Goal: Task Accomplishment & Management: Use online tool/utility

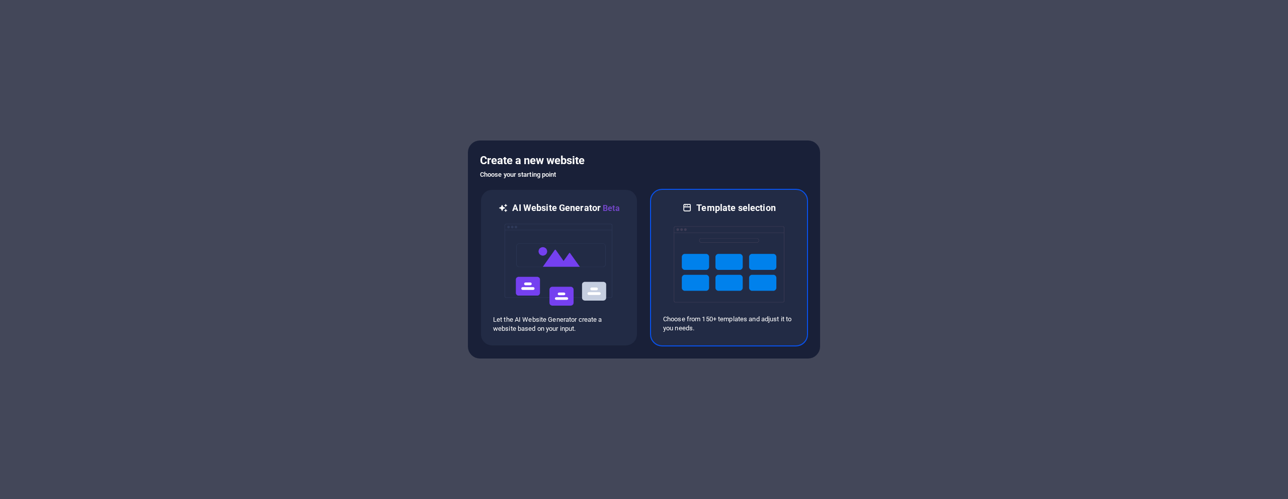
click at [724, 262] on img at bounding box center [729, 264] width 111 height 101
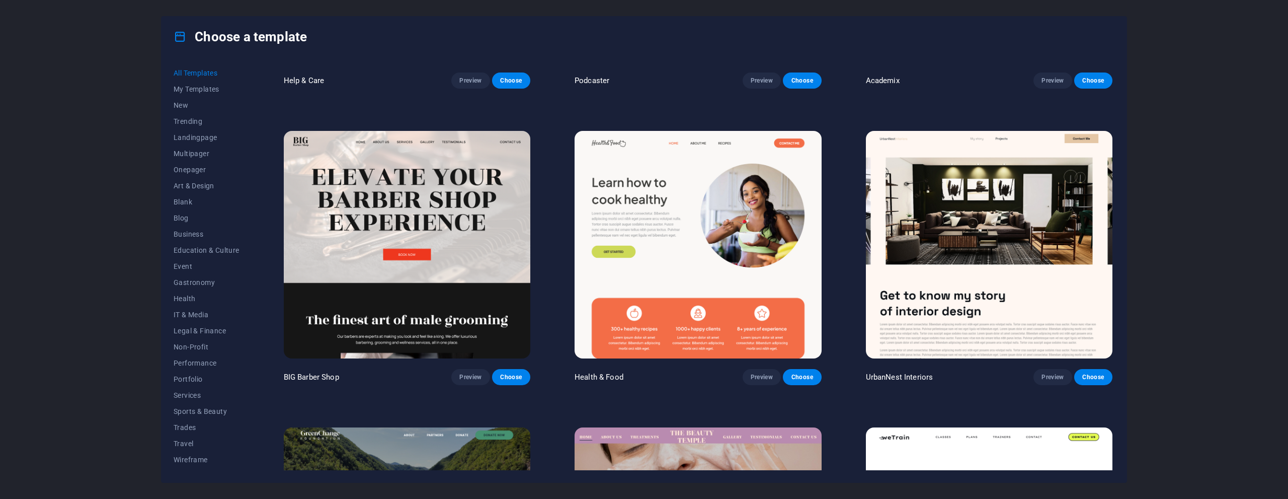
scroll to position [1509, 0]
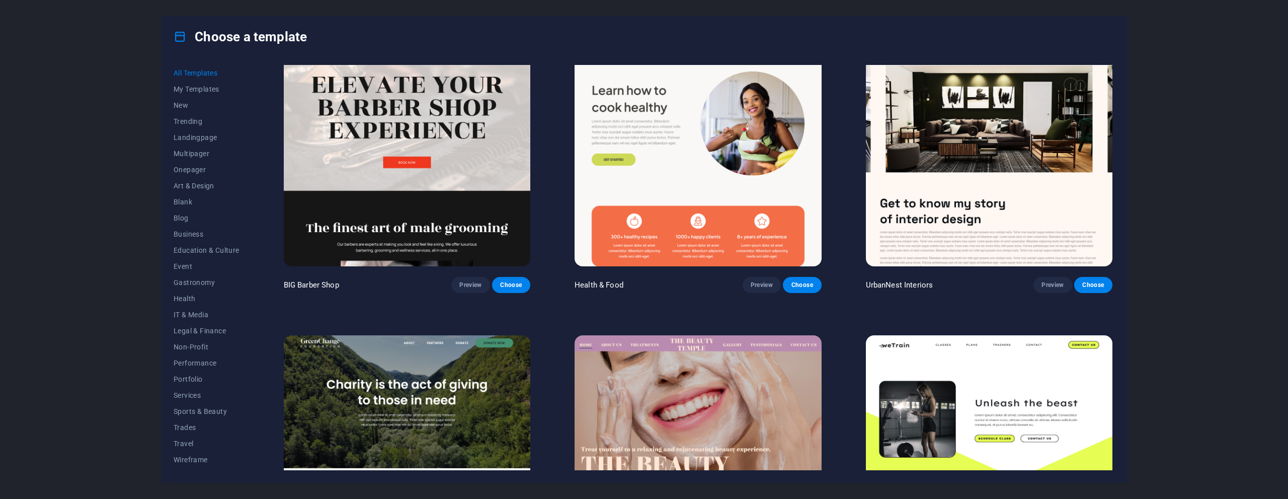
click at [479, 122] on img at bounding box center [407, 152] width 247 height 227
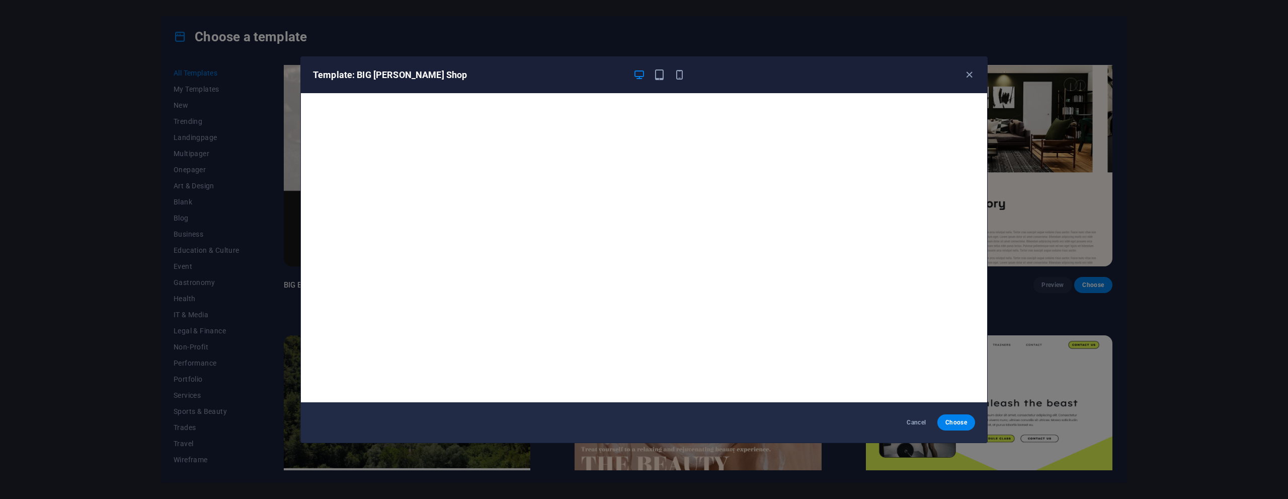
click at [1217, 203] on div "Template: BIG Barber Shop Cancel Choose" at bounding box center [644, 249] width 1288 height 499
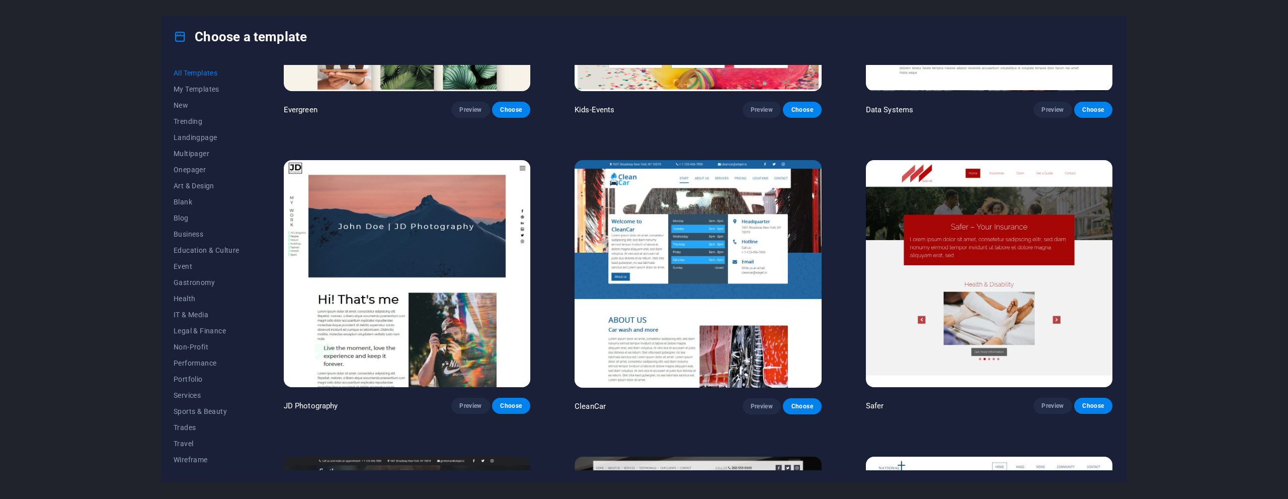
scroll to position [5534, 0]
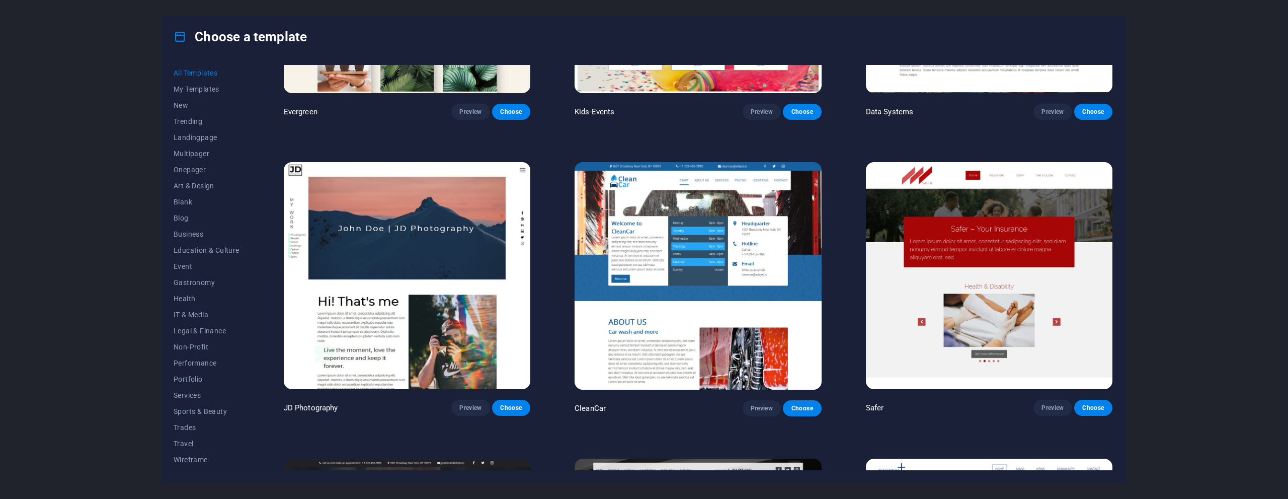
click at [406, 263] on img at bounding box center [407, 275] width 247 height 227
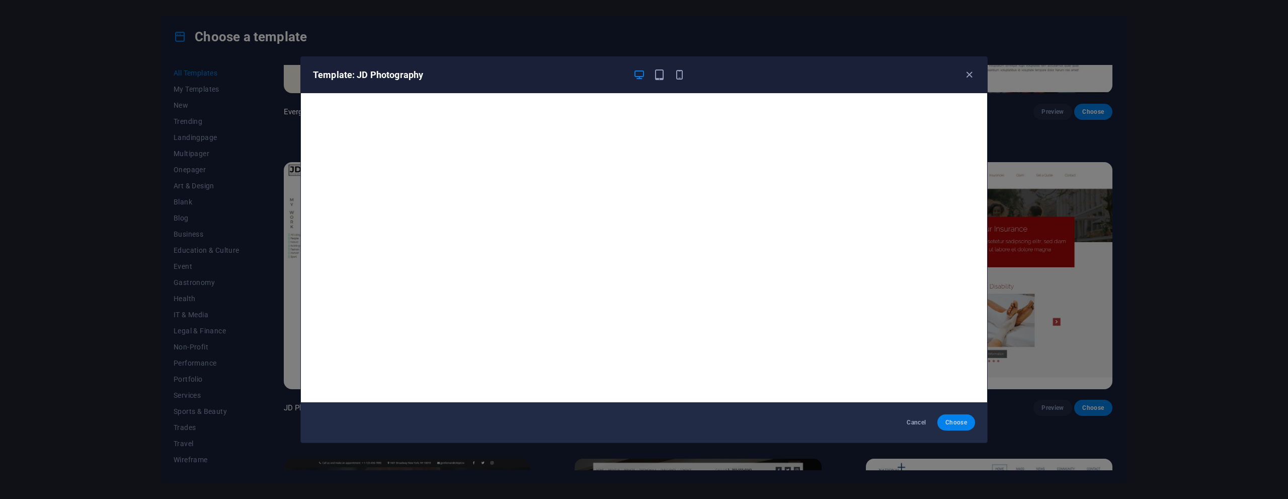
click at [963, 424] on span "Choose" at bounding box center [956, 422] width 22 height 8
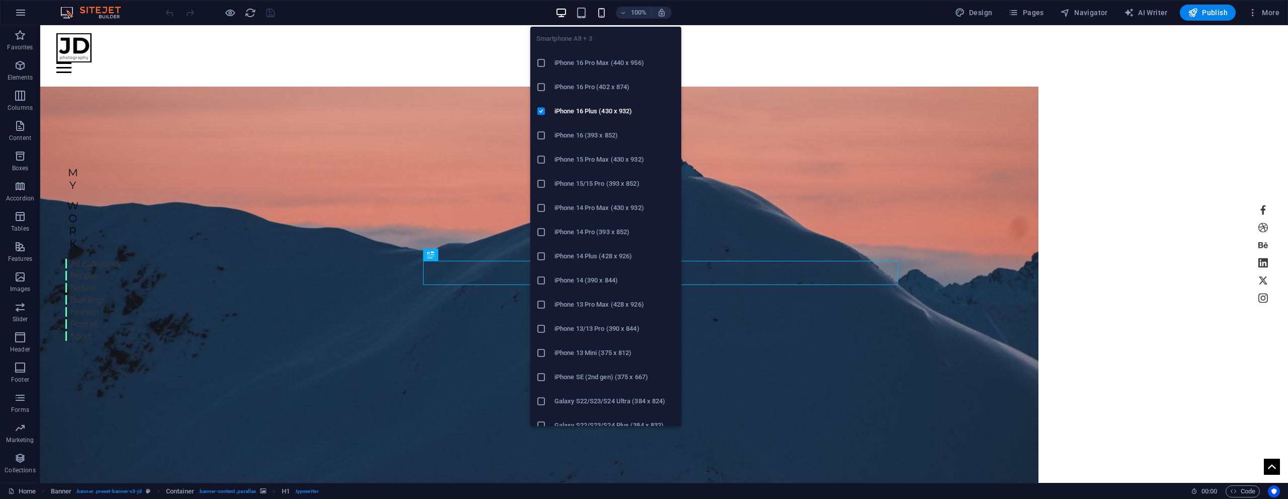
click at [604, 15] on icon "button" at bounding box center [602, 13] width 12 height 12
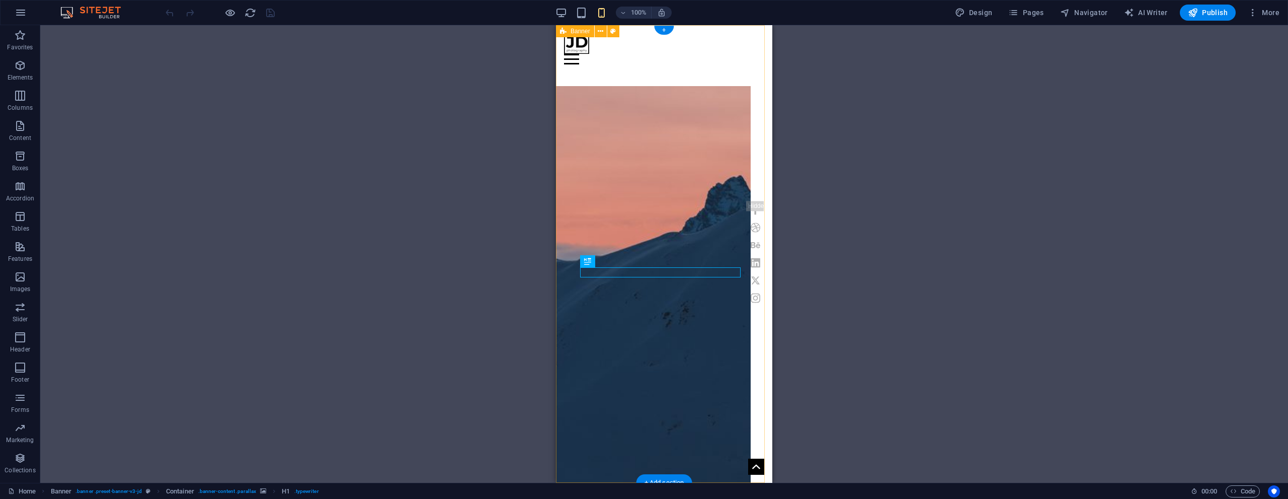
click at [559, 85] on div "Home Work About Pricing News Contact Menu | [DOMAIN_NAME] My Work All categorie…" at bounding box center [664, 325] width 216 height 600
select select "vh"
select select "header"
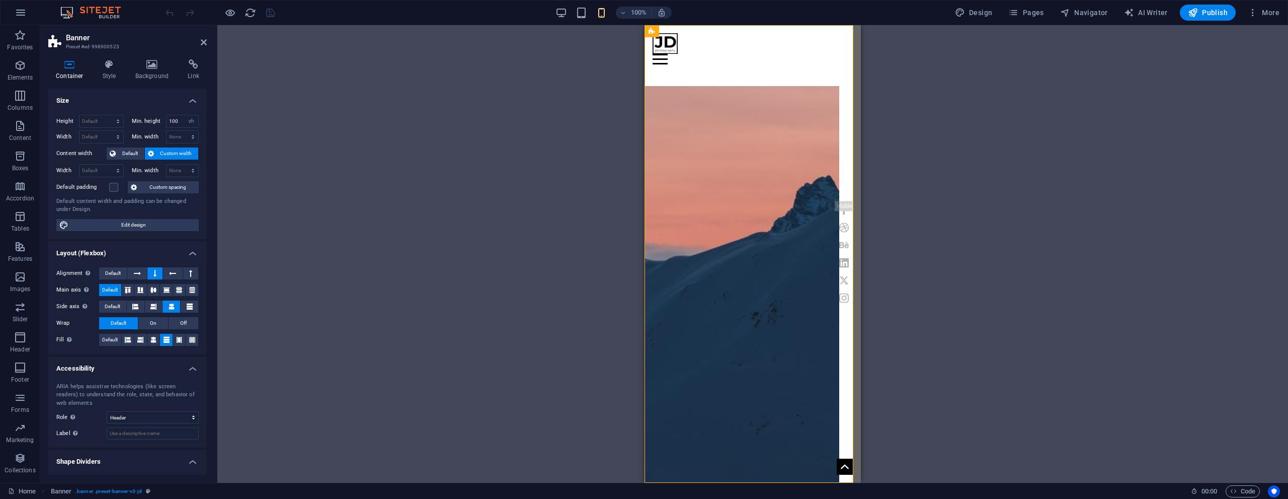
click at [678, 181] on figure at bounding box center [742, 290] width 195 height 409
select select "vw"
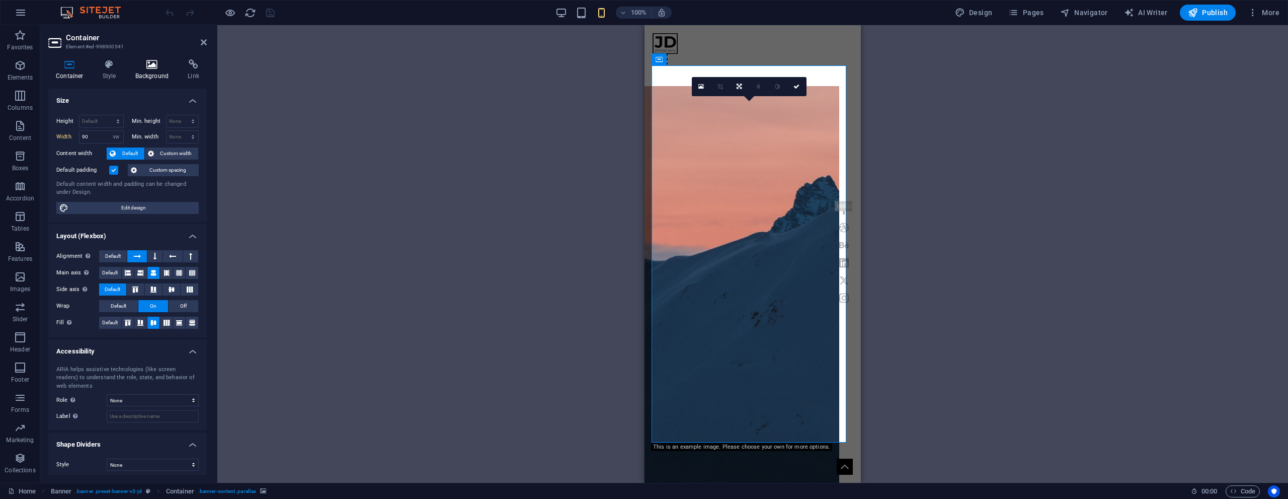
click at [162, 71] on h4 "Background" at bounding box center [154, 69] width 53 height 21
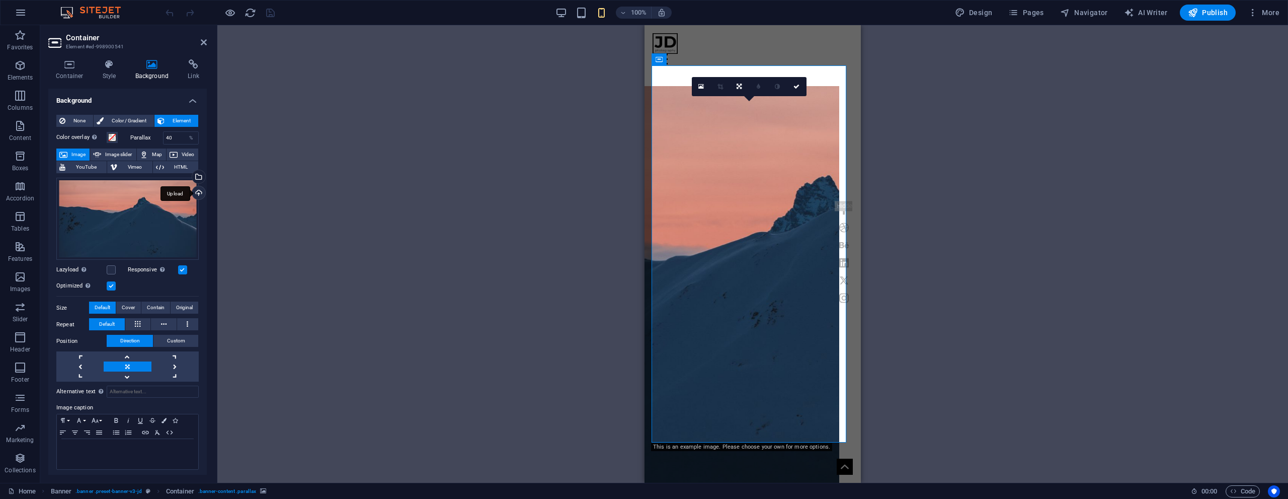
click at [197, 192] on div "Upload" at bounding box center [197, 193] width 15 height 15
click at [172, 152] on icon at bounding box center [174, 154] width 8 height 12
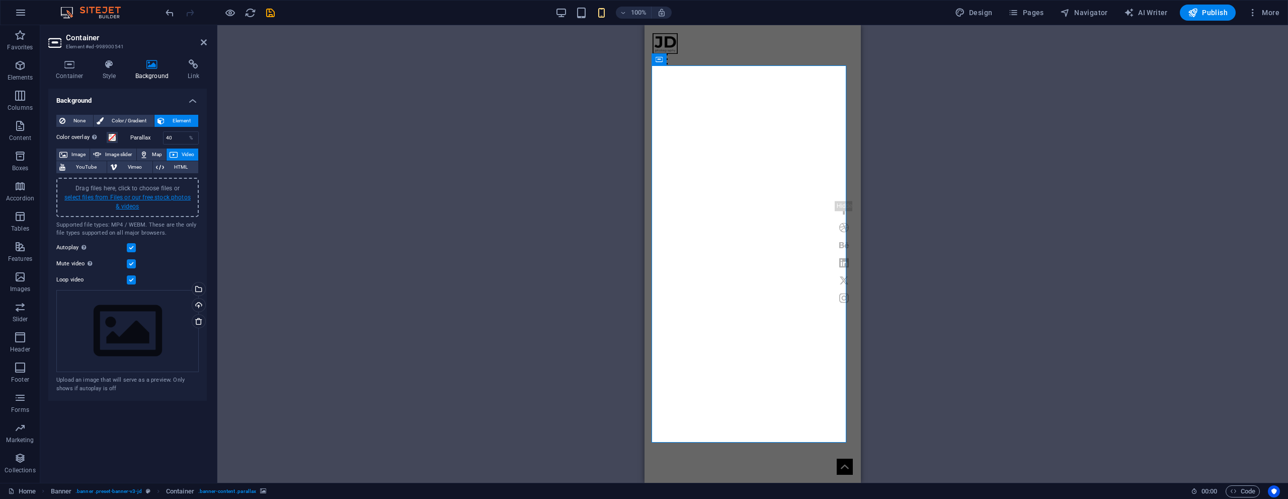
click at [170, 196] on link "select files from Files or our free stock photos & videos" at bounding box center [127, 202] width 126 height 16
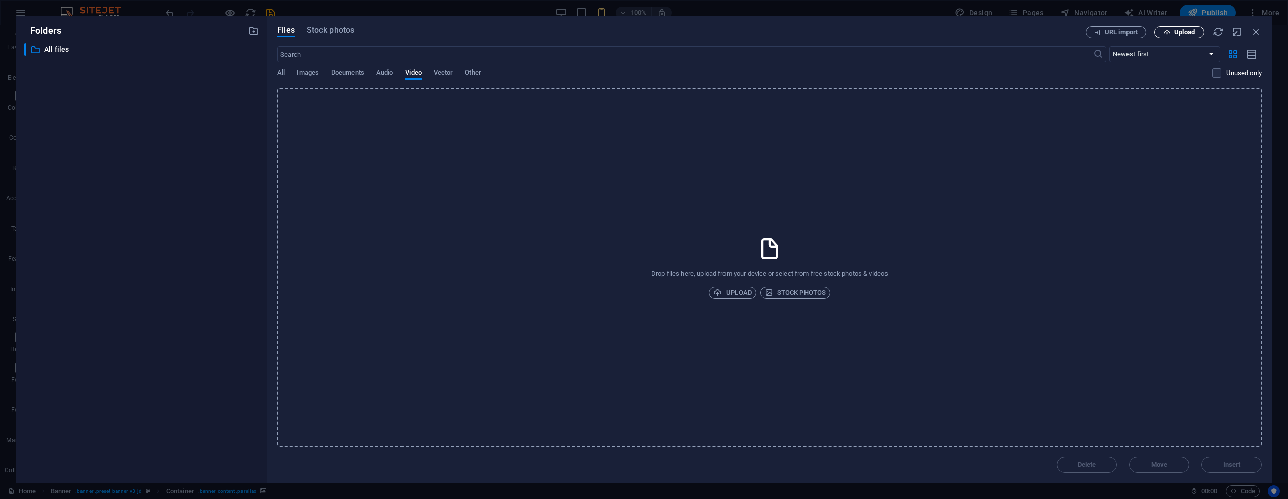
click at [1175, 33] on span "Upload" at bounding box center [1184, 32] width 21 height 6
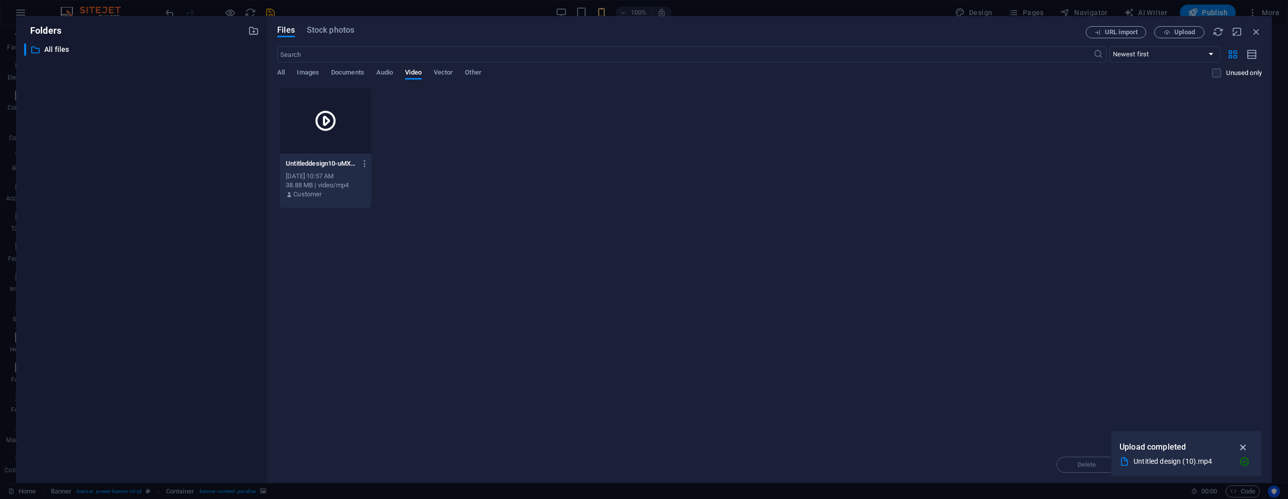
click at [1246, 445] on icon "button" at bounding box center [1244, 446] width 12 height 11
click at [349, 143] on div at bounding box center [326, 120] width 92 height 65
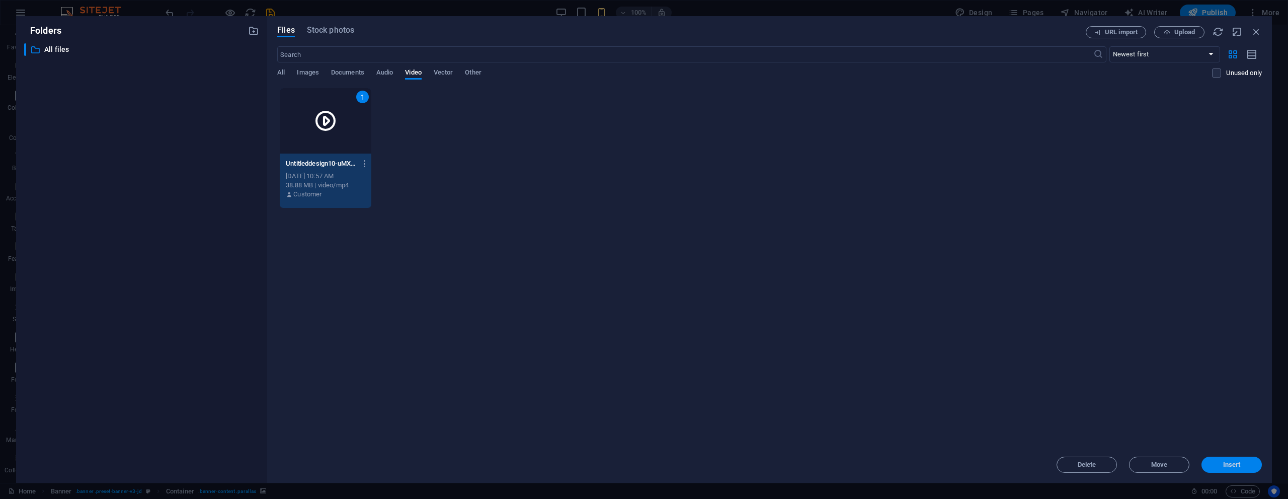
click at [1237, 463] on span "Insert" at bounding box center [1232, 464] width 18 height 6
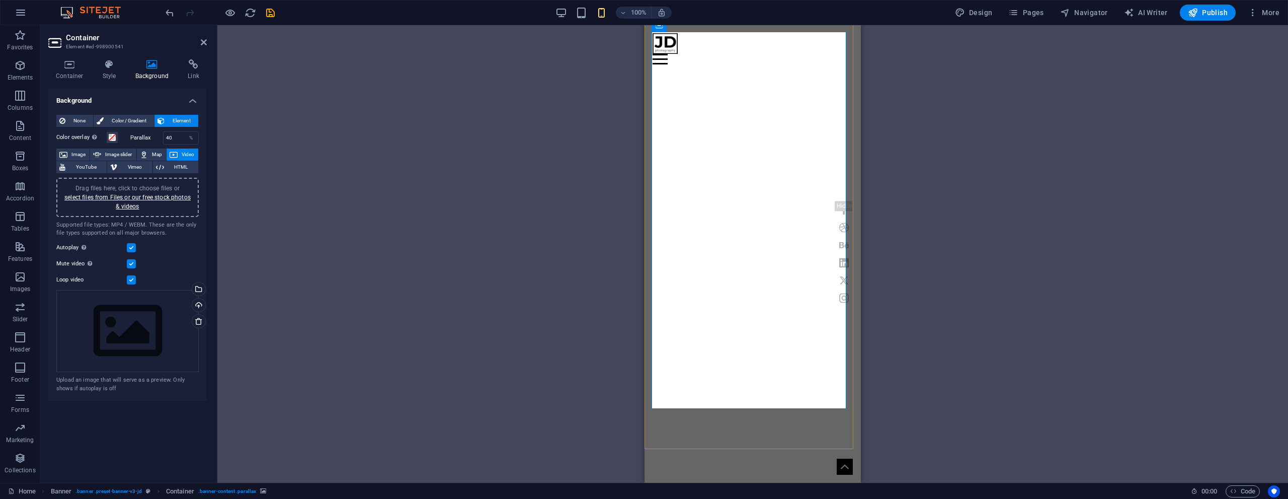
scroll to position [50, 0]
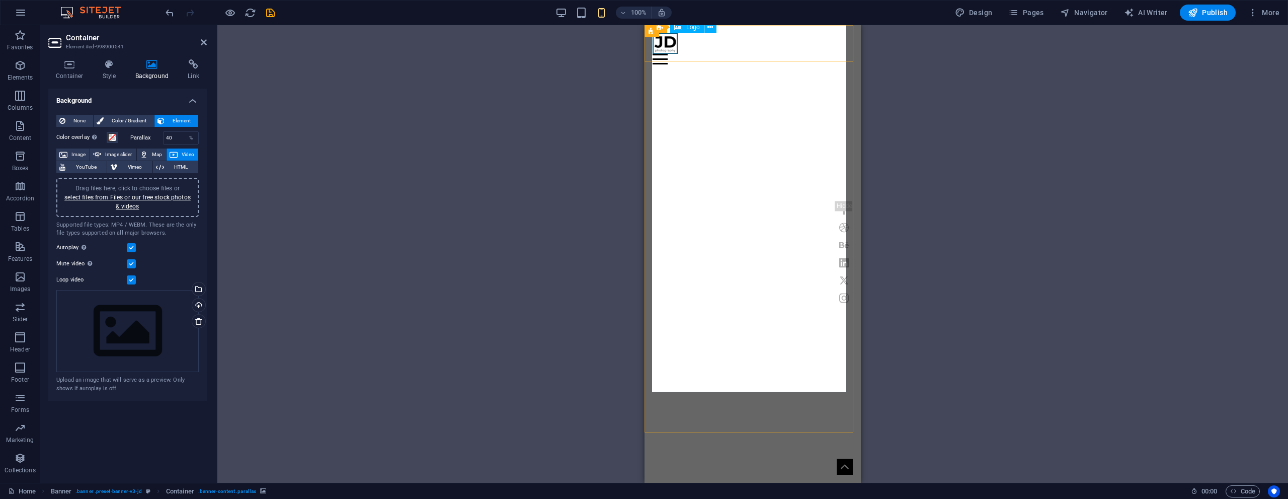
click at [671, 43] on div at bounding box center [753, 43] width 200 height 21
select select "px"
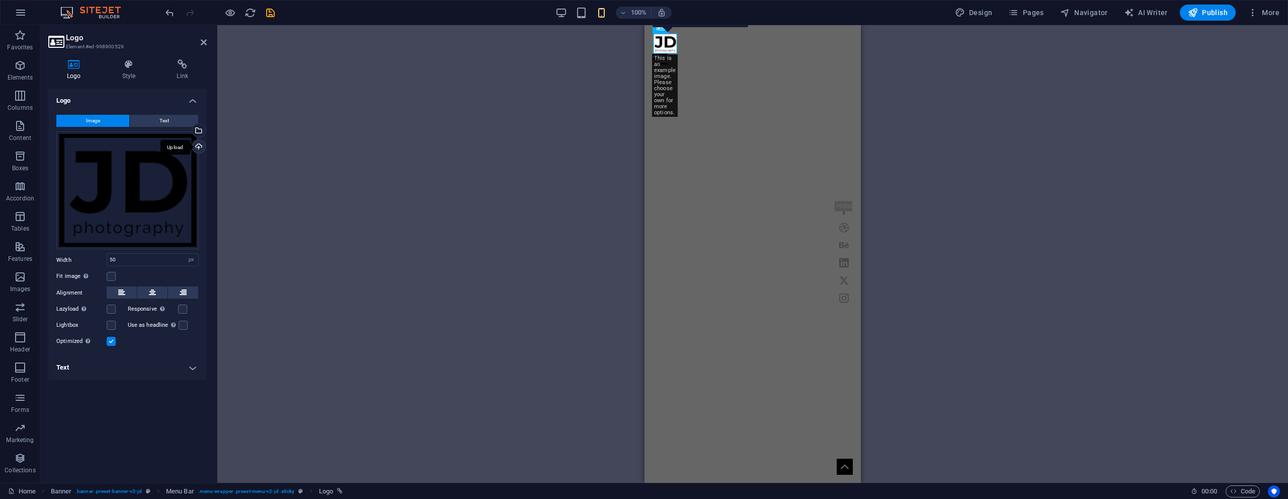
click at [201, 146] on div "Upload" at bounding box center [197, 147] width 15 height 15
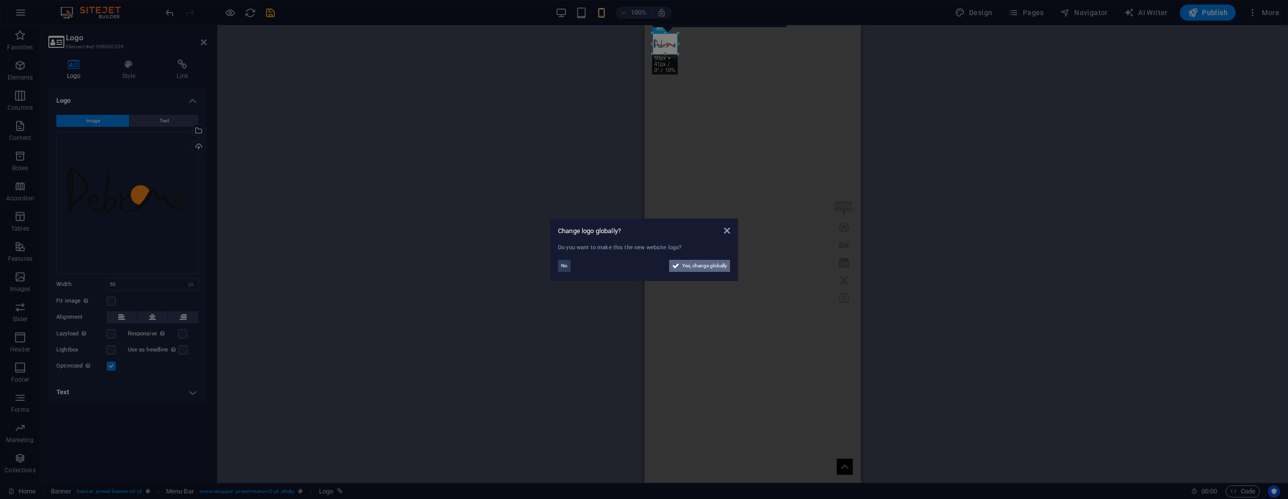
drag, startPoint x: 712, startPoint y: 266, endPoint x: 191, endPoint y: 242, distance: 521.8
click at [712, 266] on span "Yes, change globally" at bounding box center [704, 266] width 45 height 12
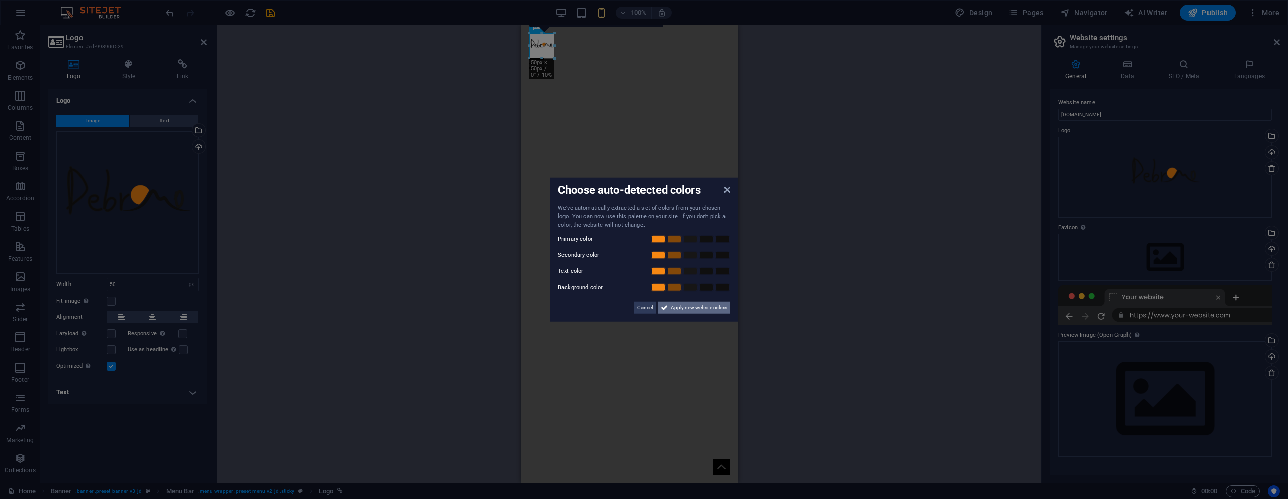
click at [677, 308] on span "Apply new website colors" at bounding box center [699, 307] width 56 height 12
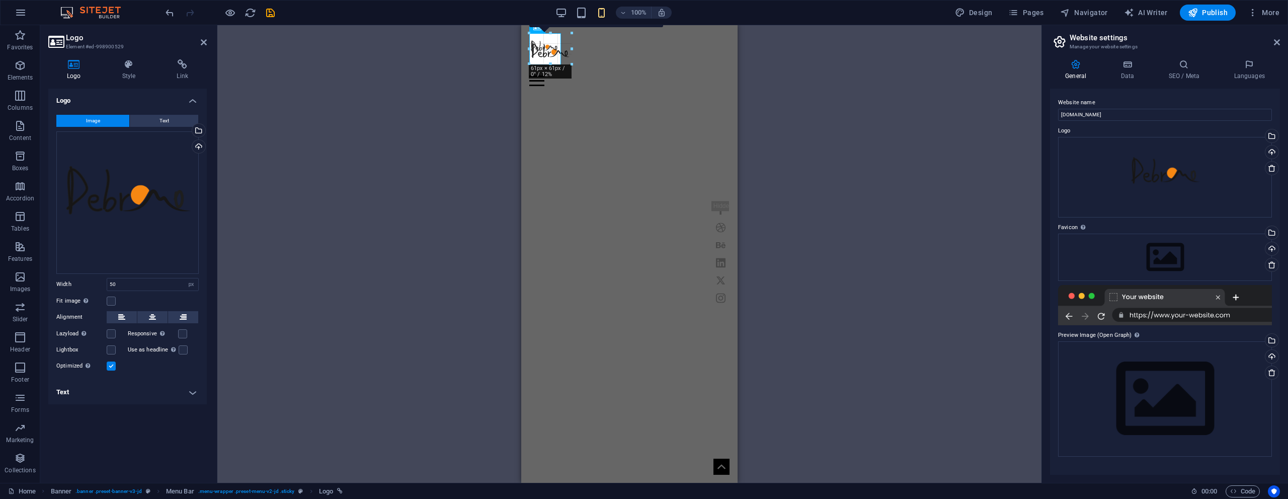
drag, startPoint x: 541, startPoint y: 58, endPoint x: 557, endPoint y: 75, distance: 23.1
type input "84"
click at [830, 84] on div "H1 Banner Container Container Menu Bar Icon Social Media Icons Logo Icon 180 17…" at bounding box center [629, 253] width 824 height 457
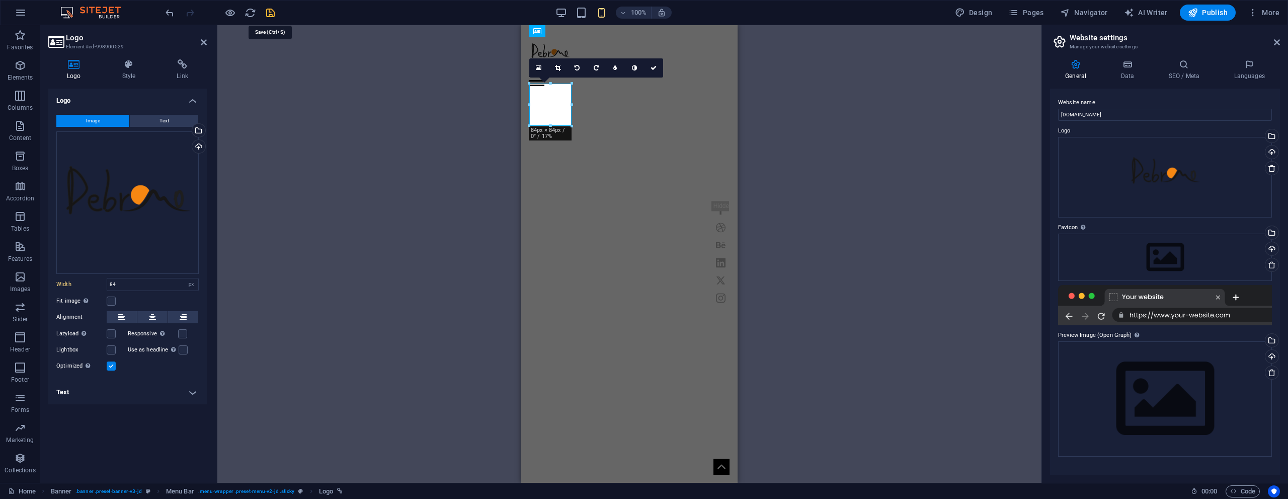
click at [268, 15] on icon "save" at bounding box center [271, 13] width 12 height 12
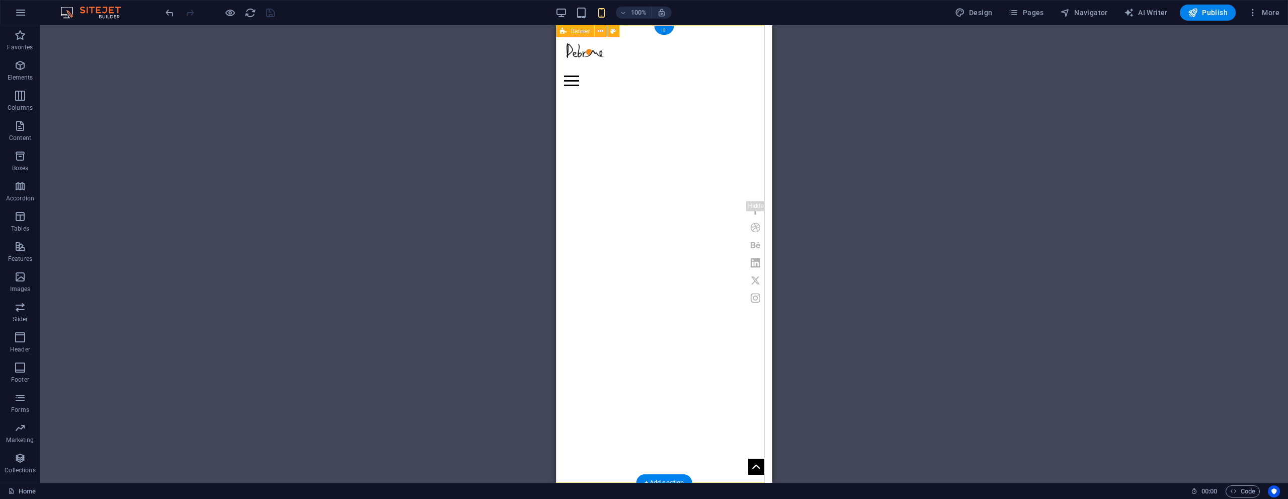
click at [681, 158] on figure at bounding box center [653, 312] width 195 height 409
click at [229, 17] on icon "button" at bounding box center [230, 13] width 12 height 12
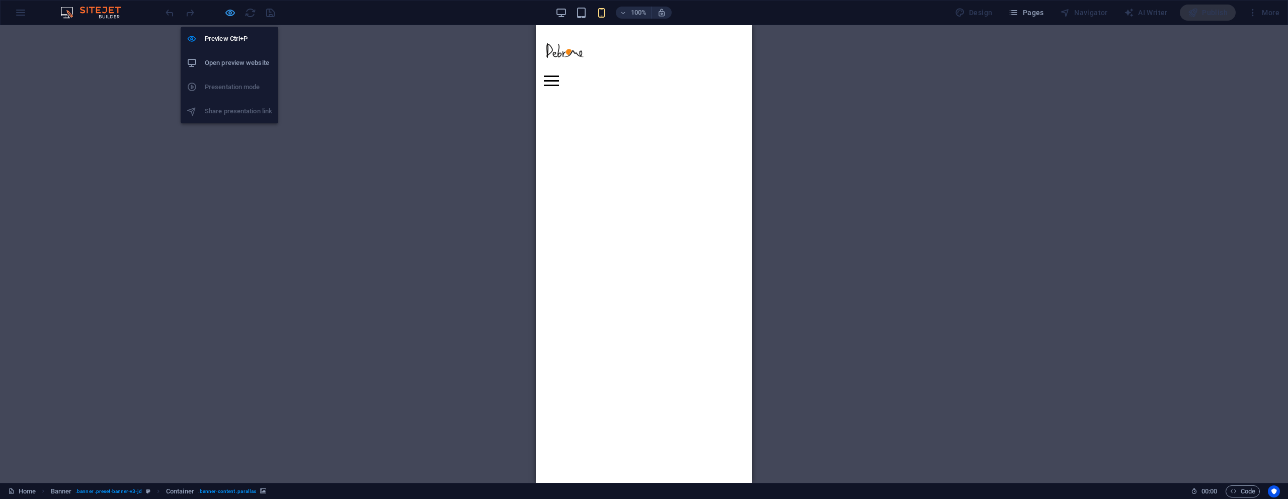
click at [226, 15] on icon "button" at bounding box center [230, 13] width 12 height 12
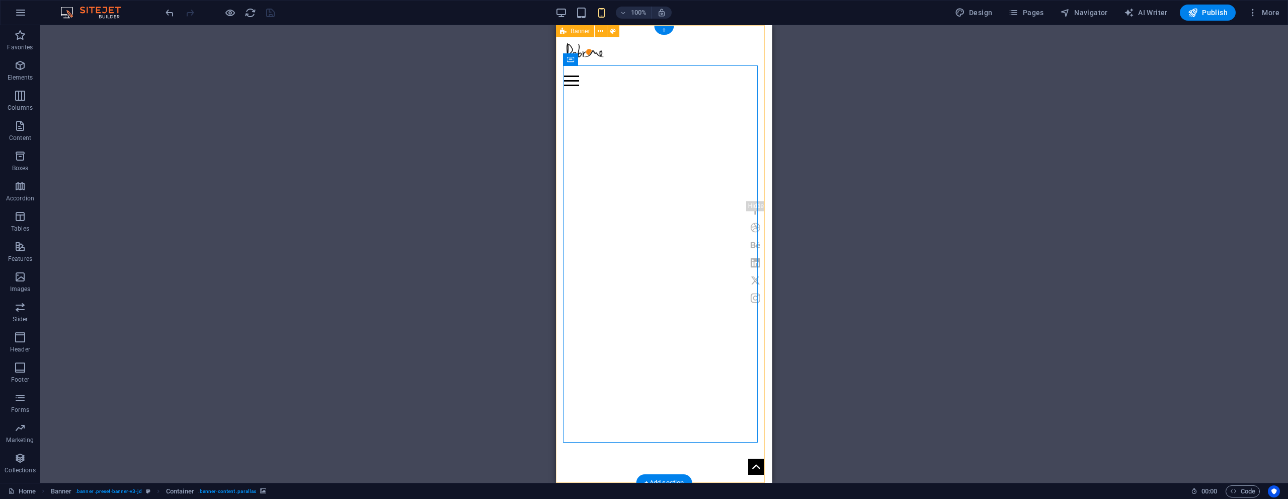
click at [610, 126] on figure at bounding box center [653, 312] width 195 height 409
click at [617, 136] on figure at bounding box center [653, 312] width 195 height 409
click at [616, 136] on figure at bounding box center [653, 312] width 195 height 409
click at [694, 156] on figure at bounding box center [653, 312] width 195 height 409
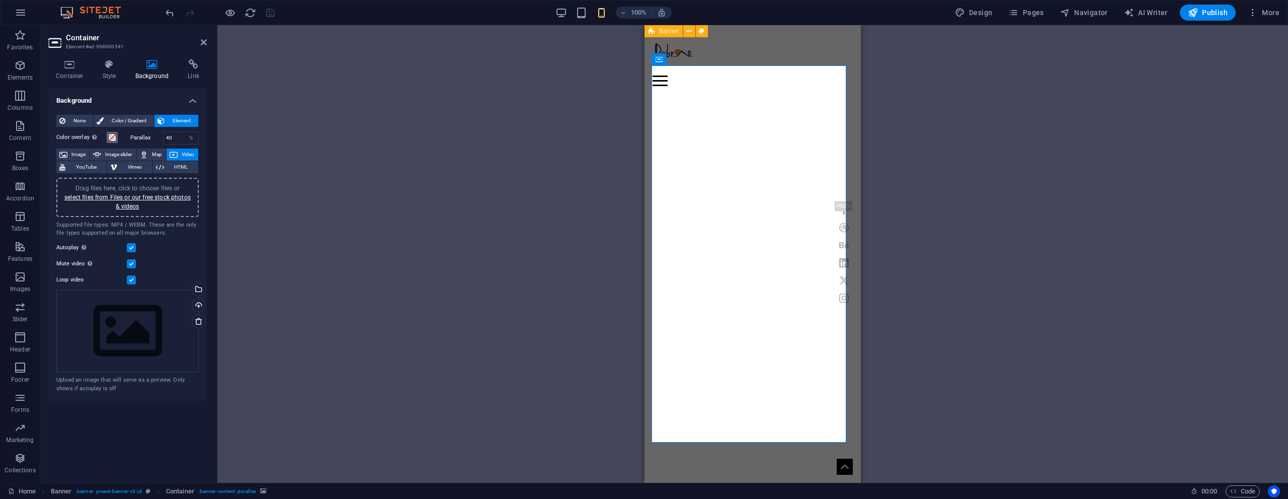
click at [109, 137] on span at bounding box center [112, 137] width 8 height 8
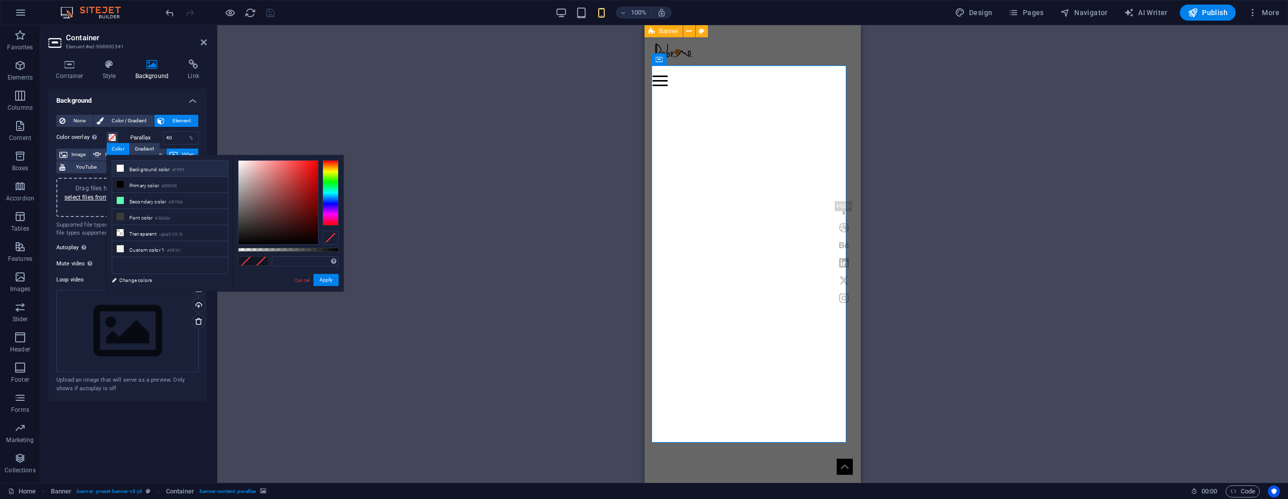
click at [140, 172] on li "Background color #ffffff" at bounding box center [170, 168] width 116 height 16
type input "rgba(255, 255, 255, 0.32)"
drag, startPoint x: 333, startPoint y: 249, endPoint x: 270, endPoint y: 249, distance: 62.4
click at [270, 249] on div at bounding box center [288, 250] width 101 height 4
click at [958, 131] on div "Drag here to replace the existing content. Press “Ctrl” if you want to create a…" at bounding box center [752, 253] width 1071 height 457
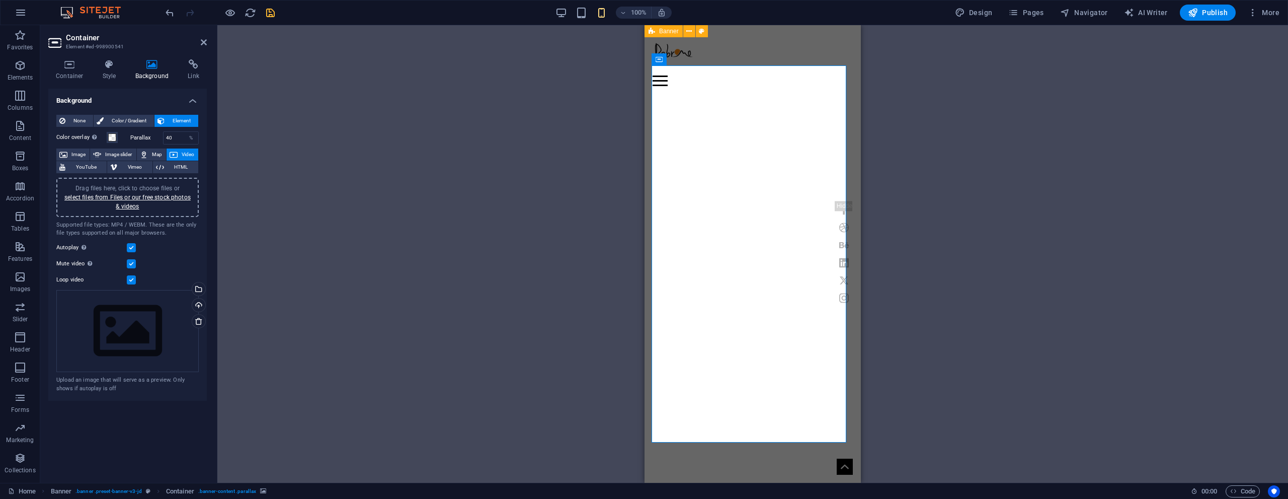
click at [958, 132] on div "Drag here to replace the existing content. Press “Ctrl” if you want to create a…" at bounding box center [752, 253] width 1071 height 457
click at [207, 42] on aside "Container Element #ed-998900541 Container Style Background Link Size Height Def…" at bounding box center [128, 253] width 177 height 457
click at [202, 42] on icon at bounding box center [204, 42] width 6 height 8
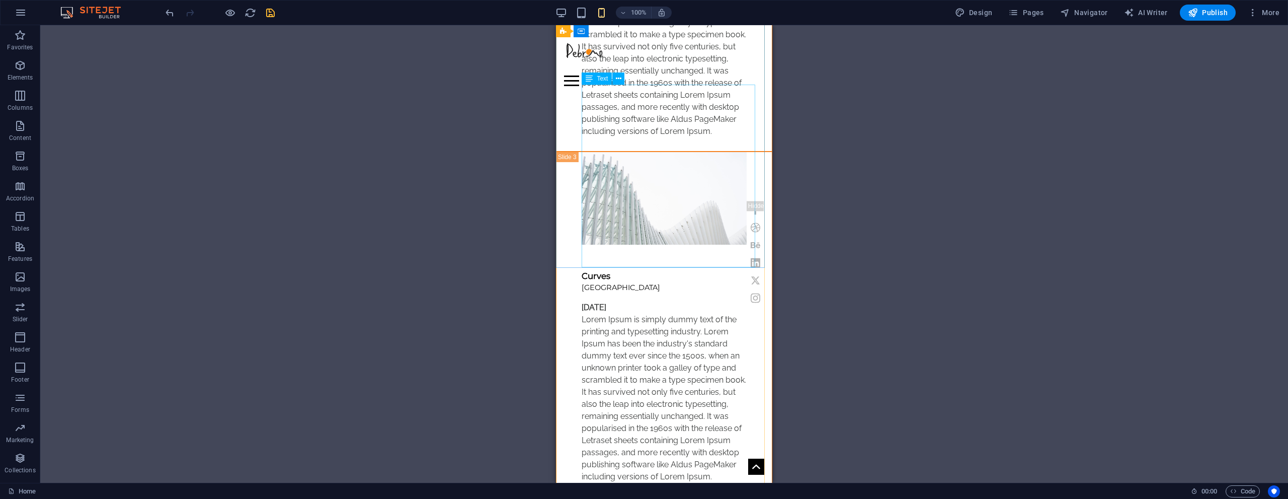
scroll to position [2471, 0]
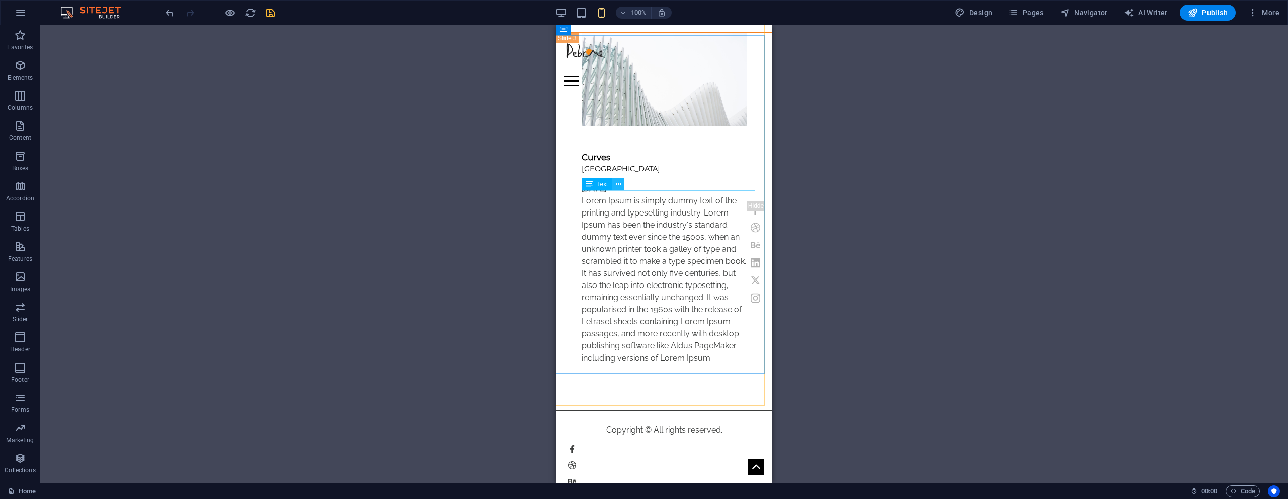
click at [619, 188] on icon at bounding box center [619, 184] width 6 height 11
click at [513, 125] on div "Drag here to replace the existing content. Press “Ctrl” if you want to create a…" at bounding box center [664, 253] width 1248 height 457
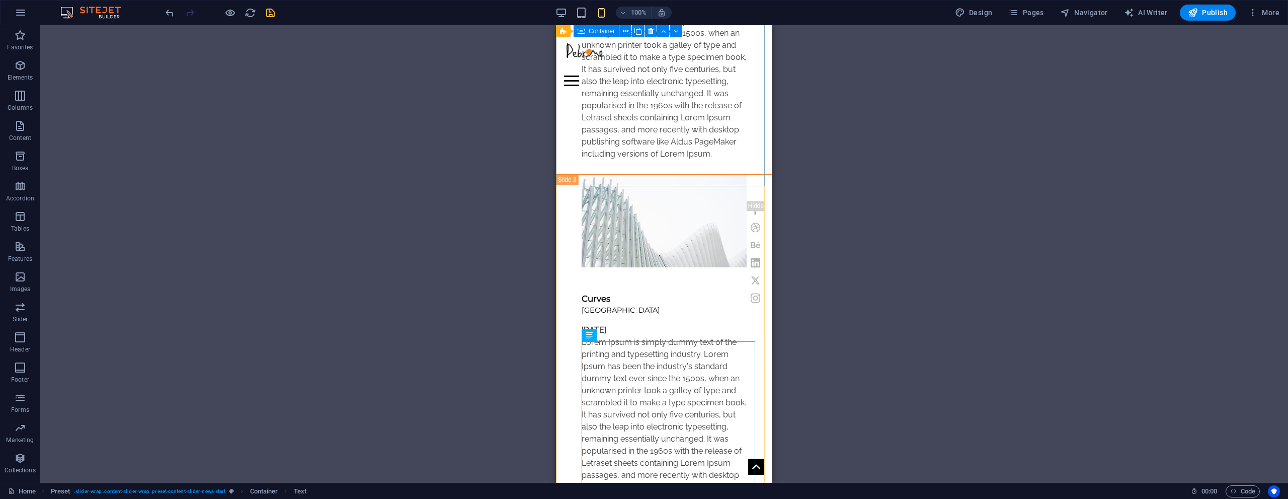
scroll to position [2320, 0]
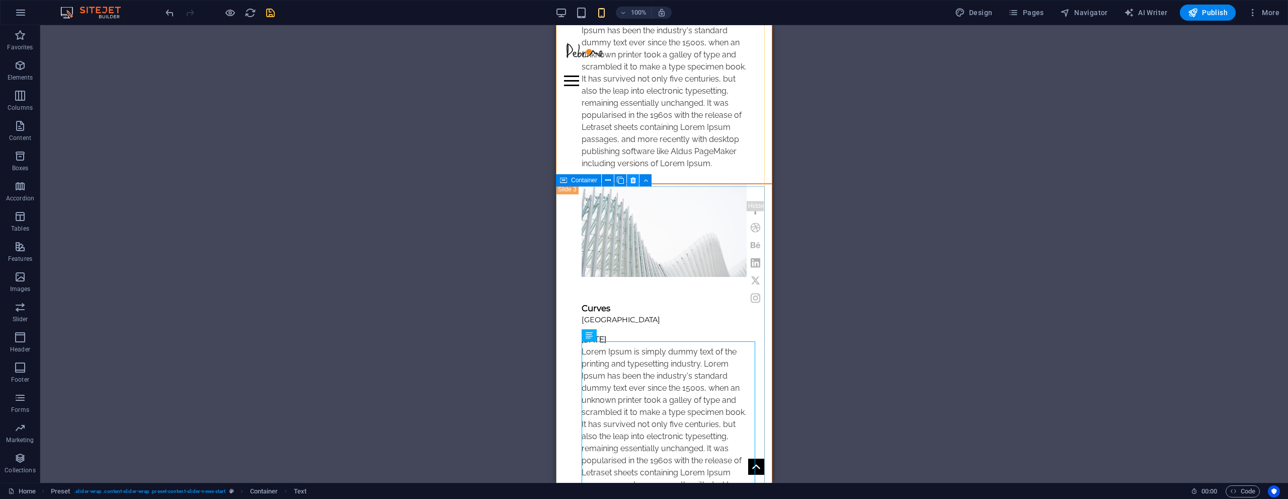
click at [631, 182] on icon at bounding box center [633, 180] width 6 height 11
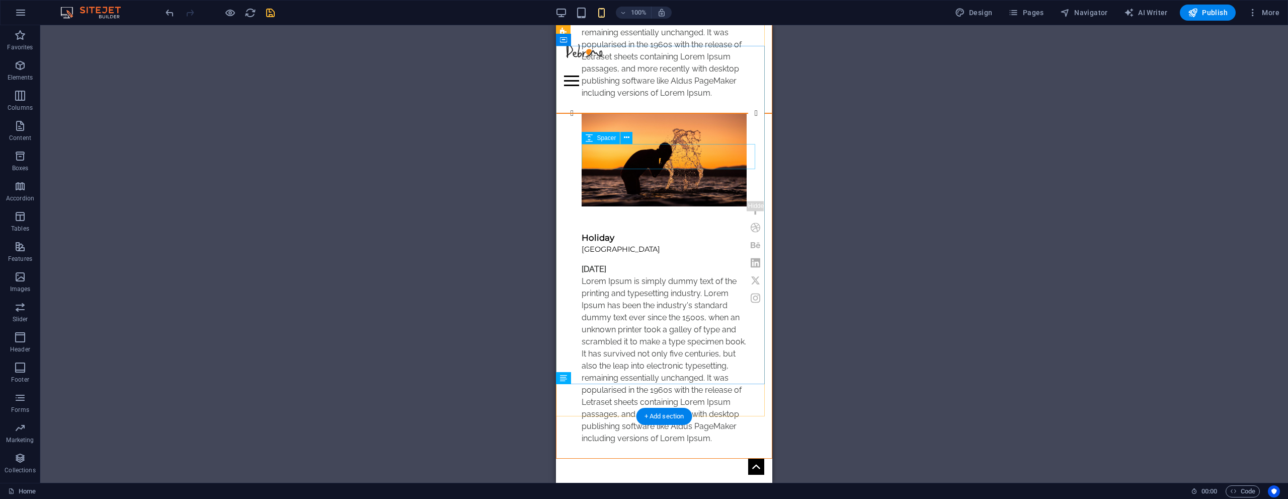
scroll to position [1982, 0]
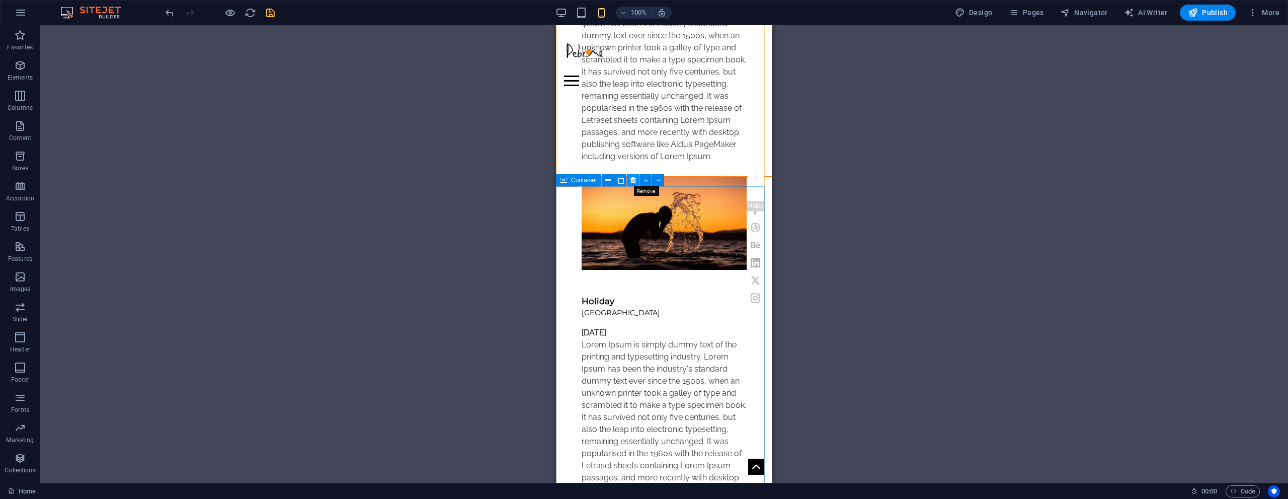
click at [632, 181] on icon at bounding box center [633, 180] width 6 height 11
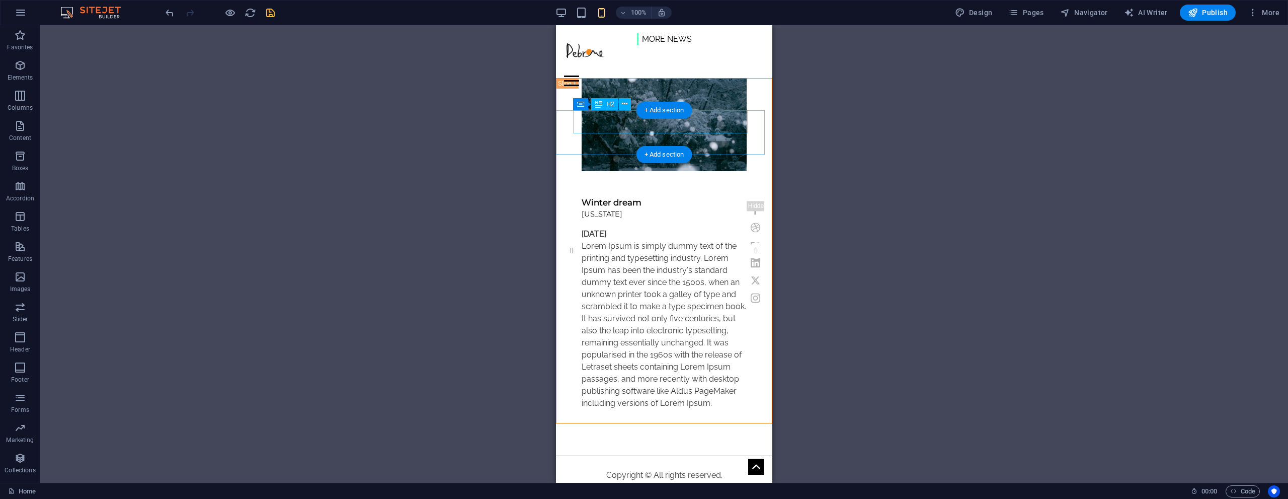
scroll to position [1644, 0]
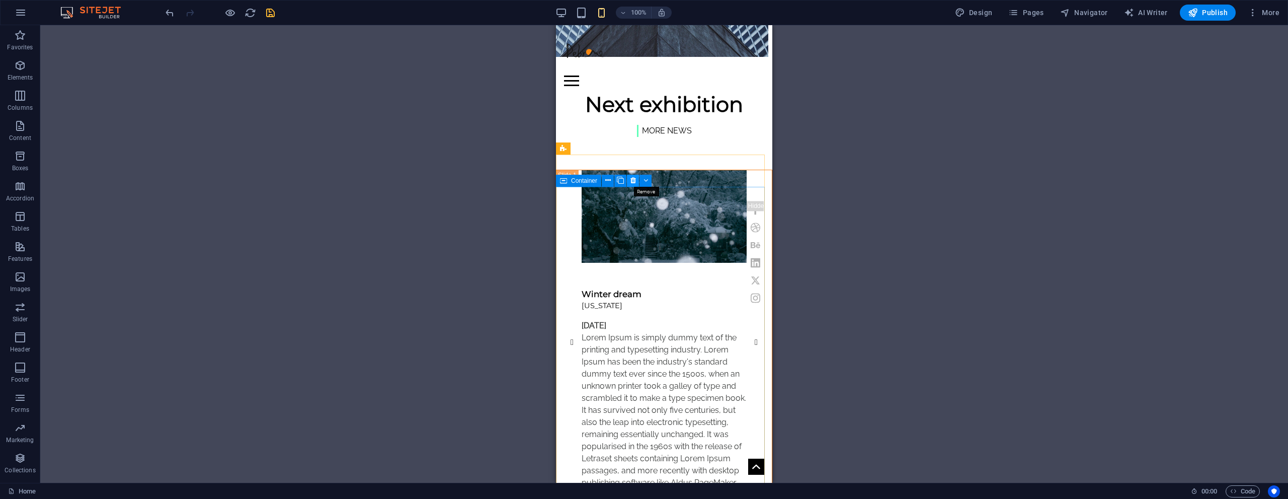
click at [632, 179] on icon at bounding box center [633, 180] width 6 height 11
click at [635, 181] on icon at bounding box center [633, 180] width 6 height 11
click at [633, 181] on icon at bounding box center [633, 180] width 6 height 11
click at [631, 181] on icon at bounding box center [633, 180] width 6 height 11
click at [631, 182] on icon at bounding box center [633, 180] width 6 height 11
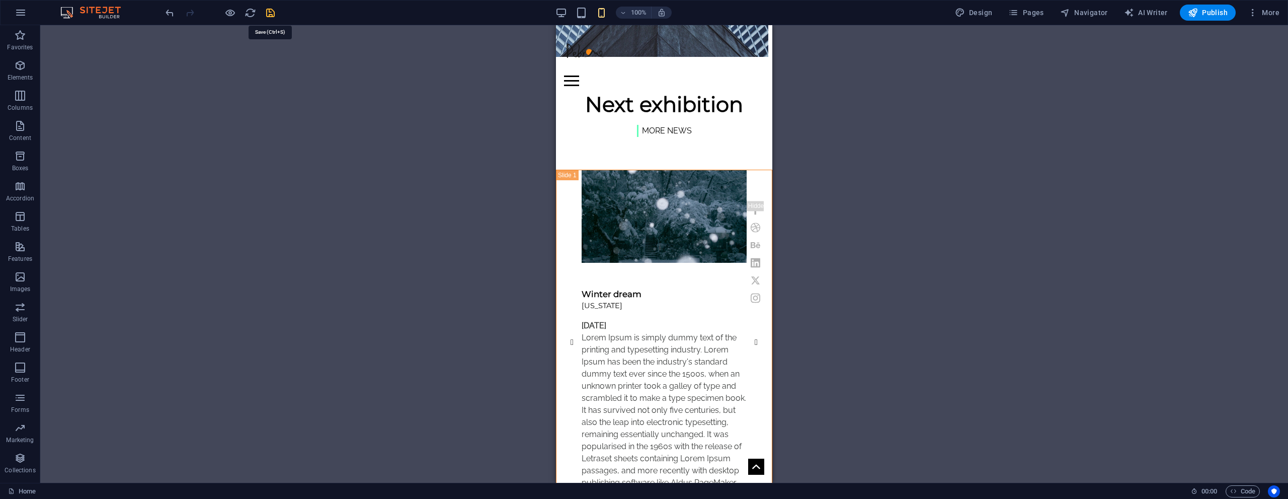
click at [272, 8] on icon "save" at bounding box center [271, 13] width 12 height 12
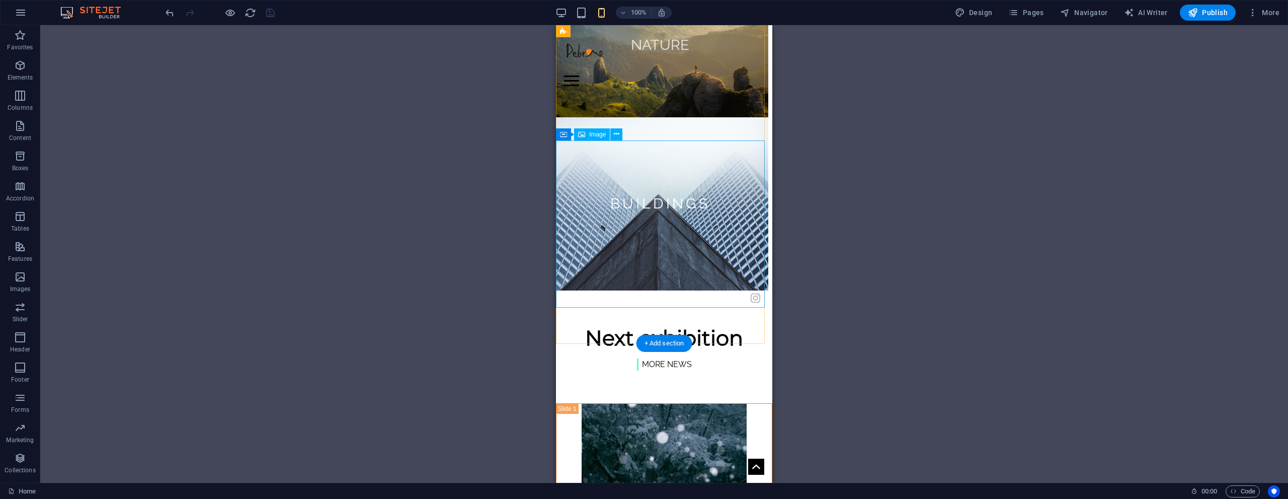
scroll to position [1544, 0]
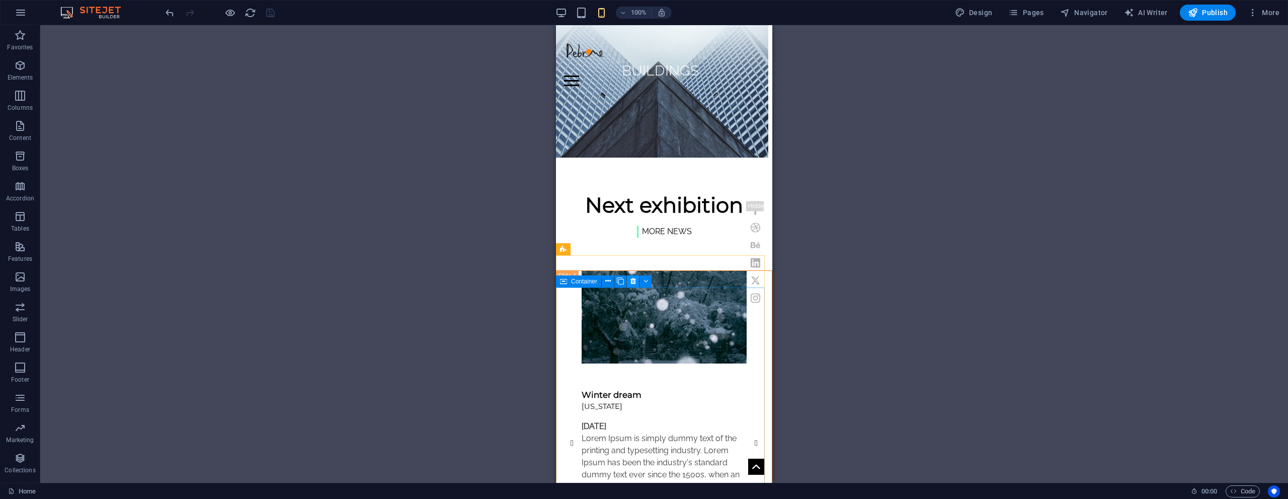
click at [634, 282] on icon at bounding box center [633, 281] width 6 height 11
click at [644, 283] on icon at bounding box center [645, 281] width 5 height 11
drag, startPoint x: 1141, startPoint y: 305, endPoint x: 586, endPoint y: 305, distance: 554.4
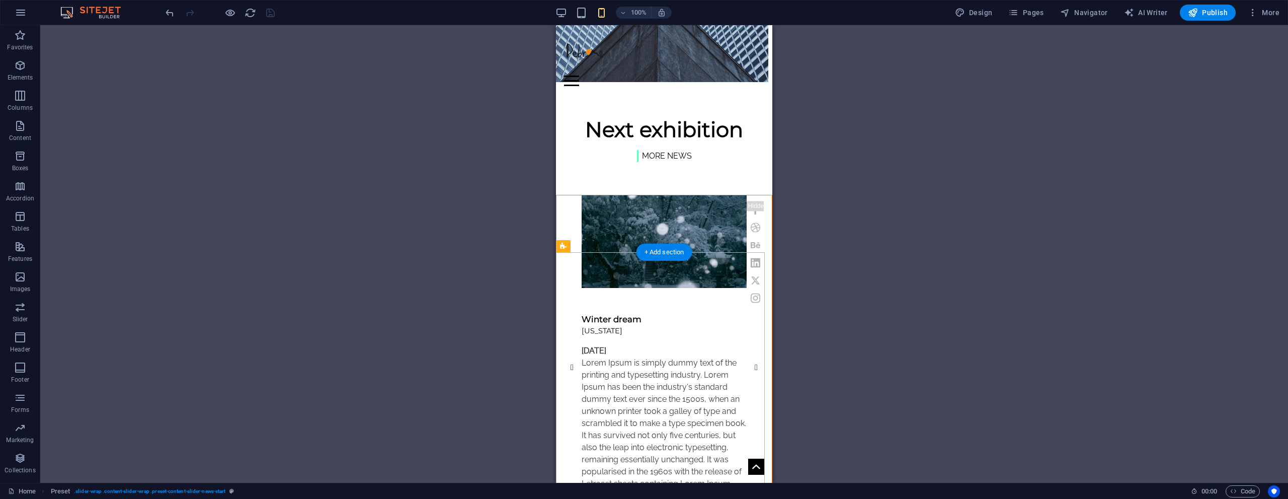
scroll to position [1745, 0]
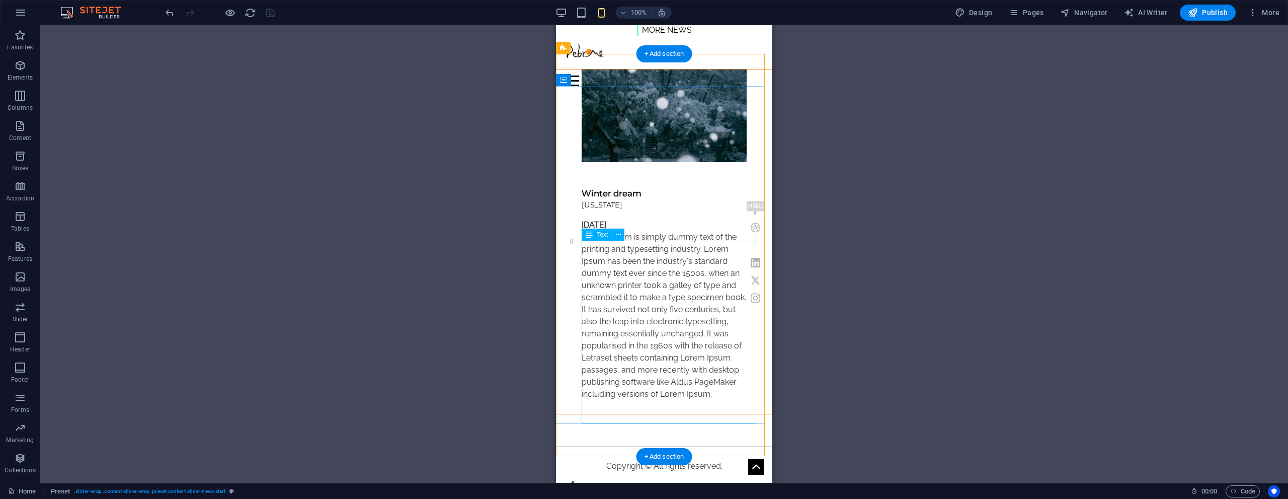
click at [622, 284] on div "[DATE] Lorem Ipsum is simply dummy text of the printing and typesetting industr…" at bounding box center [664, 316] width 165 height 195
click at [620, 236] on icon at bounding box center [619, 234] width 6 height 11
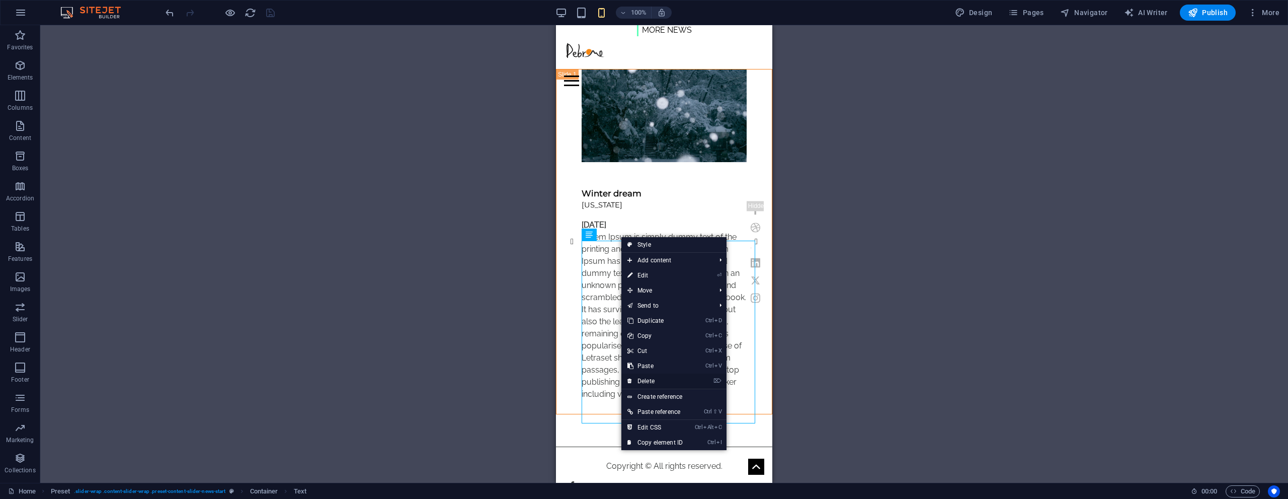
click at [671, 381] on link "⌦ Delete" at bounding box center [654, 380] width 67 height 15
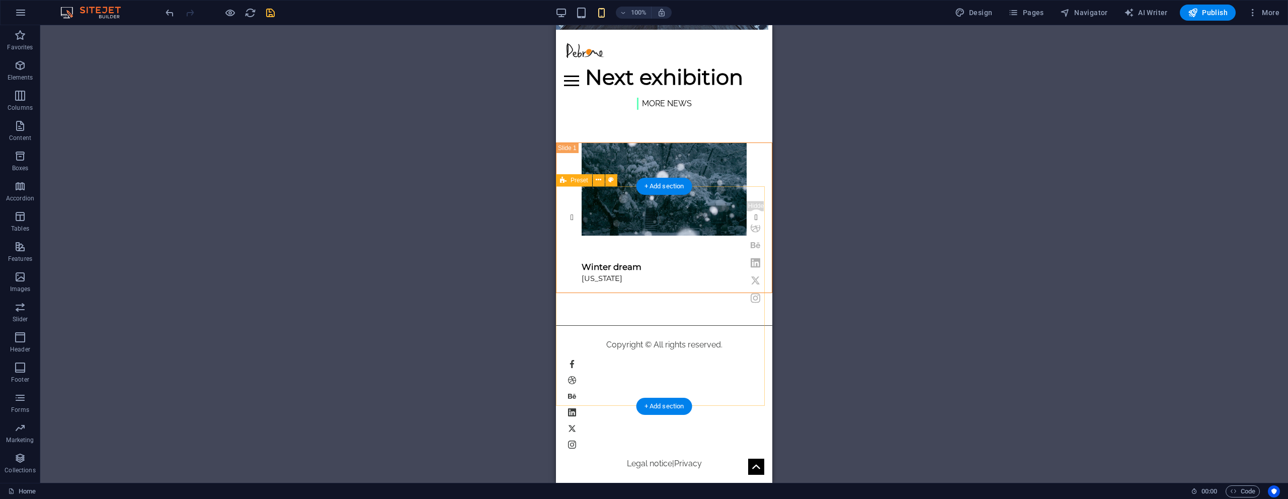
scroll to position [1613, 0]
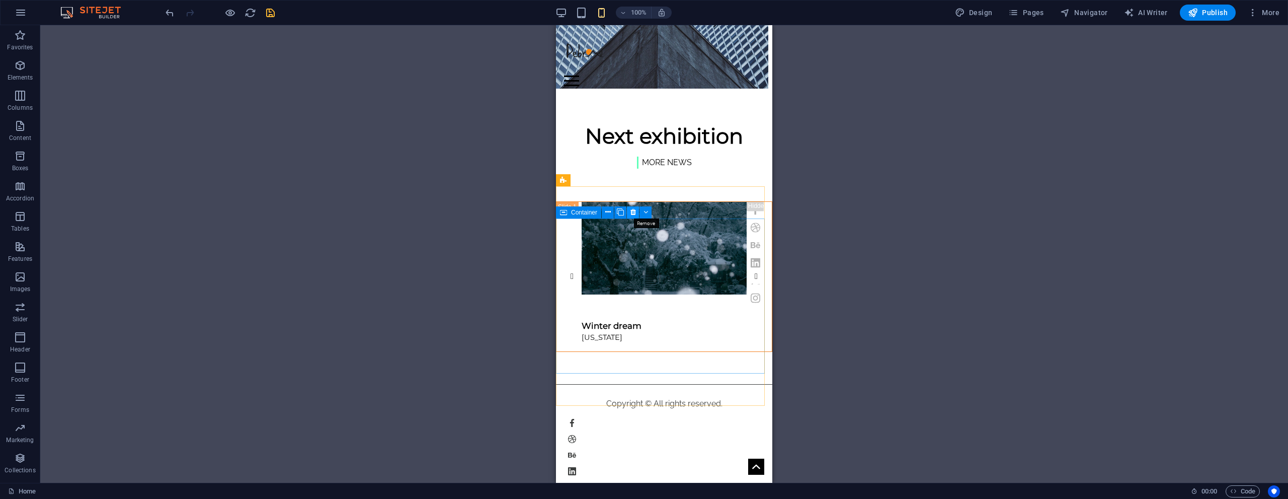
click at [633, 212] on icon at bounding box center [633, 212] width 6 height 11
click at [647, 213] on icon at bounding box center [645, 212] width 5 height 11
click at [608, 211] on icon at bounding box center [608, 212] width 6 height 11
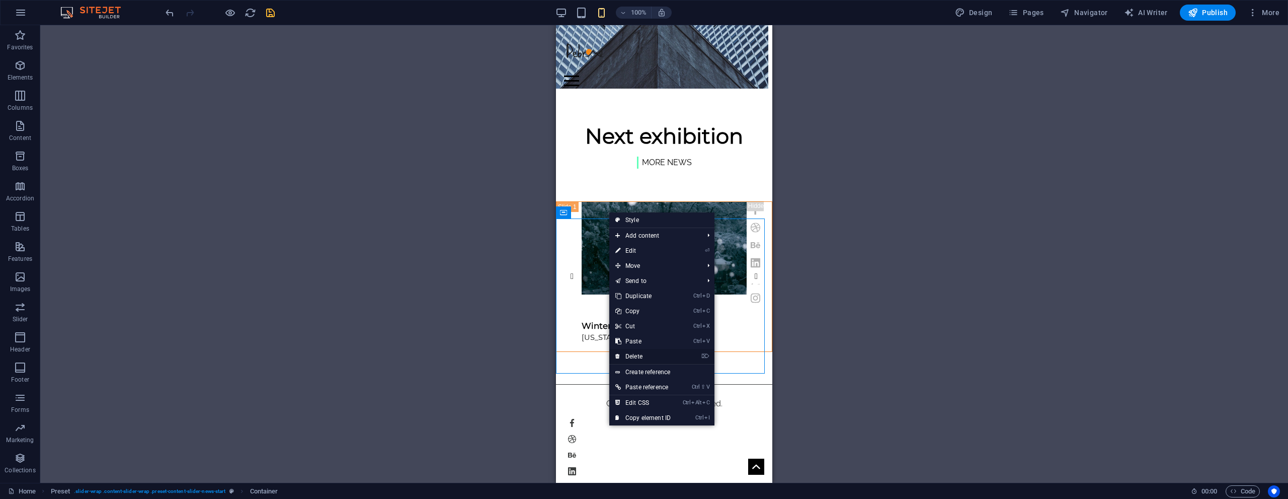
click at [670, 358] on link "⌦ Delete" at bounding box center [642, 356] width 67 height 15
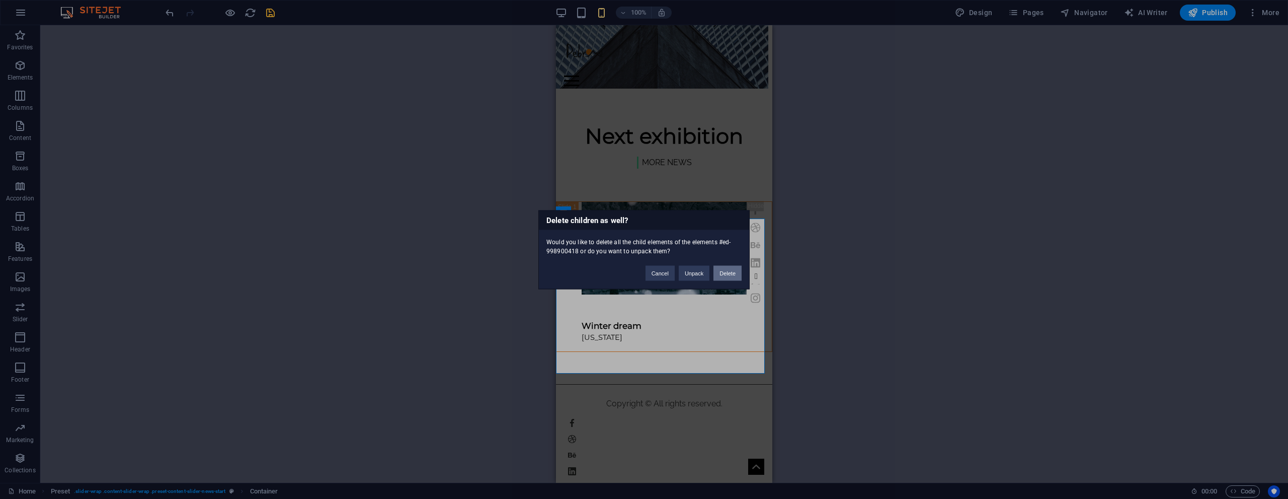
click at [732, 275] on button "Delete" at bounding box center [727, 272] width 28 height 15
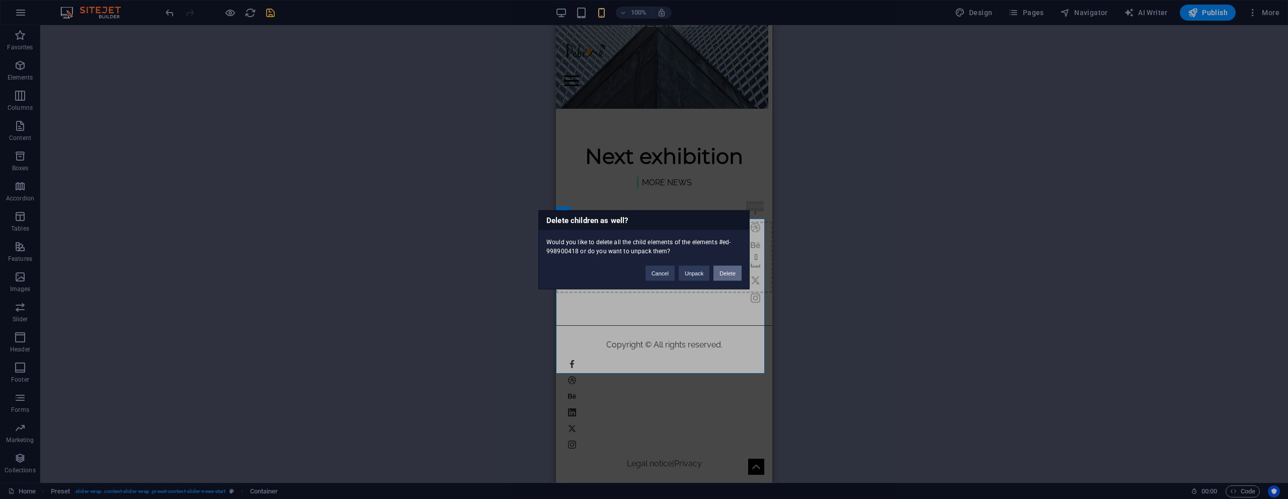
scroll to position [1529, 0]
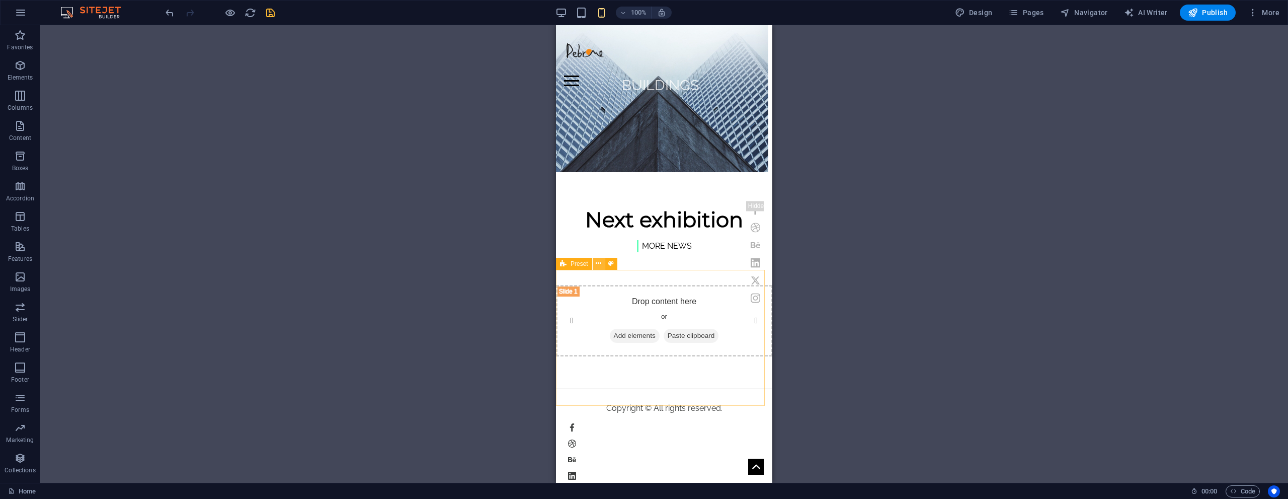
click at [598, 264] on icon at bounding box center [599, 263] width 6 height 11
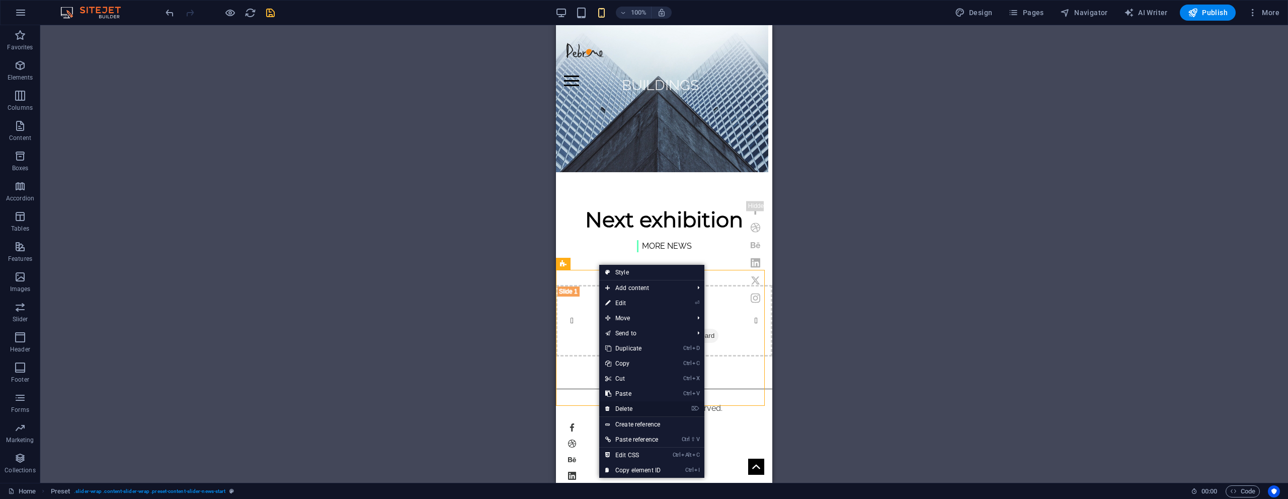
click at [667, 406] on link "⌦ Delete" at bounding box center [632, 408] width 67 height 15
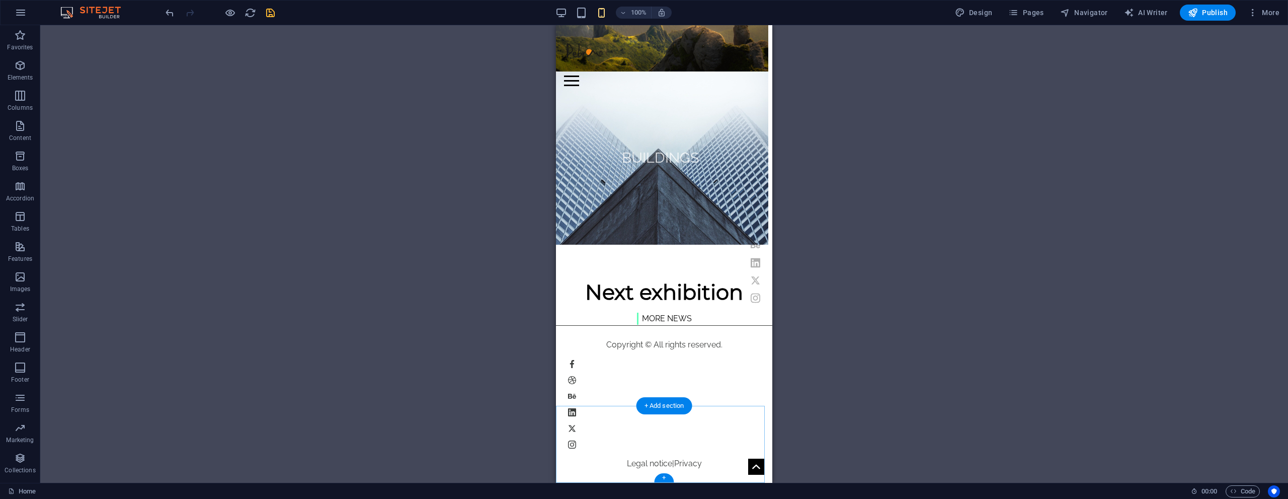
scroll to position [1393, 0]
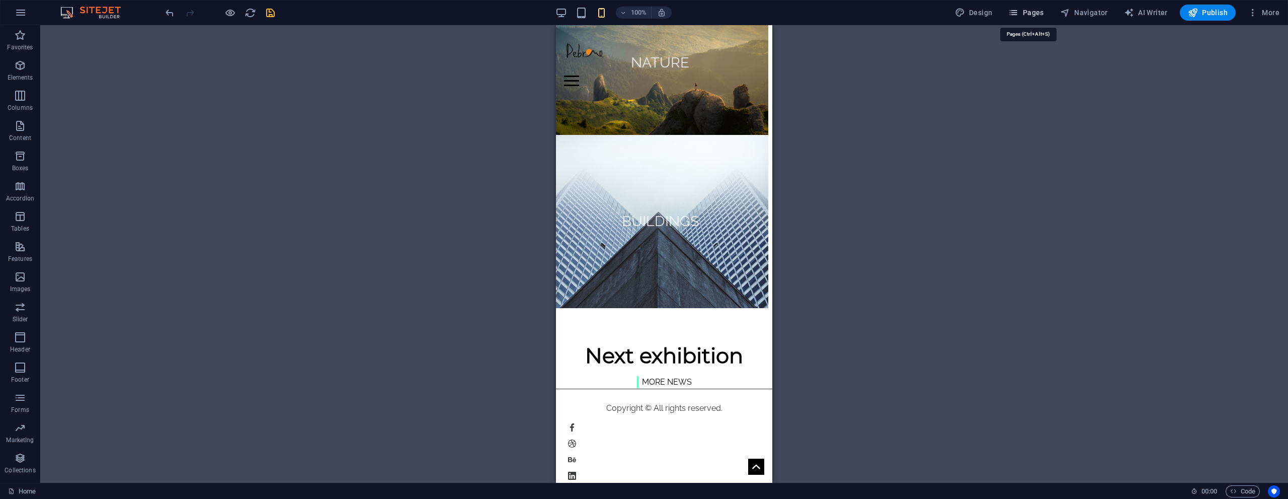
click at [1038, 13] on span "Pages" at bounding box center [1025, 13] width 35 height 10
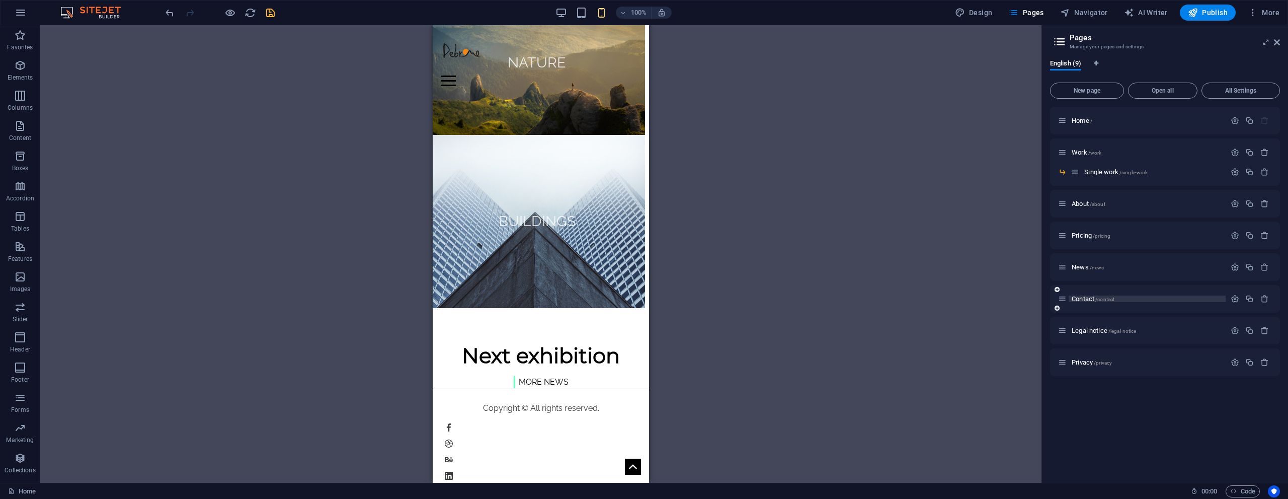
click at [1114, 299] on span "/contact" at bounding box center [1104, 299] width 19 height 6
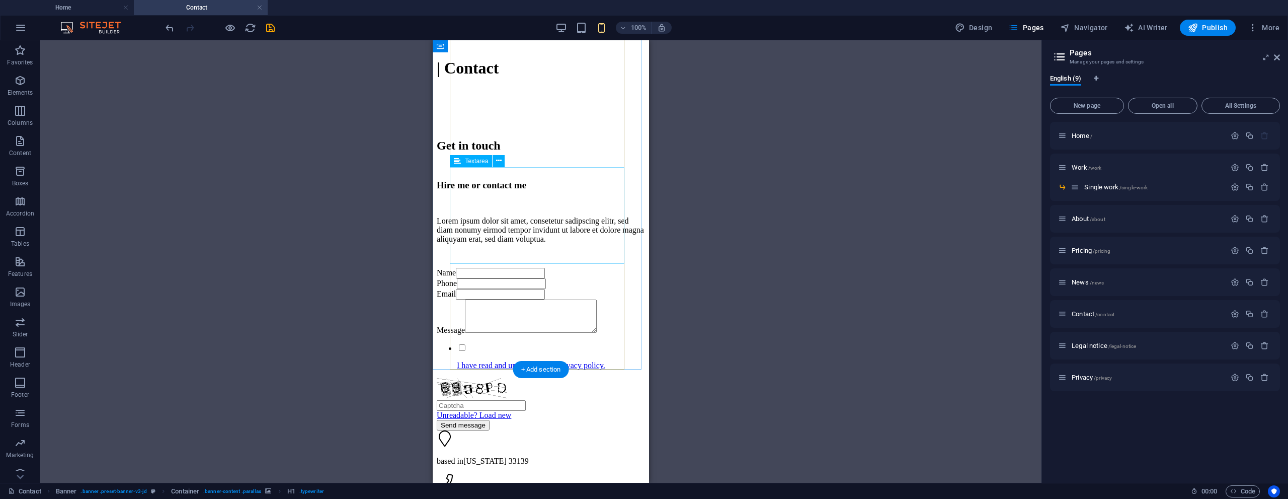
scroll to position [719, 0]
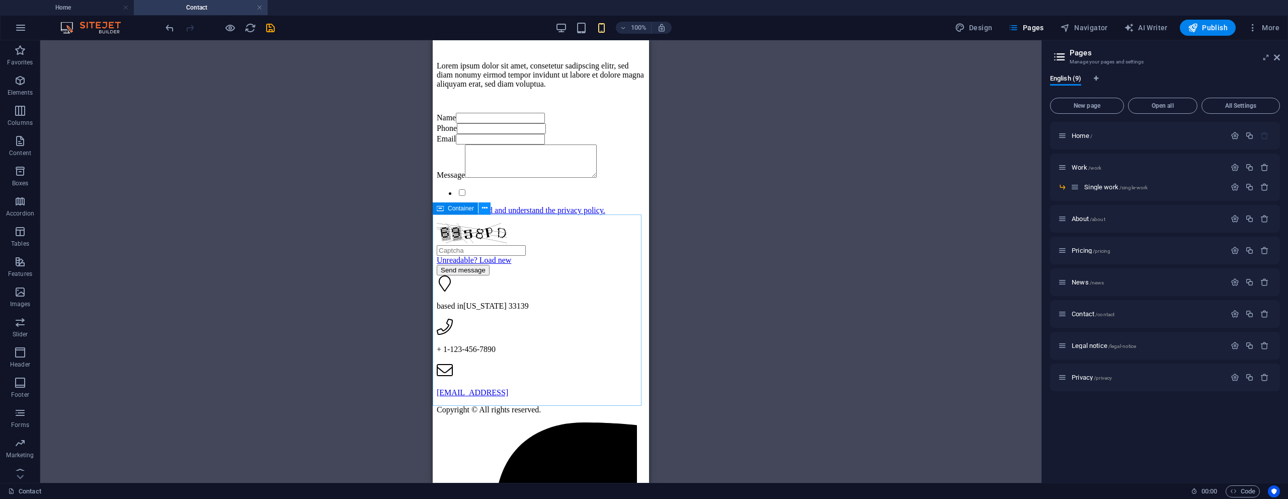
click at [488, 210] on button at bounding box center [484, 208] width 12 height 12
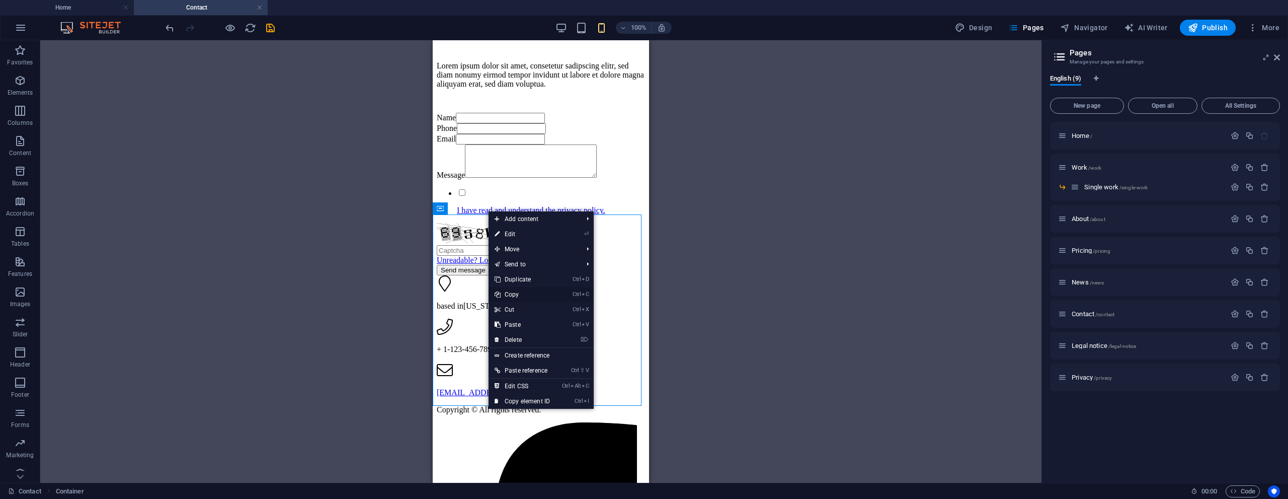
click at [528, 292] on link "Ctrl C Copy" at bounding box center [522, 294] width 67 height 15
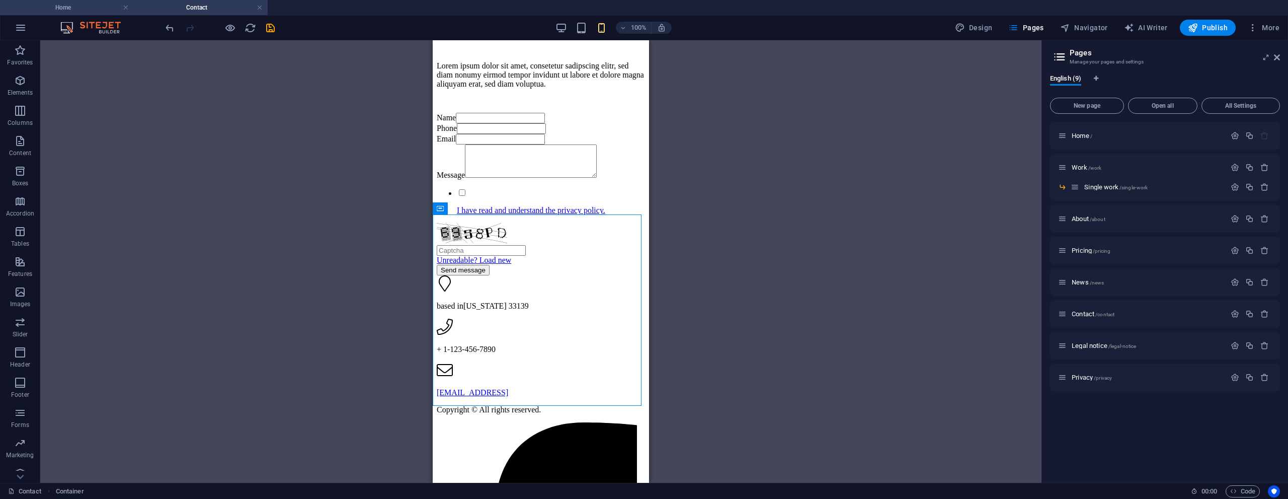
click at [82, 6] on h4 "Home" at bounding box center [67, 7] width 134 height 11
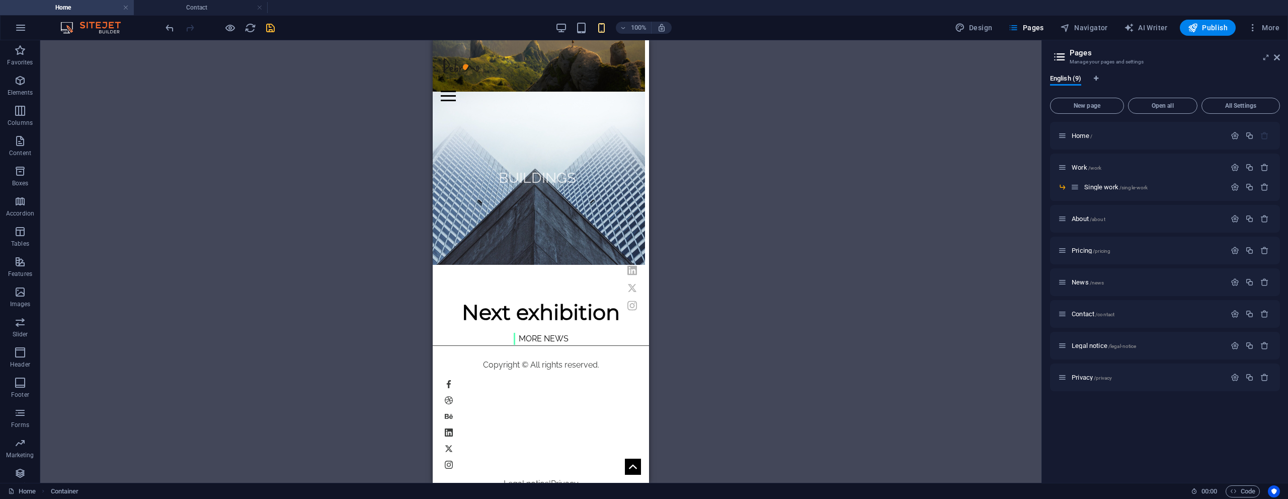
scroll to position [0, 0]
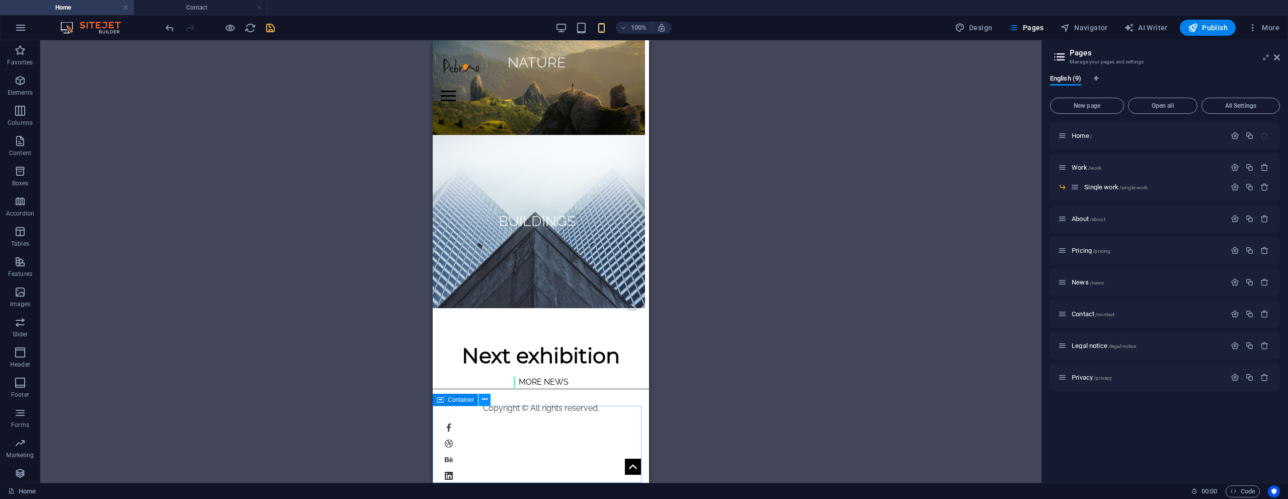
click at [485, 401] on icon at bounding box center [485, 399] width 6 height 11
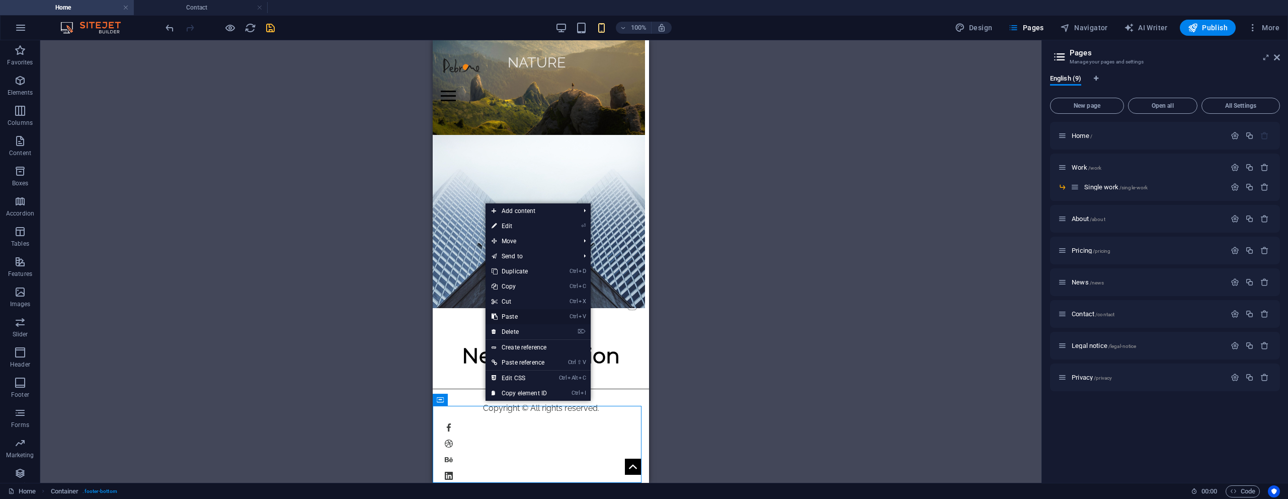
click at [529, 314] on link "Ctrl V Paste" at bounding box center [519, 316] width 67 height 15
click at [529, 308] on figure "Buildings" at bounding box center [537, 221] width 216 height 173
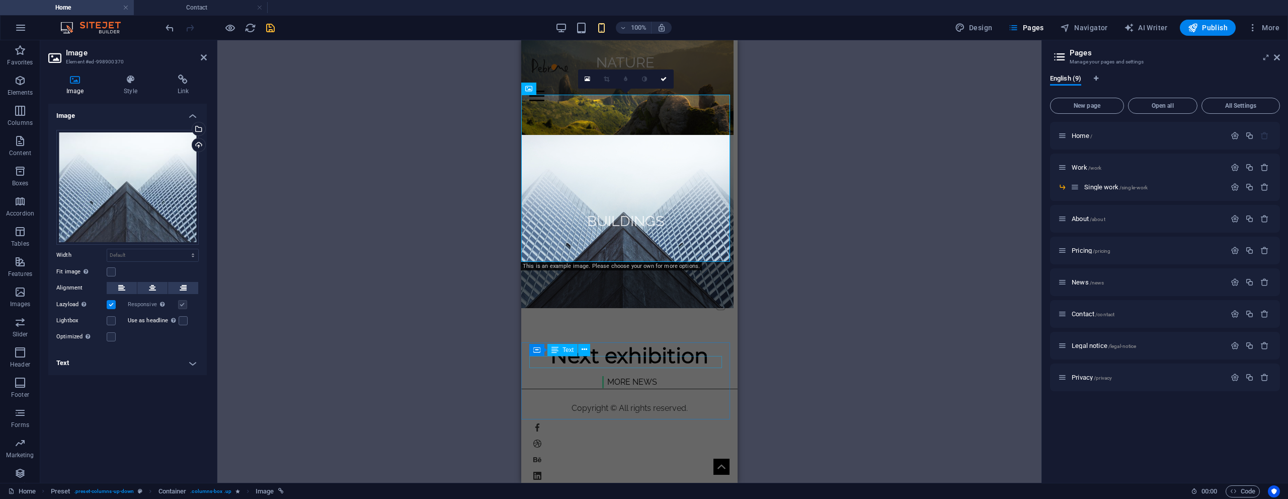
scroll to position [1584, 0]
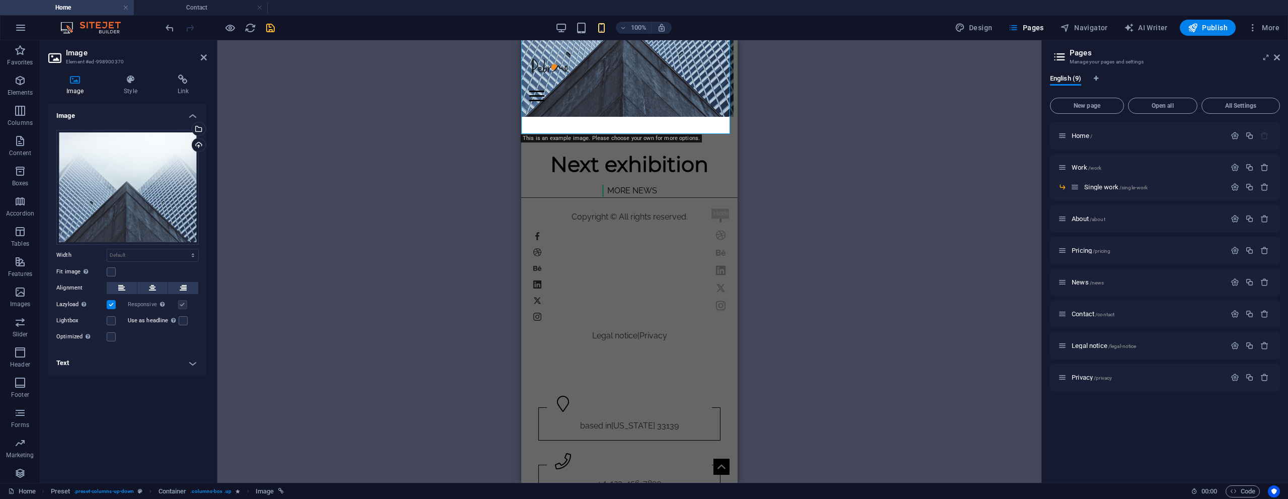
click at [462, 319] on div "Drag here to replace the existing content. Press “Ctrl” if you want to create a…" at bounding box center [629, 261] width 824 height 442
click at [491, 325] on div "Drag here to replace the existing content. Press “Ctrl” if you want to create a…" at bounding box center [629, 261] width 824 height 442
click at [838, 284] on div "Drag here to replace the existing content. Press “Ctrl” if you want to create a…" at bounding box center [629, 261] width 824 height 442
click at [201, 56] on icon at bounding box center [204, 57] width 6 height 8
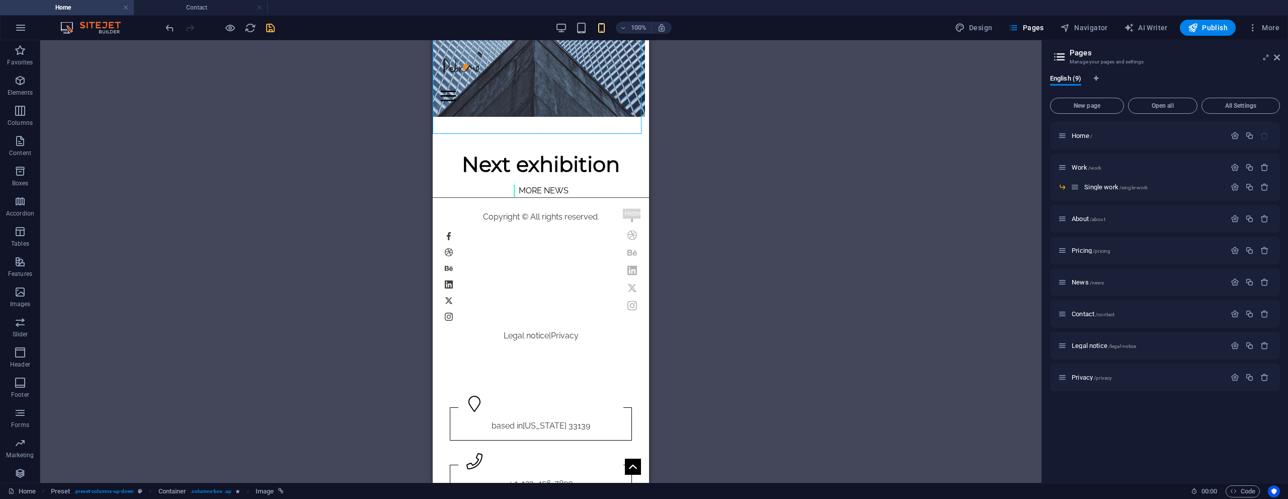
click at [273, 27] on icon "save" at bounding box center [271, 28] width 12 height 12
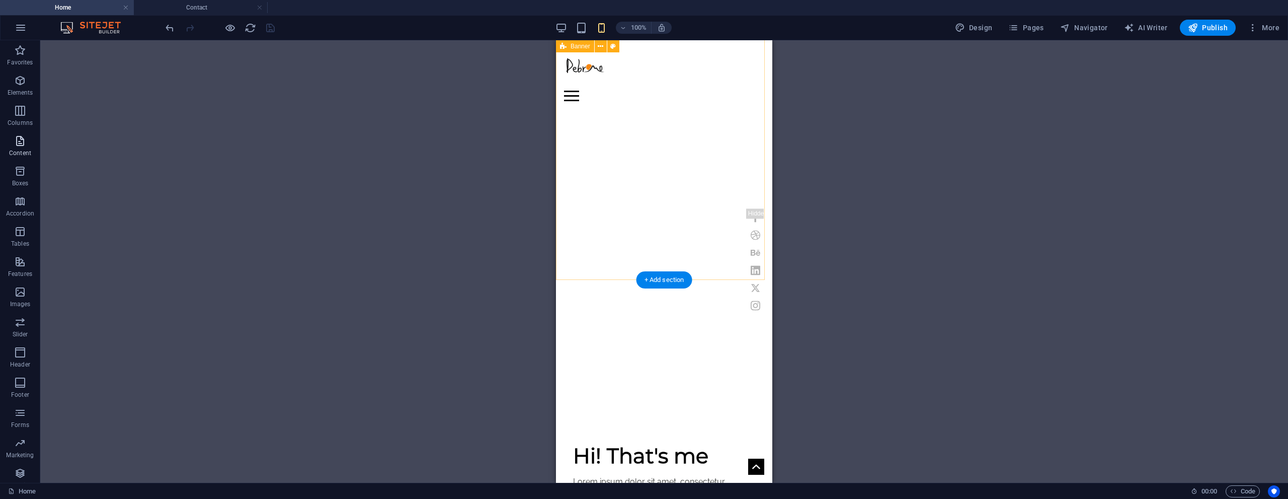
scroll to position [302, 0]
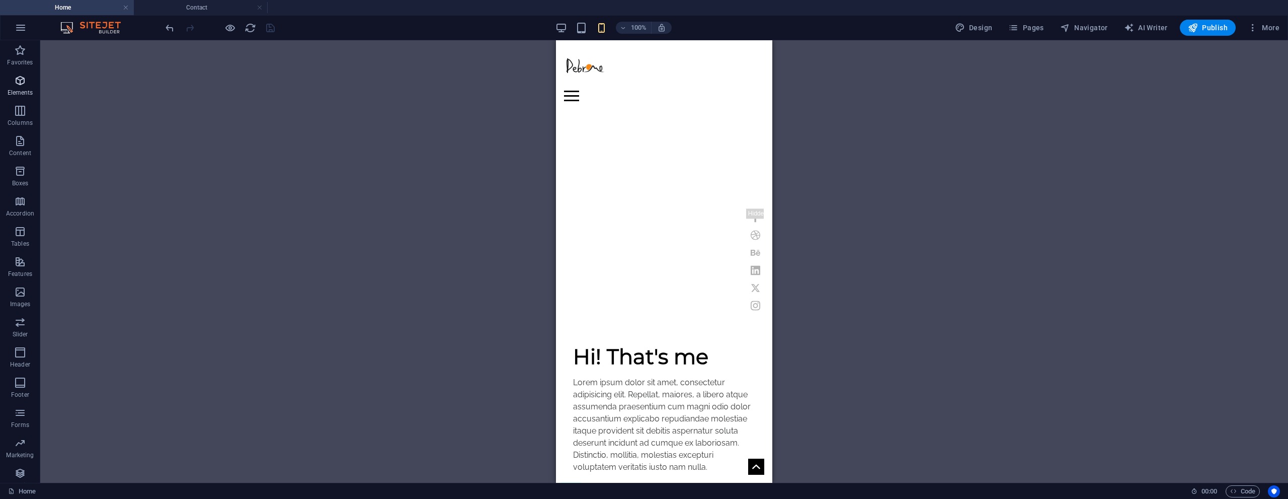
click at [22, 84] on icon "button" at bounding box center [20, 80] width 12 height 12
click at [20, 82] on icon "button" at bounding box center [20, 80] width 12 height 12
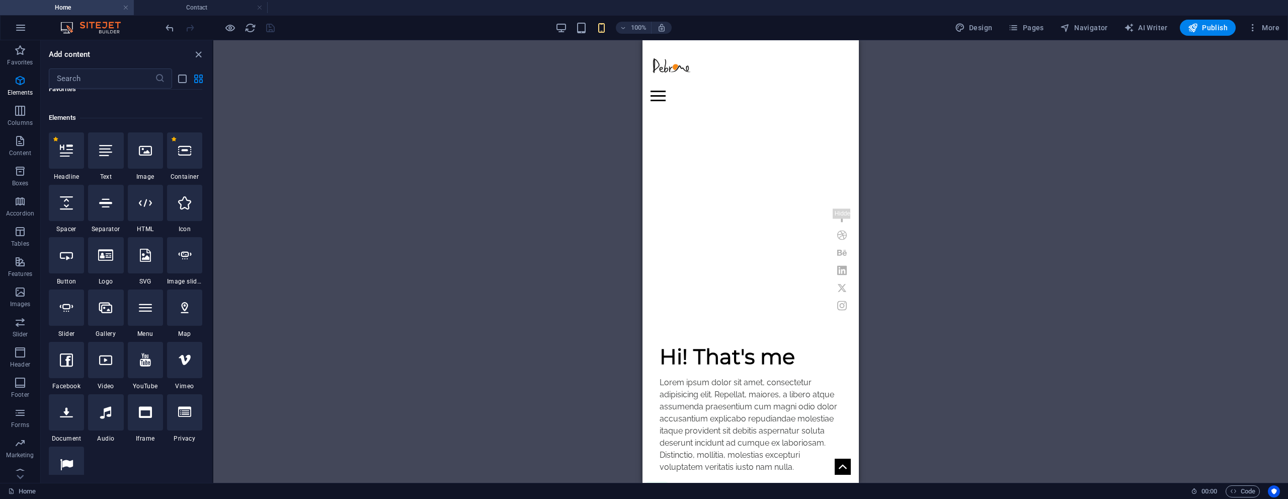
scroll to position [107, 0]
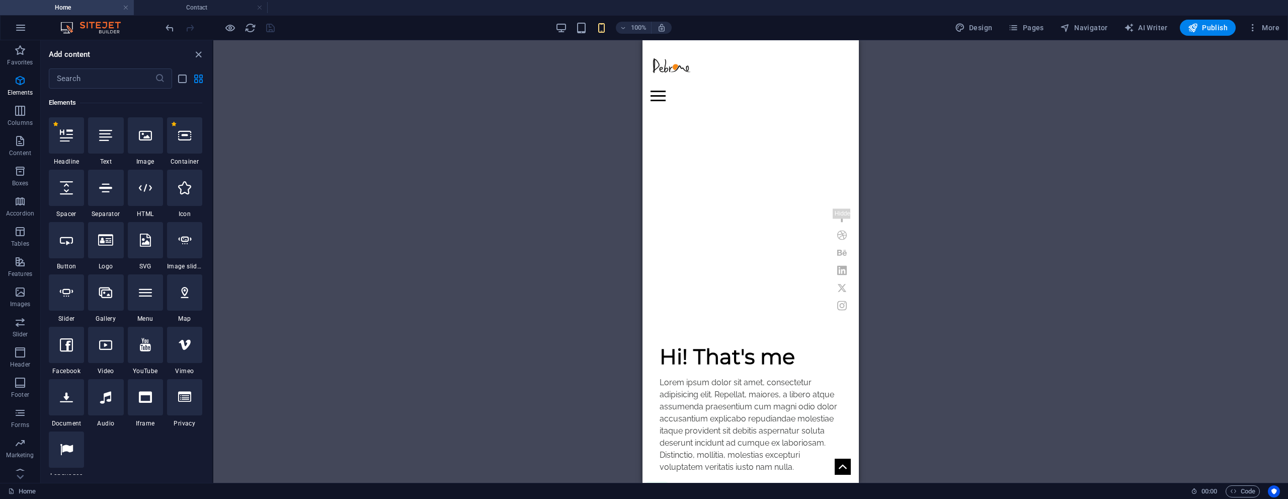
click at [692, 146] on div "Home Work About Pricing News Contact Menu | [DOMAIN_NAME] My Work All categorie…" at bounding box center [750, 41] width 216 height 607
click at [693, 146] on div "Home Work About Pricing News Contact Menu | [DOMAIN_NAME] My Work All categorie…" at bounding box center [750, 41] width 216 height 607
select select "vh"
select select "header"
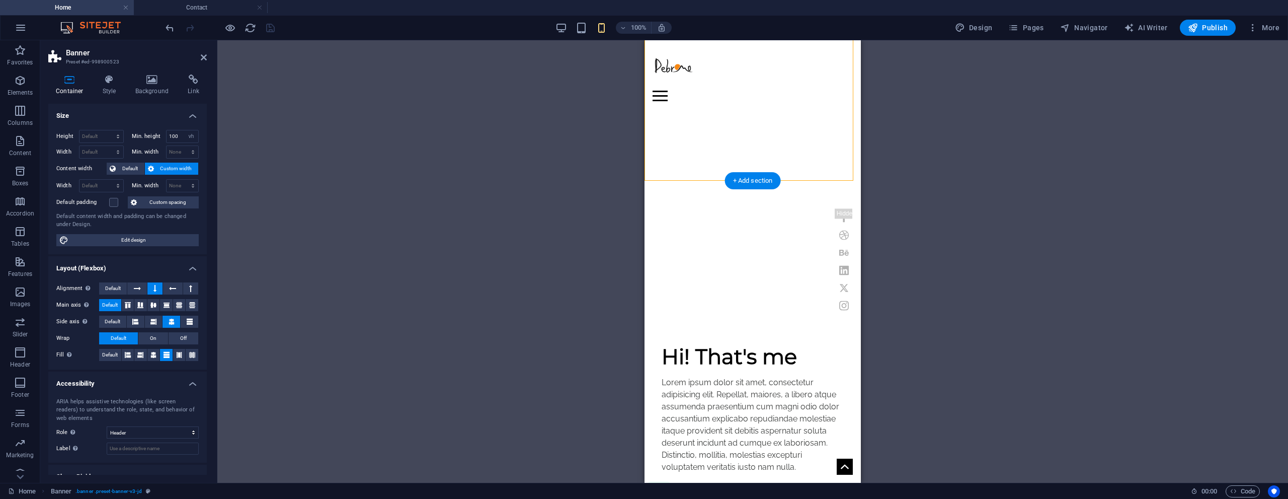
drag, startPoint x: 695, startPoint y: 146, endPoint x: 694, endPoint y: 175, distance: 29.2
click at [694, 175] on div "Home Work About Pricing News Contact Menu | [DOMAIN_NAME] My Work All categorie…" at bounding box center [753, 41] width 216 height 607
click at [204, 56] on icon at bounding box center [204, 57] width 6 height 8
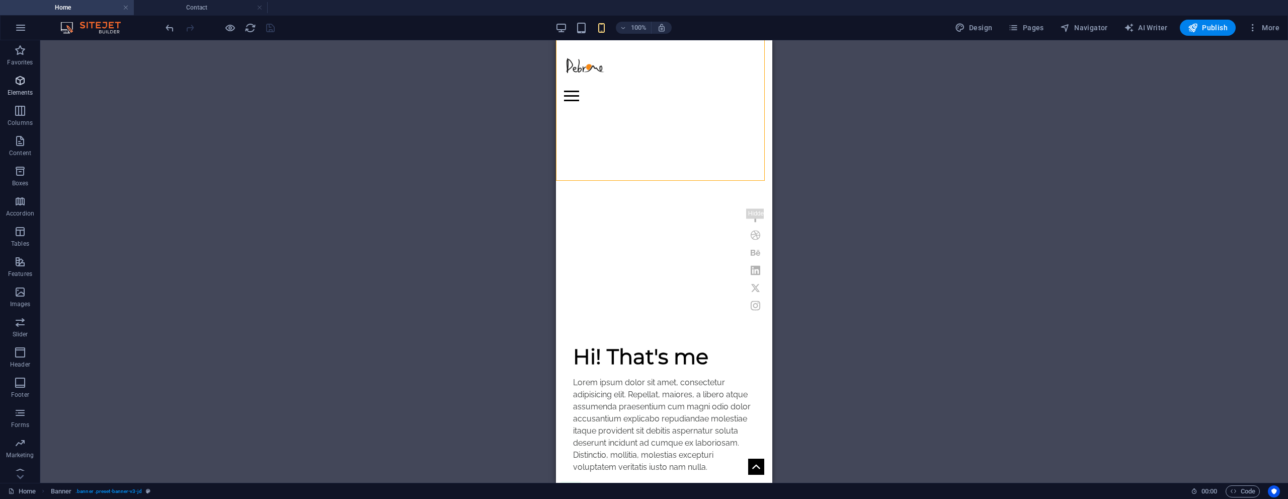
click at [17, 79] on icon "button" at bounding box center [20, 80] width 12 height 12
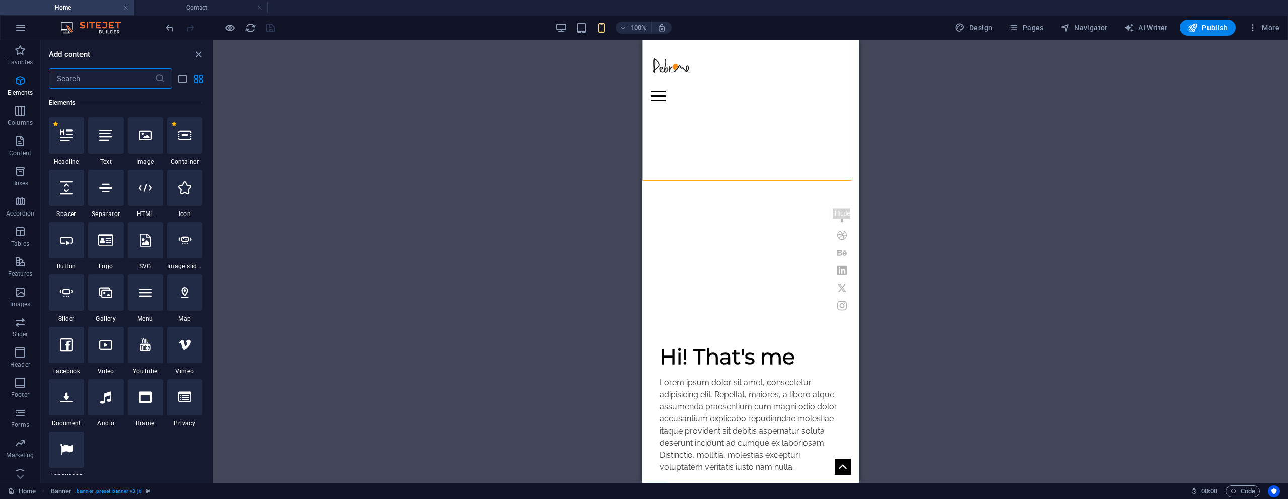
click at [147, 142] on div at bounding box center [145, 135] width 35 height 36
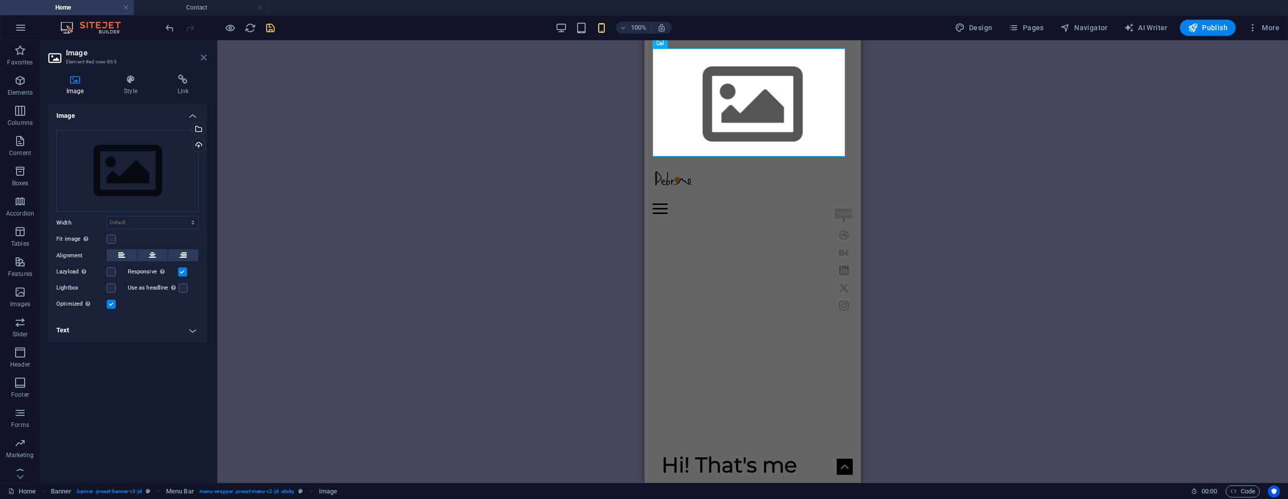
click at [203, 59] on icon at bounding box center [204, 57] width 6 height 8
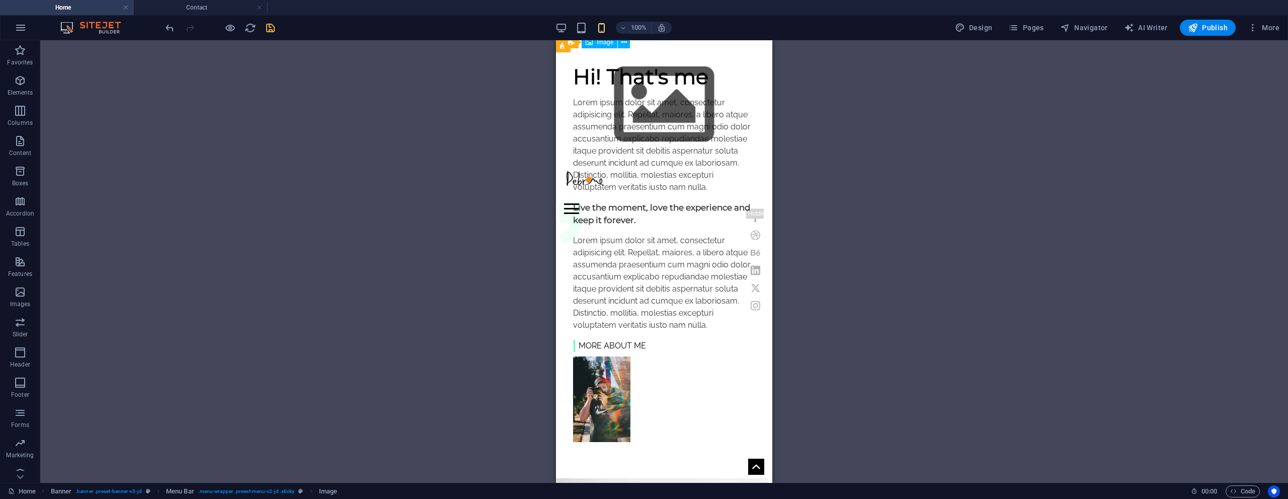
scroll to position [553, 0]
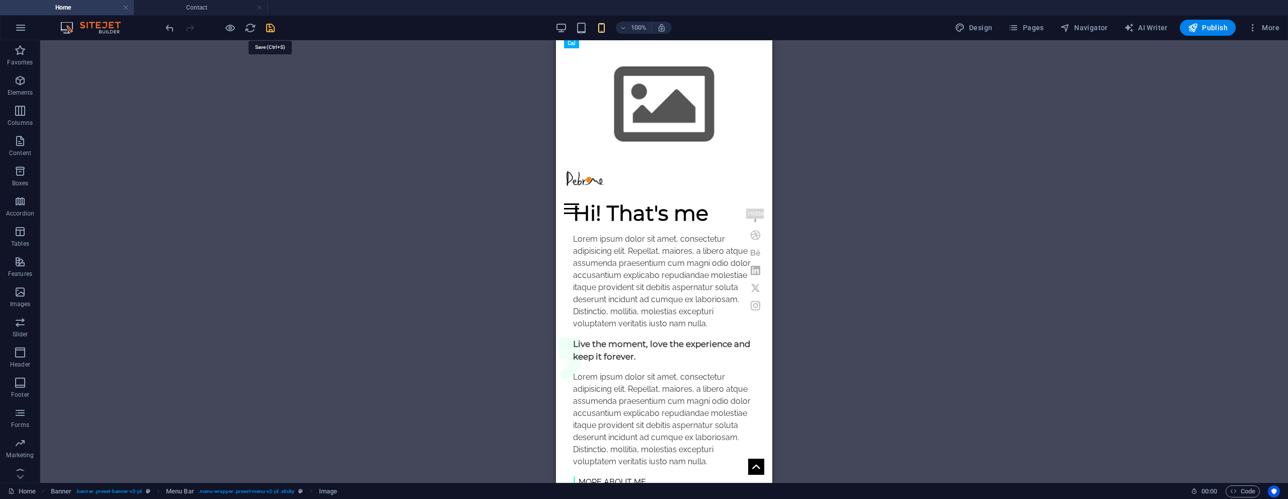
click at [270, 29] on icon "save" at bounding box center [271, 28] width 12 height 12
click at [170, 29] on icon "undo" at bounding box center [170, 28] width 12 height 12
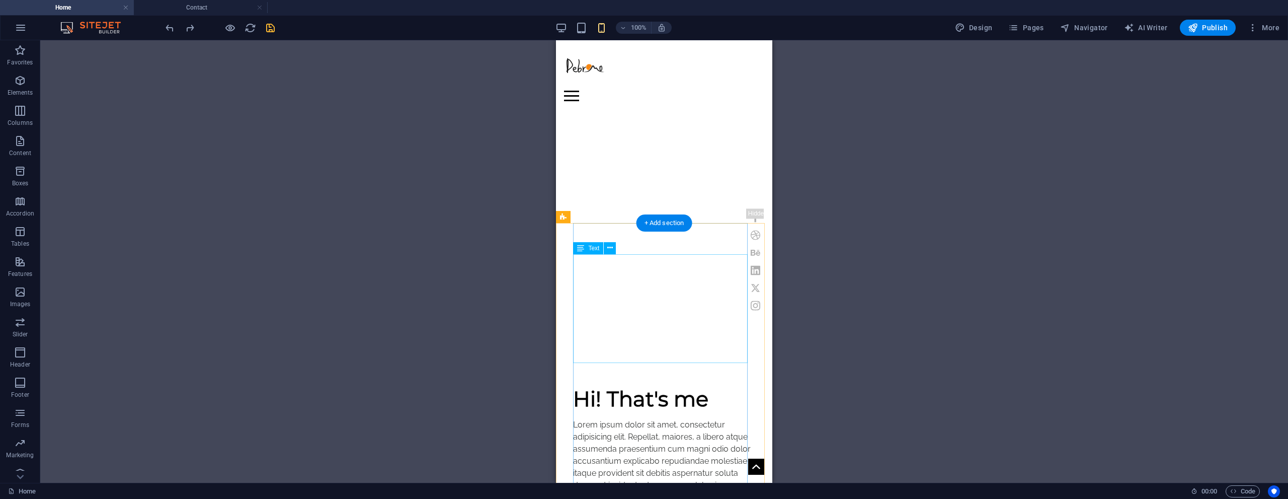
scroll to position [302, 0]
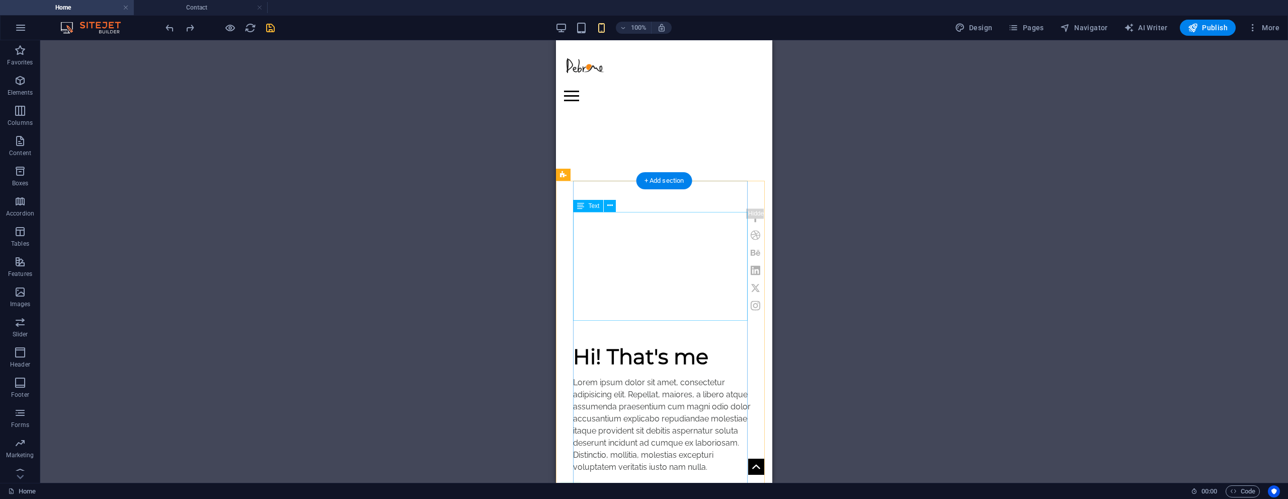
click at [633, 376] on div "Lorem ipsum dolor sit amet, consectetur adipisicing elit. Repellat, maiores, a …" at bounding box center [664, 424] width 182 height 97
click at [668, 345] on div "Hi! That's me" at bounding box center [664, 356] width 182 height 23
click at [17, 90] on p "Elements" at bounding box center [21, 93] width 26 height 8
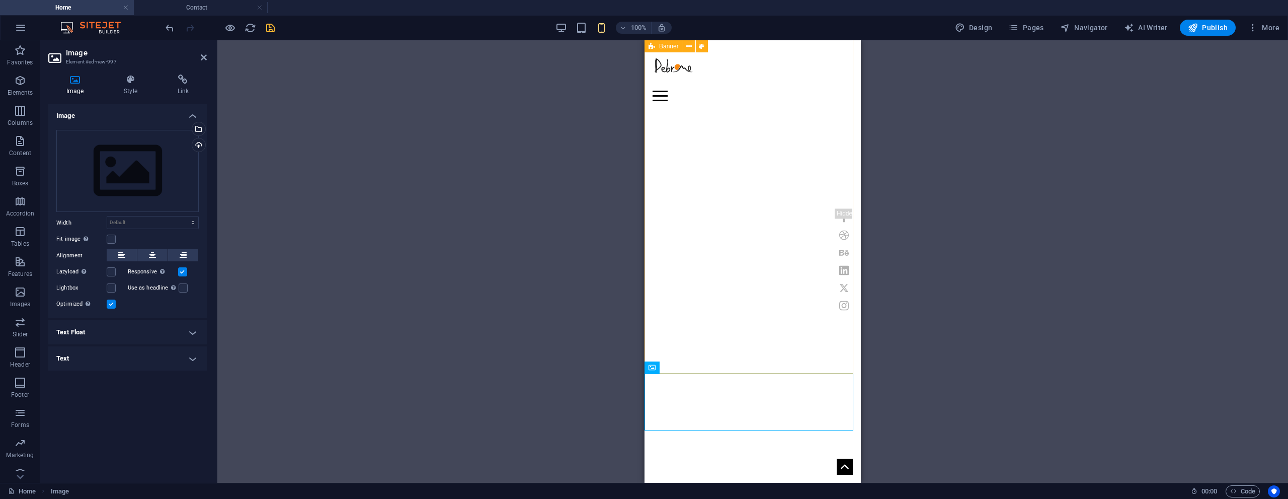
scroll to position [101, 0]
drag, startPoint x: 1309, startPoint y: 418, endPoint x: 743, endPoint y: 187, distance: 611.8
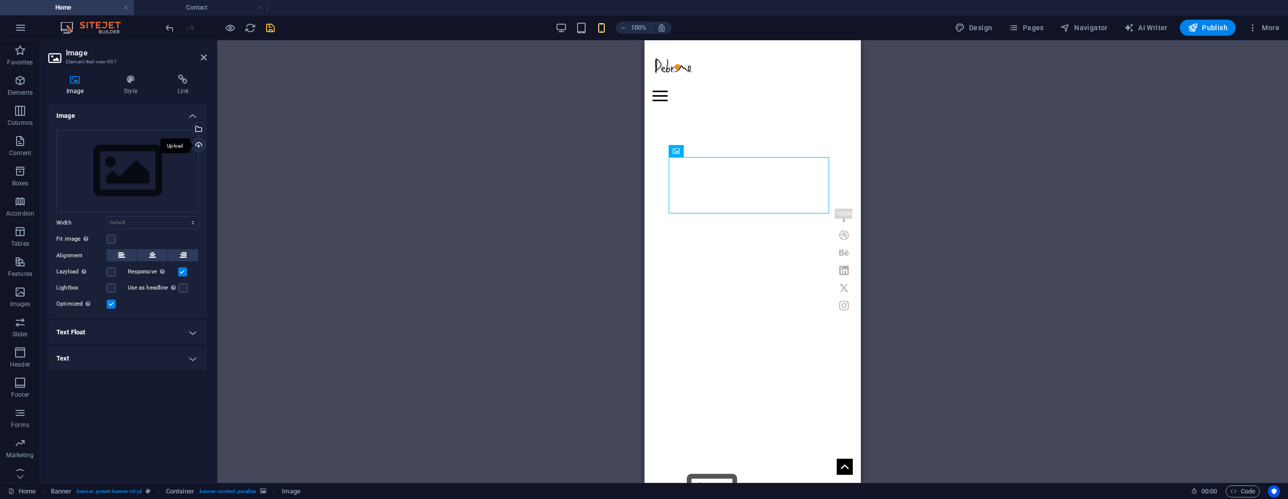
click at [198, 141] on div "Upload" at bounding box center [197, 145] width 15 height 15
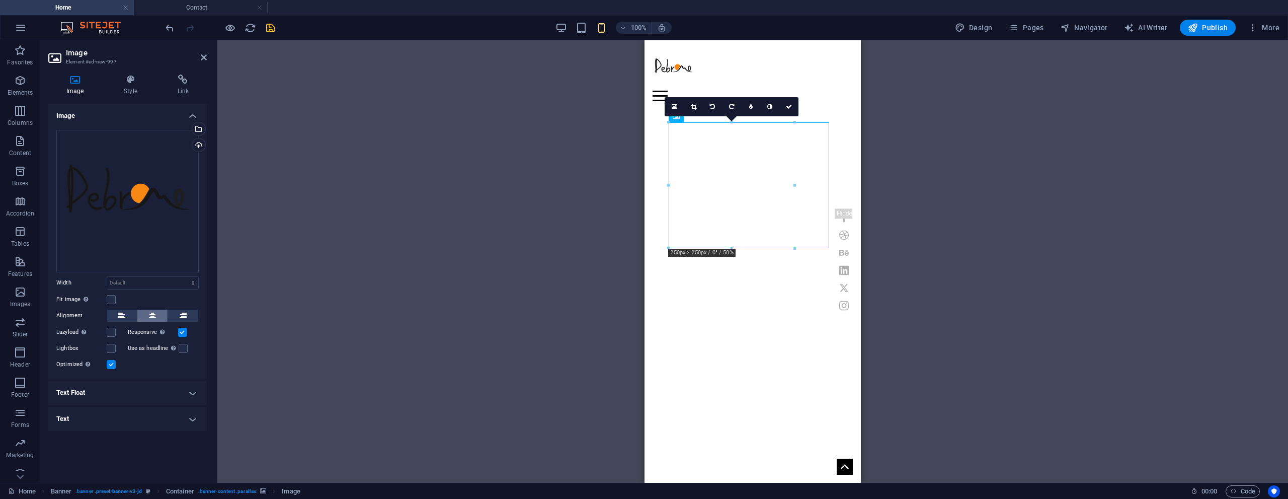
click at [150, 312] on icon at bounding box center [152, 315] width 7 height 12
click at [813, 248] on div at bounding box center [813, 249] width 6 height 6
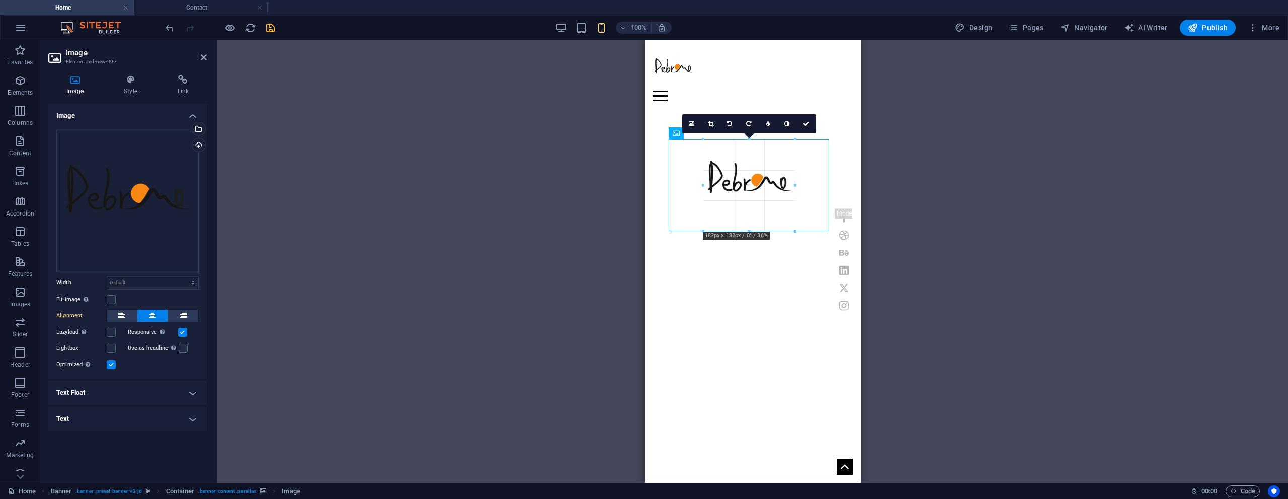
drag, startPoint x: 813, startPoint y: 248, endPoint x: 778, endPoint y: 210, distance: 51.6
type input "182"
select select "px"
click at [989, 183] on div "H1 Banner Container Container Menu Bar Icon Social Media Icons Logo Icon Contai…" at bounding box center [752, 261] width 1071 height 442
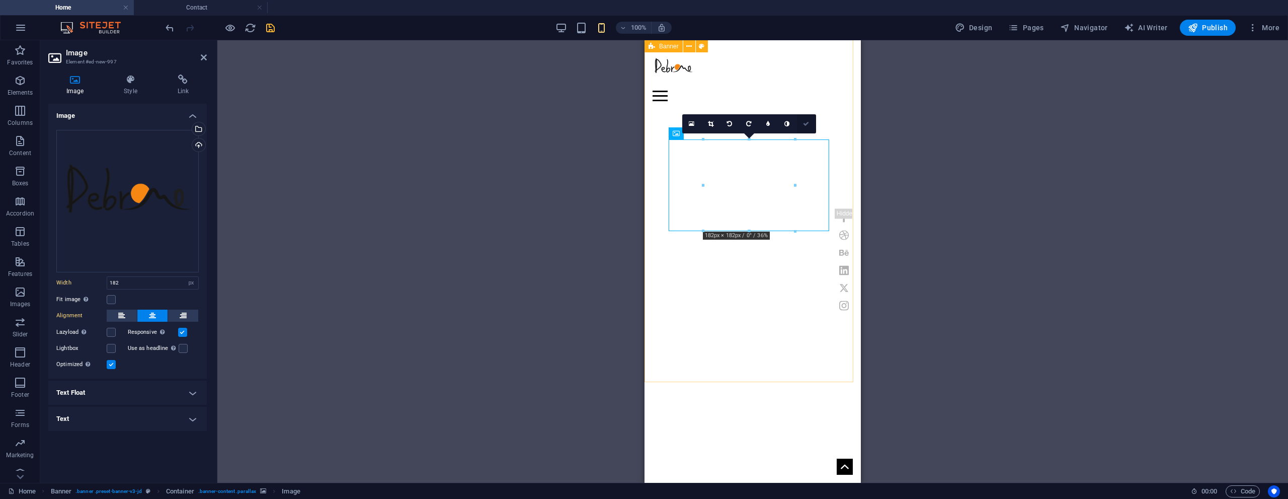
click at [809, 121] on icon at bounding box center [806, 124] width 6 height 6
click at [809, 120] on div "H1 Banner Container Container Menu Bar Icon Social Media Icons Logo Icon Contai…" at bounding box center [752, 261] width 1071 height 442
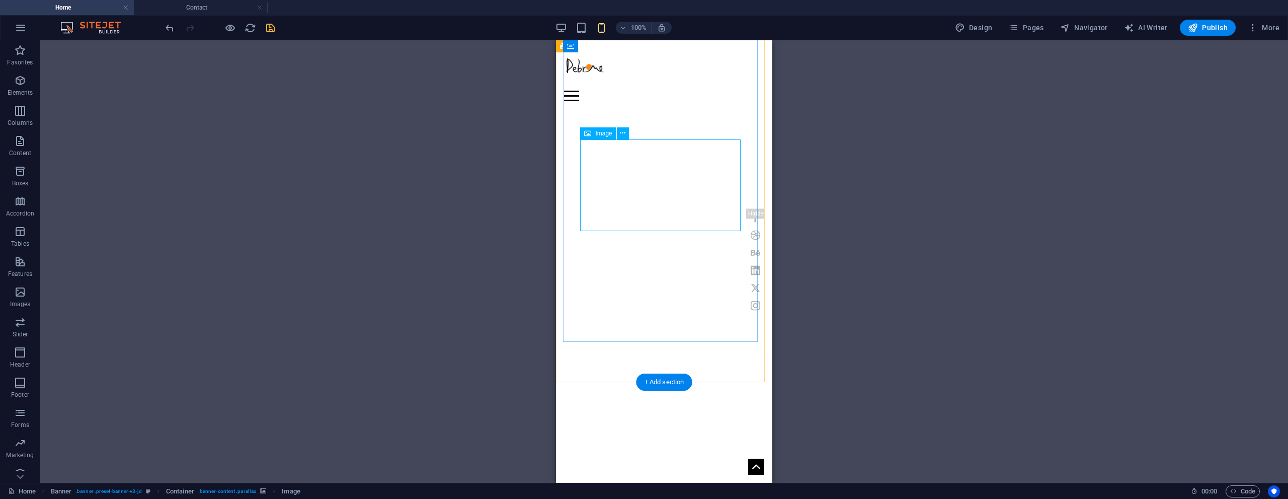
select select "px"
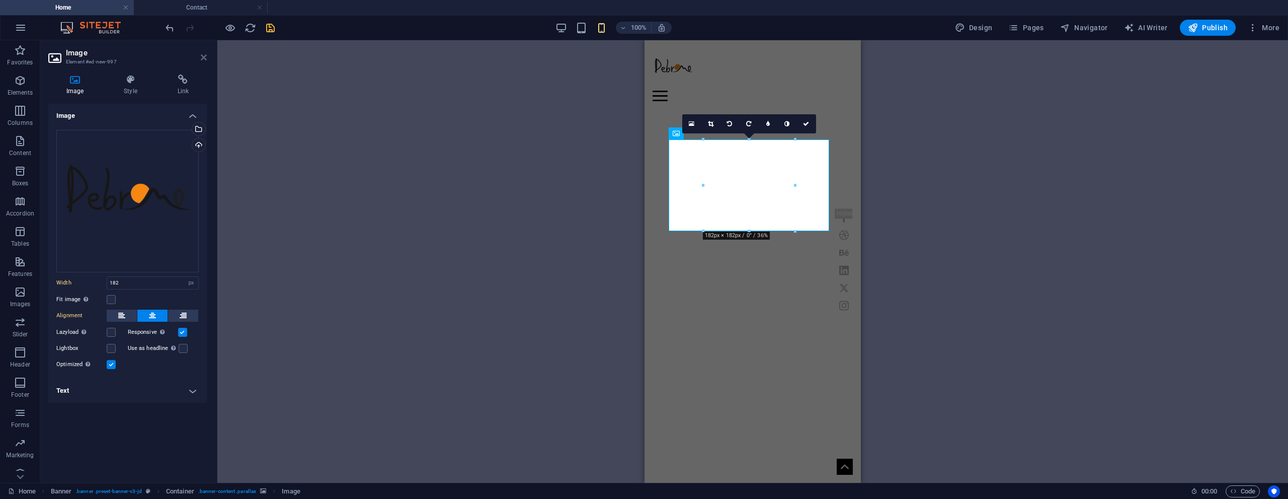
click at [205, 54] on icon at bounding box center [204, 57] width 6 height 8
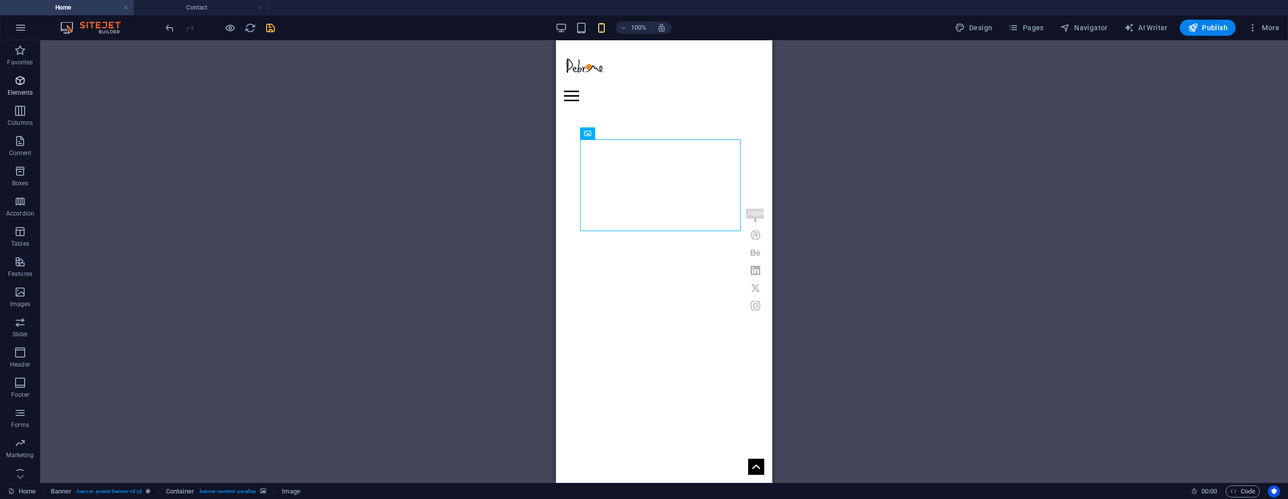
click at [17, 78] on icon "button" at bounding box center [20, 80] width 12 height 12
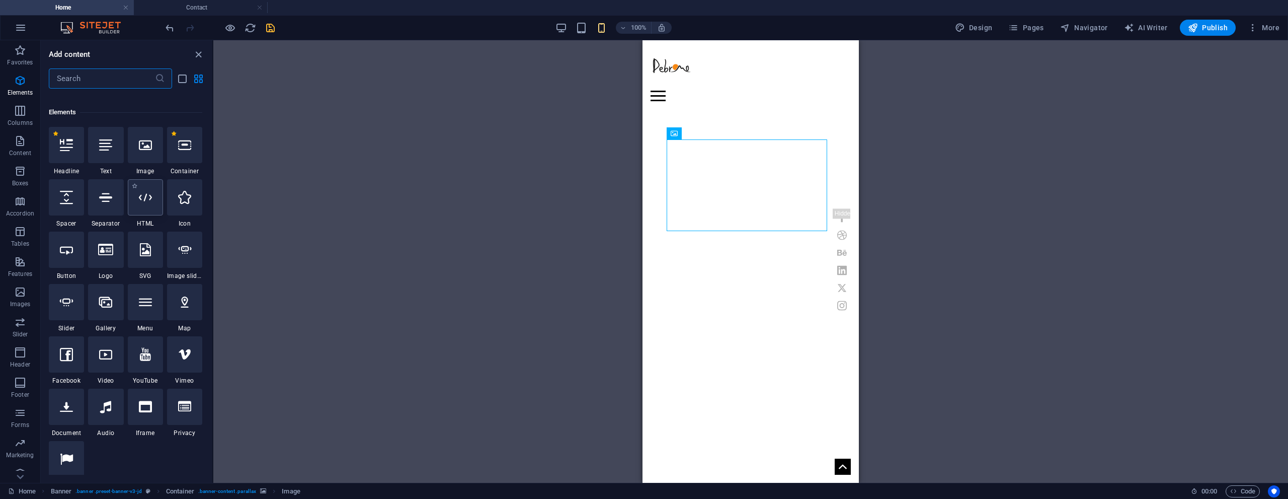
scroll to position [107, 0]
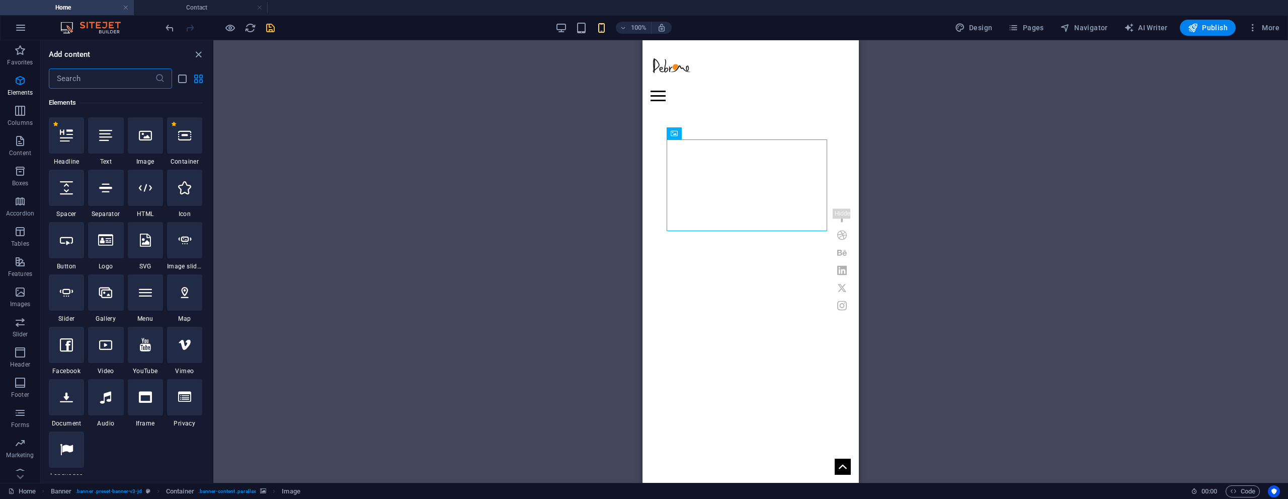
drag, startPoint x: 71, startPoint y: 245, endPoint x: 326, endPoint y: 239, distance: 254.1
click at [71, 245] on icon at bounding box center [66, 239] width 13 height 13
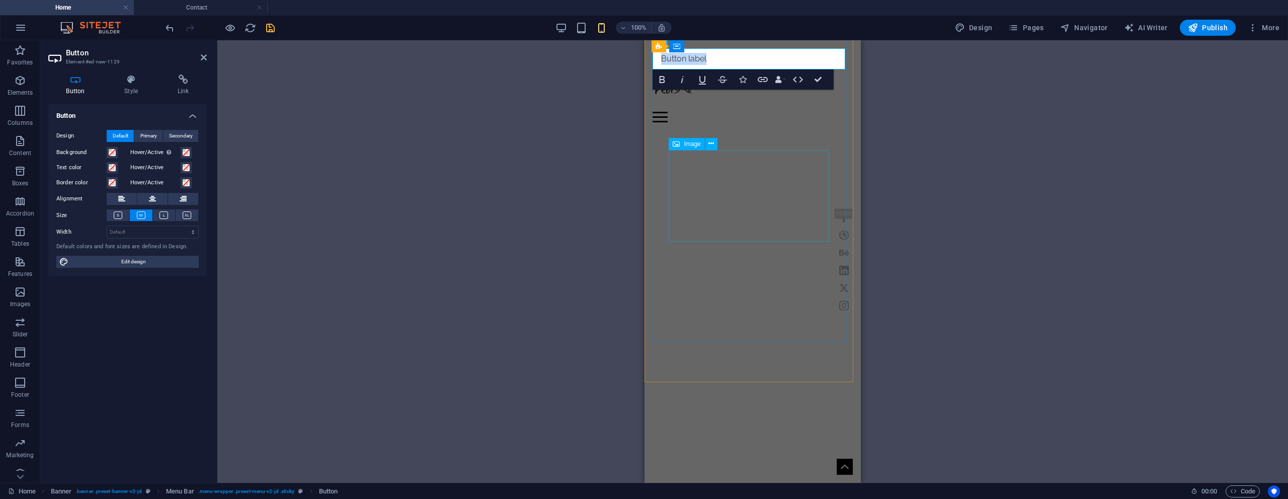
drag, startPoint x: 970, startPoint y: 280, endPoint x: 749, endPoint y: 226, distance: 227.3
click at [204, 56] on icon at bounding box center [204, 57] width 6 height 8
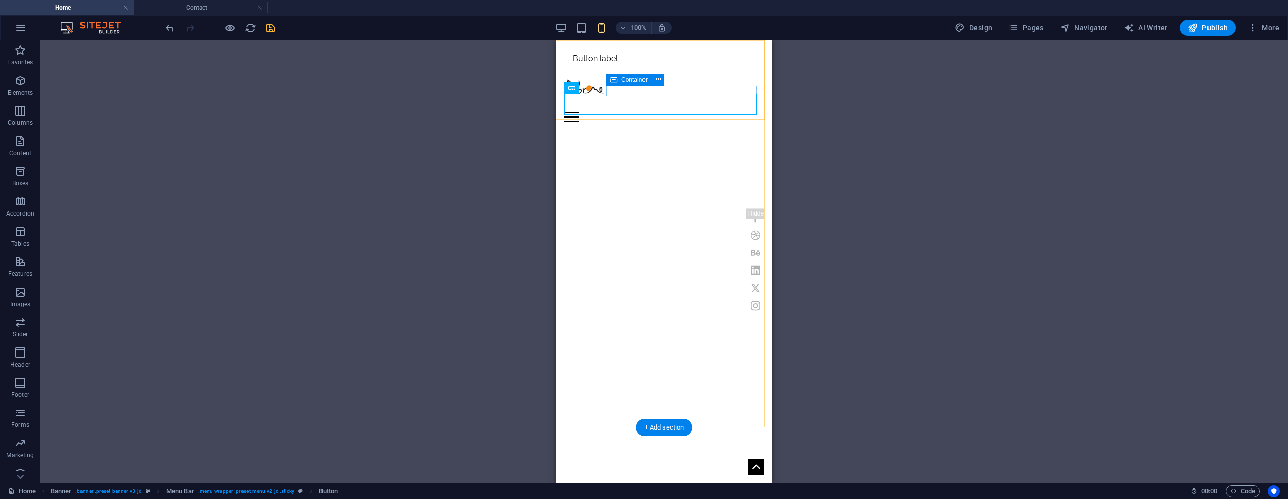
scroll to position [0, 0]
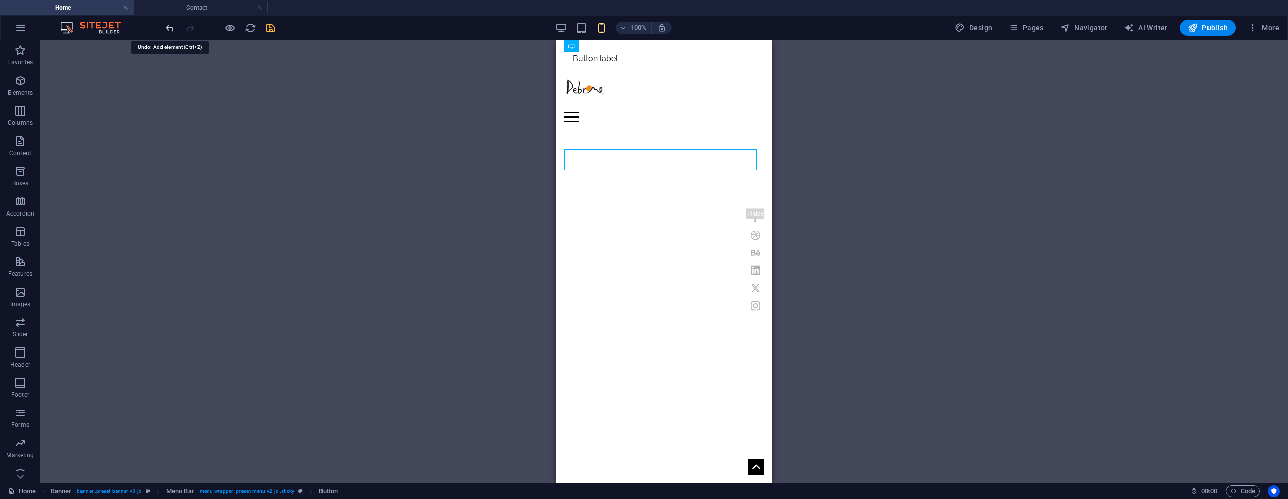
click at [169, 33] on icon "undo" at bounding box center [170, 28] width 12 height 12
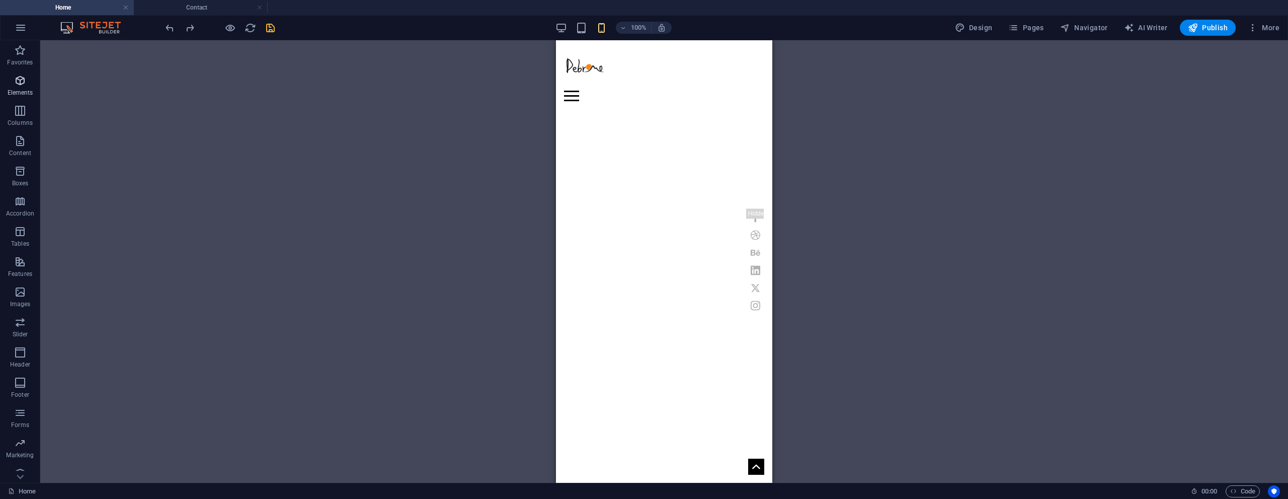
click at [24, 86] on icon "button" at bounding box center [20, 80] width 12 height 12
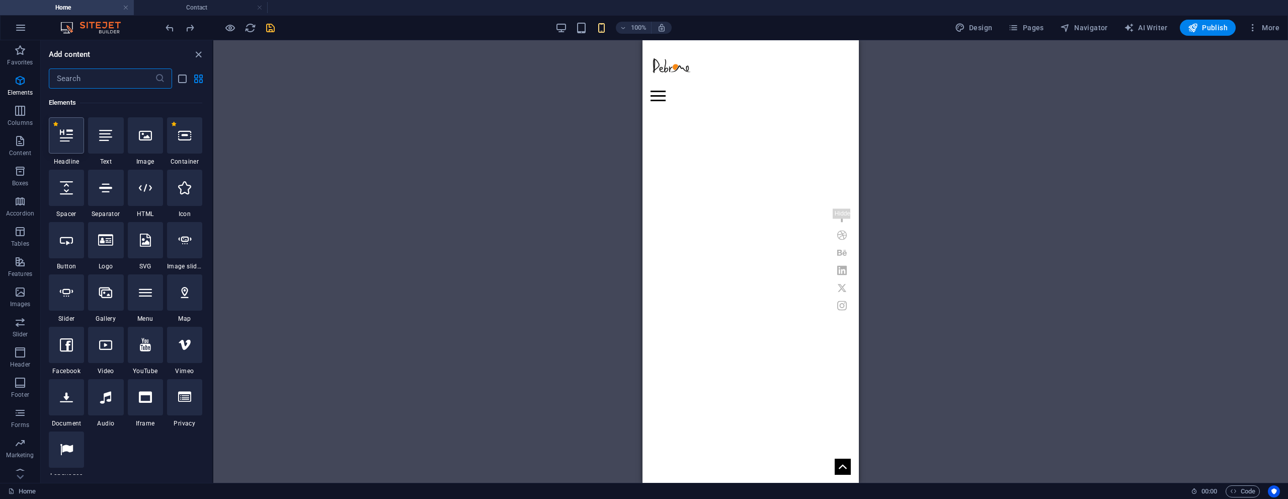
scroll to position [107, 0]
click at [70, 245] on icon at bounding box center [66, 239] width 13 height 13
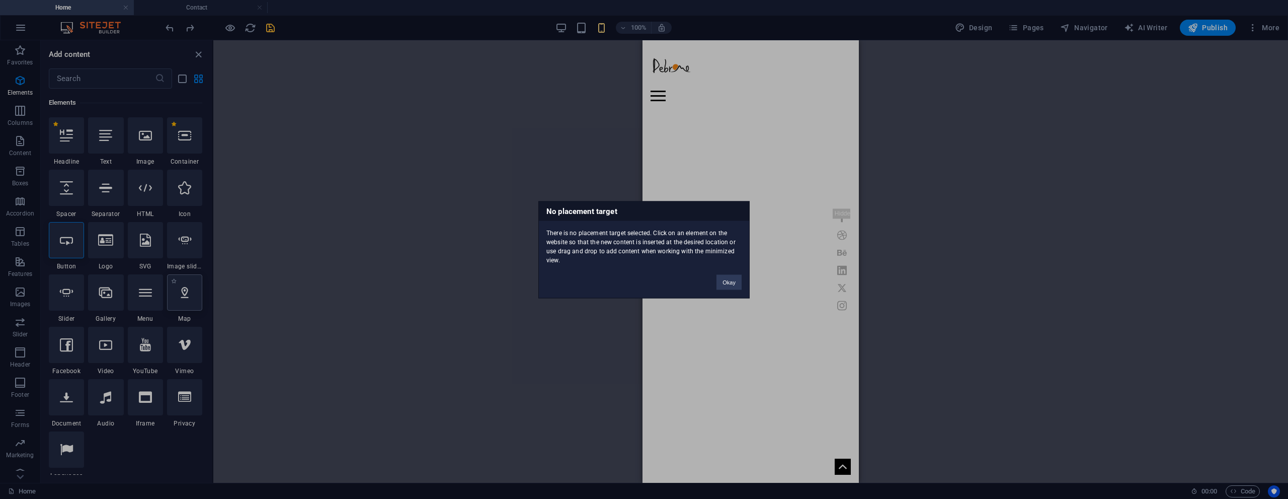
drag, startPoint x: 70, startPoint y: 245, endPoint x: 183, endPoint y: 282, distance: 118.4
click at [77, 246] on div "No placement target There is no placement target selected. Click on an element …" at bounding box center [644, 249] width 1288 height 499
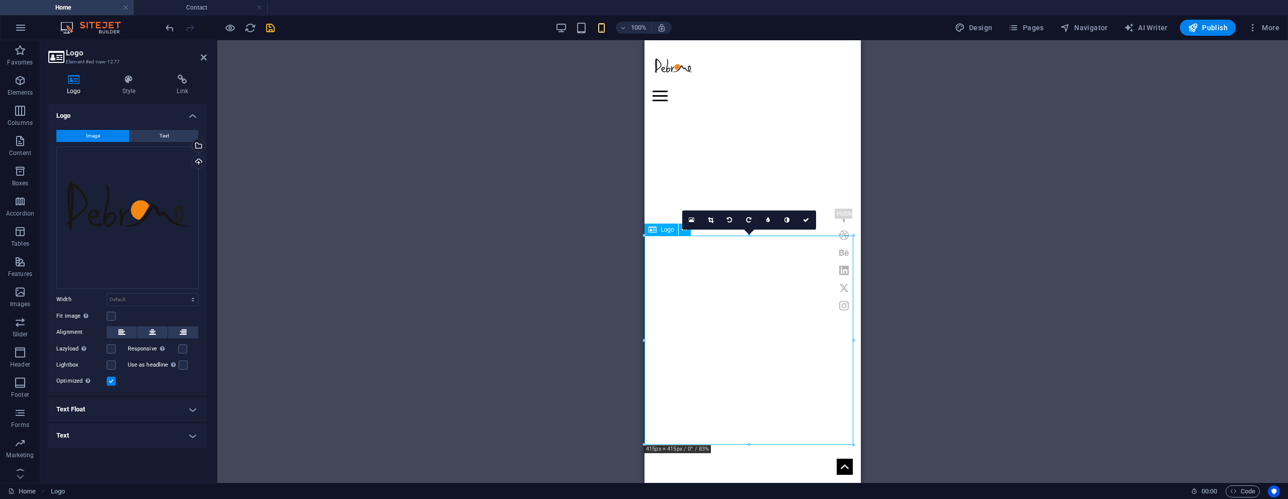
scroll to position [252, 0]
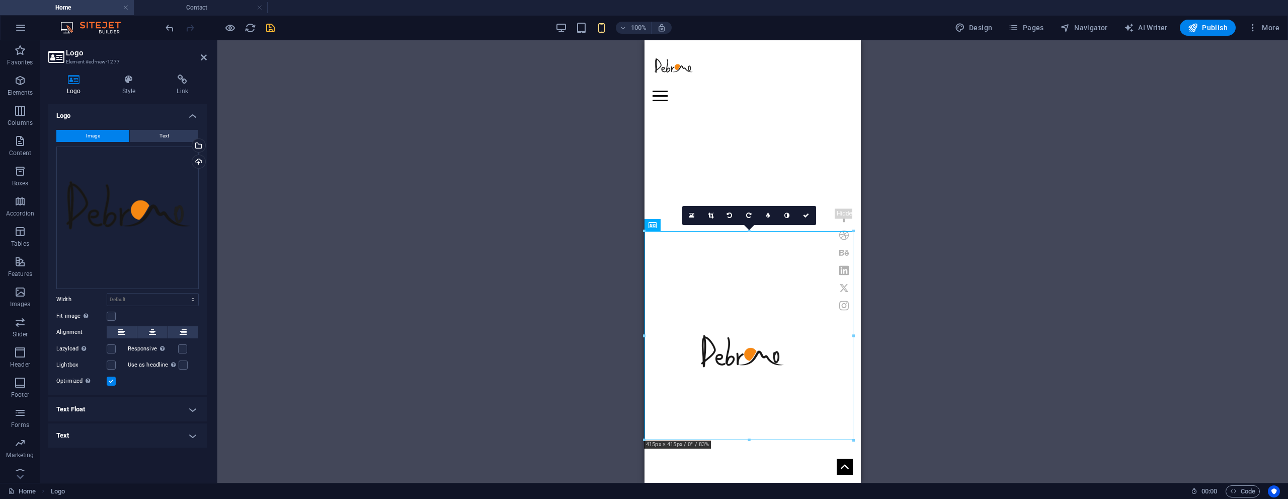
click at [567, 295] on div "Drag here to replace the existing content. Press “Ctrl” if you want to create a…" at bounding box center [752, 261] width 1071 height 442
click at [270, 31] on icon "save" at bounding box center [271, 28] width 12 height 12
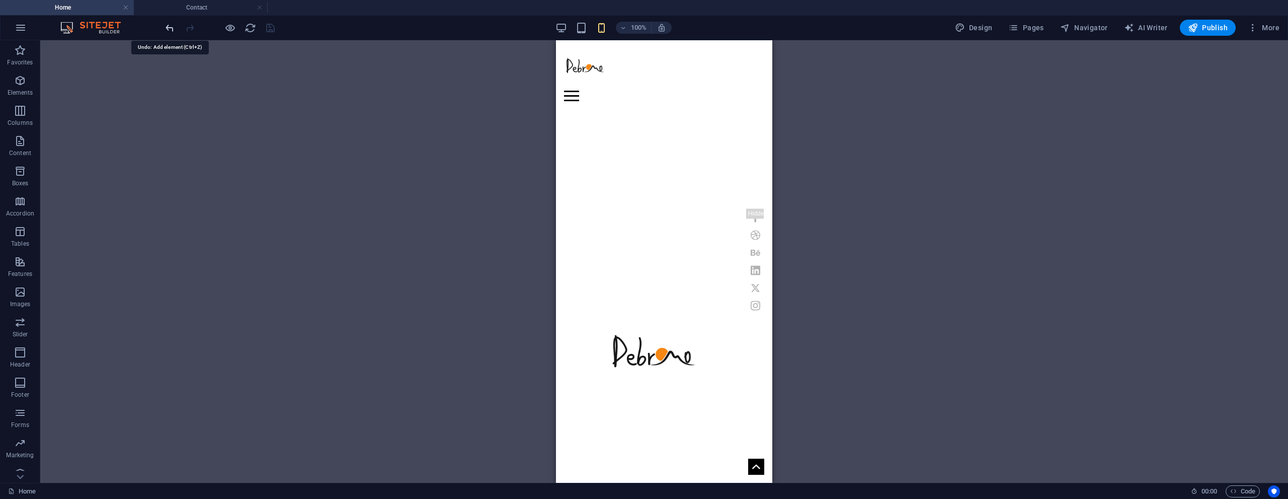
click at [168, 29] on icon "undo" at bounding box center [170, 28] width 12 height 12
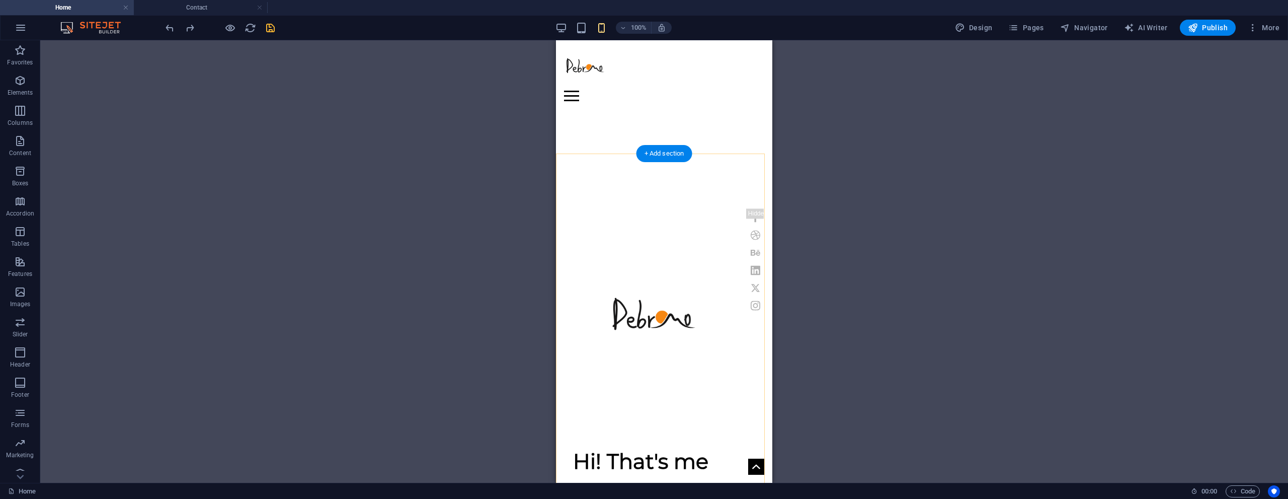
scroll to position [403, 0]
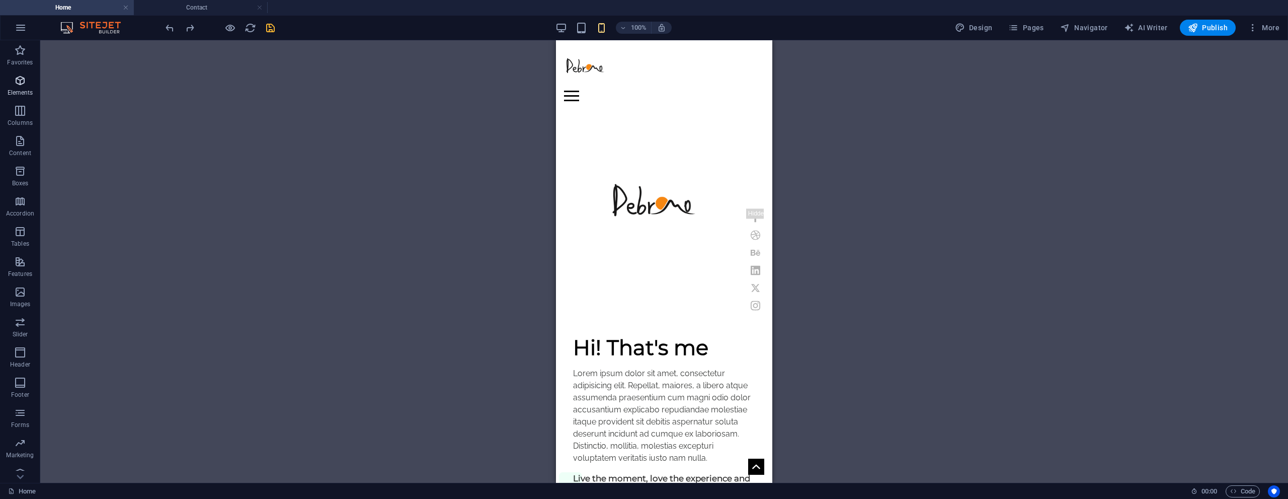
click at [22, 86] on icon "button" at bounding box center [20, 80] width 12 height 12
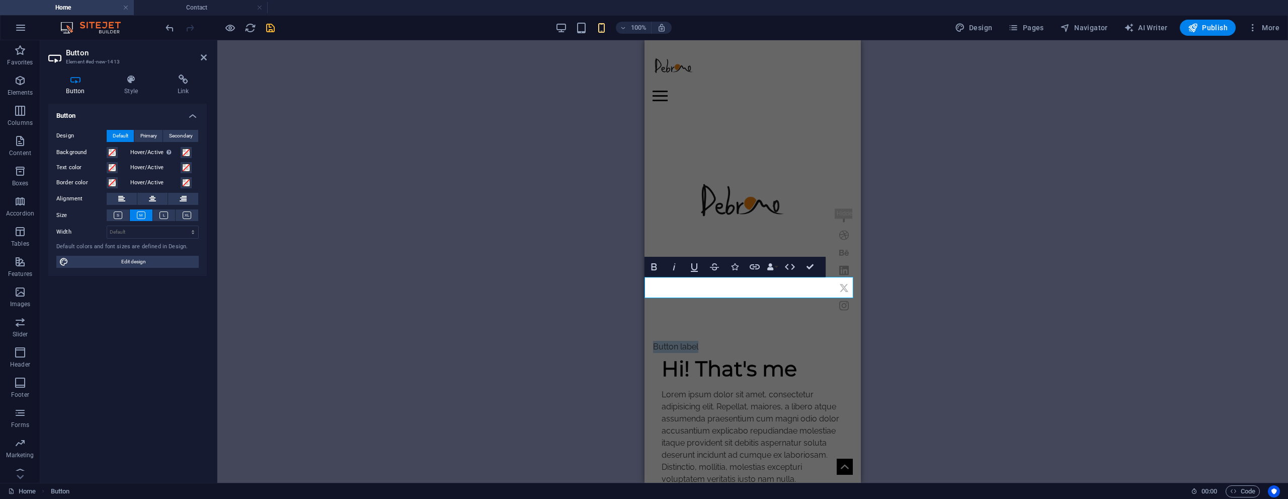
scroll to position [201, 0]
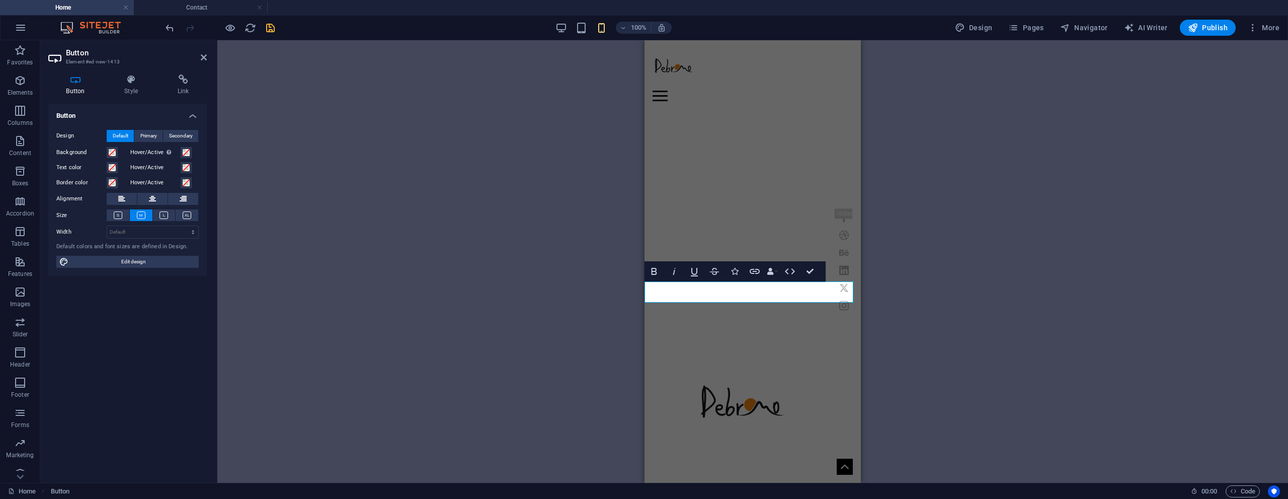
click at [1006, 256] on div "H1 Banner Banner Container Container Menu Bar Icon Social Media Icons Logo Icon…" at bounding box center [752, 261] width 1071 height 442
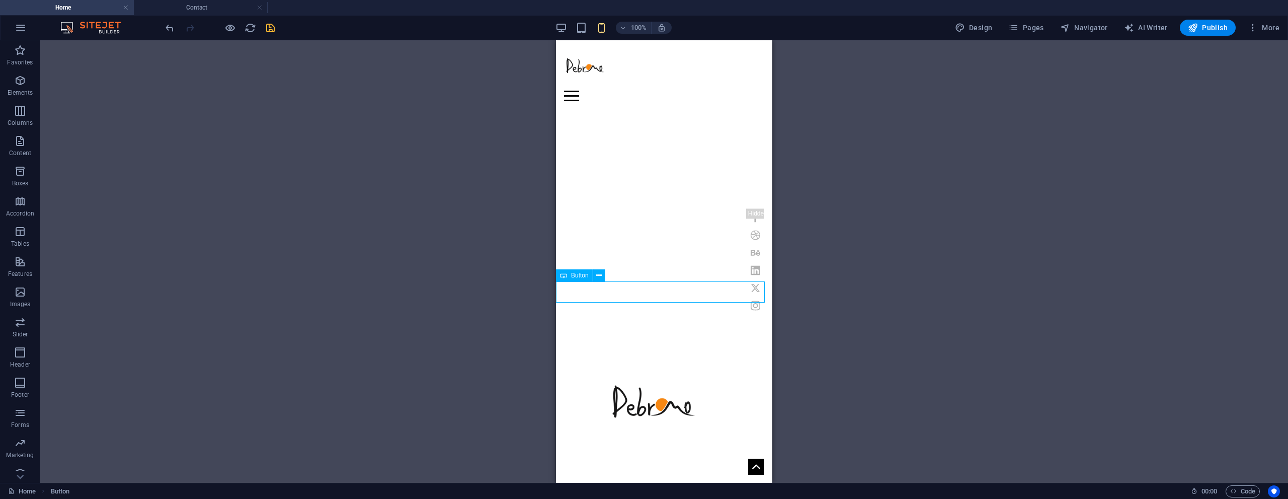
drag, startPoint x: 572, startPoint y: 276, endPoint x: 580, endPoint y: 269, distance: 10.3
click at [575, 274] on span "Button" at bounding box center [580, 275] width 18 height 6
drag, startPoint x: 1136, startPoint y: 309, endPoint x: 661, endPoint y: 122, distance: 510.2
click at [660, 364] on figure at bounding box center [653, 410] width 160 height 92
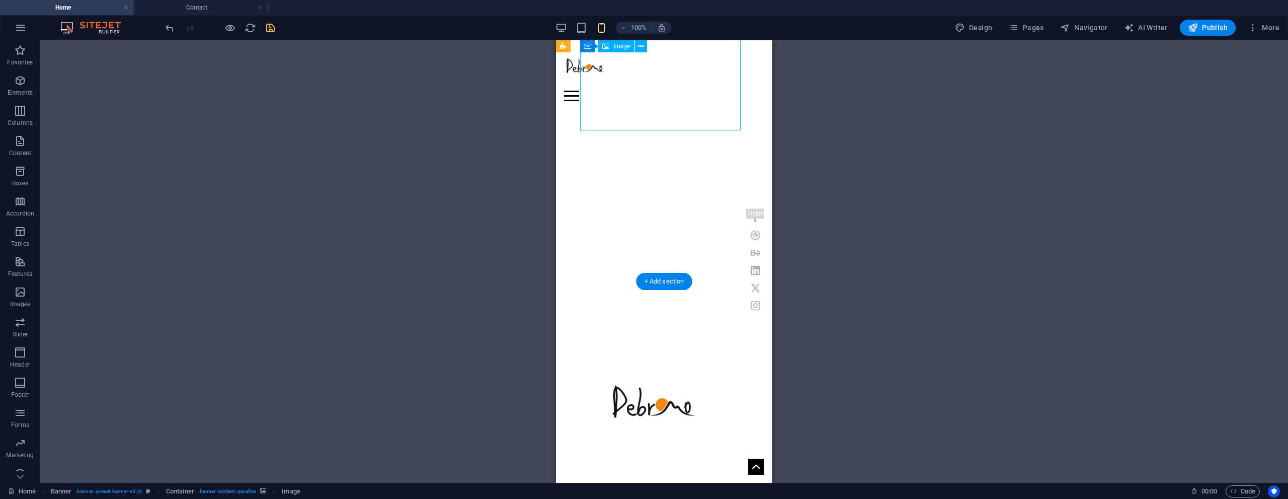
click at [661, 364] on figure at bounding box center [653, 410] width 160 height 92
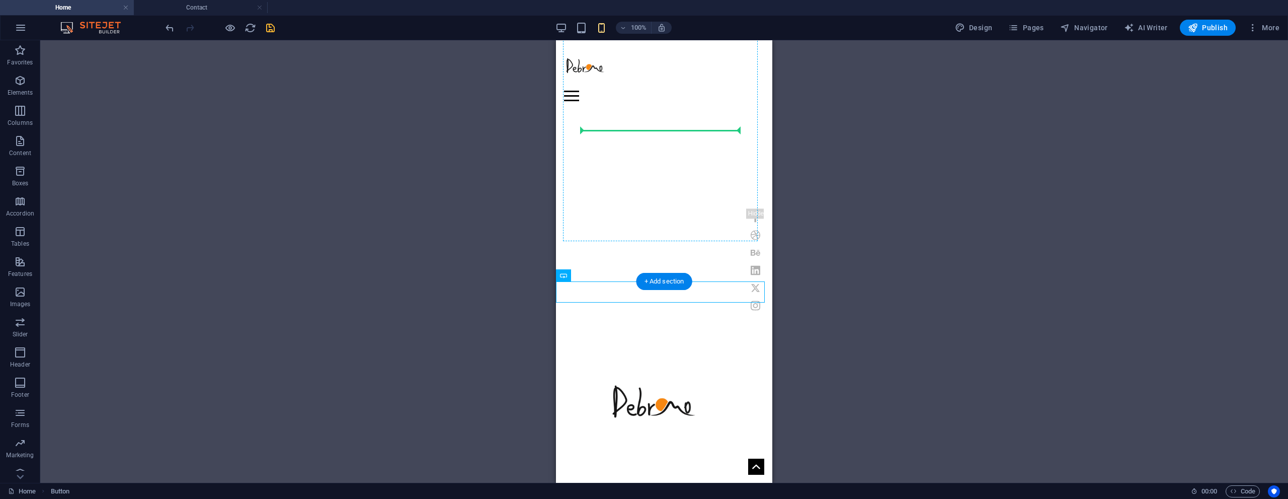
drag, startPoint x: 1131, startPoint y: 317, endPoint x: 664, endPoint y: 134, distance: 501.3
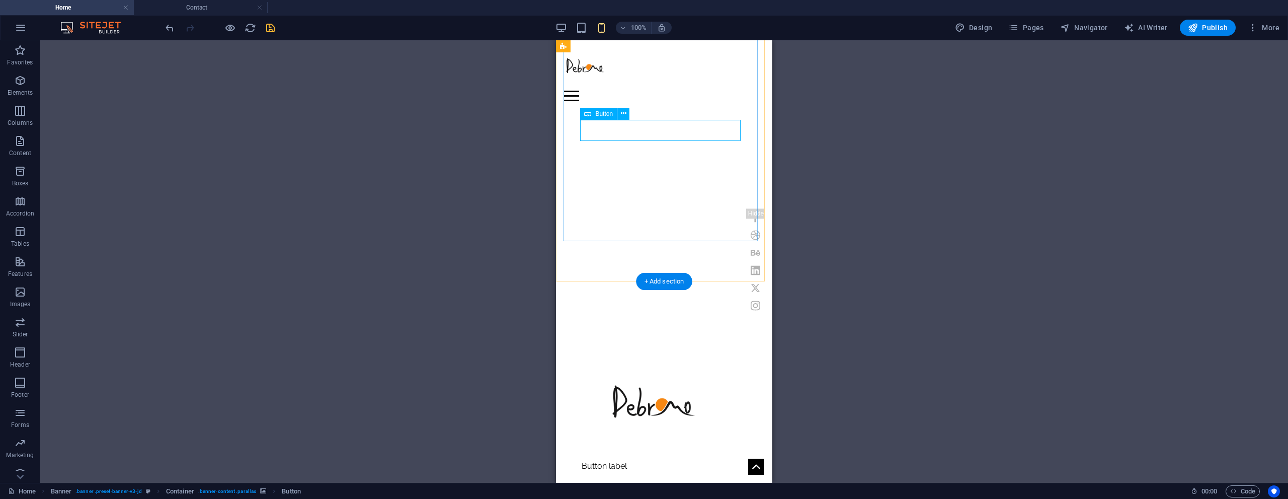
click at [660, 455] on div "Button label" at bounding box center [653, 465] width 160 height 21
click at [671, 455] on div "Button label" at bounding box center [653, 465] width 160 height 21
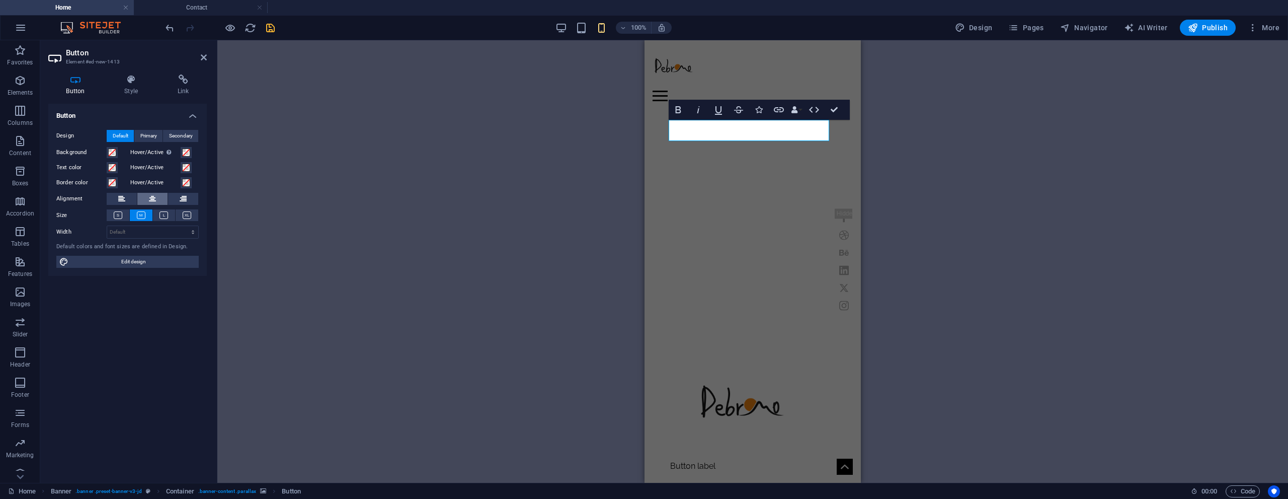
click at [151, 202] on icon at bounding box center [152, 199] width 7 height 12
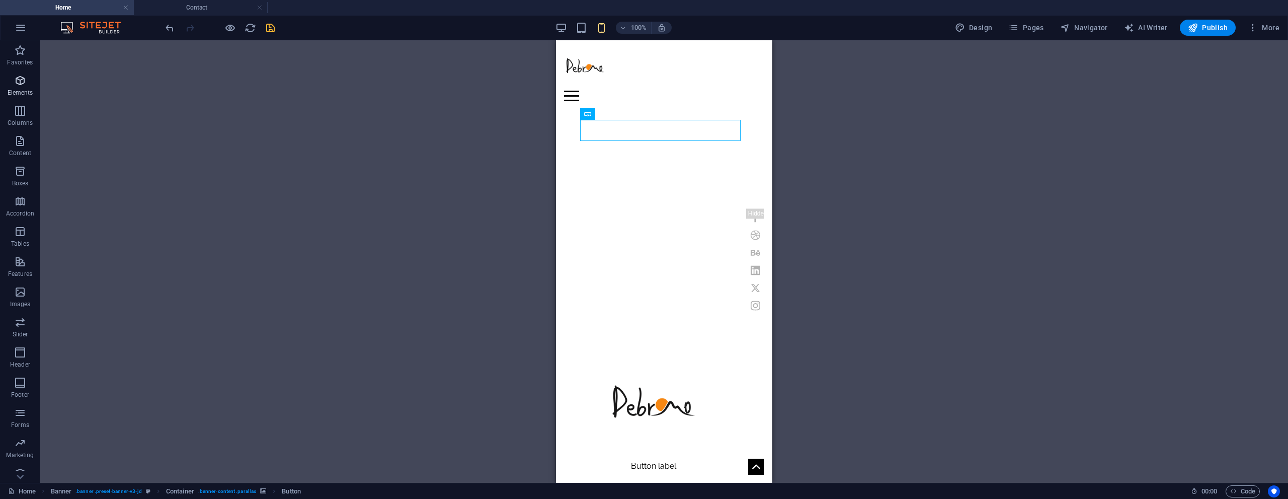
click at [20, 79] on icon "button" at bounding box center [20, 80] width 12 height 12
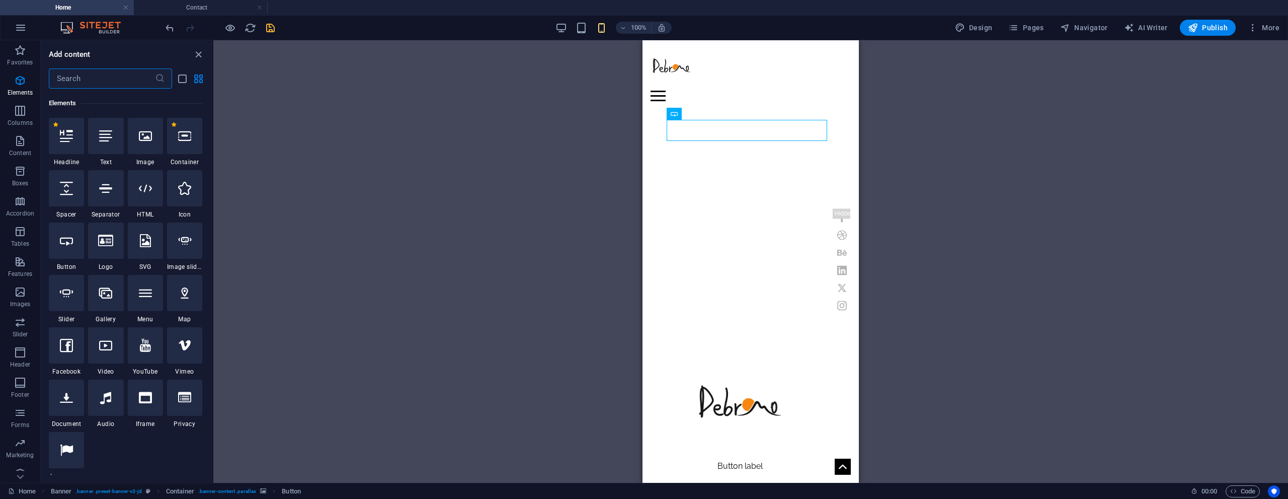
scroll to position [107, 0]
click at [66, 193] on icon at bounding box center [66, 187] width 13 height 13
select select "px"
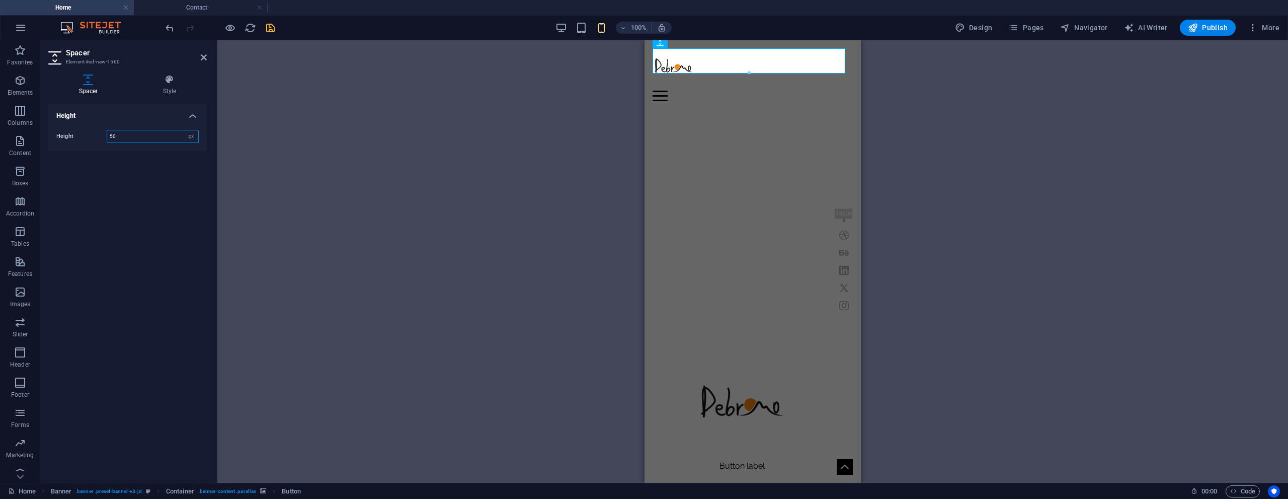
drag, startPoint x: 67, startPoint y: 193, endPoint x: 403, endPoint y: 238, distance: 339.1
click at [403, 238] on div "Spacer Element #ed-new-1560 Spacer Style Height Height 50 px rem vh vw Menu Bar…" at bounding box center [664, 261] width 1248 height 442
click at [202, 55] on icon at bounding box center [204, 57] width 6 height 8
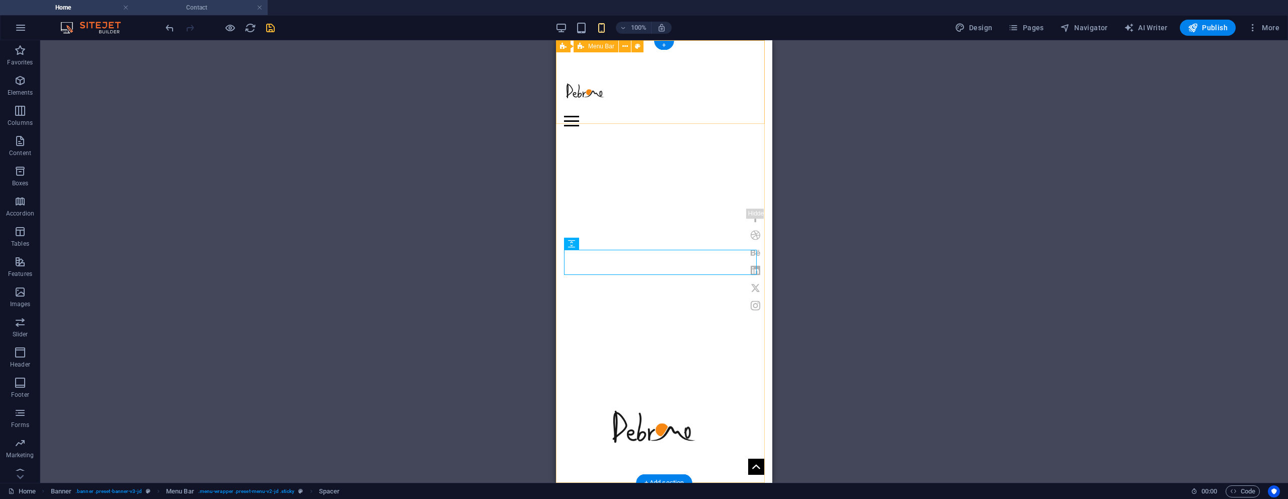
scroll to position [0, 0]
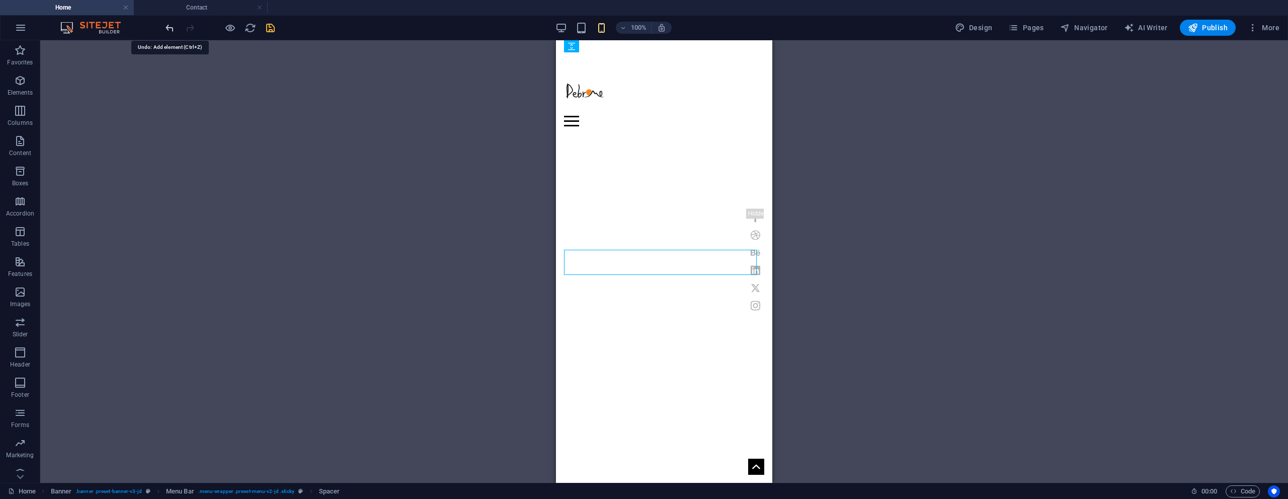
click at [170, 27] on icon "undo" at bounding box center [170, 28] width 12 height 12
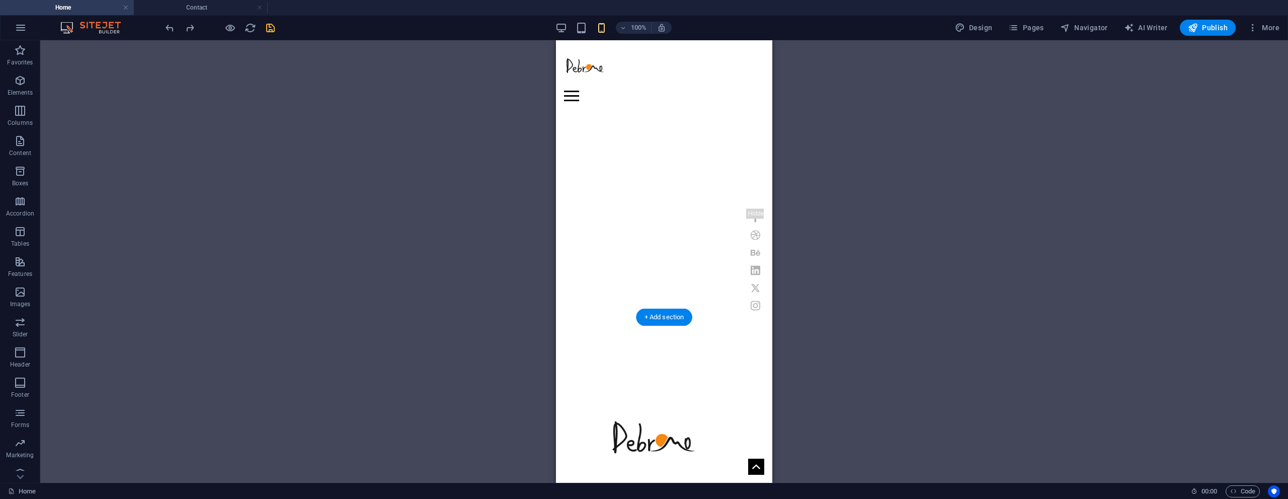
scroll to position [201, 0]
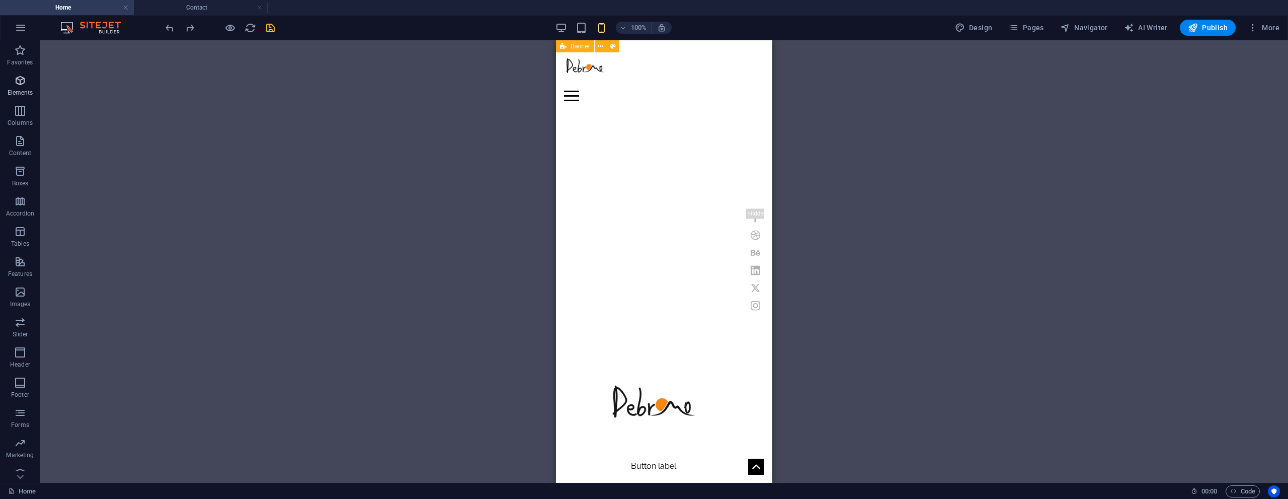
click at [20, 80] on icon "button" at bounding box center [20, 80] width 12 height 12
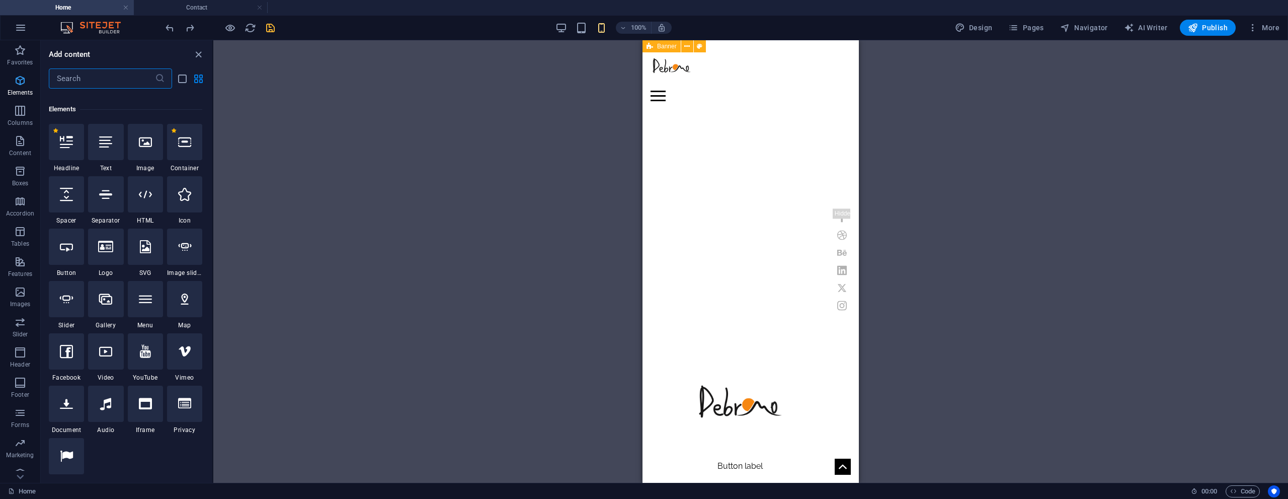
scroll to position [107, 0]
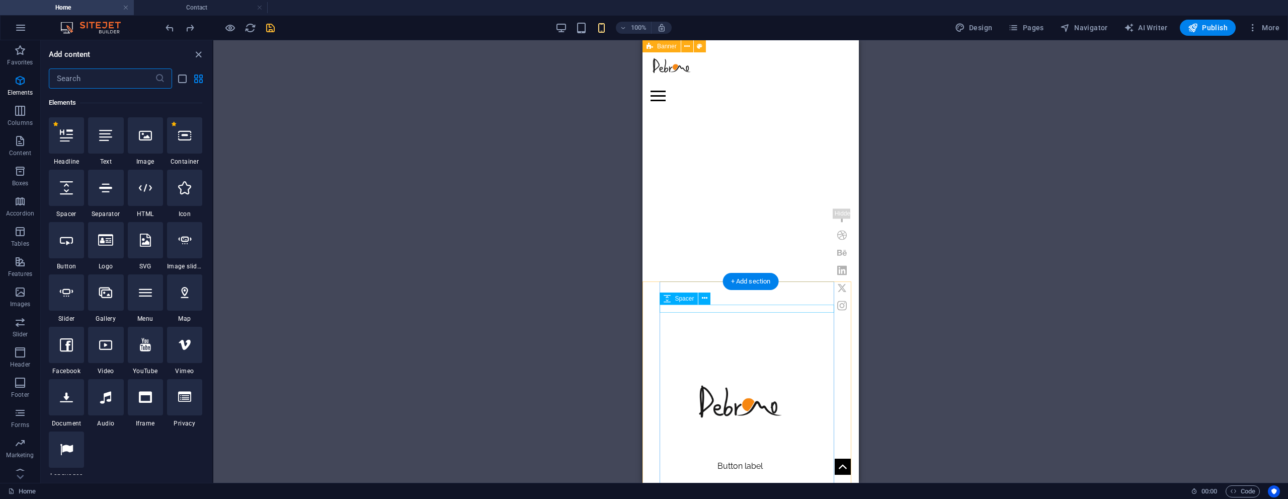
select select "px"
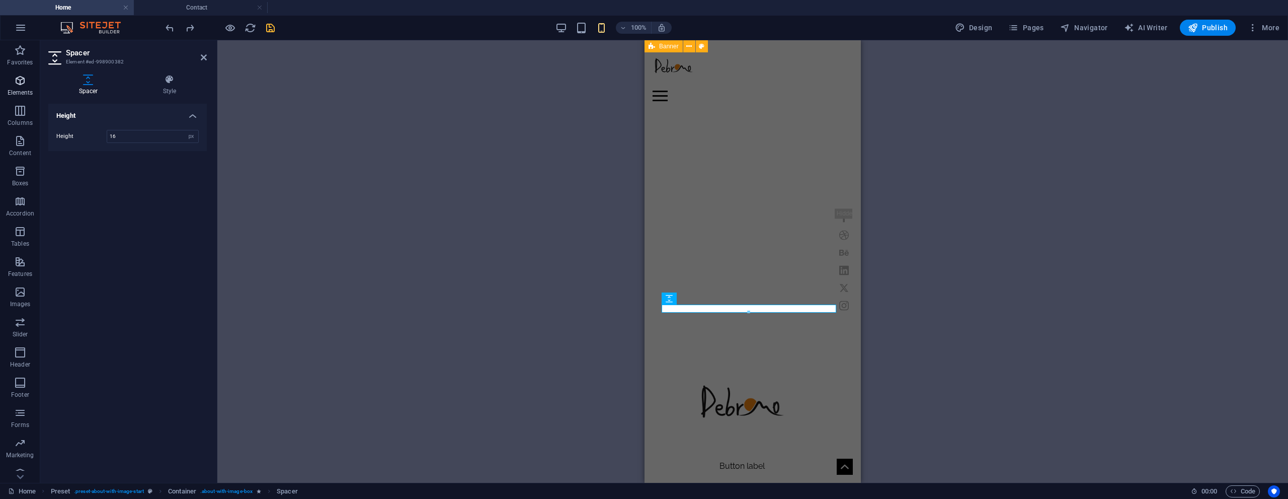
click at [15, 82] on icon "button" at bounding box center [20, 80] width 12 height 12
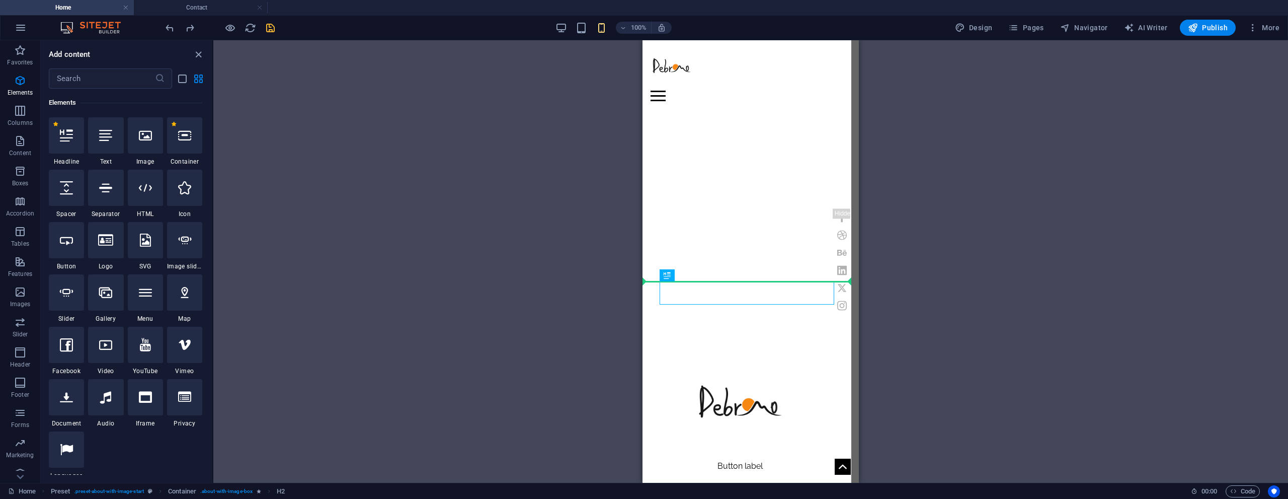
select select "px"
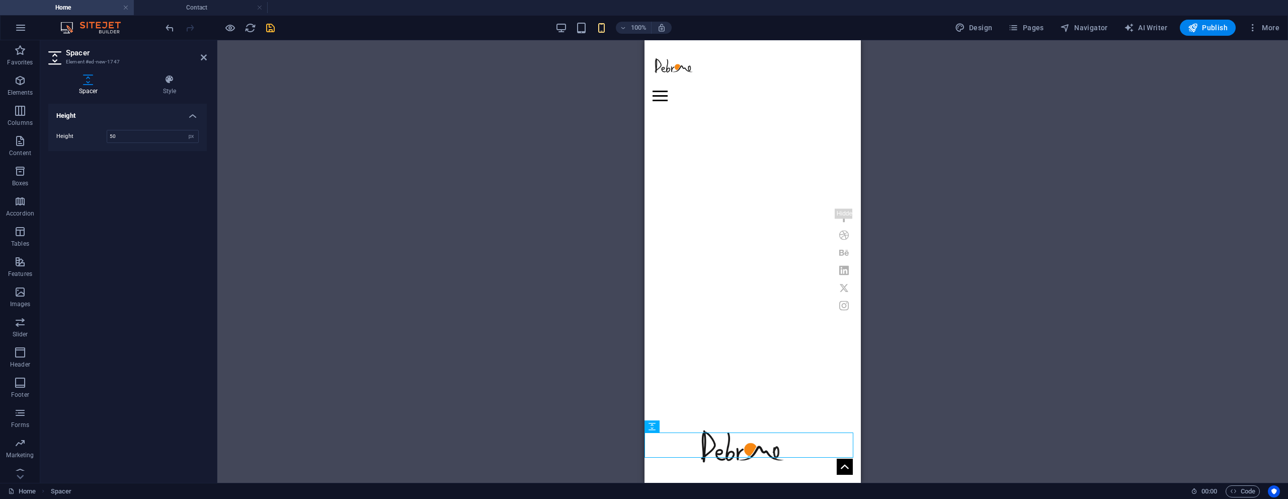
scroll to position [50, 0]
drag, startPoint x: 1303, startPoint y: 468, endPoint x: 745, endPoint y: 292, distance: 585.2
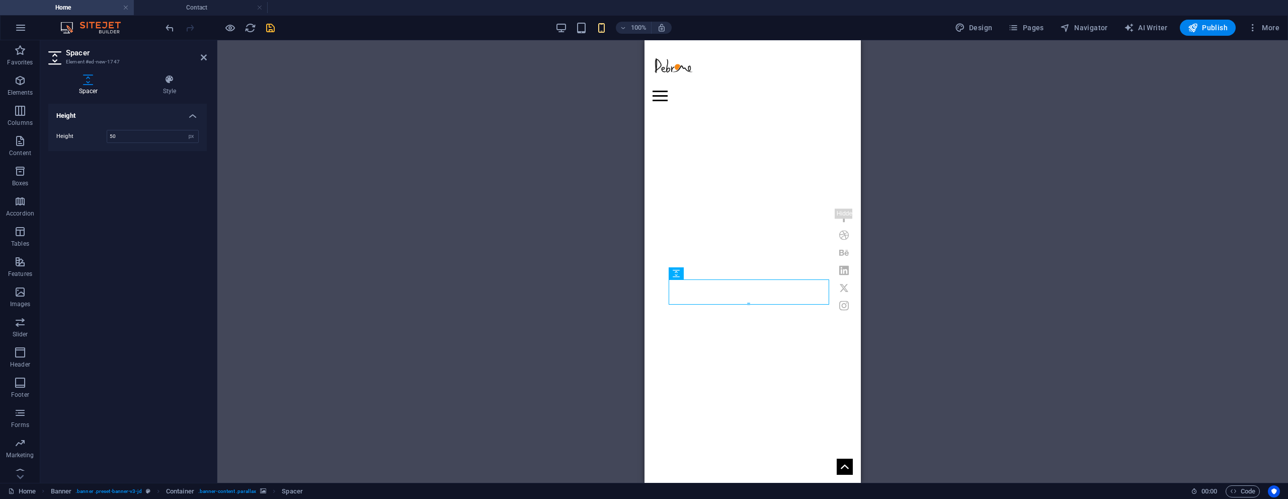
click at [923, 252] on div "H1 Banner Banner Container Container Banner Menu Bar Icon Social Media Icons Lo…" at bounding box center [752, 261] width 1071 height 442
click at [960, 267] on div "H1 Banner Banner Container Container Banner Menu Bar Icon Social Media Icons Lo…" at bounding box center [752, 261] width 1071 height 442
click at [205, 57] on icon at bounding box center [204, 57] width 6 height 8
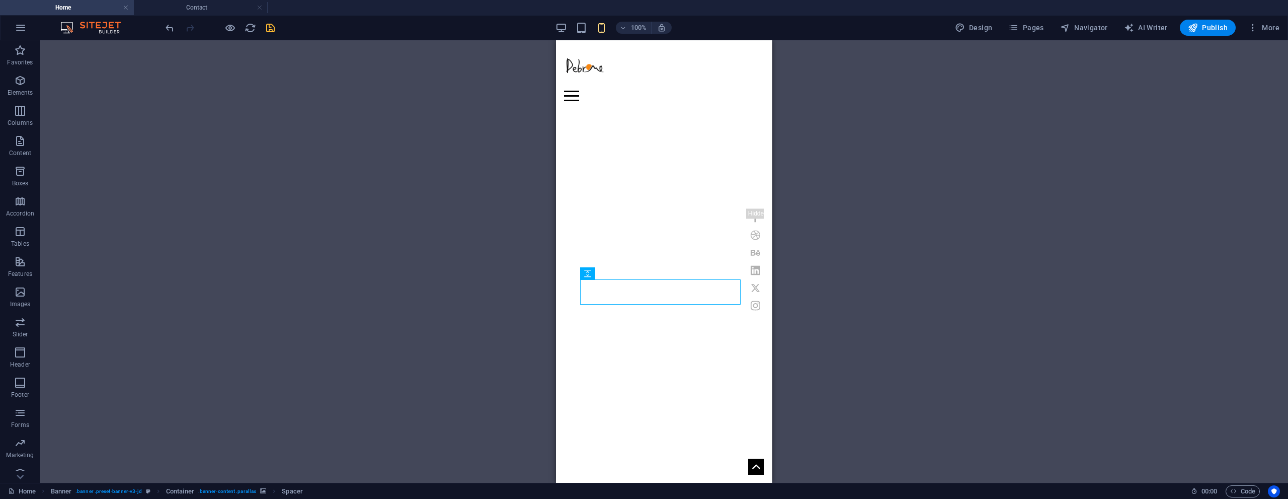
click at [272, 29] on icon "save" at bounding box center [271, 28] width 12 height 12
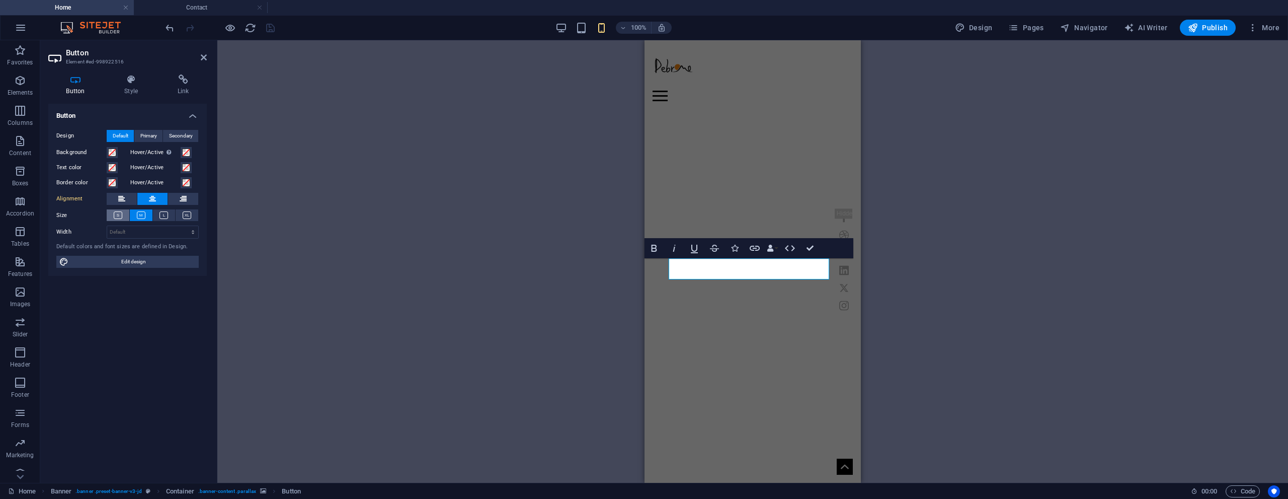
click at [121, 217] on icon at bounding box center [118, 215] width 9 height 8
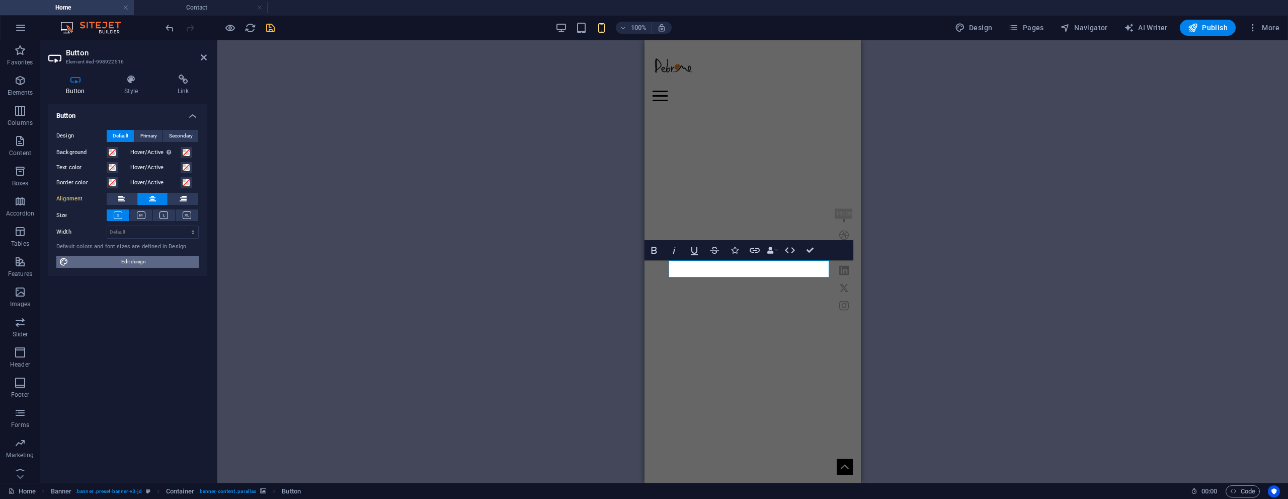
click at [148, 263] on span "Edit design" at bounding box center [133, 262] width 124 height 12
select select "px"
select select "300"
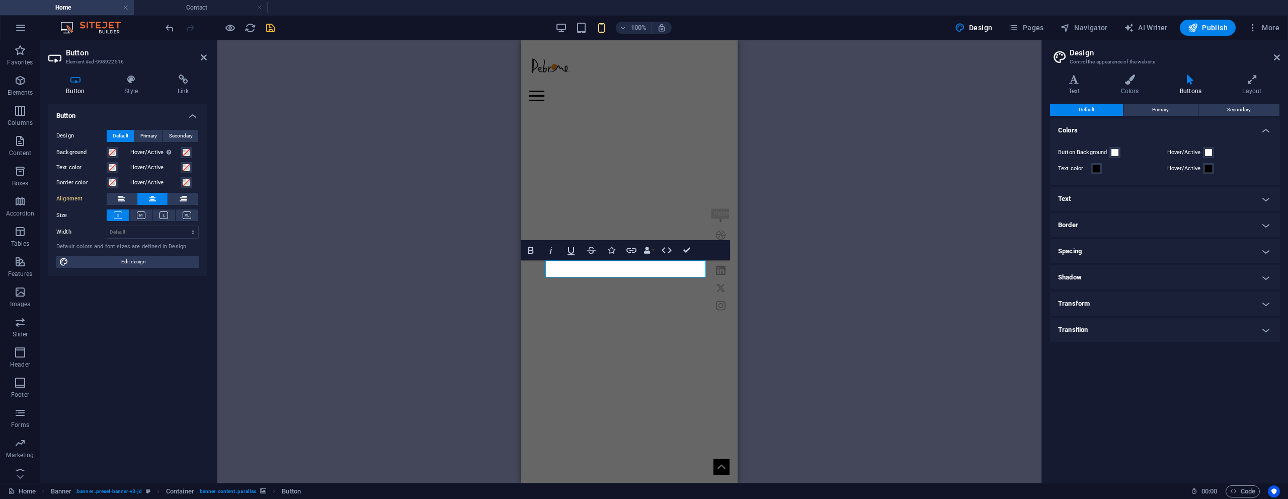
click at [1083, 201] on h4 "Text" at bounding box center [1165, 199] width 230 height 24
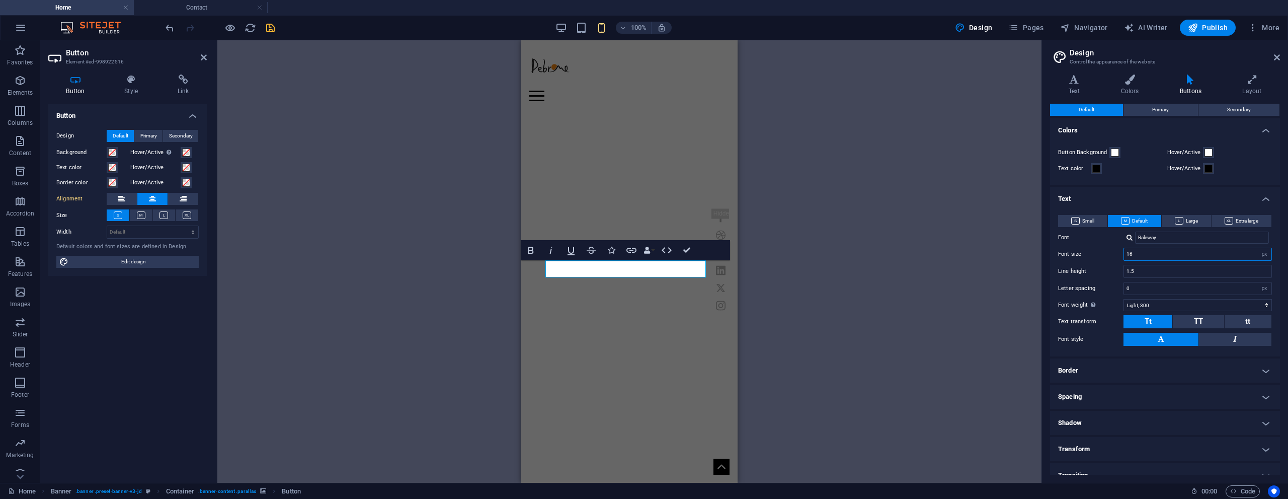
click at [1139, 251] on input "16" at bounding box center [1197, 254] width 147 height 12
type input "14"
click at [925, 217] on div "H1 Banner Banner Container Container Banner Menu Bar Icon Social Media Icons Lo…" at bounding box center [629, 261] width 824 height 442
click at [1142, 303] on select "Thin, 100 Extra-light, 200 Light, 300 Regular, 400 Medium, 500 Semi-bold, 600 B…" at bounding box center [1197, 305] width 148 height 12
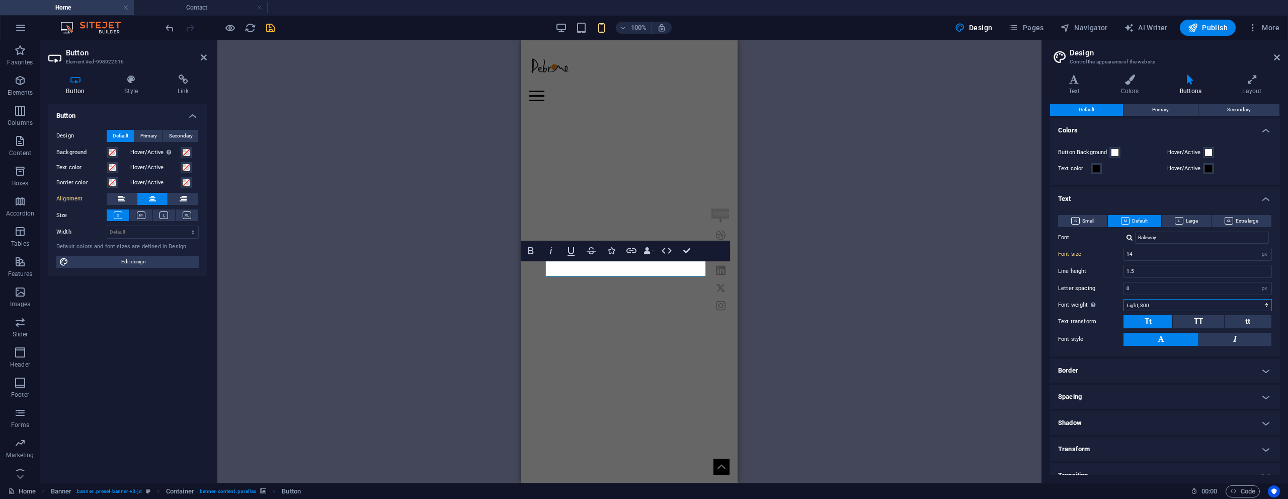
select select "700"
click at [1123, 299] on select "Thin, 100 Extra-light, 200 Light, 300 Regular, 400 Medium, 500 Semi-bold, 600 B…" at bounding box center [1197, 305] width 148 height 12
click at [897, 228] on div "H1 Banner Banner Container Container Banner Menu Bar Icon Social Media Icons Lo…" at bounding box center [629, 261] width 824 height 442
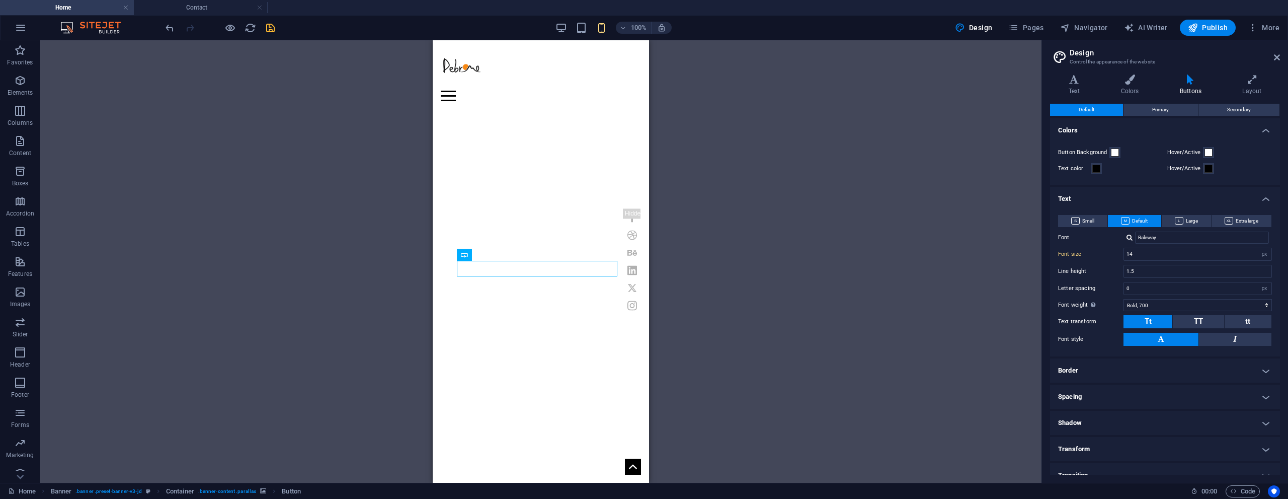
click at [1092, 374] on h4 "Border" at bounding box center [1165, 370] width 230 height 24
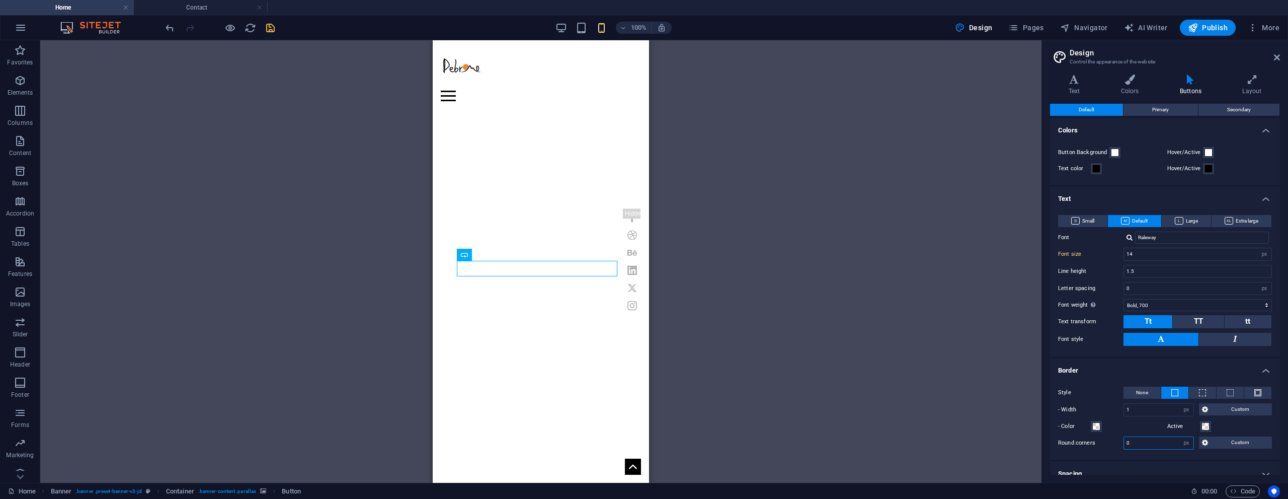
click at [1153, 442] on input "0" at bounding box center [1158, 443] width 69 height 12
type input "9"
click at [948, 345] on div "H1 Banner Banner Container Container Banner Menu Bar Icon Social Media Icons Lo…" at bounding box center [540, 261] width 1001 height 442
click at [1276, 56] on icon at bounding box center [1277, 57] width 6 height 8
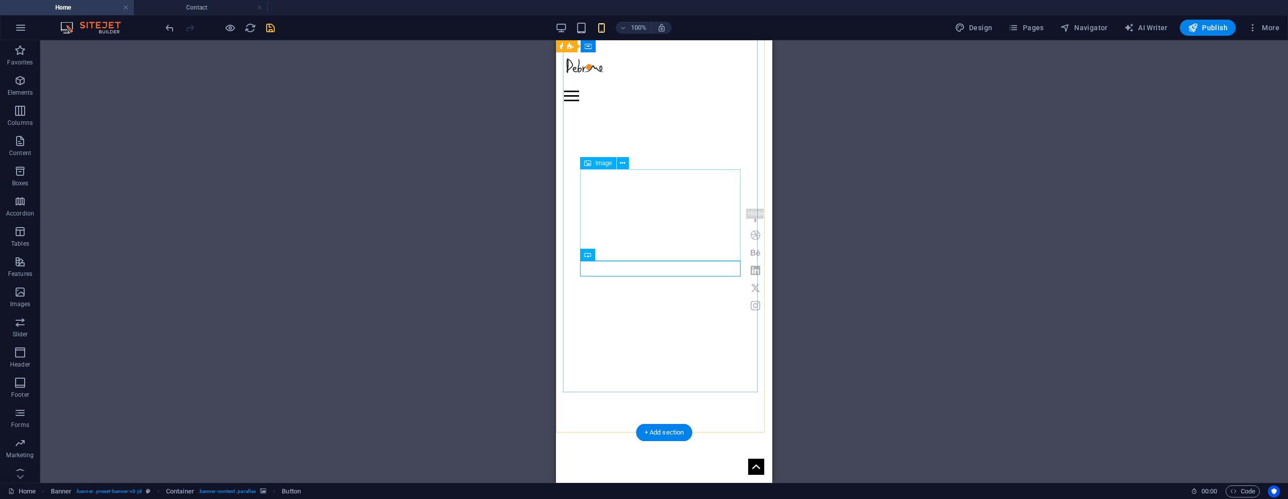
click at [562, 228] on div "Home Work About Pricing News Contact Menu Button label | [DOMAIN_NAME] My Work …" at bounding box center [664, 359] width 216 height 739
select select "px"
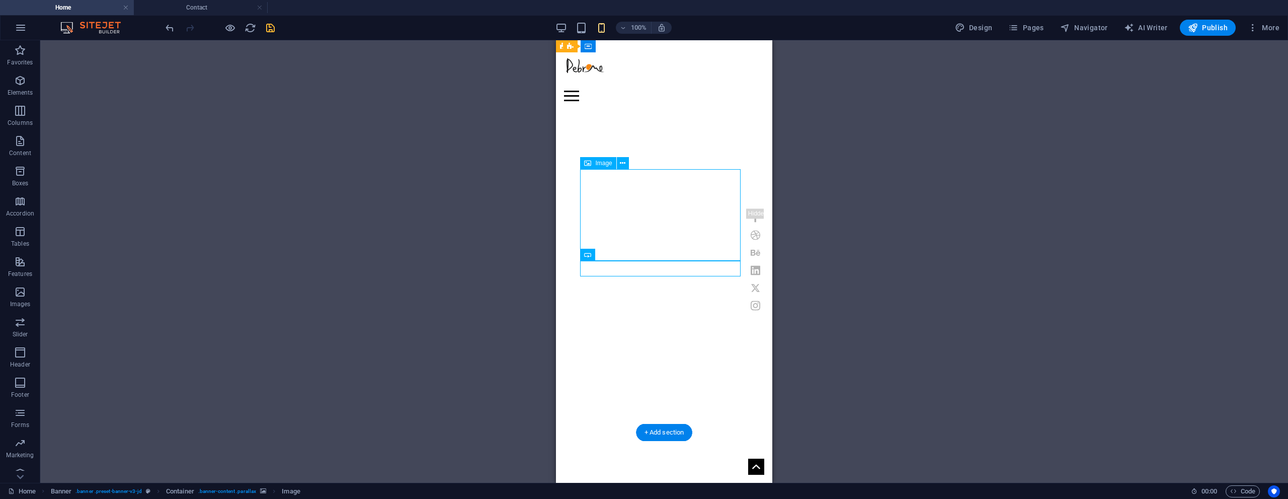
select select "px"
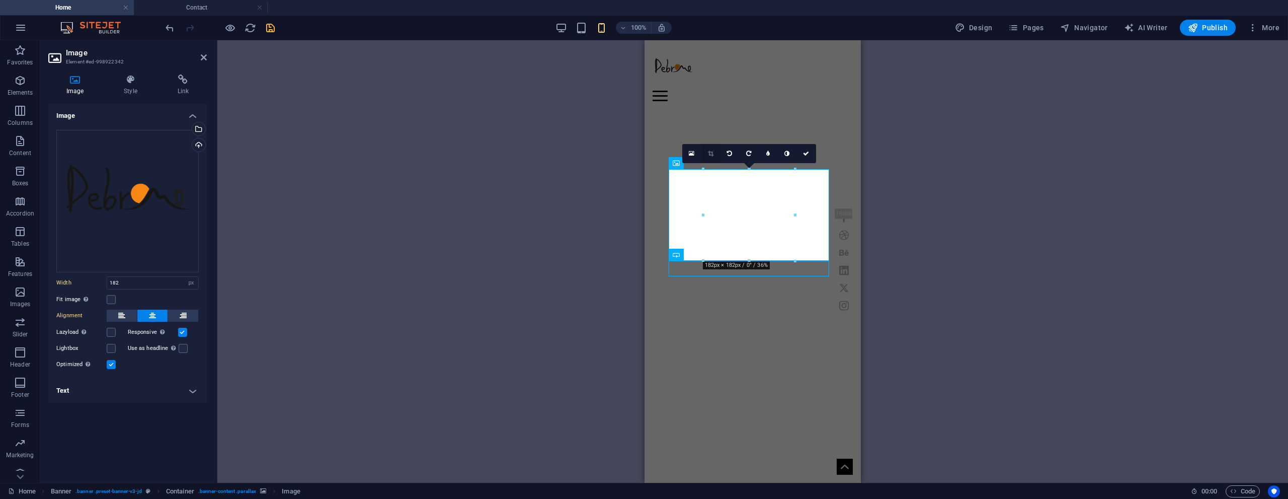
click at [708, 153] on icon at bounding box center [711, 153] width 6 height 6
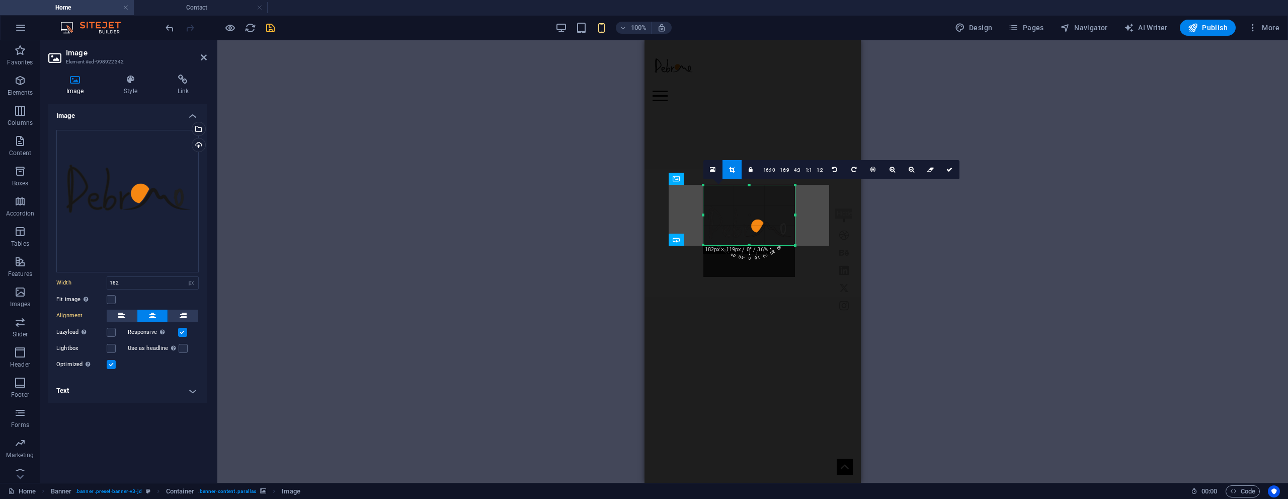
drag, startPoint x: 750, startPoint y: 261, endPoint x: 746, endPoint y: 229, distance: 31.9
click at [746, 229] on div "180 170 160 150 140 130 120 110 100 90 80 70 60 50 40 30 20 10 0 -10 -20 -30 -4…" at bounding box center [749, 215] width 92 height 60
click at [746, 228] on div at bounding box center [749, 231] width 92 height 92
click at [745, 224] on div at bounding box center [749, 227] width 92 height 92
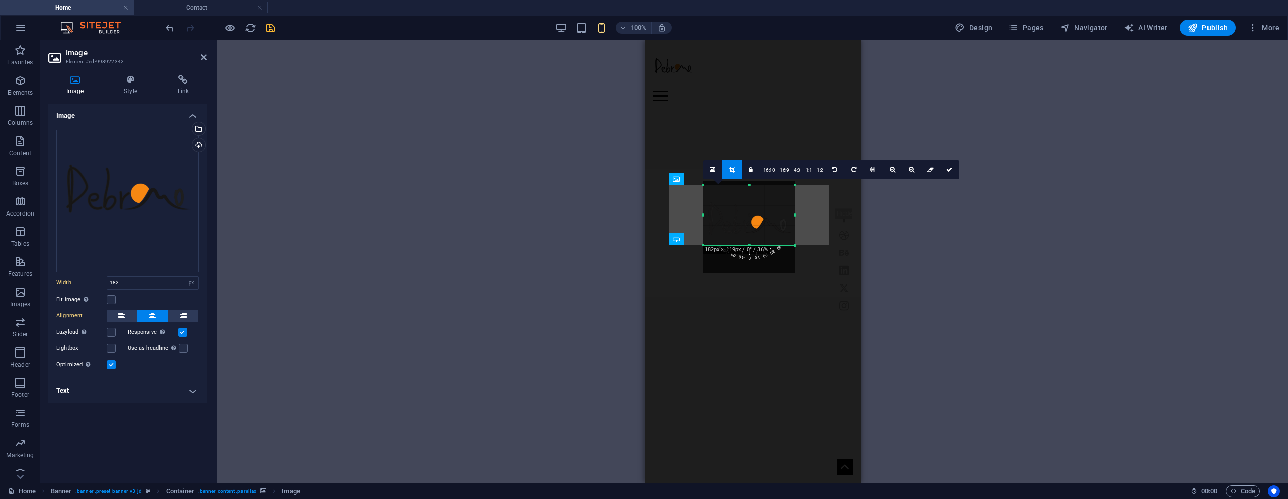
click at [745, 224] on div at bounding box center [749, 227] width 92 height 92
click at [745, 221] on div at bounding box center [749, 227] width 92 height 92
click at [745, 219] on div at bounding box center [749, 225] width 92 height 92
click at [745, 224] on div at bounding box center [749, 225] width 92 height 92
click at [745, 228] on div at bounding box center [749, 231] width 92 height 92
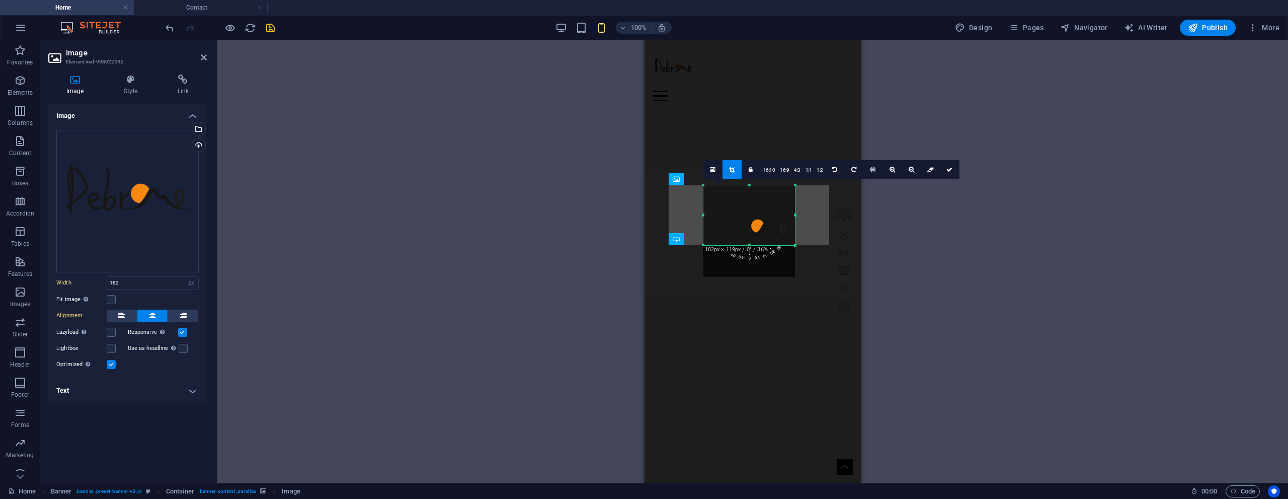
click at [745, 228] on div at bounding box center [749, 231] width 92 height 92
drag, startPoint x: 749, startPoint y: 184, endPoint x: 748, endPoint y: 192, distance: 8.1
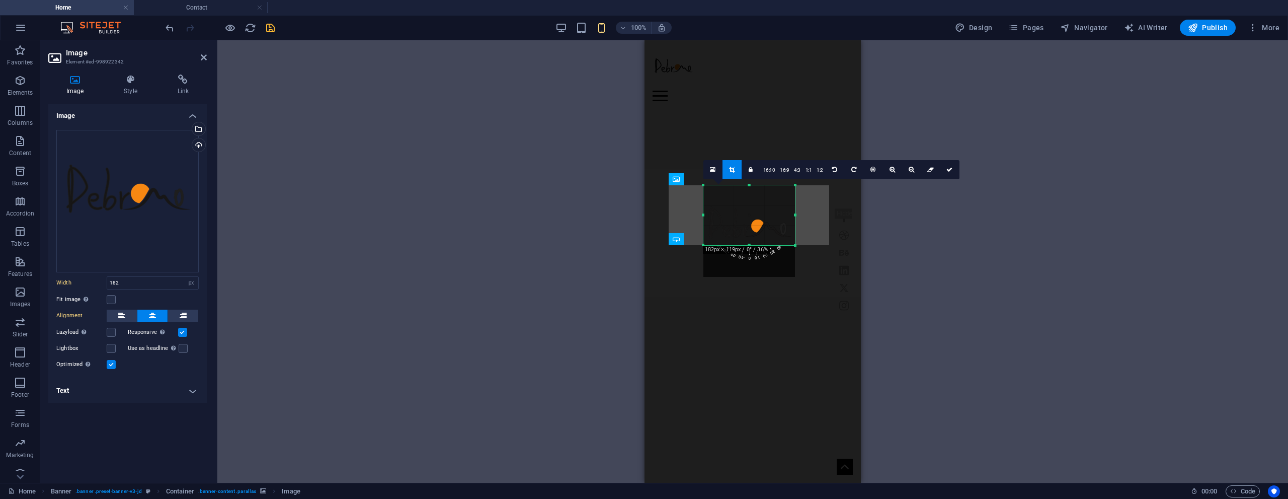
click at [749, 184] on div at bounding box center [749, 185] width 92 height 4
click at [748, 190] on div "180 170 160 150 140 130 120 110 100 90 80 70 60 50 40 30 20 10 0 -10 -20 -30 -4…" at bounding box center [749, 215] width 92 height 60
click at [748, 193] on div at bounding box center [749, 230] width 92 height 92
click at [748, 194] on div at bounding box center [749, 233] width 92 height 92
drag, startPoint x: 748, startPoint y: 194, endPoint x: 749, endPoint y: 205, distance: 11.6
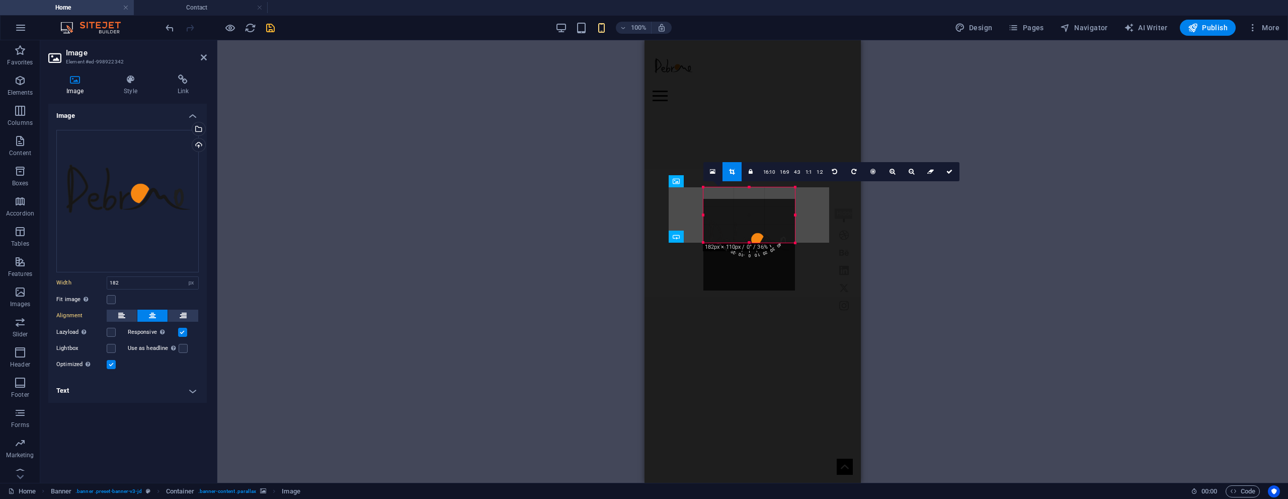
click at [749, 205] on div at bounding box center [749, 245] width 92 height 92
drag, startPoint x: 747, startPoint y: 196, endPoint x: 747, endPoint y: 189, distance: 7.0
click at [747, 192] on div at bounding box center [749, 226] width 92 height 92
click at [747, 190] on div at bounding box center [749, 226] width 92 height 92
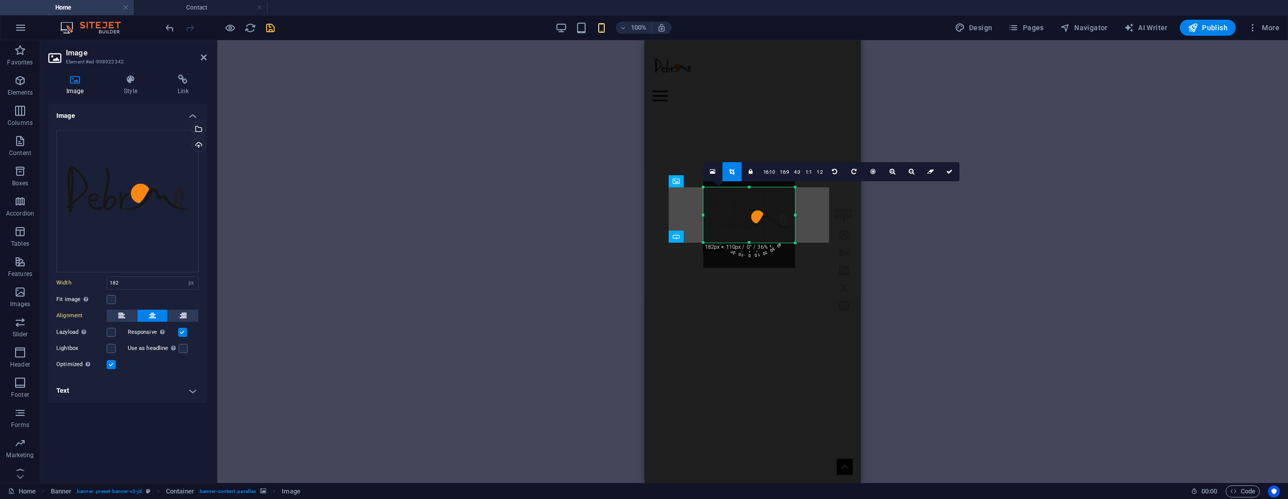
click at [747, 189] on div at bounding box center [749, 187] width 92 height 4
drag, startPoint x: 750, startPoint y: 186, endPoint x: 750, endPoint y: 193, distance: 7.5
click at [750, 193] on div "180 170 160 150 140 130 120 110 100 90 80 70 60 50 40 30 20 10 0 -10 -20 -30 -4…" at bounding box center [749, 215] width 92 height 48
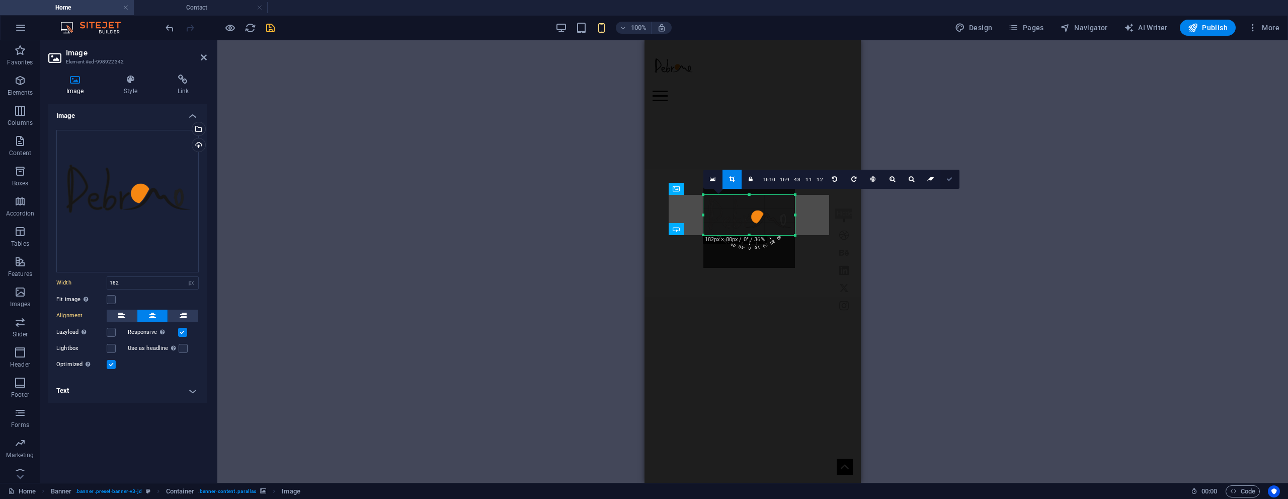
drag, startPoint x: 749, startPoint y: 239, endPoint x: 941, endPoint y: 183, distance: 199.9
click at [749, 231] on div "180 170 160 150 140 130 120 110 100 90 80 70 60 50 40 30 20 10 0 -10 -20 -30 -4…" at bounding box center [749, 215] width 92 height 40
click at [947, 181] on icon at bounding box center [949, 180] width 6 height 6
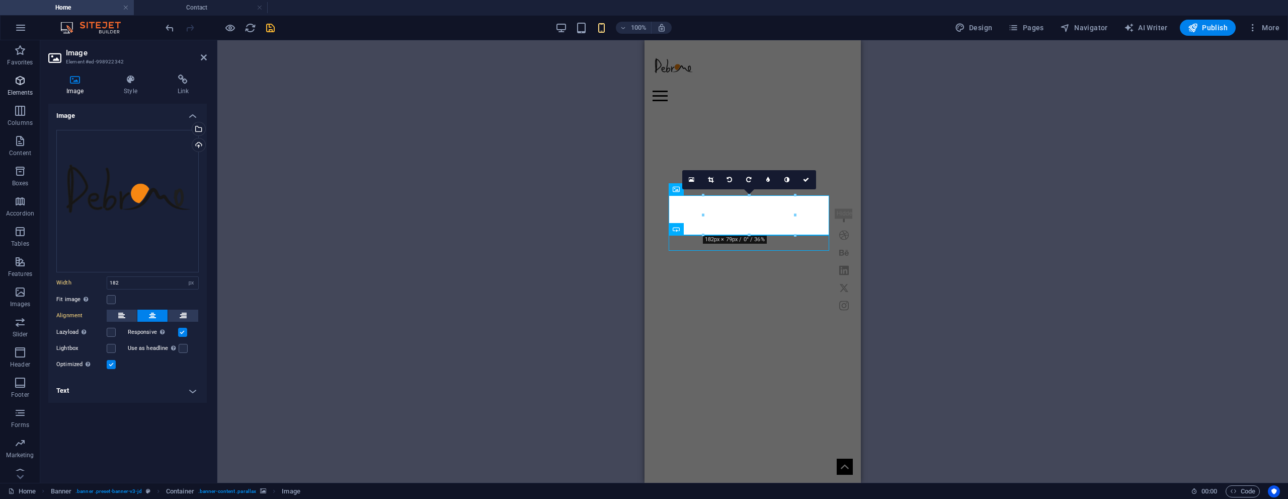
click at [20, 79] on icon "button" at bounding box center [20, 80] width 12 height 12
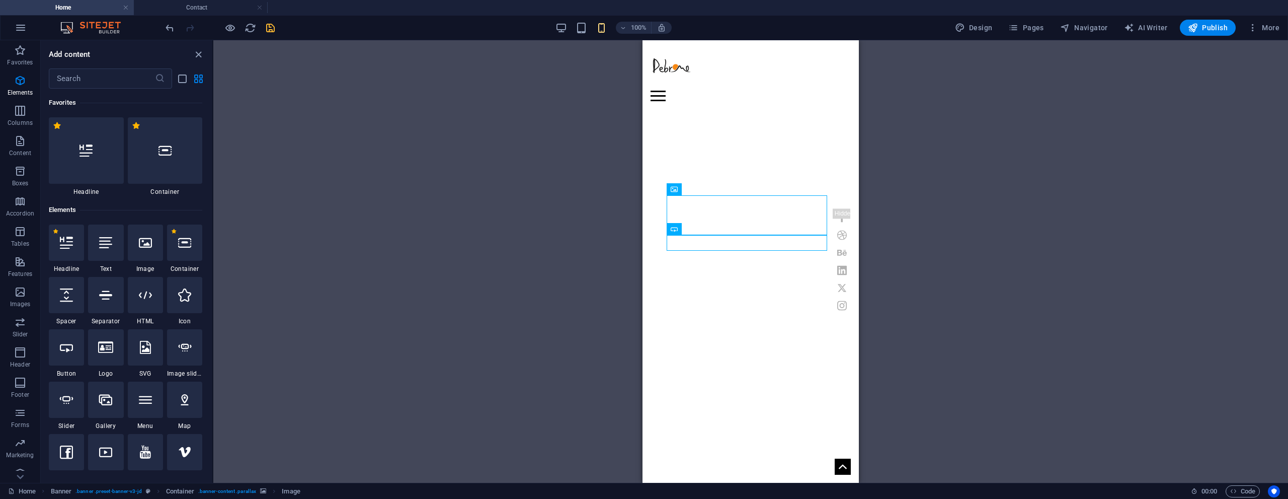
click at [593, 221] on div "H1 Banner Banner Container Container Banner Menu Bar Icon Social Media Icons Lo…" at bounding box center [750, 261] width 1075 height 442
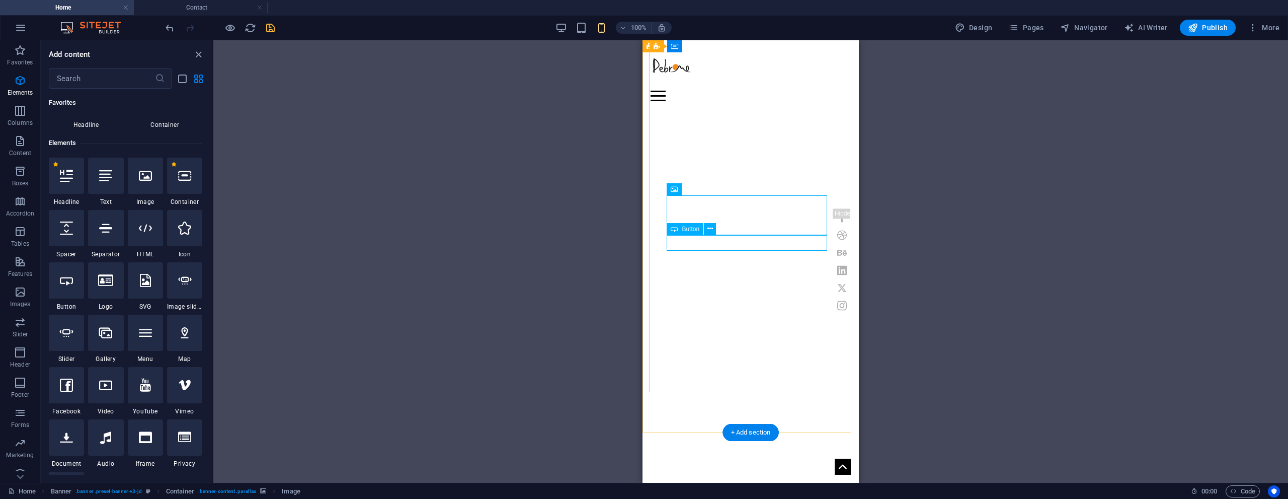
scroll to position [107, 0]
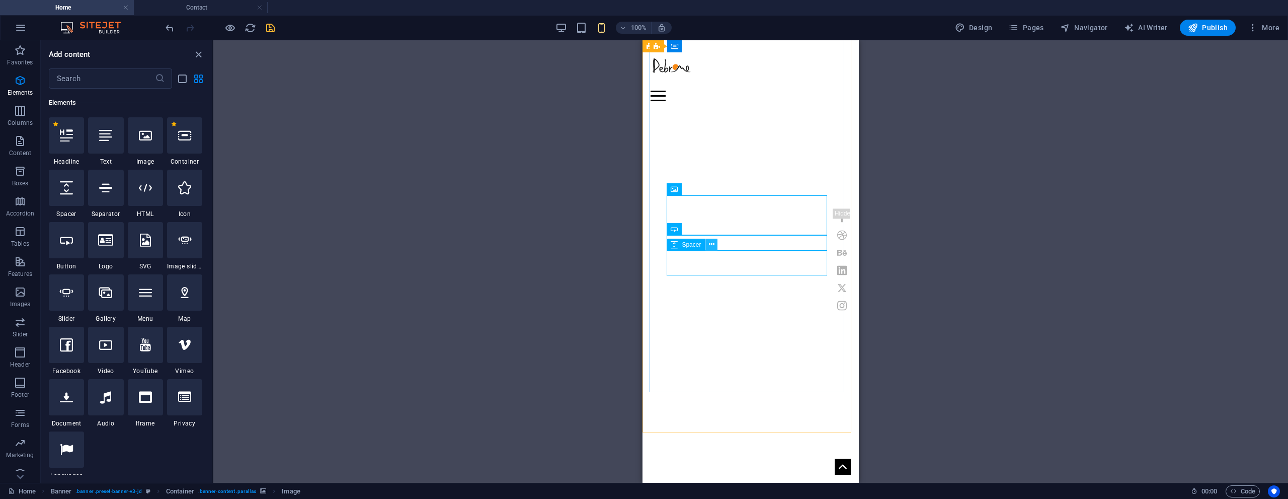
click at [710, 246] on icon at bounding box center [712, 244] width 6 height 11
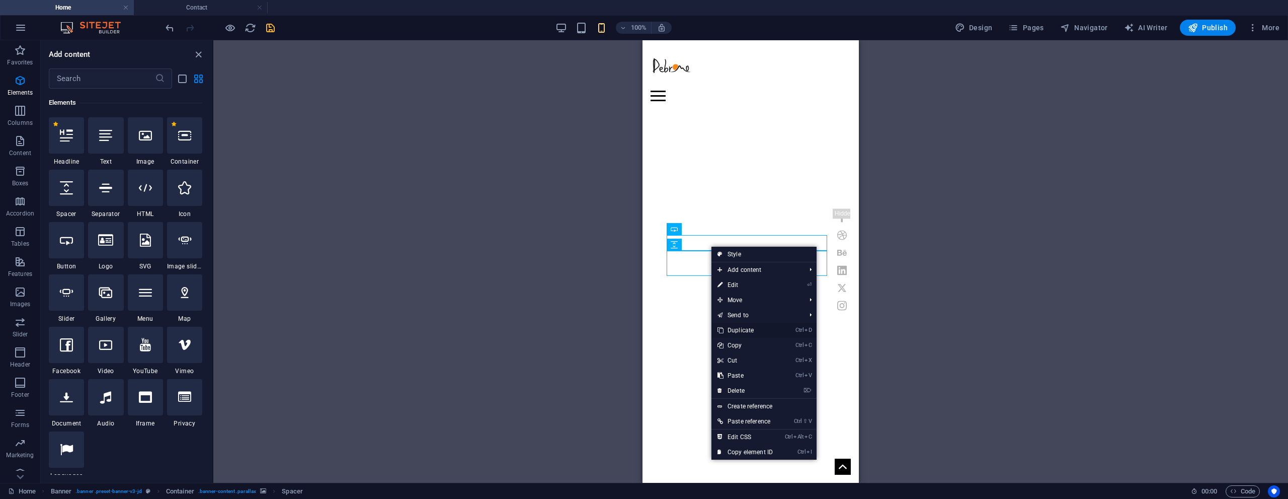
click at [743, 330] on link "Ctrl D Duplicate" at bounding box center [744, 330] width 67 height 15
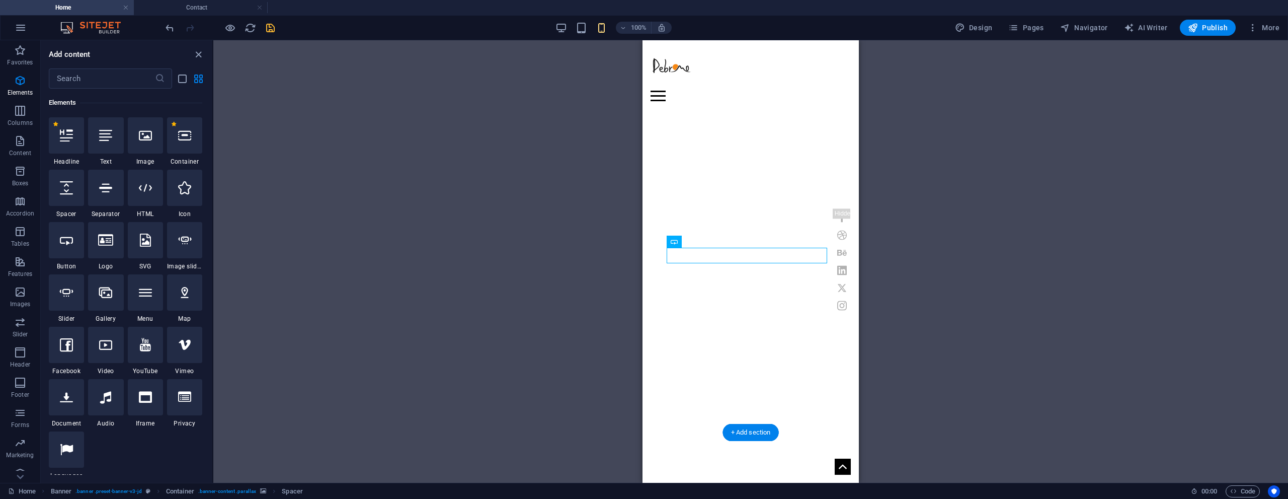
drag, startPoint x: 1324, startPoint y: 301, endPoint x: 722, endPoint y: 242, distance: 605.1
click at [900, 231] on div "H1 Banner Banner Container Container Banner Menu Bar Icon Social Media Icons Lo…" at bounding box center [750, 261] width 1075 height 442
click at [804, 318] on figure at bounding box center [739, 290] width 195 height 394
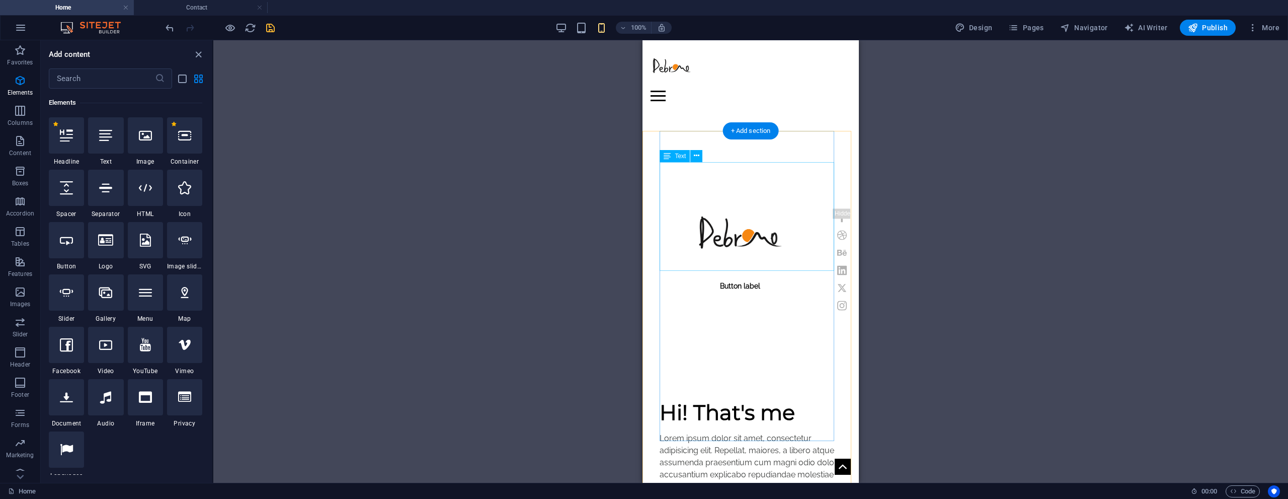
scroll to position [352, 0]
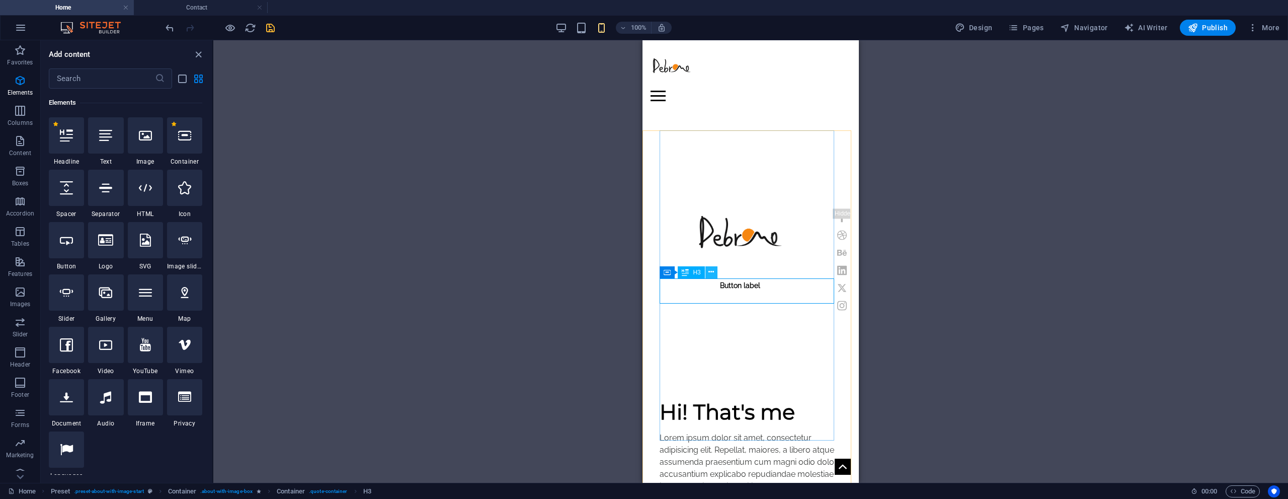
click at [712, 273] on icon at bounding box center [711, 272] width 6 height 11
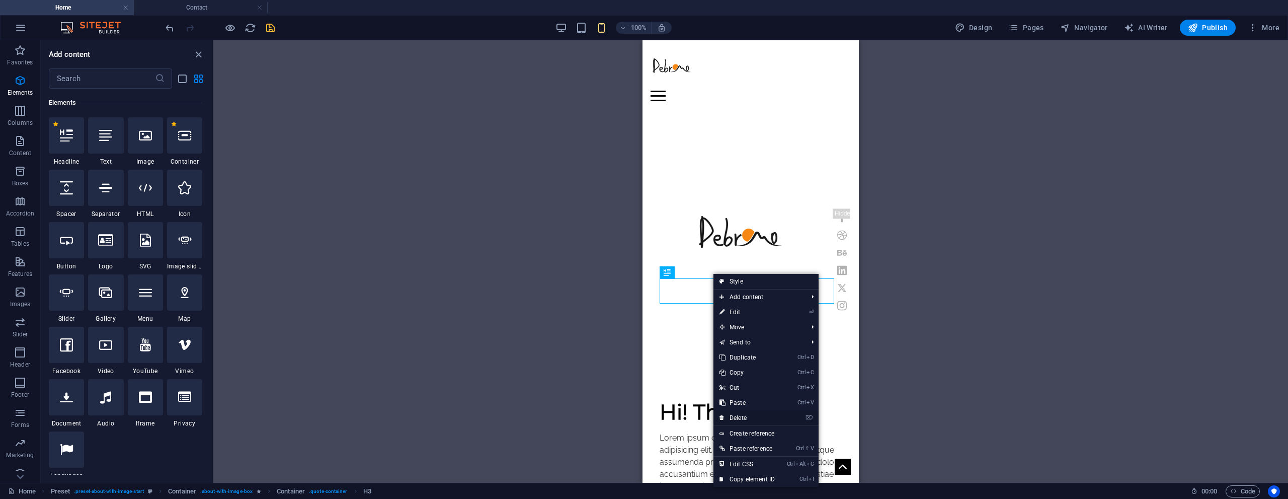
click at [753, 414] on link "⌦ Delete" at bounding box center [746, 417] width 67 height 15
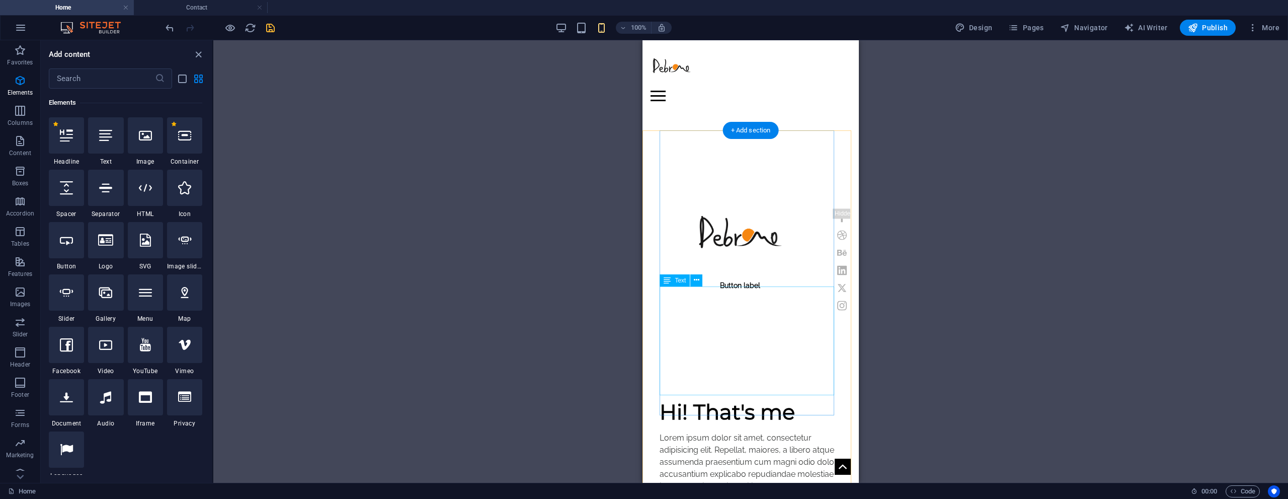
click at [695, 281] on icon at bounding box center [697, 280] width 6 height 11
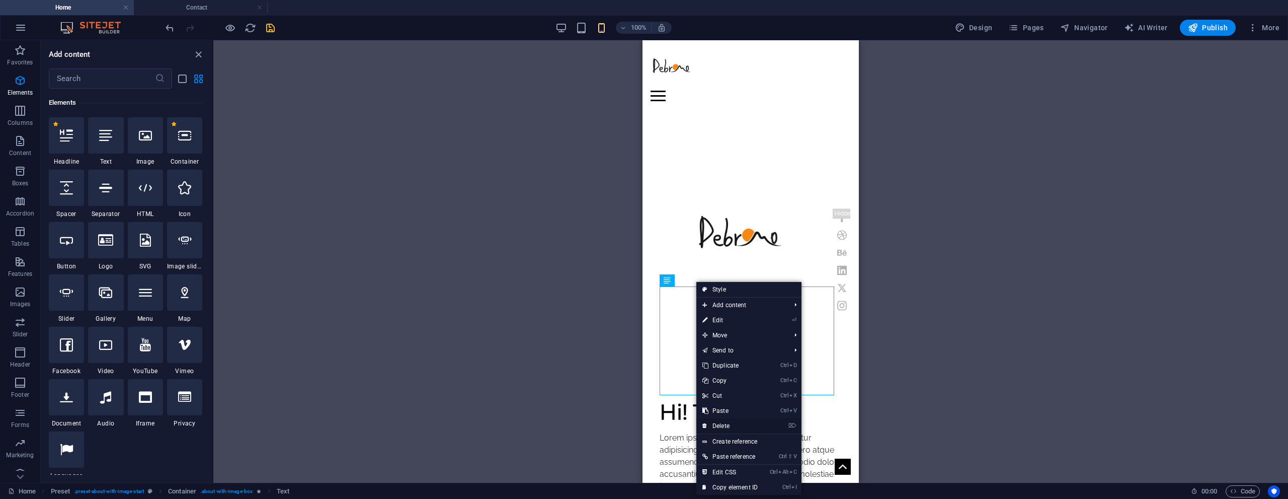
click at [741, 424] on link "⌦ Delete" at bounding box center [729, 425] width 67 height 15
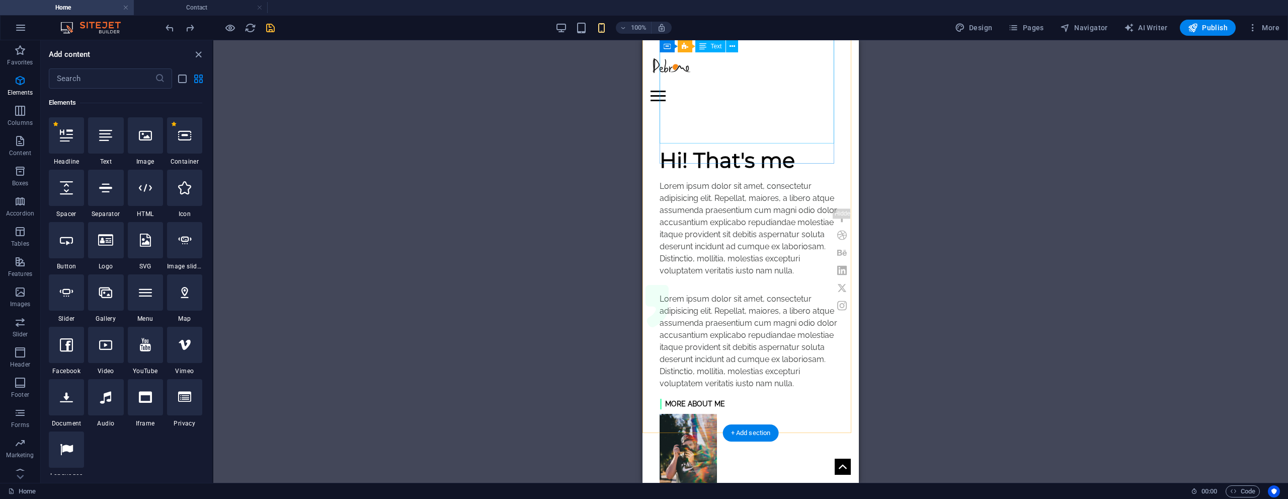
scroll to position [453, 0]
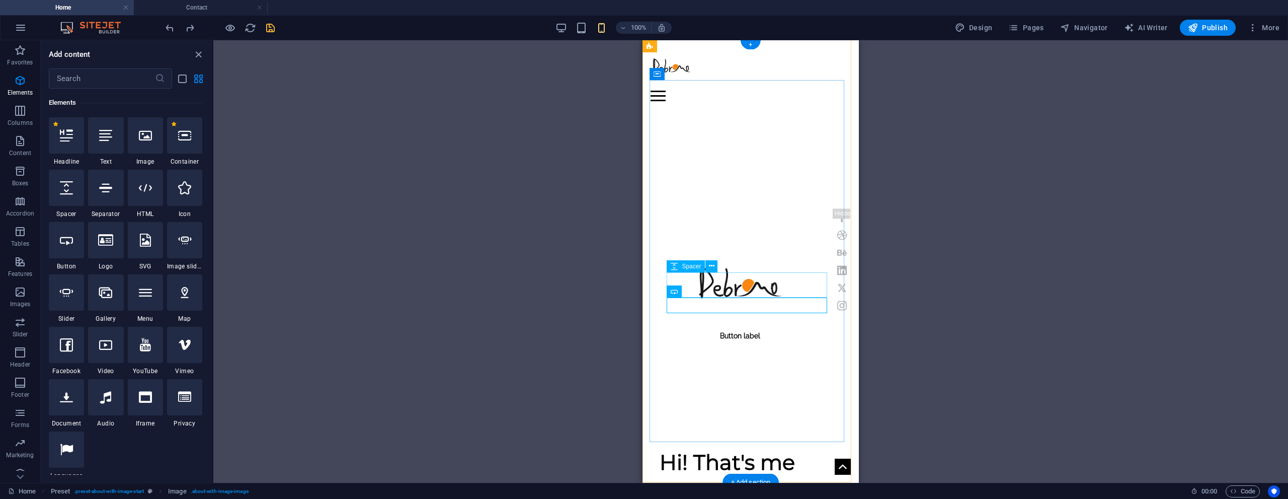
scroll to position [0, 0]
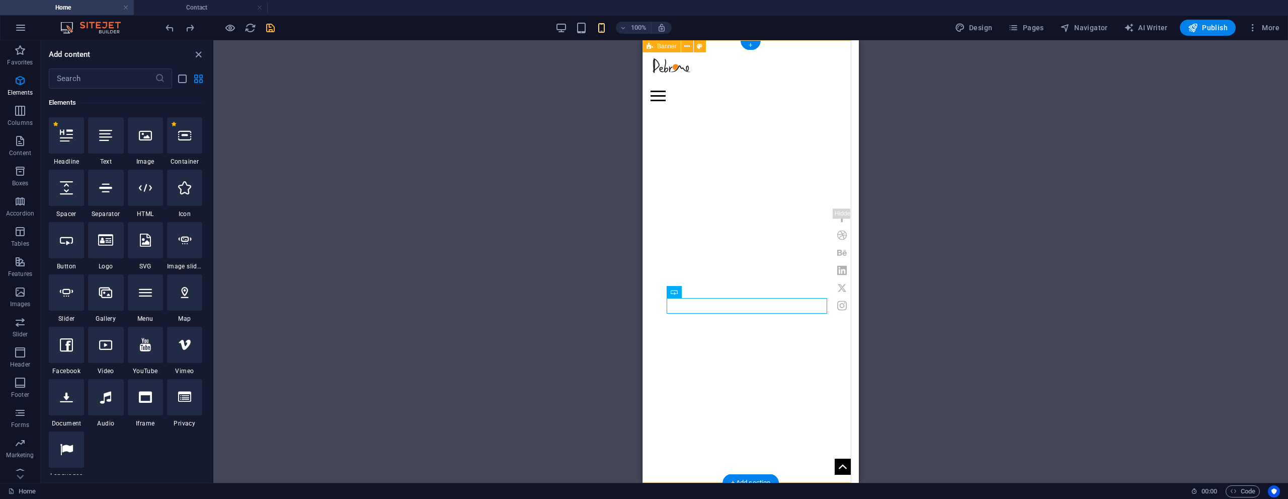
click at [645, 278] on div "Home Work About Pricing News Contact Menu Button label | [DOMAIN_NAME] My Work …" at bounding box center [750, 396] width 216 height 712
select select "vh"
select select "header"
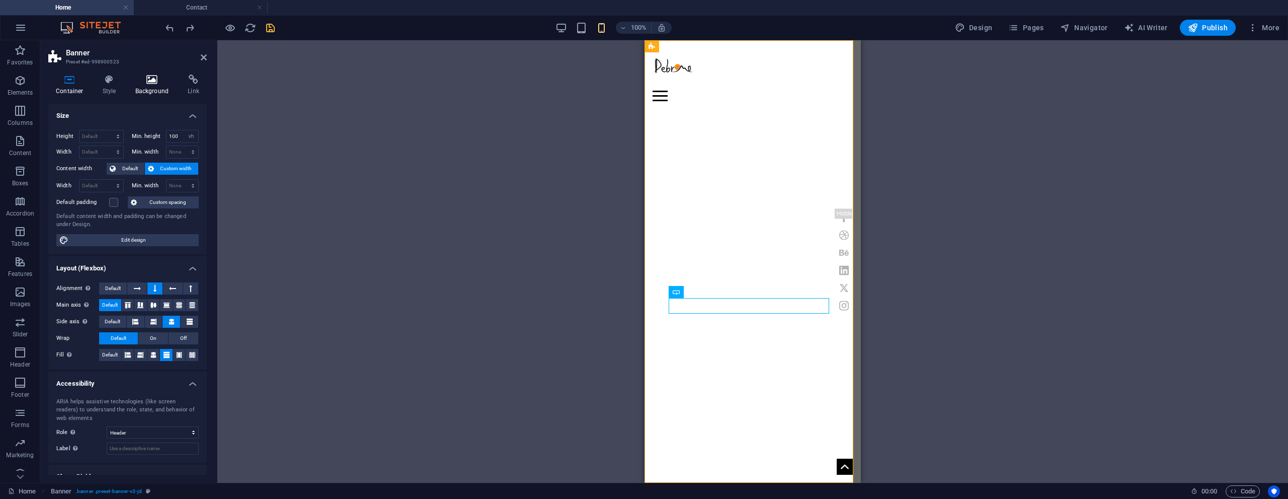
click at [158, 86] on h4 "Background" at bounding box center [154, 84] width 53 height 21
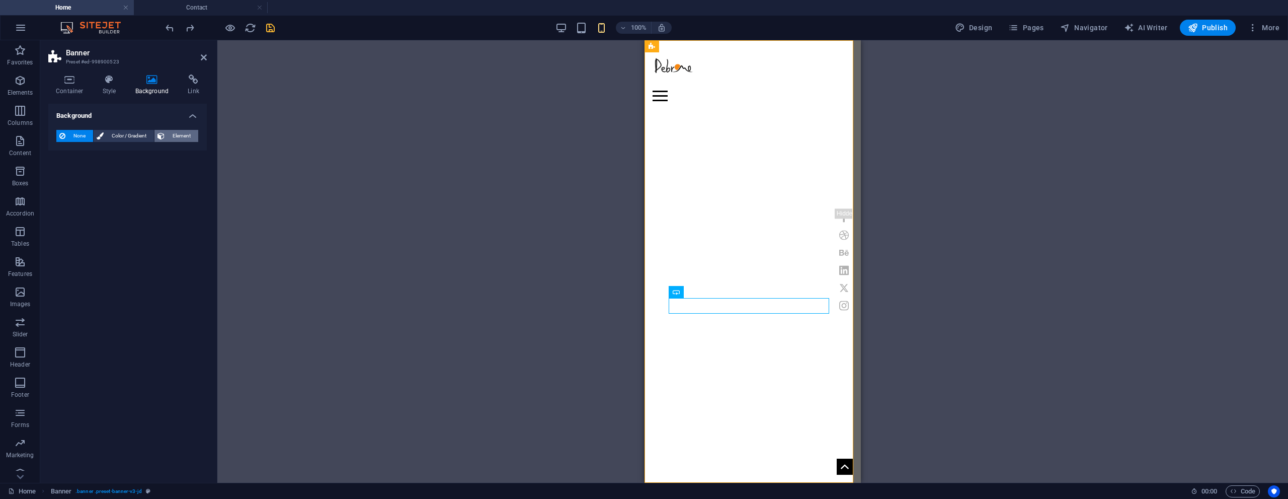
click at [179, 137] on span "Element" at bounding box center [182, 136] width 28 height 12
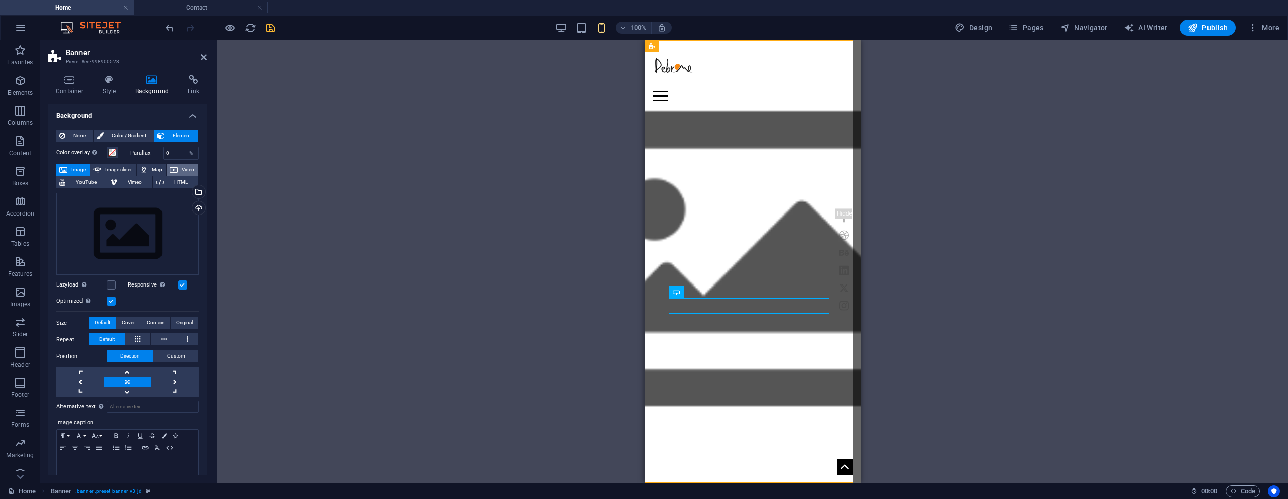
click at [176, 172] on icon at bounding box center [174, 170] width 8 height 12
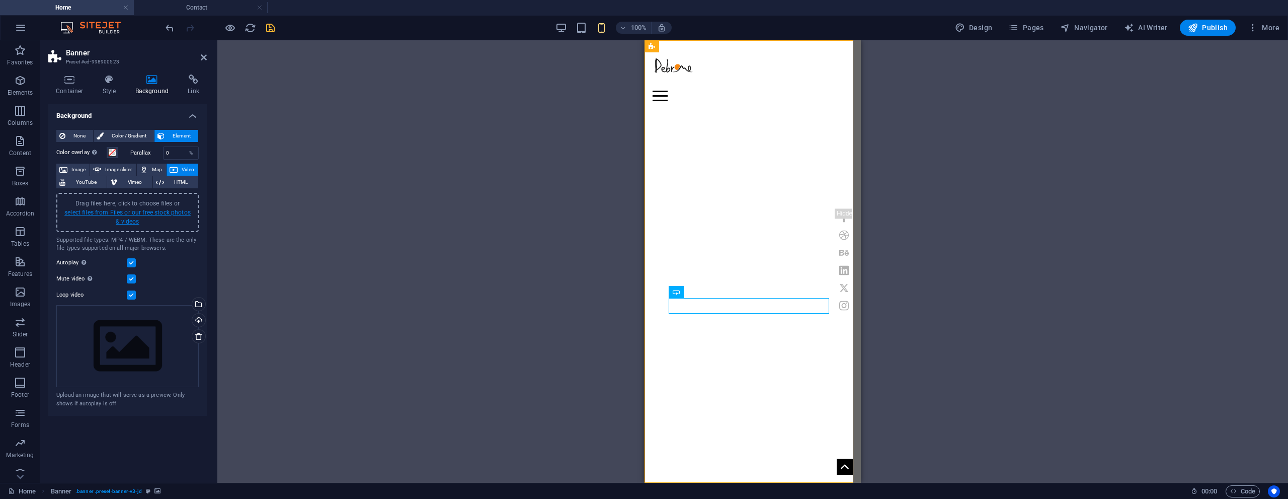
click at [142, 212] on link "select files from Files or our free stock photos & videos" at bounding box center [127, 217] width 126 height 16
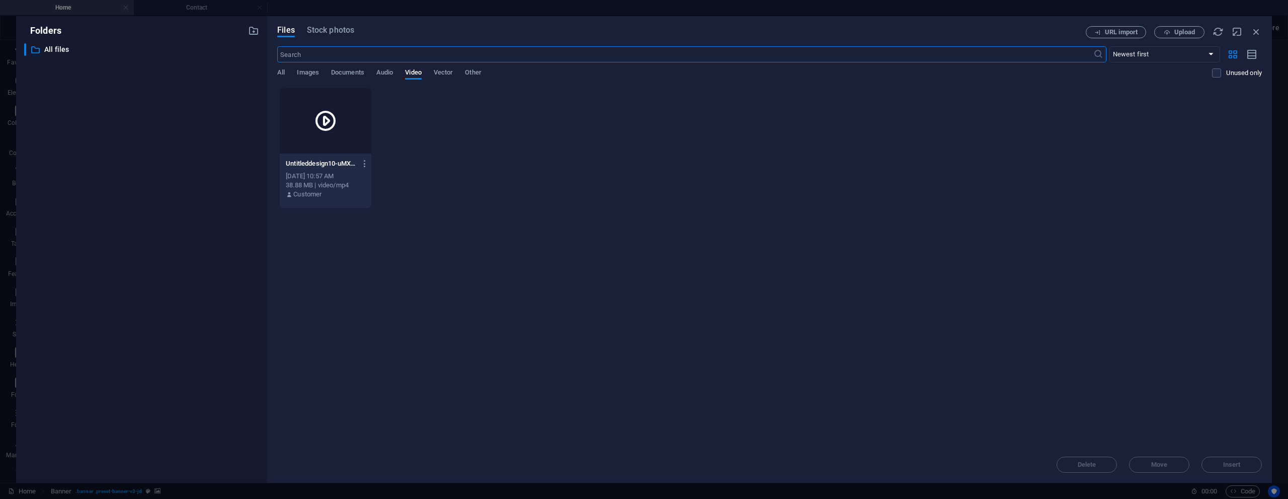
click at [361, 133] on div at bounding box center [326, 120] width 92 height 65
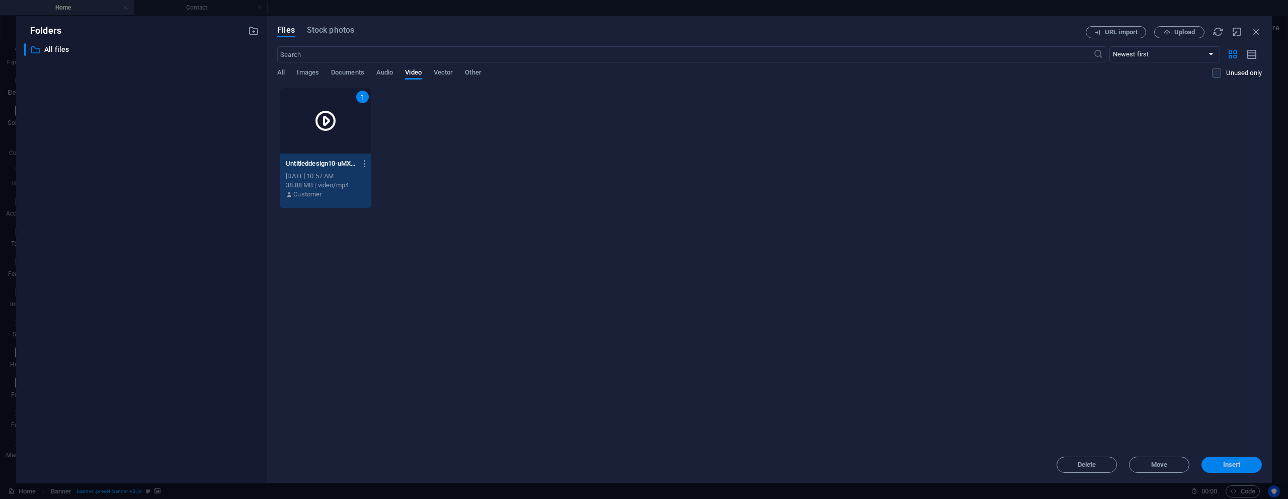
click at [1234, 468] on button "Insert" at bounding box center [1231, 464] width 60 height 16
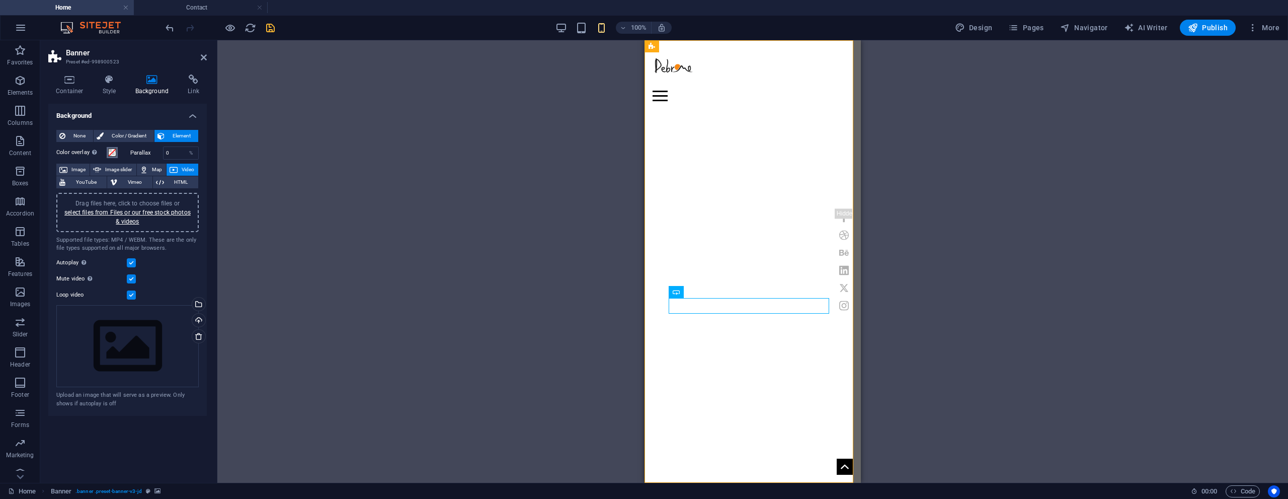
click at [113, 153] on span at bounding box center [112, 152] width 8 height 8
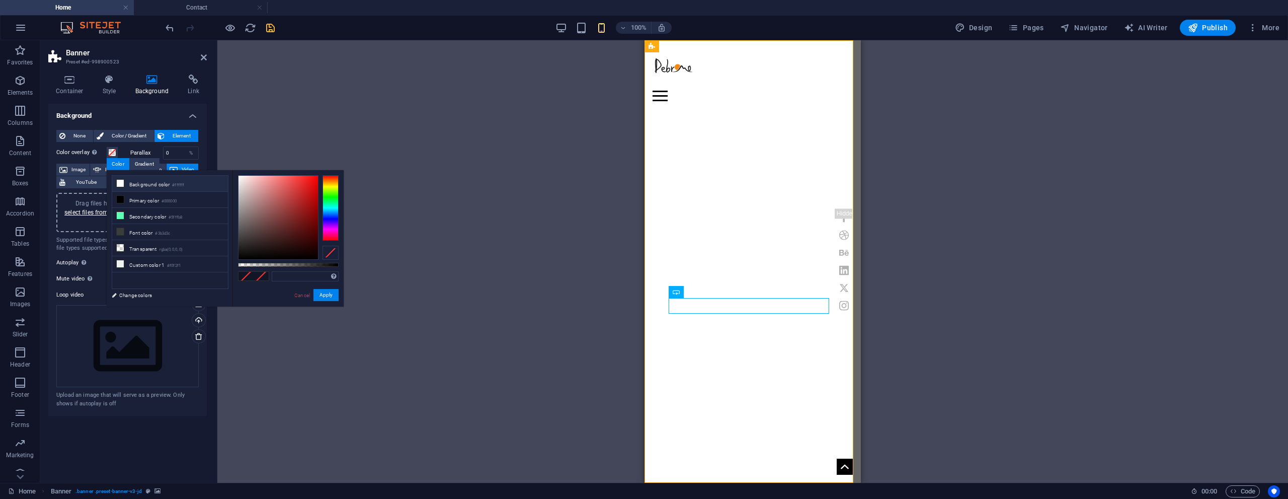
click at [130, 184] on li "Background color #ffffff" at bounding box center [170, 184] width 116 height 16
type input "rgba(255, 255, 255, 0.83)"
drag, startPoint x: 334, startPoint y: 266, endPoint x: 321, endPoint y: 264, distance: 12.7
click at [321, 264] on div at bounding box center [288, 265] width 101 height 4
click at [609, 193] on div "Drag here to replace the existing content. Press “Ctrl” if you want to create a…" at bounding box center [752, 261] width 1071 height 442
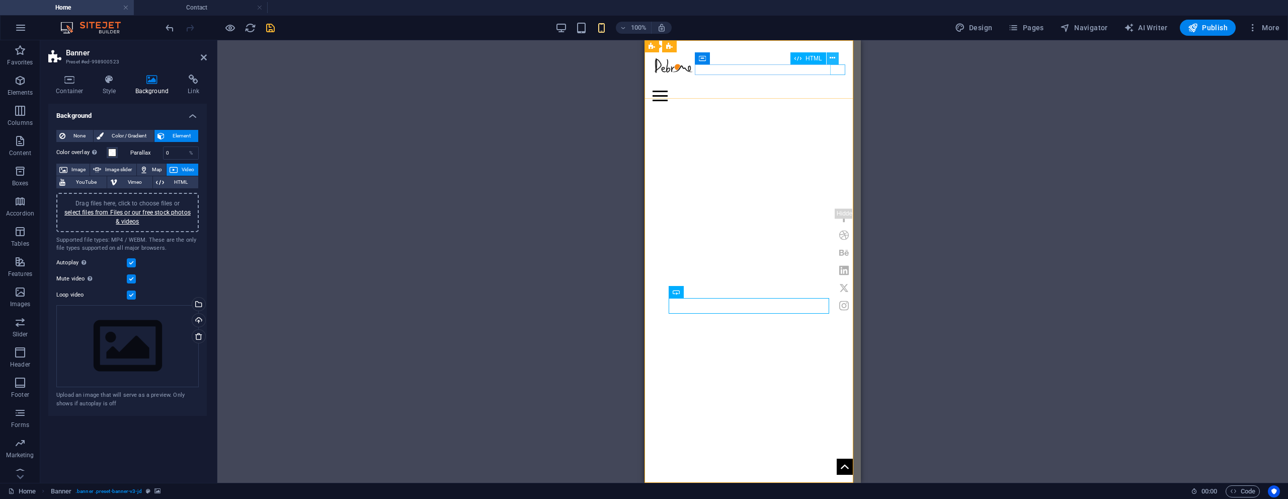
click at [834, 59] on icon at bounding box center [833, 58] width 6 height 11
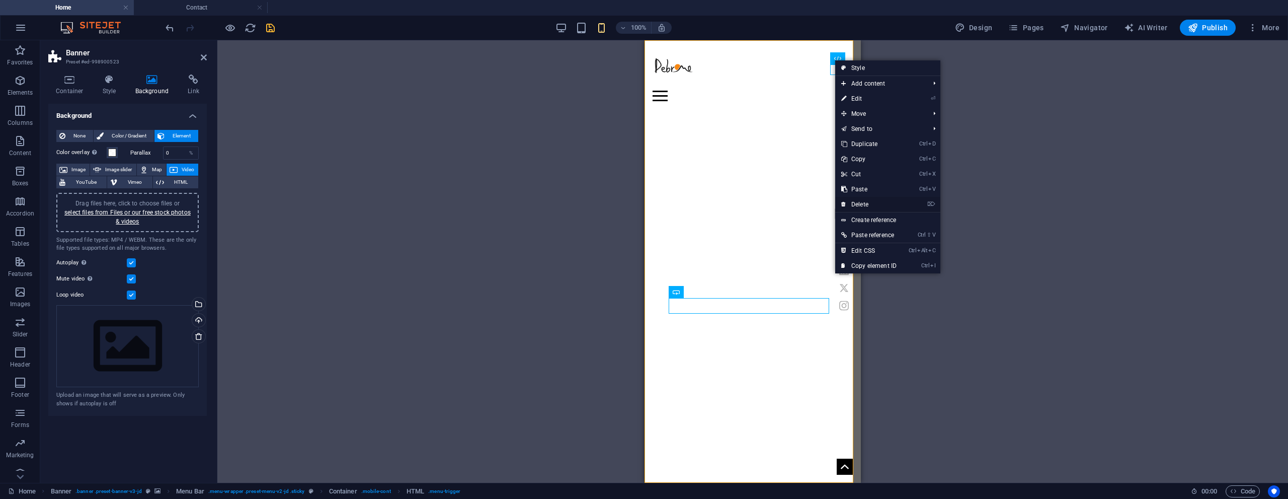
click at [868, 204] on link "⌦ Delete" at bounding box center [868, 204] width 67 height 15
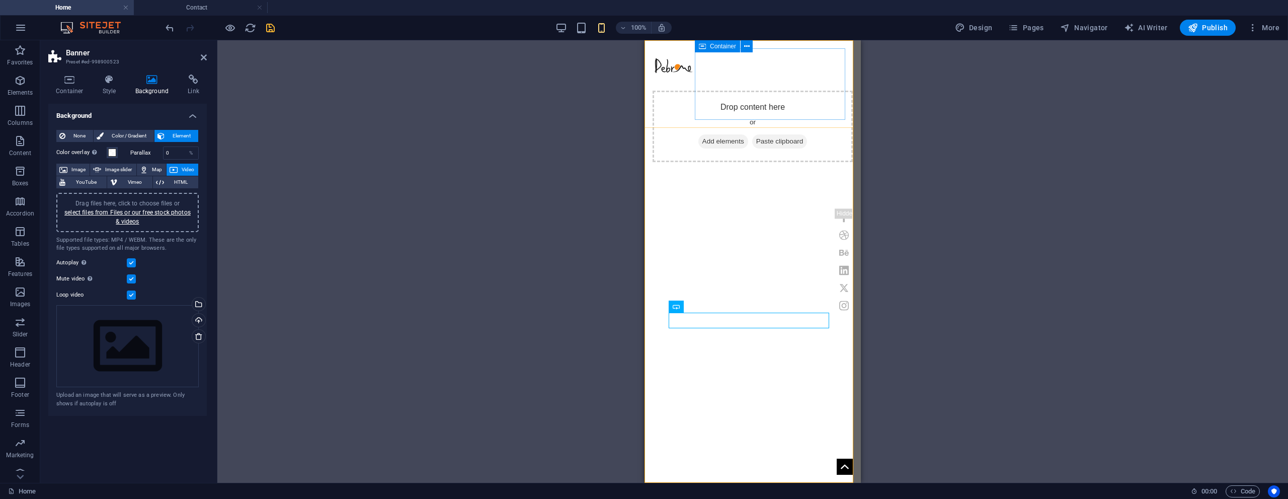
click at [735, 134] on span "Add elements" at bounding box center [723, 141] width 50 height 14
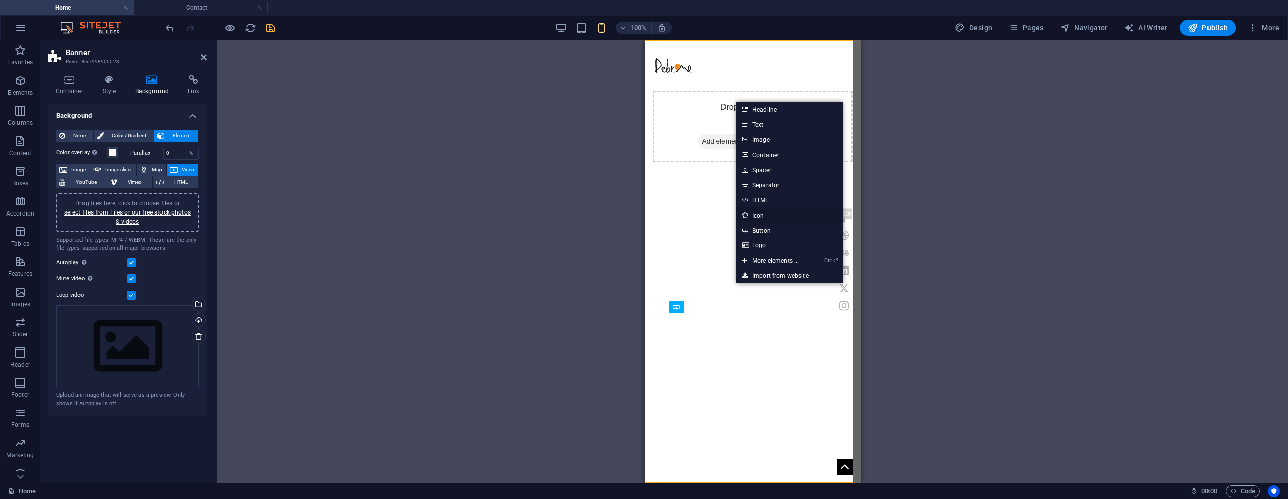
click at [767, 216] on link "Icon" at bounding box center [789, 214] width 107 height 15
select select "xMidYMid"
select select "px"
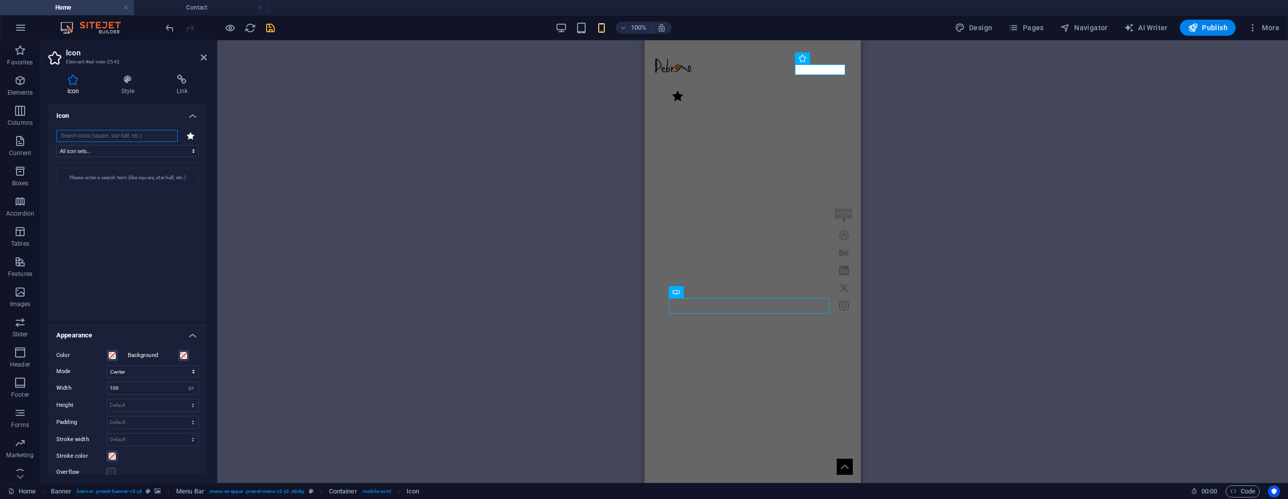
click at [109, 138] on input "search" at bounding box center [116, 136] width 121 height 12
type input "what"
click at [113, 189] on icon at bounding box center [110, 185] width 22 height 22
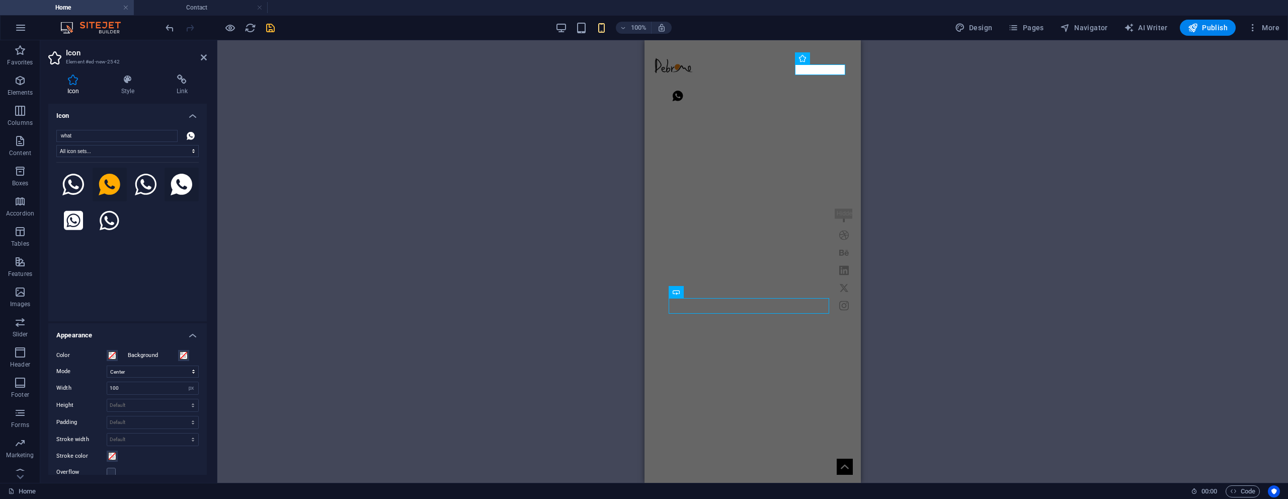
click at [174, 187] on icon at bounding box center [182, 185] width 22 height 22
click at [148, 185] on icon at bounding box center [146, 185] width 22 height 22
click at [204, 54] on icon at bounding box center [204, 57] width 6 height 8
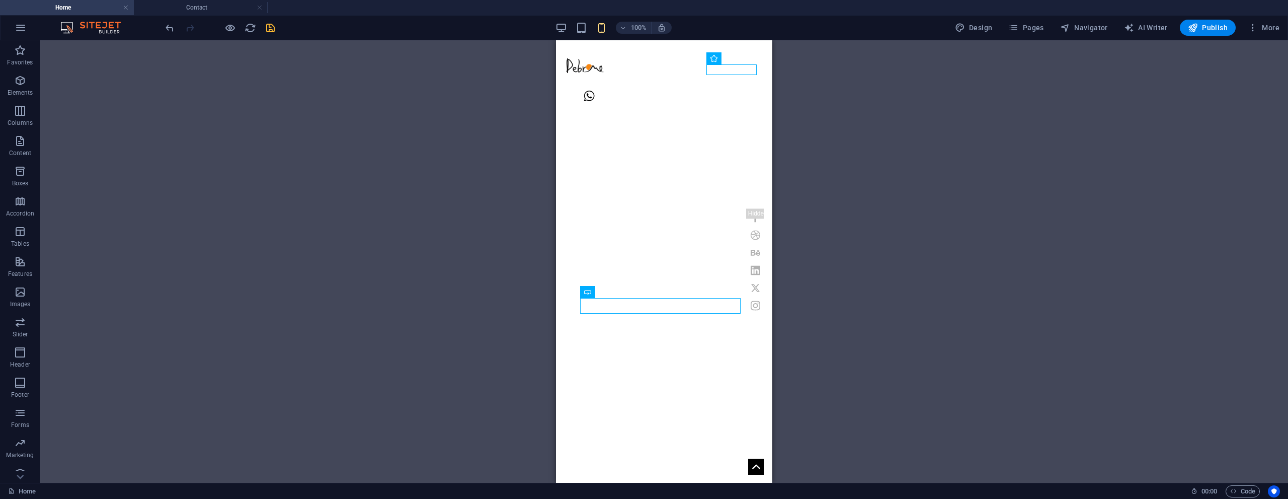
click at [270, 31] on icon "save" at bounding box center [271, 28] width 12 height 12
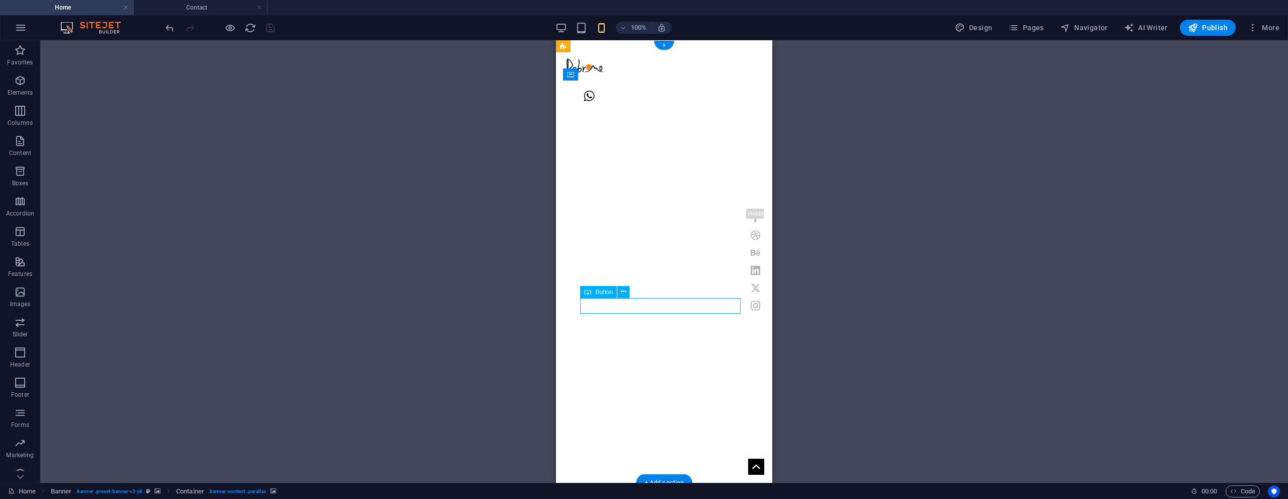
click at [15, 80] on icon "button" at bounding box center [20, 80] width 12 height 12
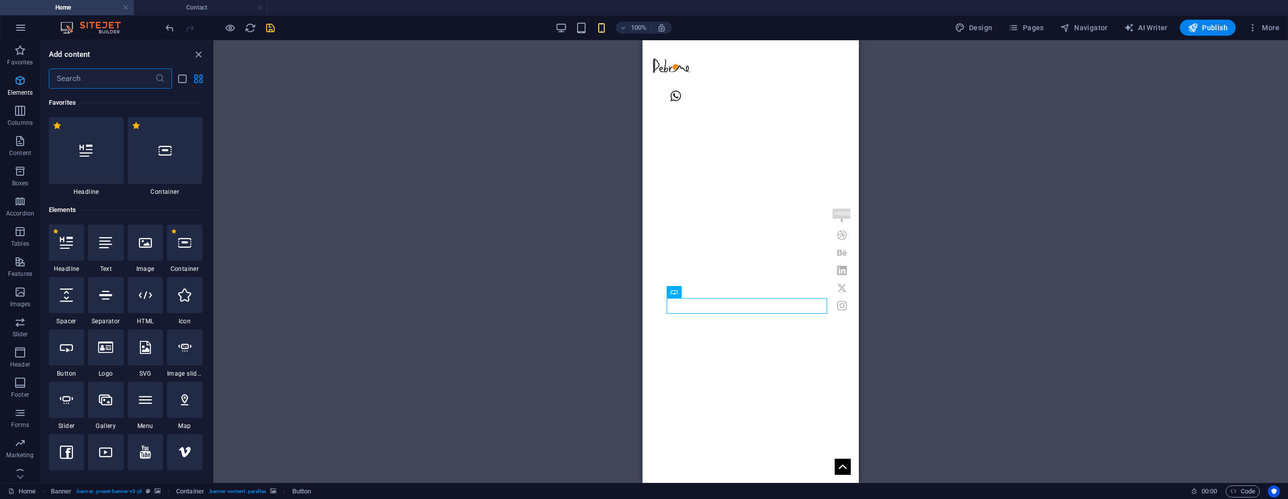
click at [25, 86] on icon "button" at bounding box center [20, 80] width 12 height 12
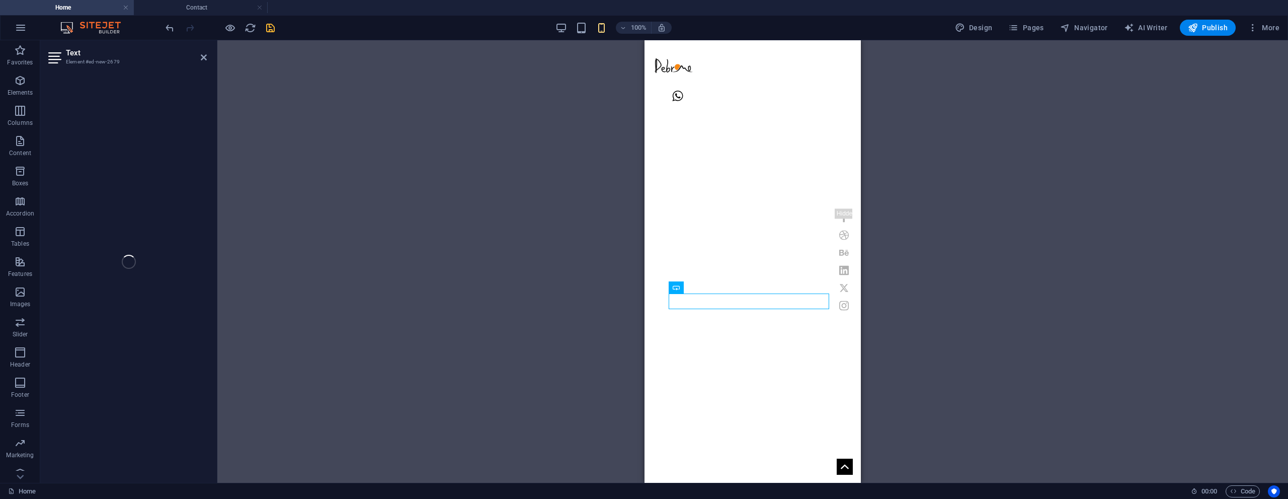
scroll to position [11, 0]
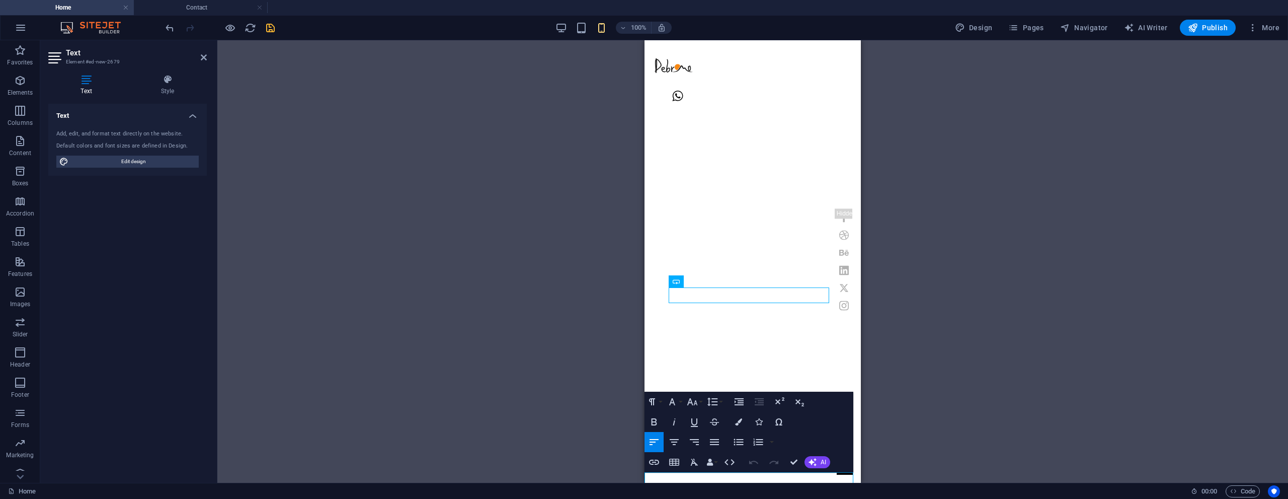
click at [953, 328] on div "H1 Banner Container Container Banner Menu Bar Icon Social Media Icons Banner Lo…" at bounding box center [752, 261] width 1071 height 442
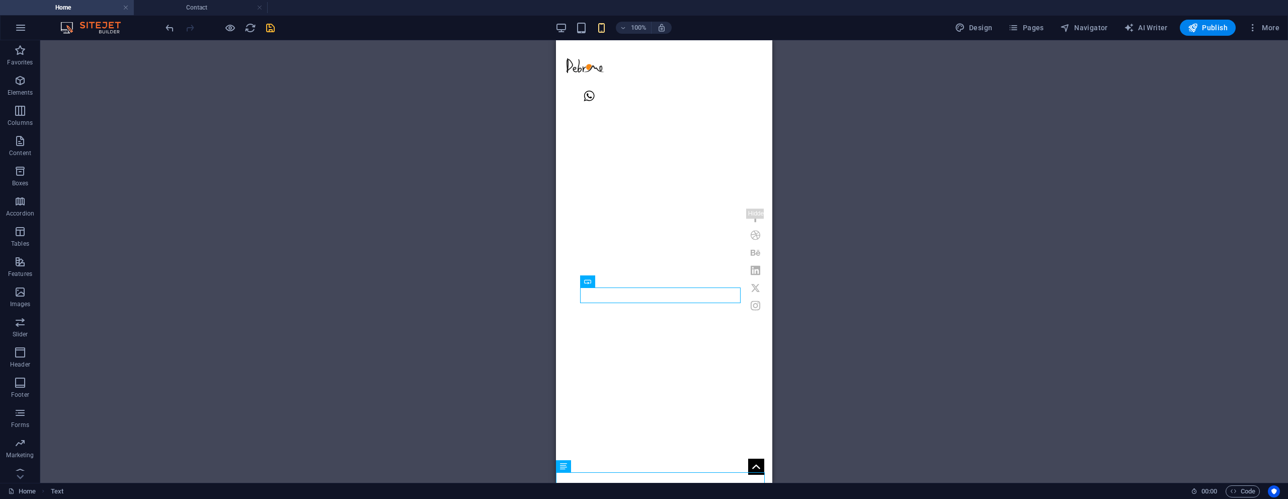
drag, startPoint x: 1372, startPoint y: 453, endPoint x: 647, endPoint y: 428, distance: 725.9
drag, startPoint x: 1121, startPoint y: 507, endPoint x: 645, endPoint y: 266, distance: 534.6
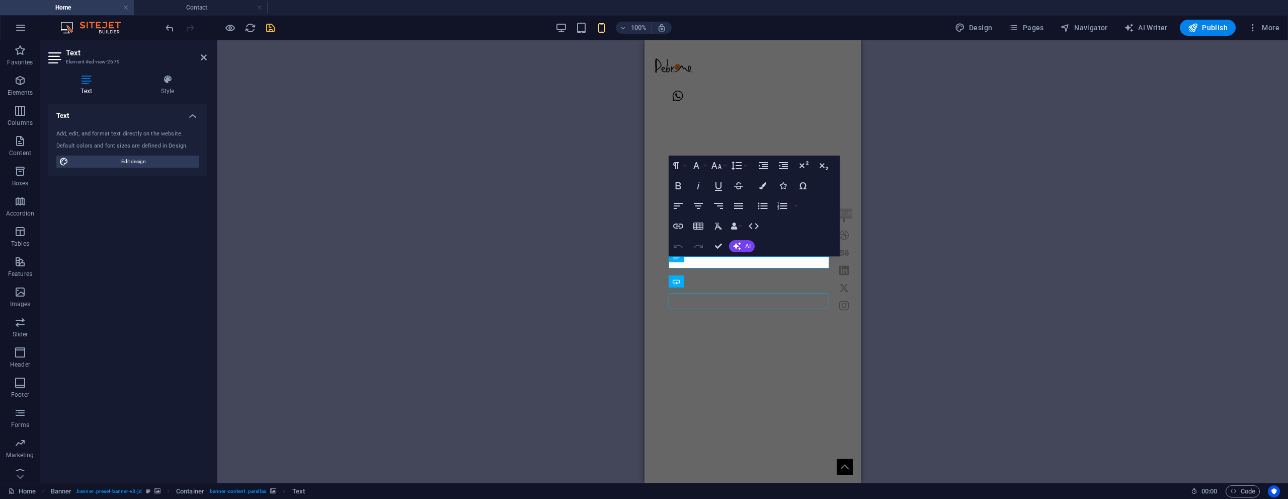
click at [650, 263] on figure at bounding box center [753, 251] width 216 height 442
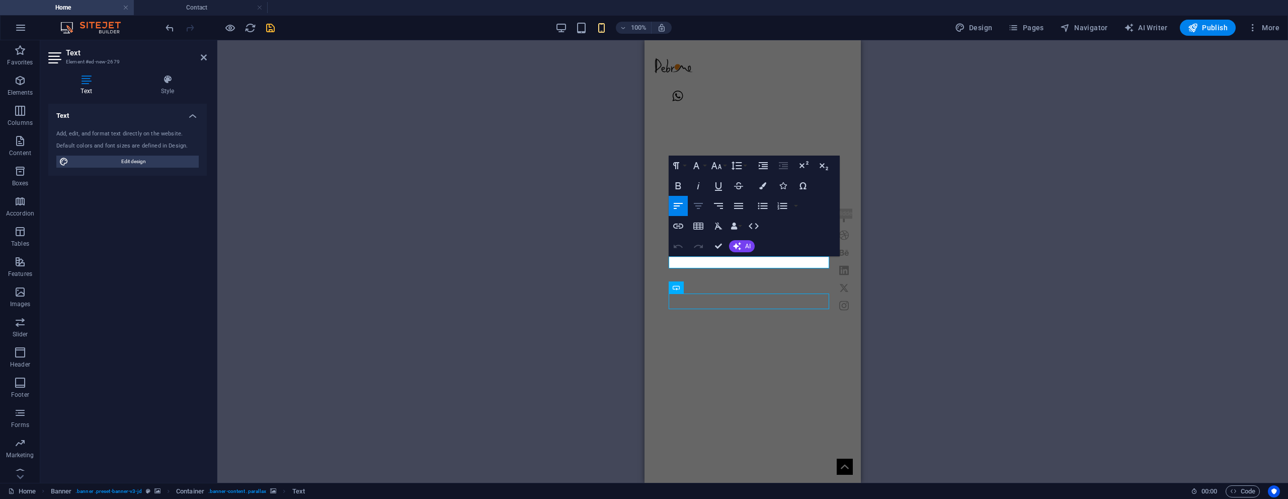
click at [700, 208] on icon "button" at bounding box center [698, 206] width 9 height 6
click at [680, 186] on icon "button" at bounding box center [679, 185] width 6 height 7
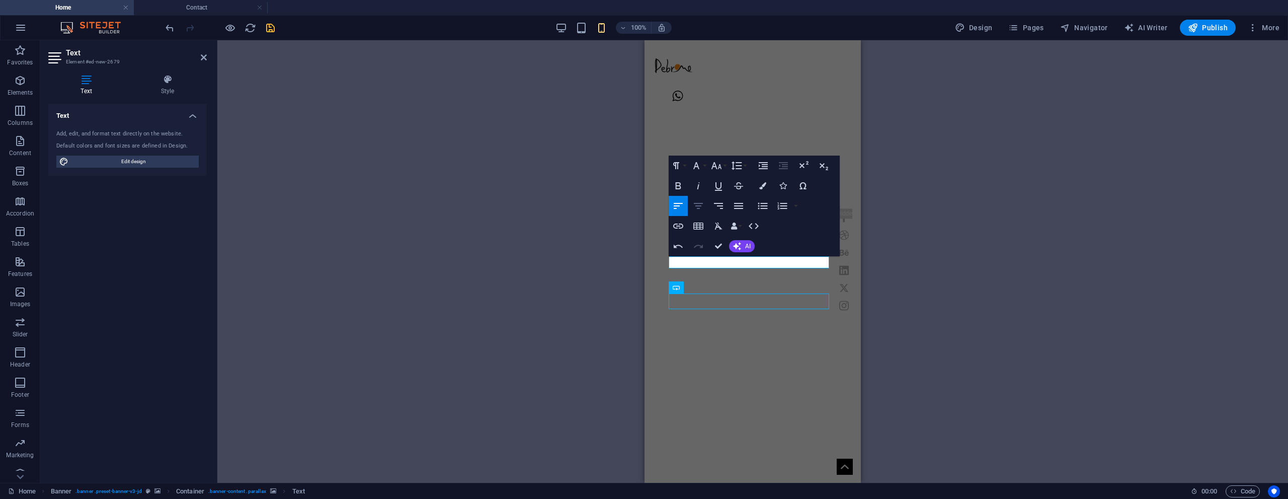
click at [694, 208] on icon "button" at bounding box center [698, 206] width 12 height 12
click at [678, 187] on icon "button" at bounding box center [678, 186] width 12 height 12
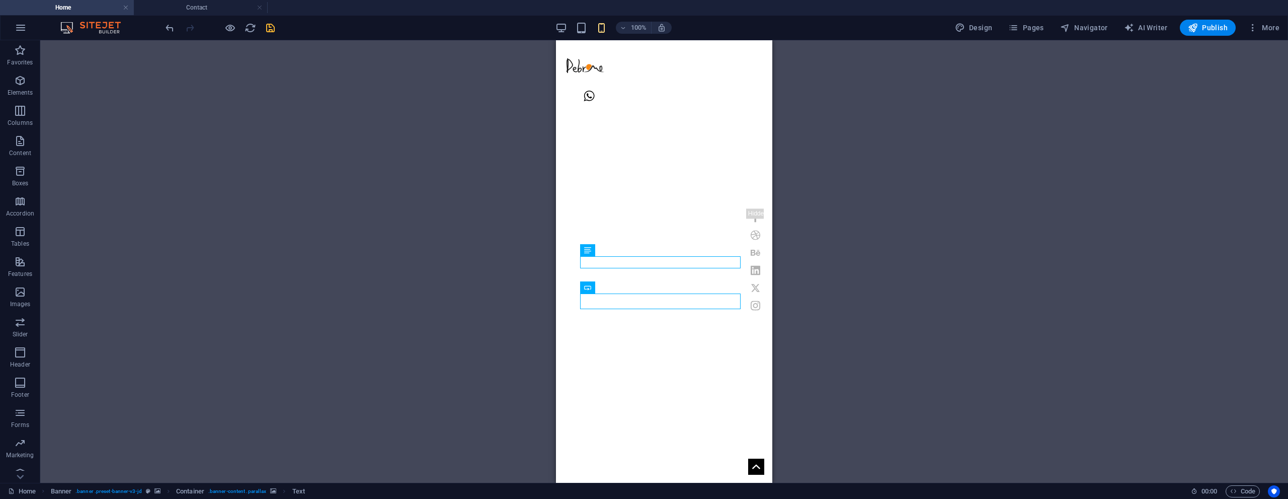
click at [864, 266] on div "H1 Banner Container Container Banner Menu Bar Icon Social Media Icons Banner Lo…" at bounding box center [664, 261] width 1248 height 442
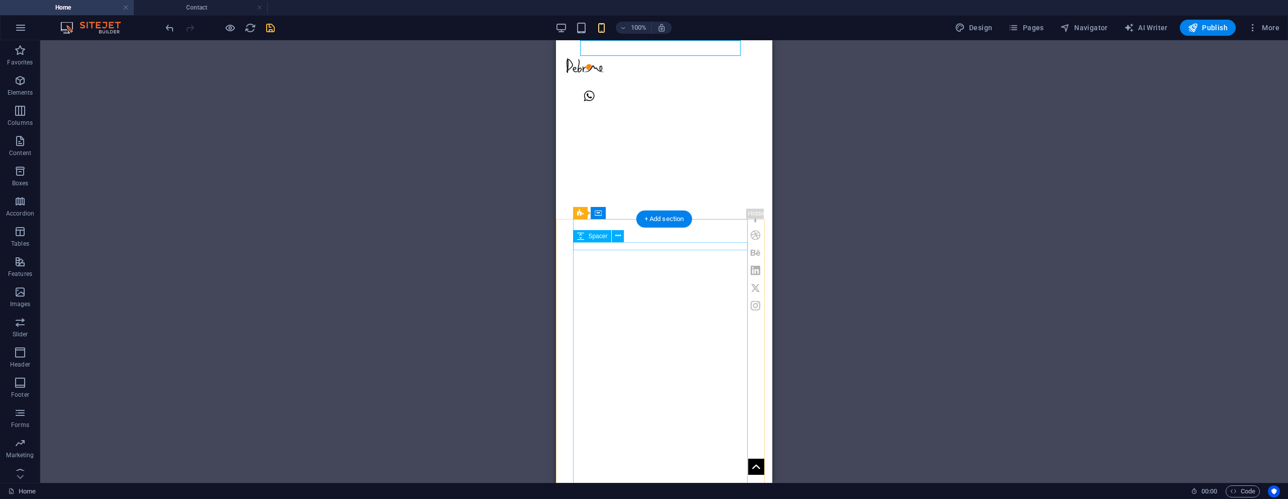
scroll to position [302, 0]
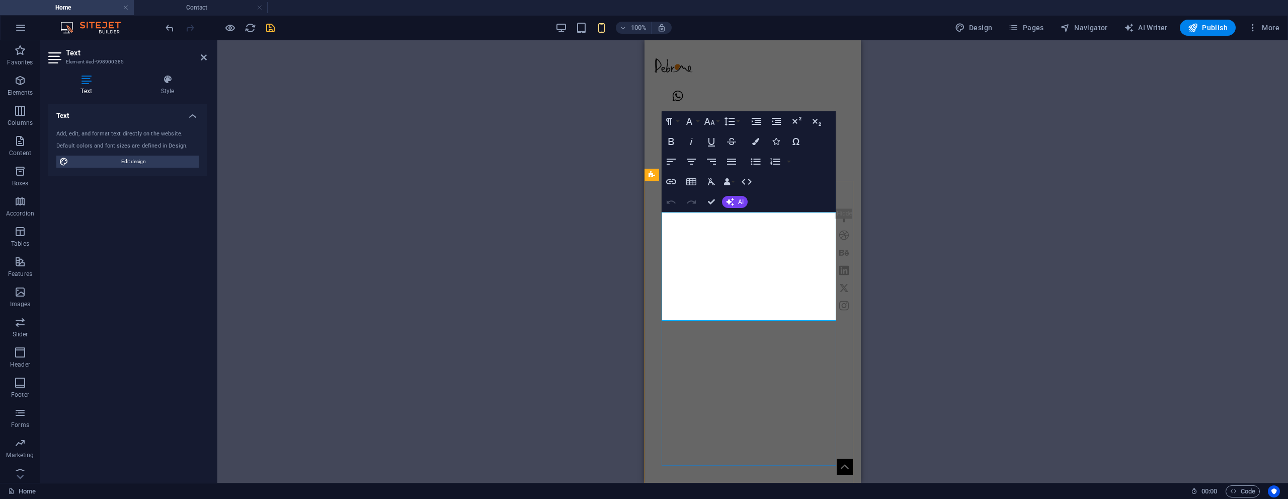
drag, startPoint x: 740, startPoint y: 314, endPoint x: 735, endPoint y: 301, distance: 14.0
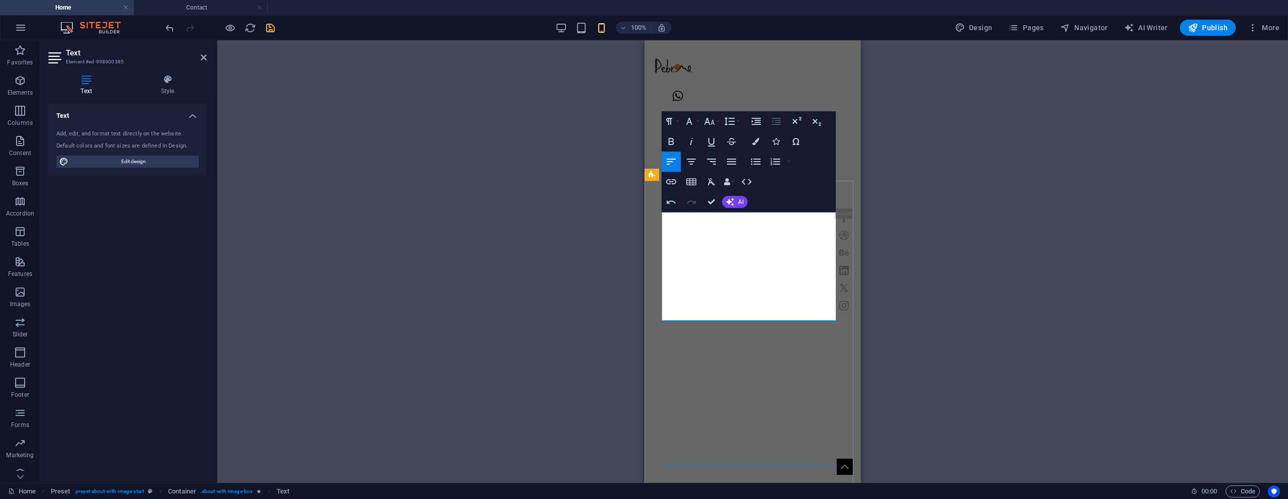
drag, startPoint x: 735, startPoint y: 301, endPoint x: 768, endPoint y: 278, distance: 40.2
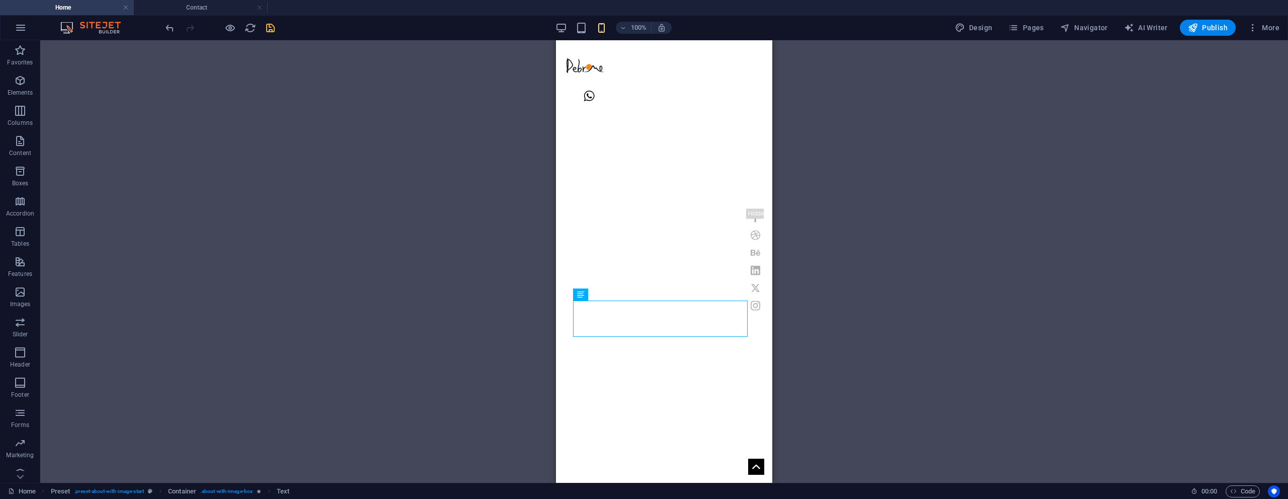
click at [804, 292] on div "H1 Banner Container Container Banner Menu Bar Icon Social Media Icons Banner Lo…" at bounding box center [664, 261] width 1248 height 442
click at [23, 50] on icon "button" at bounding box center [20, 50] width 12 height 12
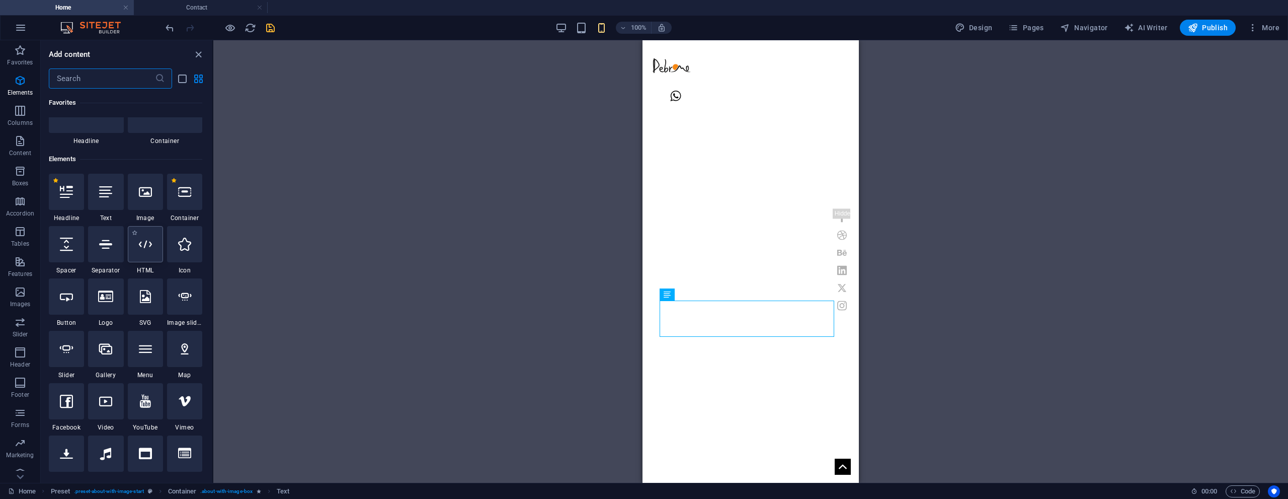
scroll to position [101, 0]
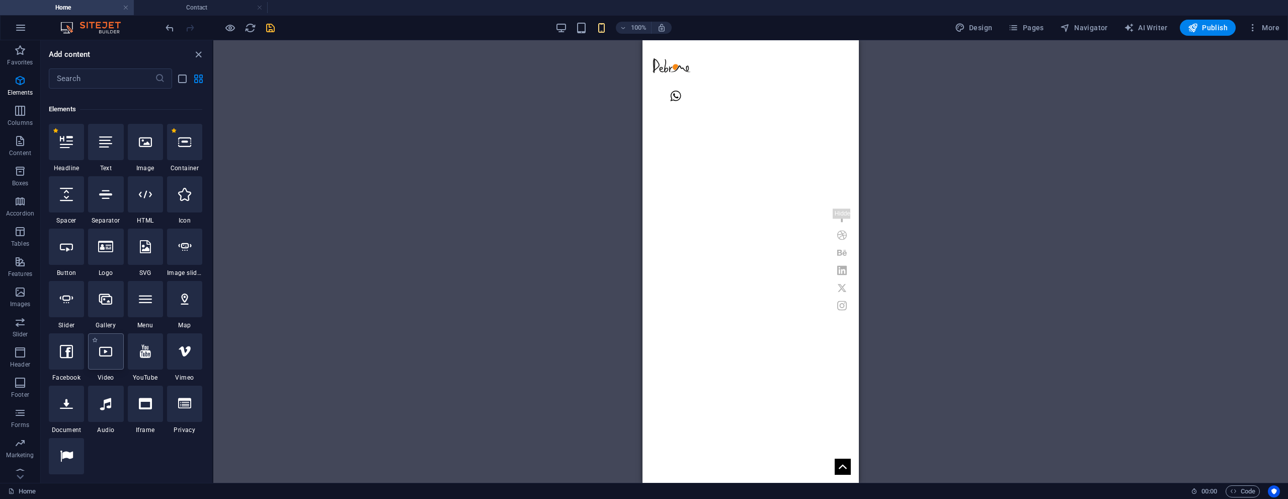
select select "%"
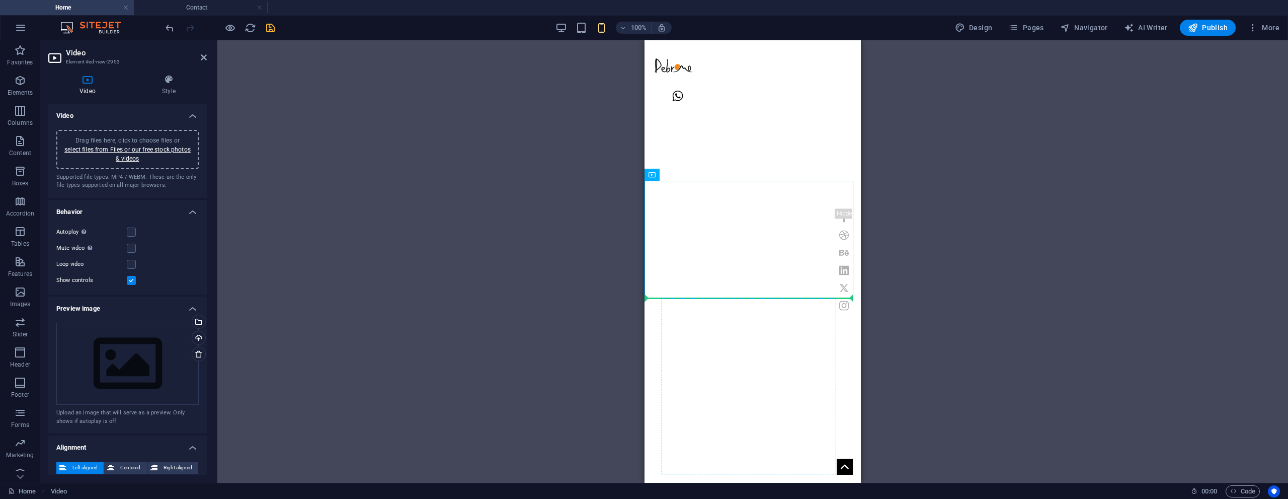
drag, startPoint x: 1307, startPoint y: 215, endPoint x: 660, endPoint y: 187, distance: 647.7
drag, startPoint x: 1314, startPoint y: 215, endPoint x: 695, endPoint y: 402, distance: 647.0
drag, startPoint x: 1300, startPoint y: 214, endPoint x: 701, endPoint y: 412, distance: 630.4
click at [947, 312] on div "Drag here to replace the existing content. Press “Ctrl” if you want to create a…" at bounding box center [752, 261] width 1071 height 442
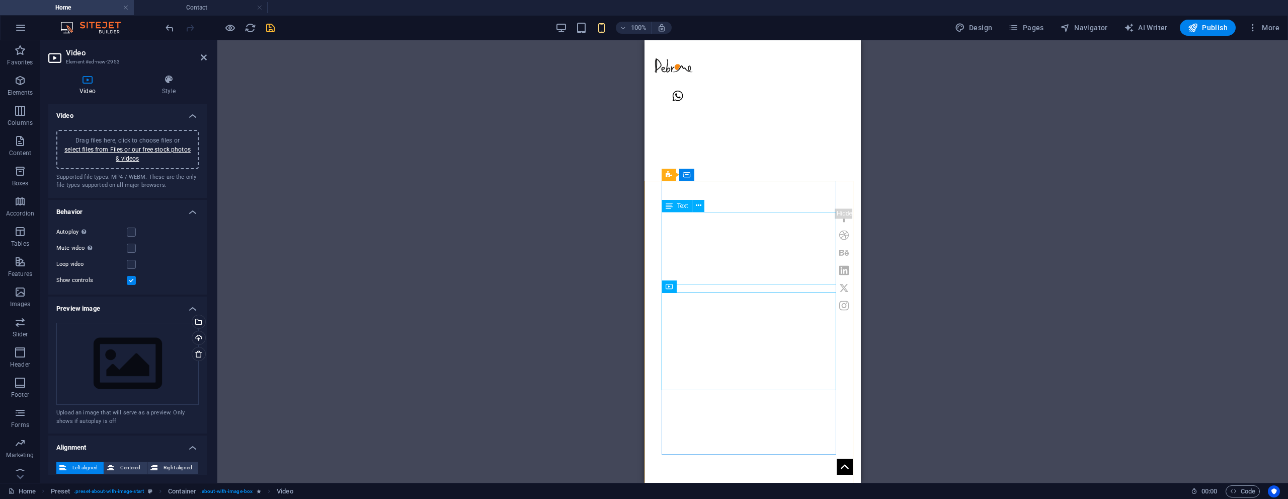
scroll to position [151, 0]
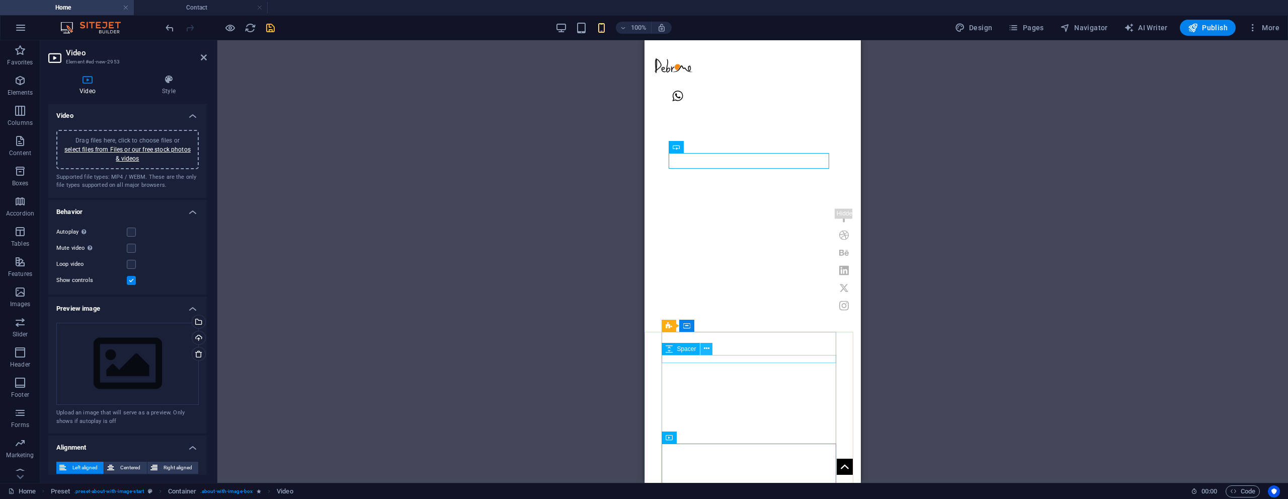
click at [703, 350] on button at bounding box center [706, 349] width 12 height 12
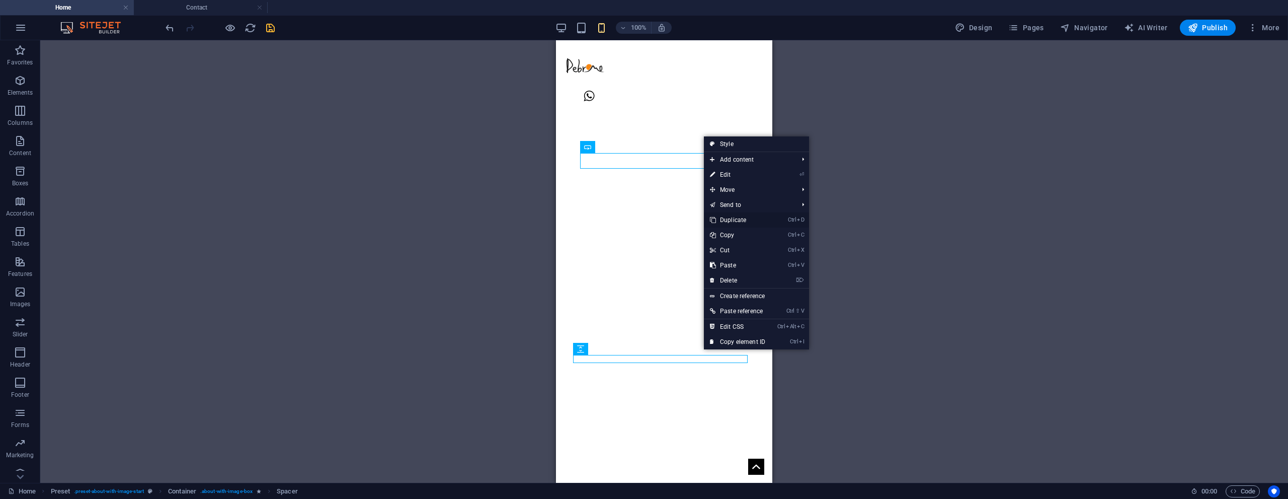
click at [753, 223] on link "Ctrl D Duplicate" at bounding box center [737, 219] width 67 height 15
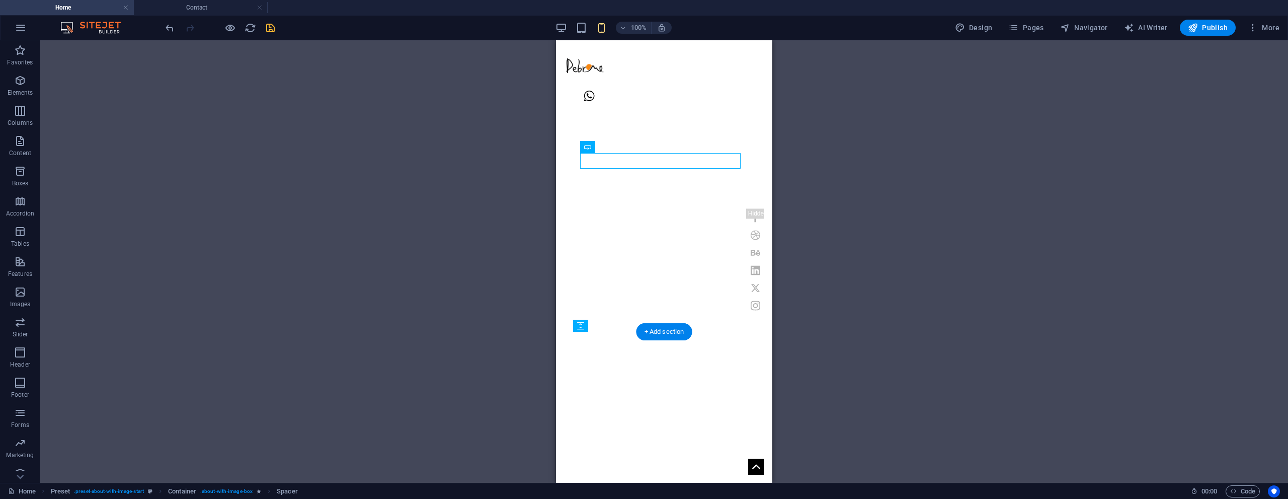
drag, startPoint x: 1155, startPoint y: 396, endPoint x: 598, endPoint y: 337, distance: 560.1
click at [815, 298] on div "Drag here to replace the existing content. Press “Ctrl” if you want to create a…" at bounding box center [664, 261] width 1248 height 442
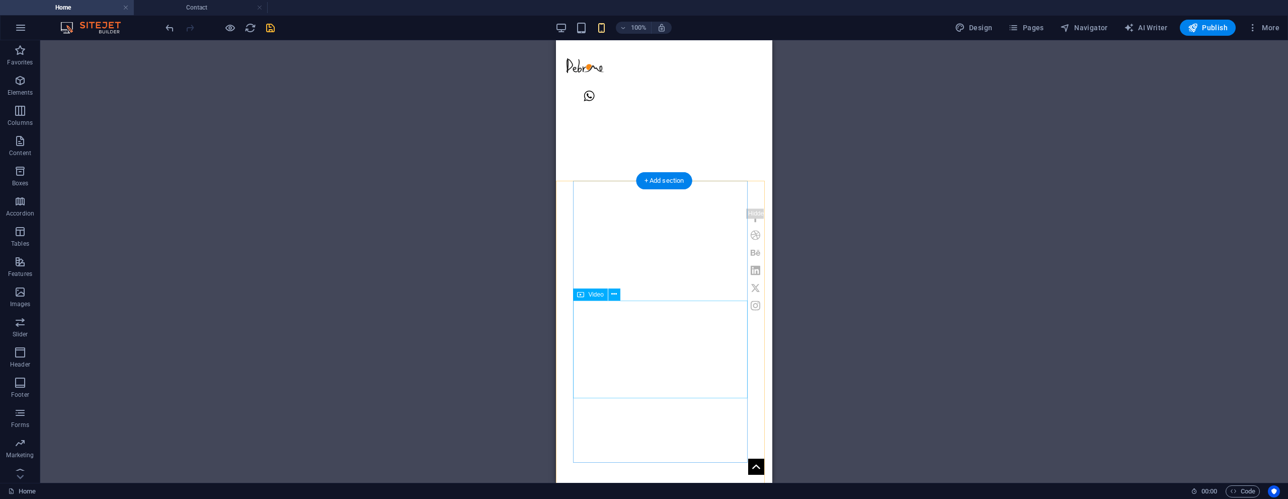
scroll to position [302, 0]
click at [271, 26] on icon "save" at bounding box center [271, 28] width 12 height 12
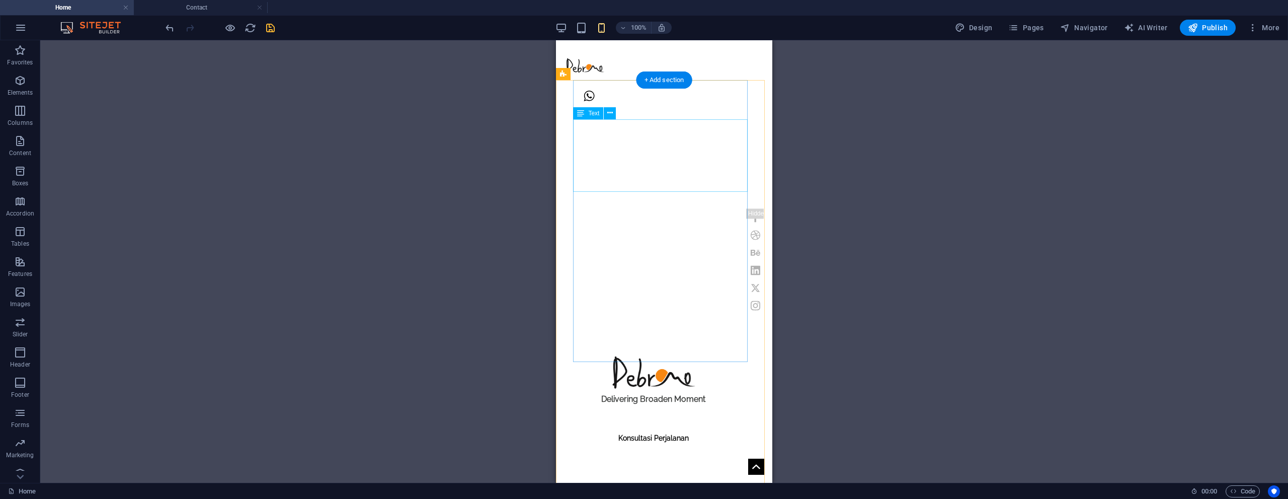
scroll to position [403, 0]
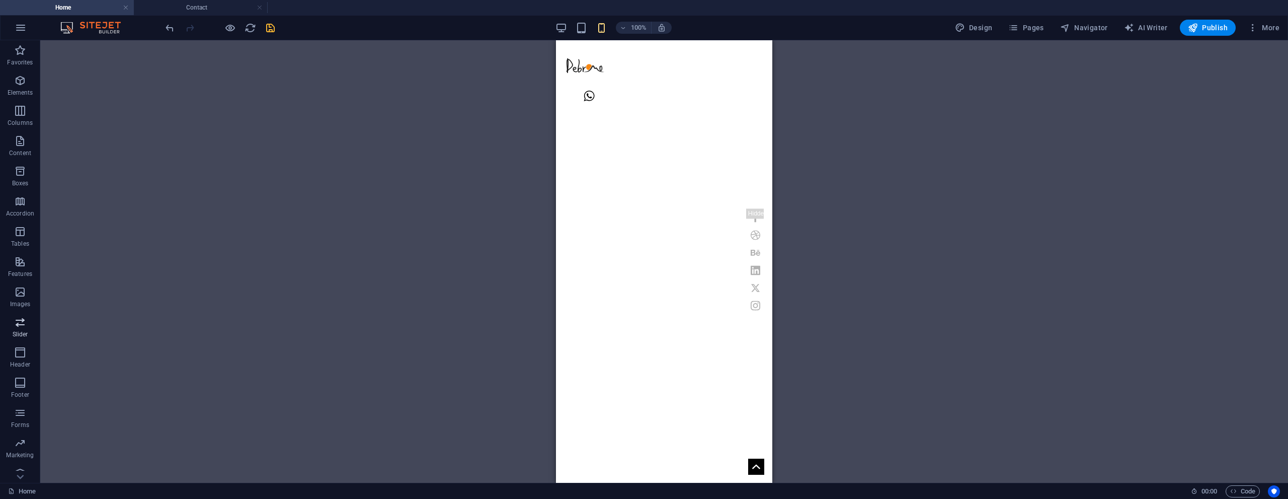
click at [20, 318] on icon "button" at bounding box center [20, 322] width 12 height 12
click at [18, 319] on icon "button" at bounding box center [20, 322] width 12 height 12
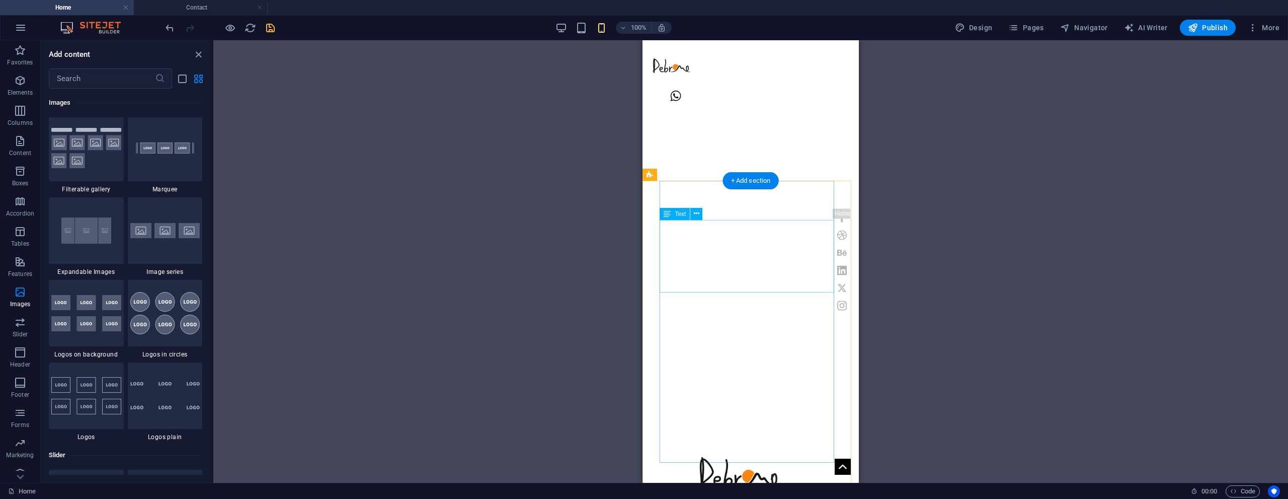
scroll to position [302, 0]
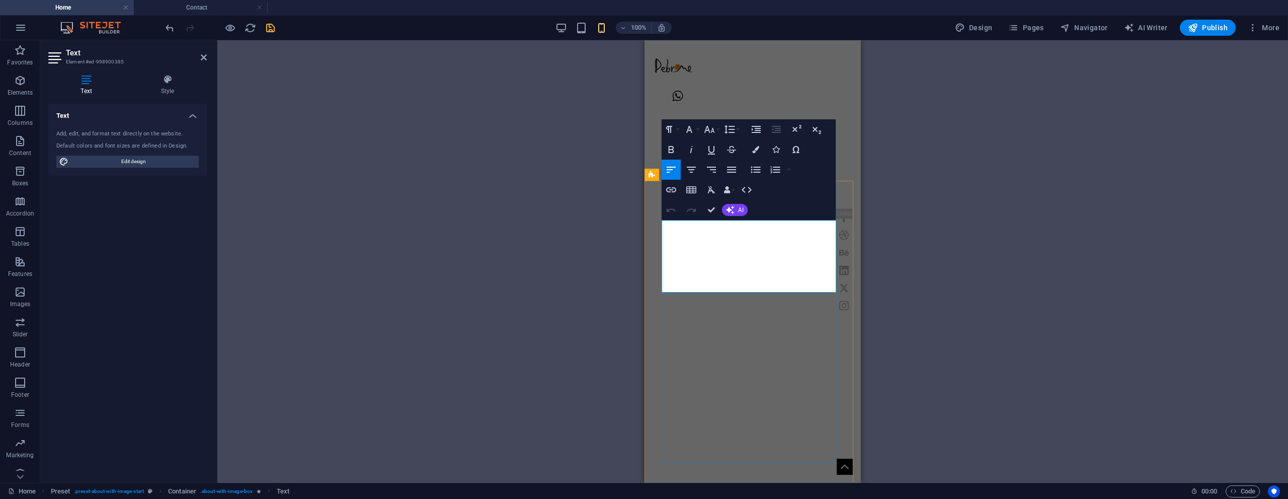
click at [734, 170] on icon "button" at bounding box center [731, 170] width 9 height 6
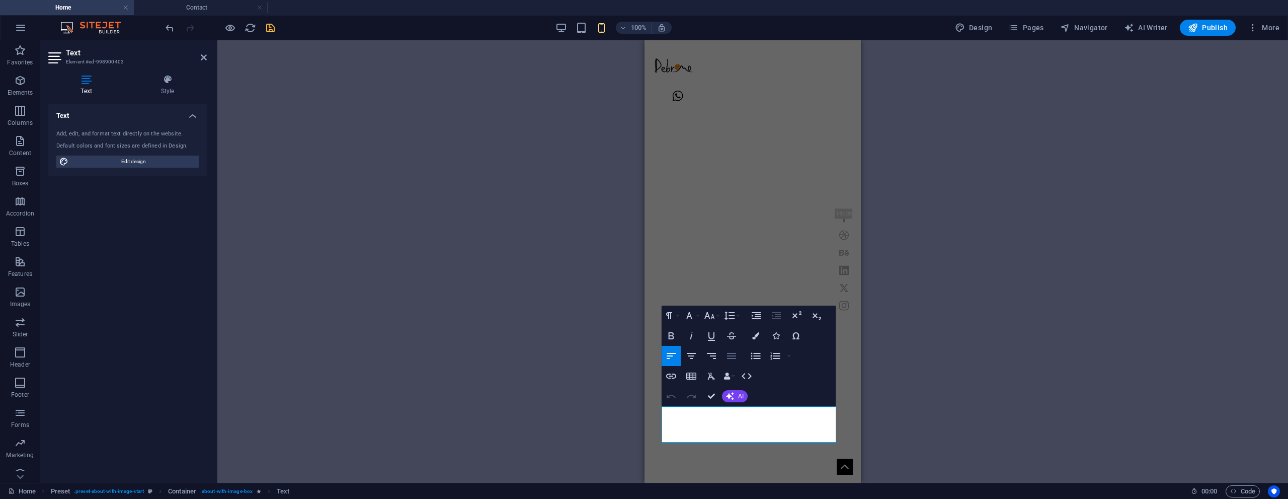
click at [731, 357] on icon "button" at bounding box center [732, 356] width 12 height 12
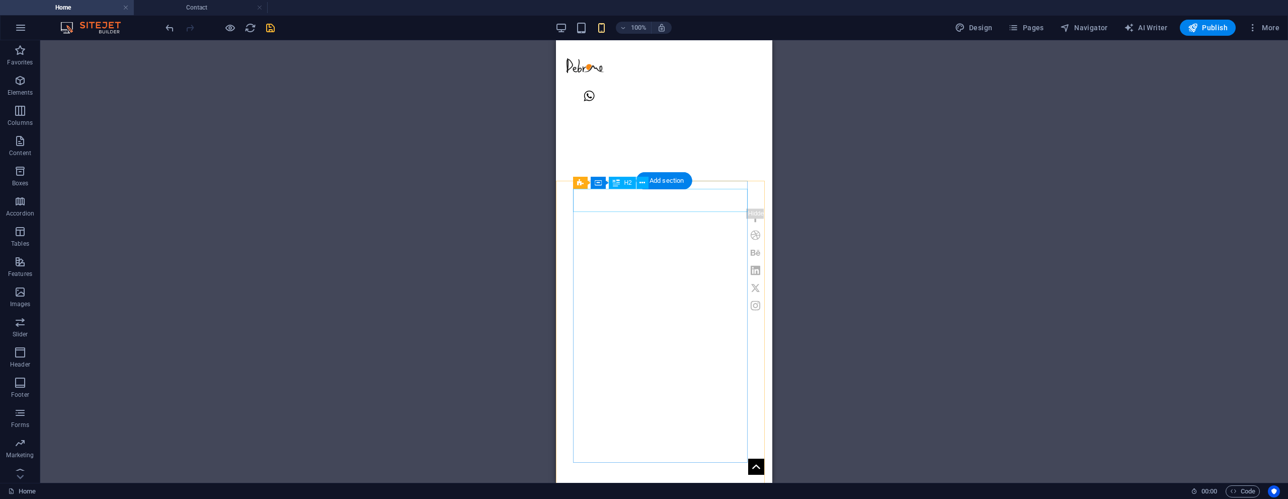
click at [633, 205] on div "H1 Banner Container Container Banner Menu Bar Icon Social Media Icons Banner Lo…" at bounding box center [664, 261] width 1248 height 442
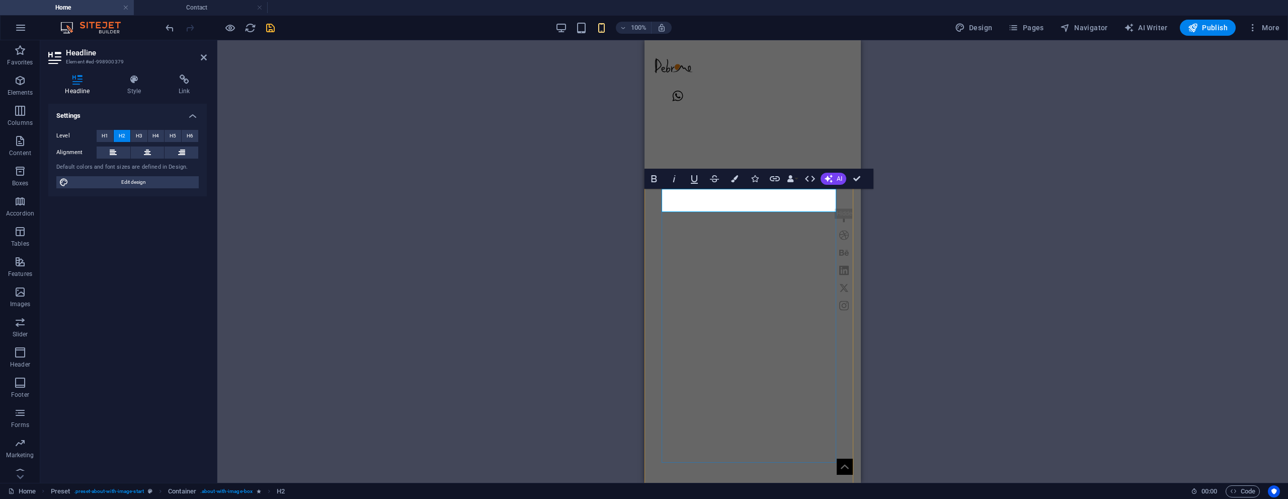
drag, startPoint x: 748, startPoint y: 202, endPoint x: 668, endPoint y: 201, distance: 80.0
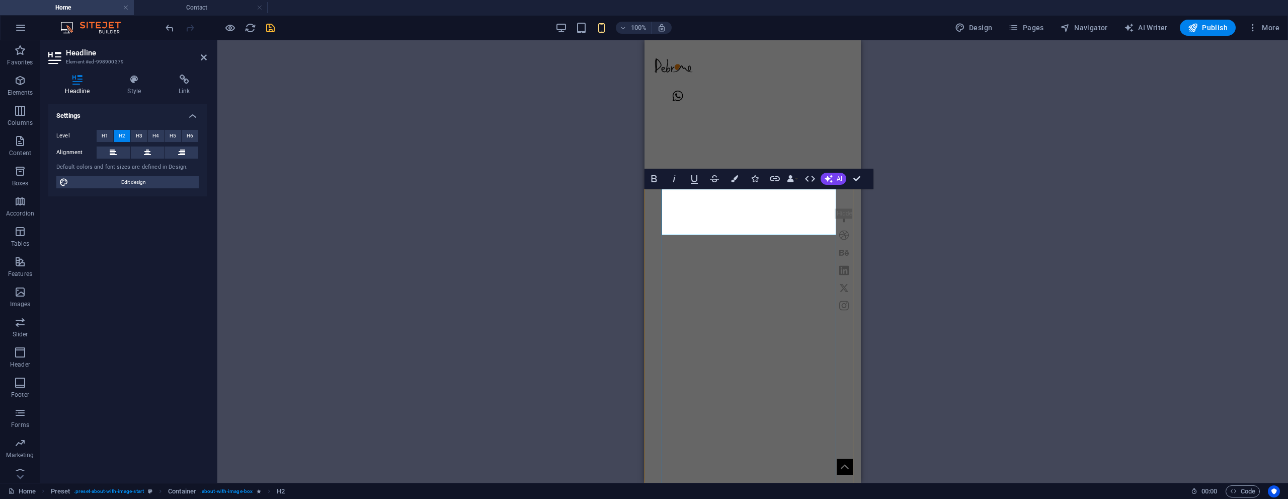
drag, startPoint x: 763, startPoint y: 201, endPoint x: 660, endPoint y: 199, distance: 102.7
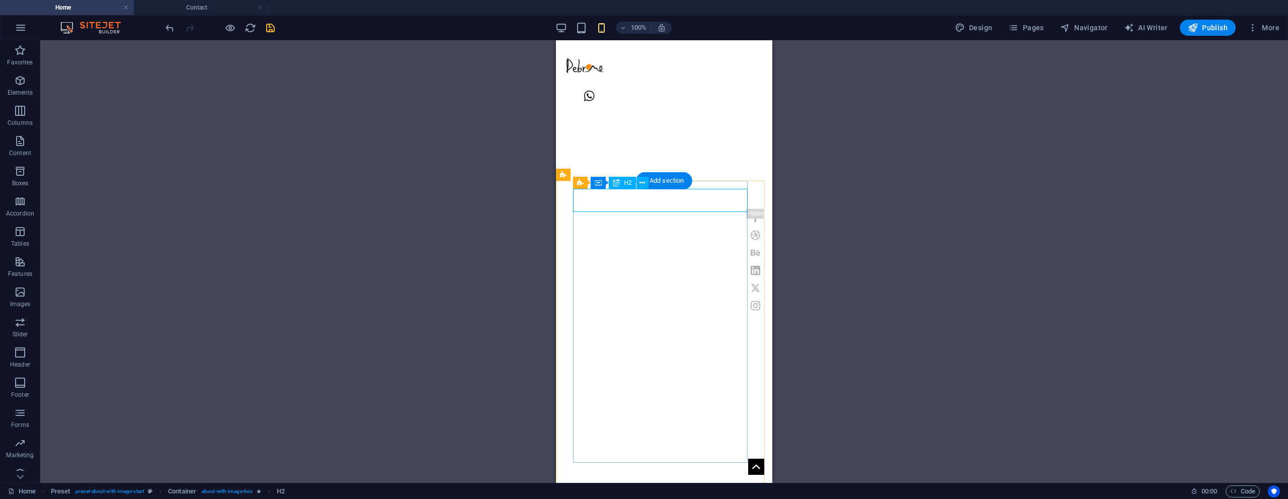
click at [586, 200] on div "H1 Banner Container Container Banner Menu Bar Icon Social Media Icons Banner Lo…" at bounding box center [664, 261] width 1248 height 442
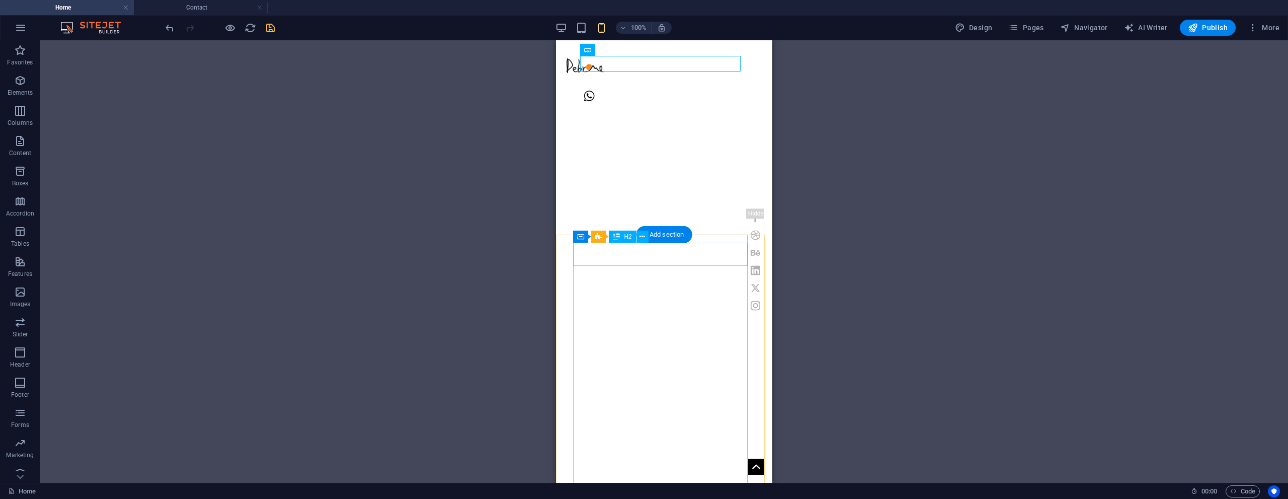
scroll to position [252, 0]
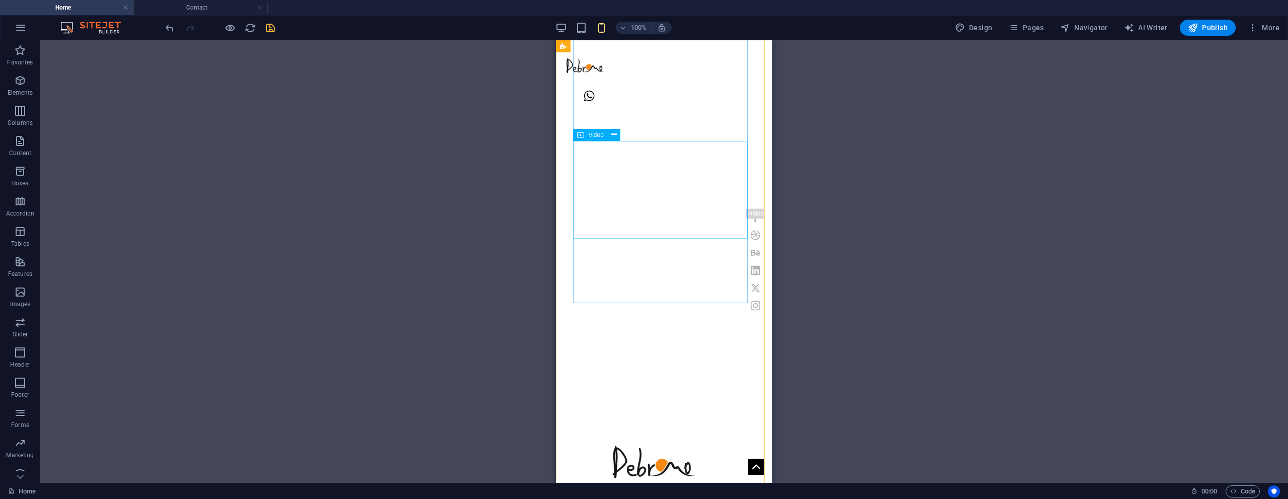
scroll to position [352, 0]
click at [21, 291] on icon "button" at bounding box center [20, 292] width 12 height 12
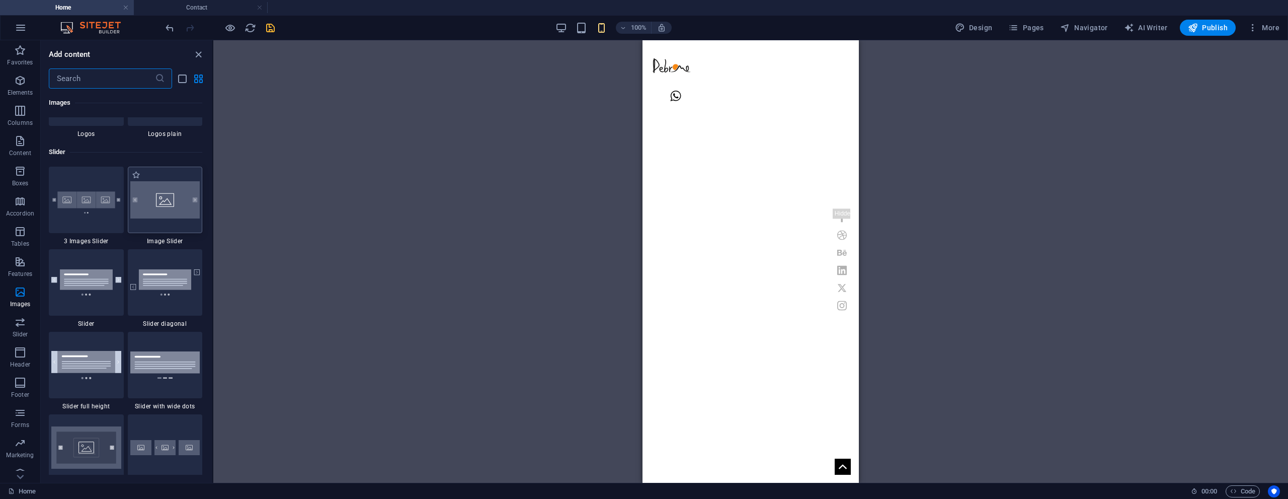
scroll to position [5655, 0]
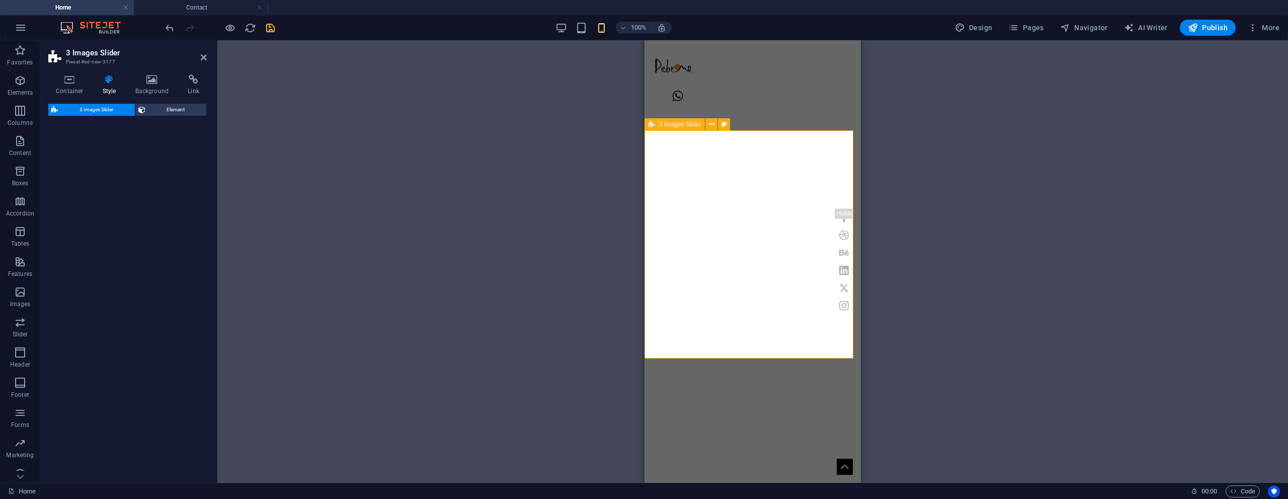
select select "rem"
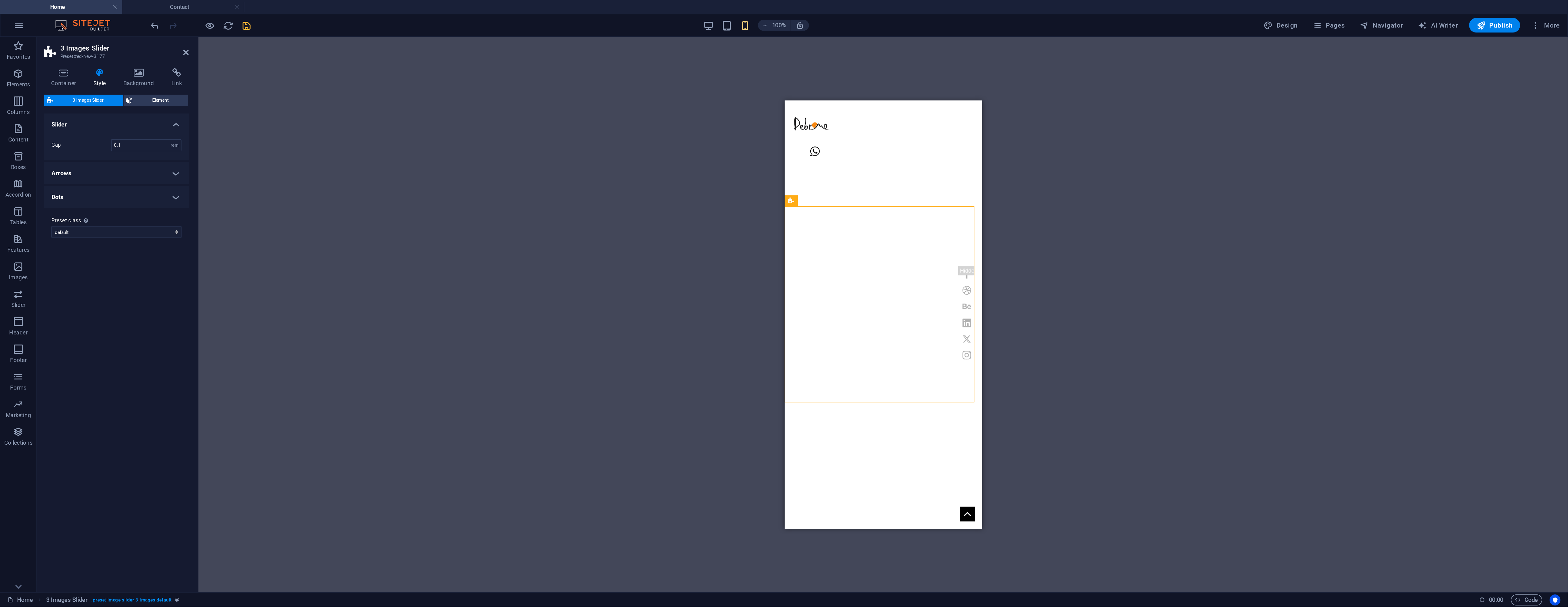
scroll to position [215, 0]
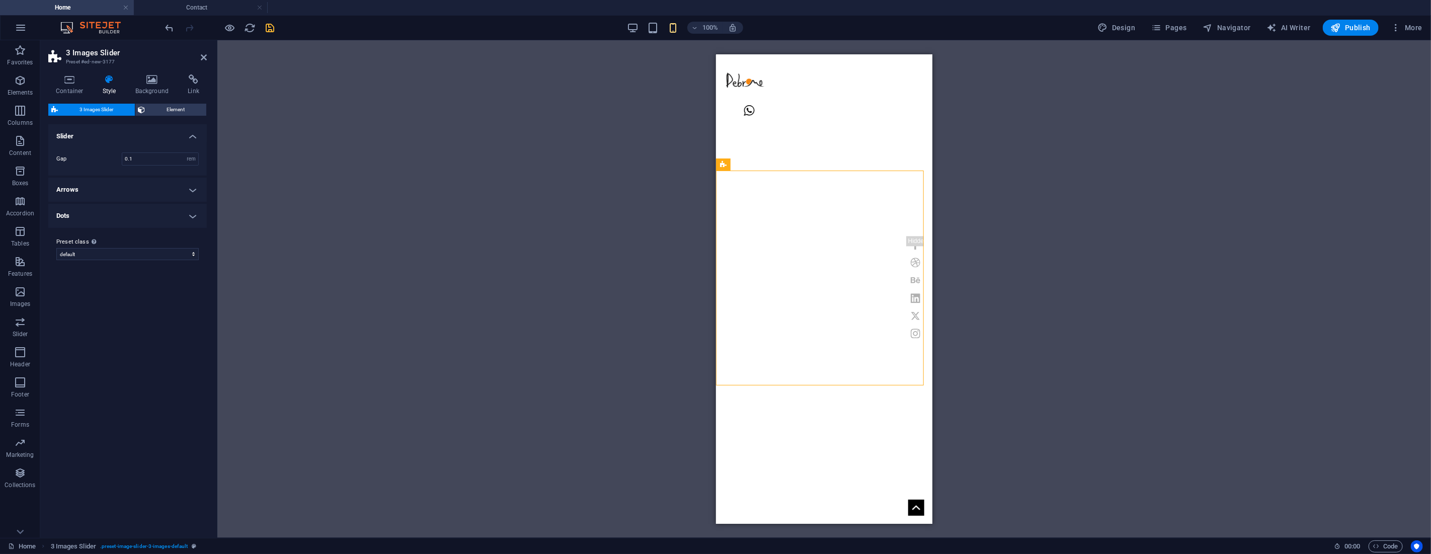
drag, startPoint x: 1378, startPoint y: 178, endPoint x: 751, endPoint y: 179, distance: 626.9
drag, startPoint x: 1450, startPoint y: 219, endPoint x: 839, endPoint y: 365, distance: 628.1
click at [1042, 222] on div "Drag here to replace the existing content. Press “Ctrl” if you want to create a…" at bounding box center [824, 289] width 1214 height 498
drag, startPoint x: 1451, startPoint y: 332, endPoint x: 811, endPoint y: 448, distance: 650.4
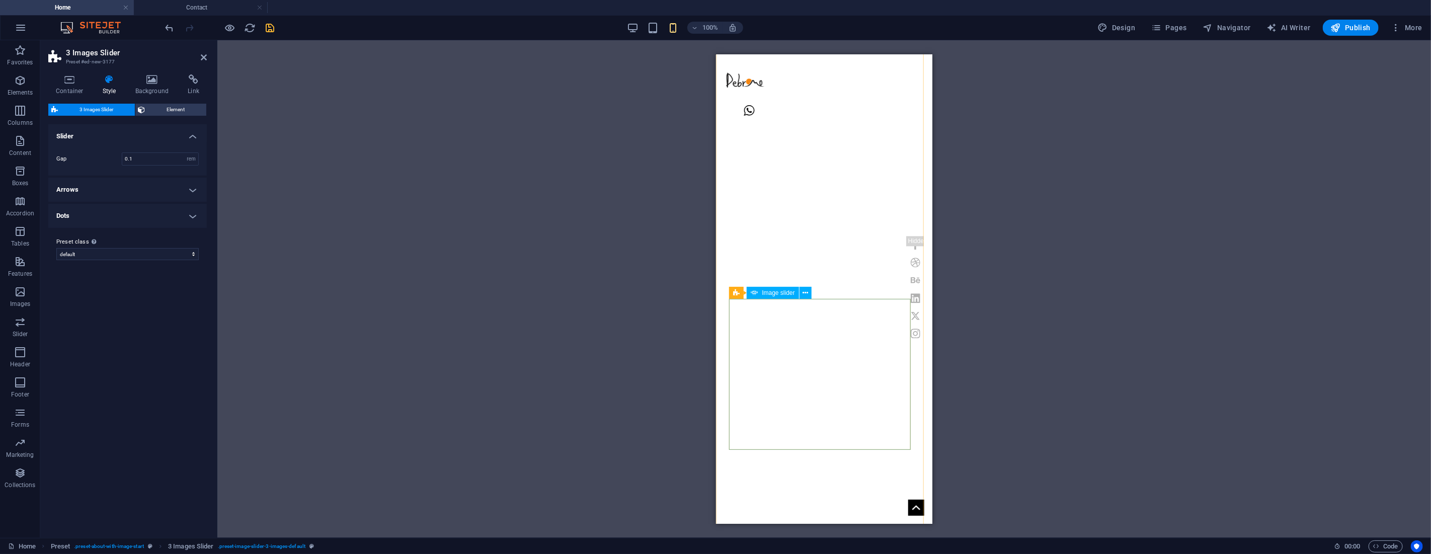
scroll to position [539, 0]
click at [1028, 283] on div "Drag here to replace the existing content. Press “Ctrl” if you want to create a…" at bounding box center [824, 289] width 1214 height 498
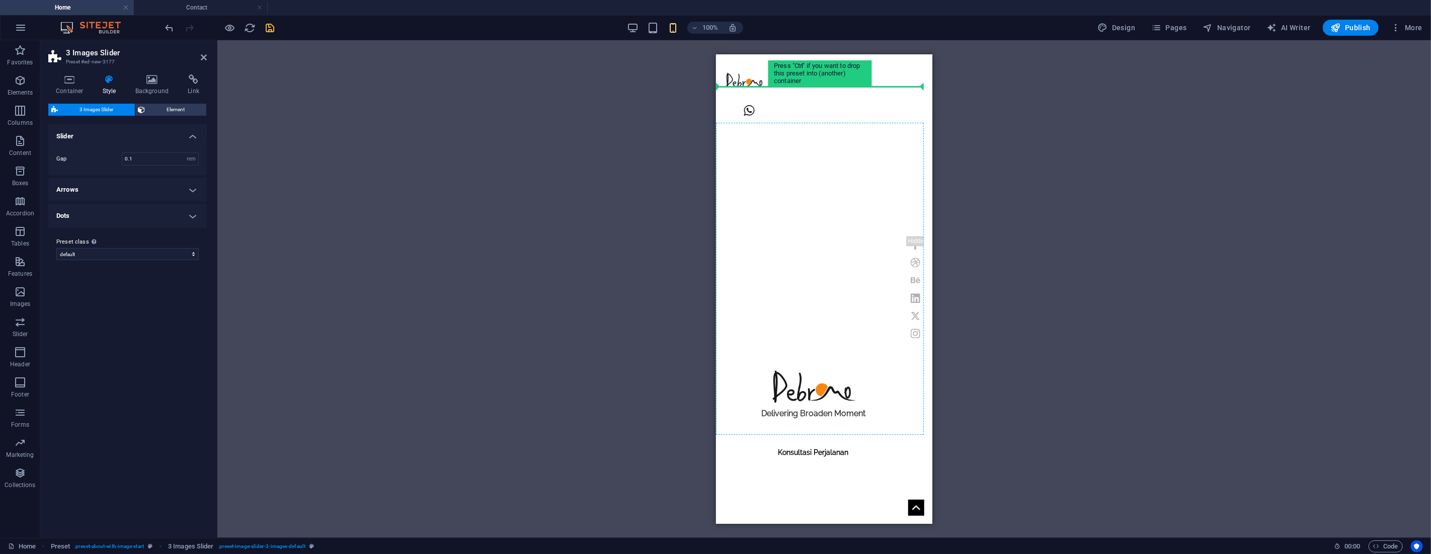
scroll to position [1138, 0]
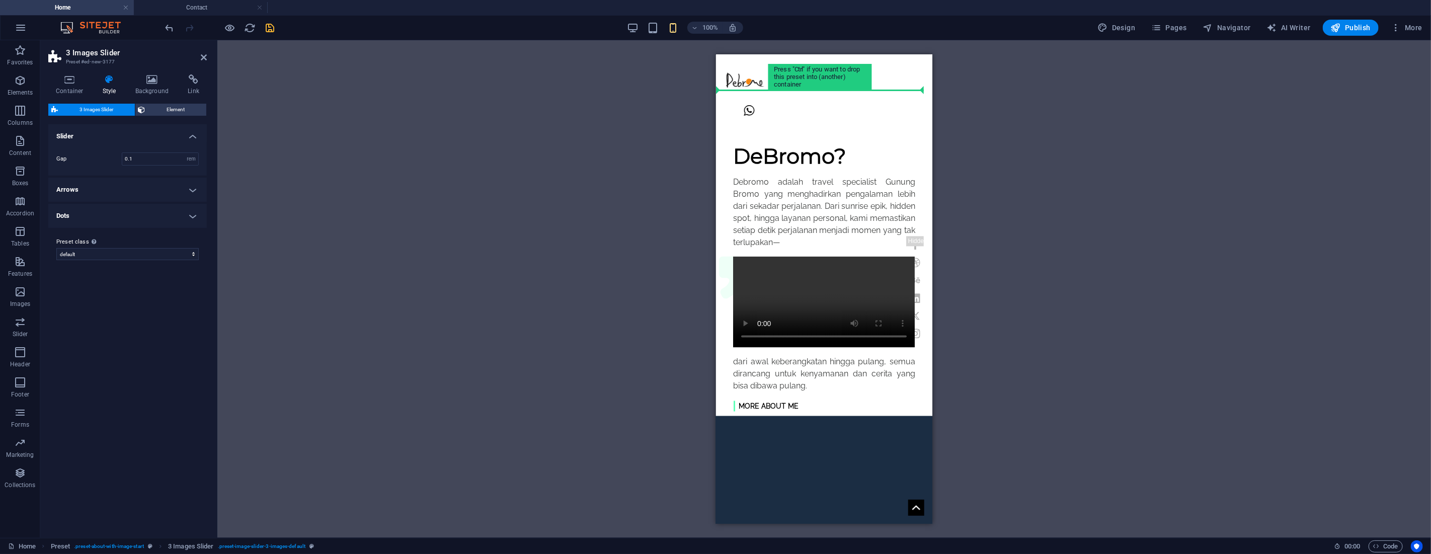
drag, startPoint x: 1451, startPoint y: 263, endPoint x: 763, endPoint y: 116, distance: 703.8
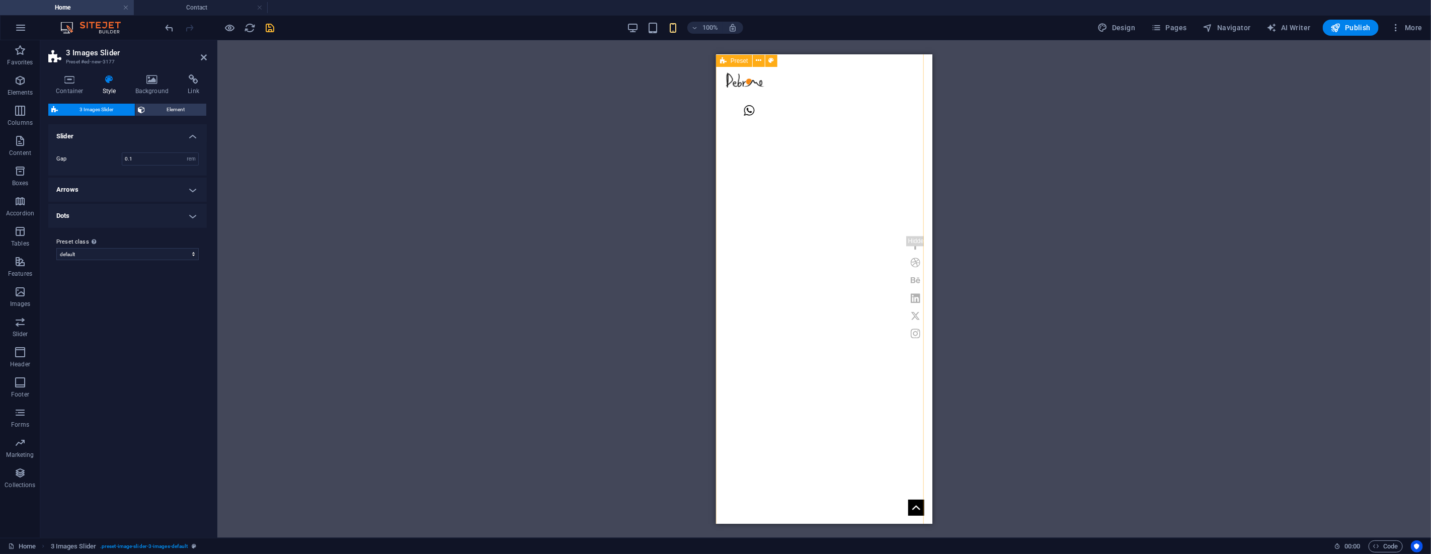
scroll to position [534, 0]
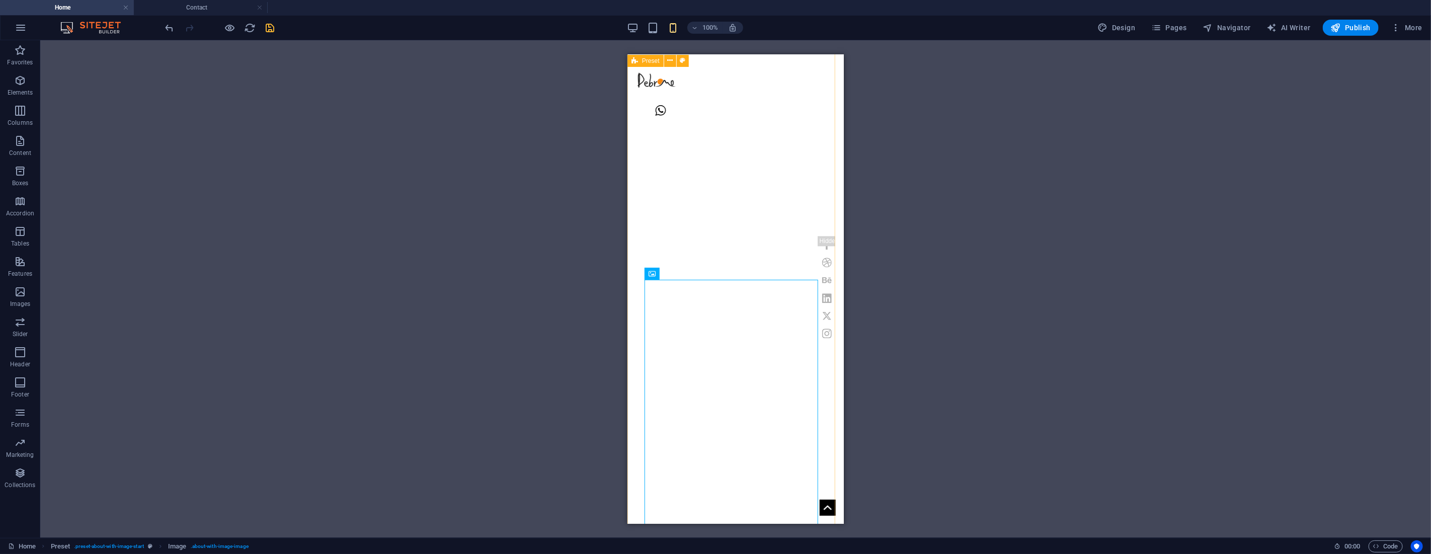
click at [687, 274] on icon at bounding box center [687, 273] width 6 height 11
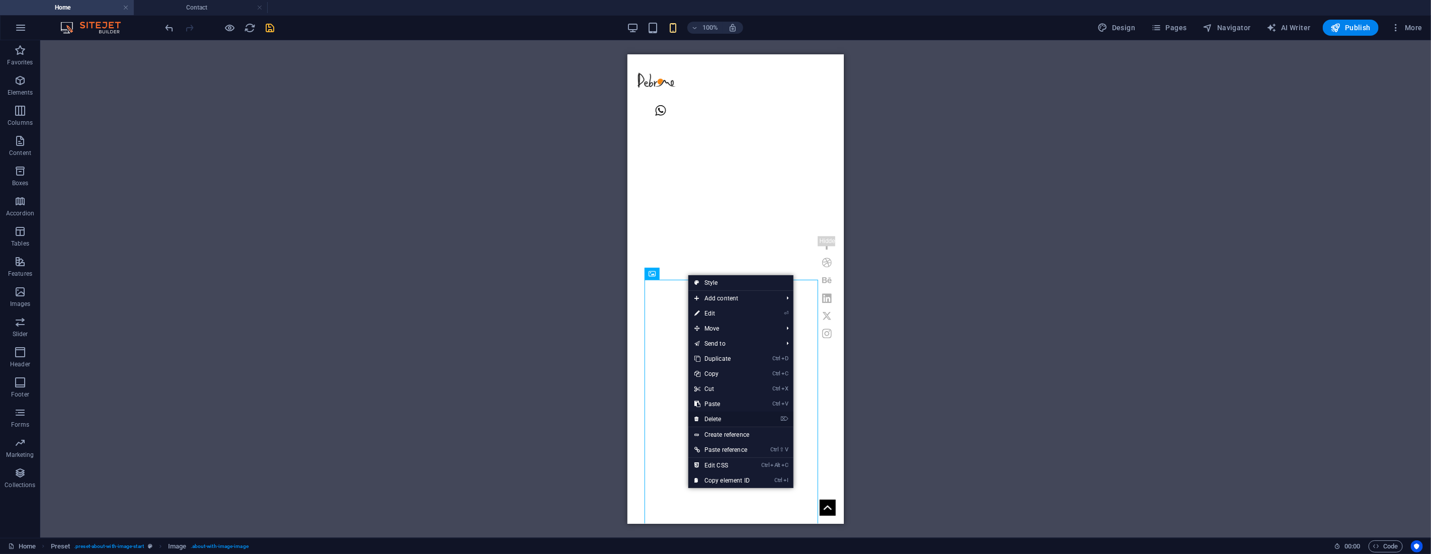
click at [728, 417] on link "⌦ Delete" at bounding box center [721, 419] width 67 height 15
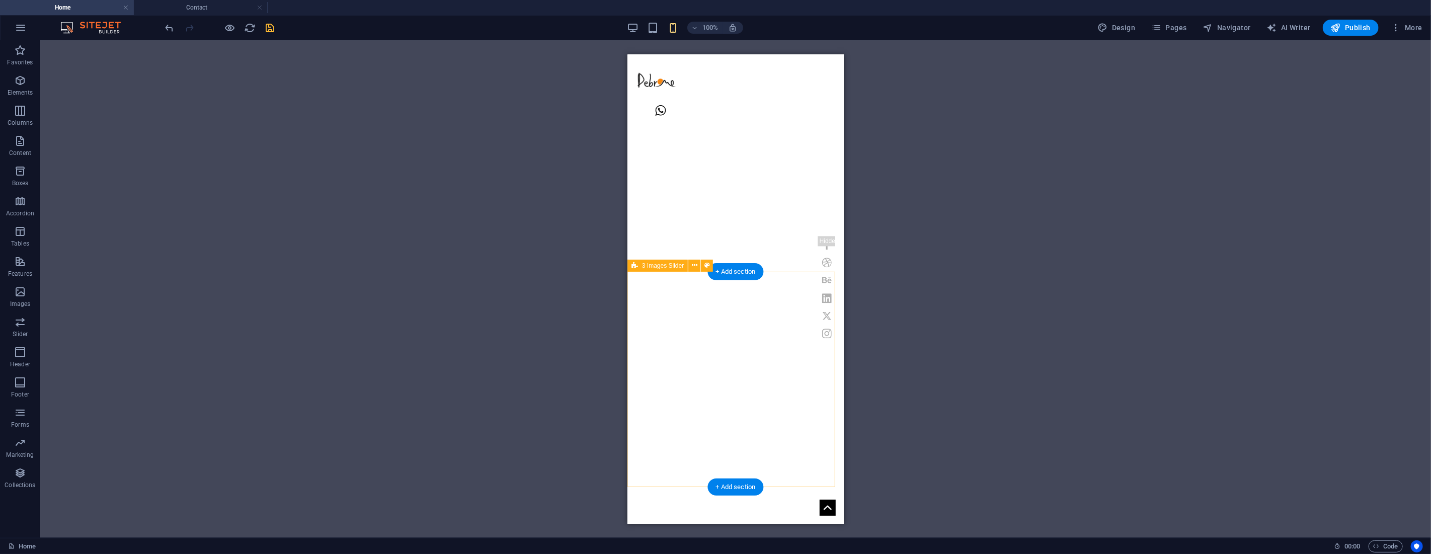
select select "region"
select select "rem"
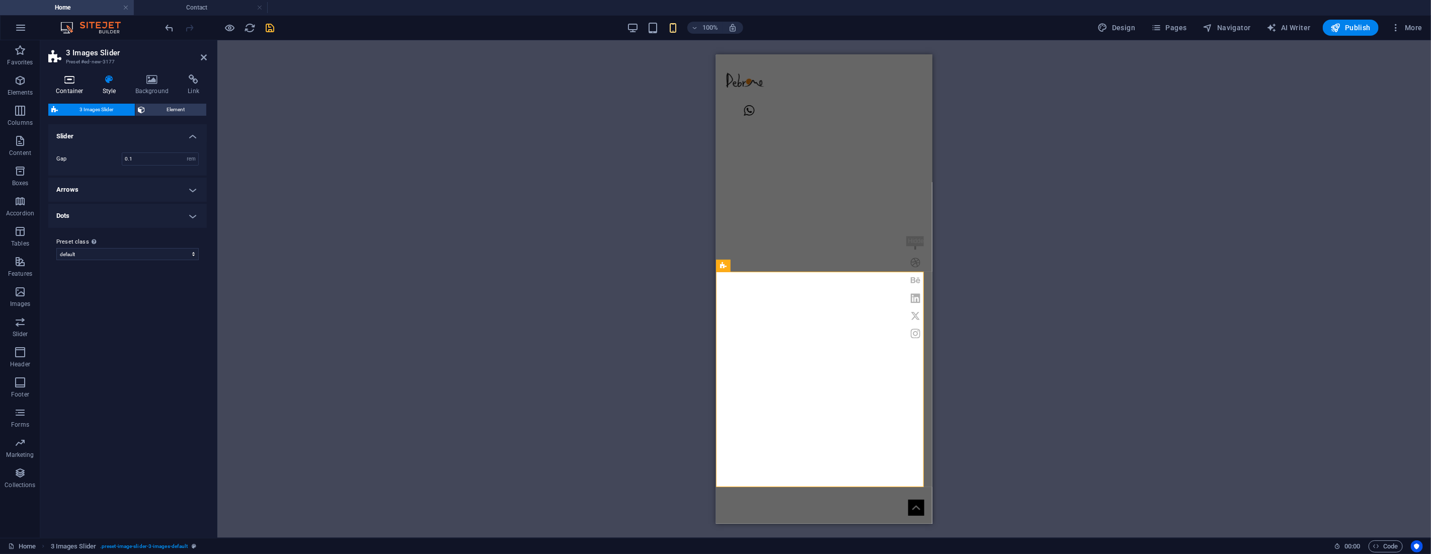
click at [69, 87] on h4 "Container" at bounding box center [71, 84] width 47 height 21
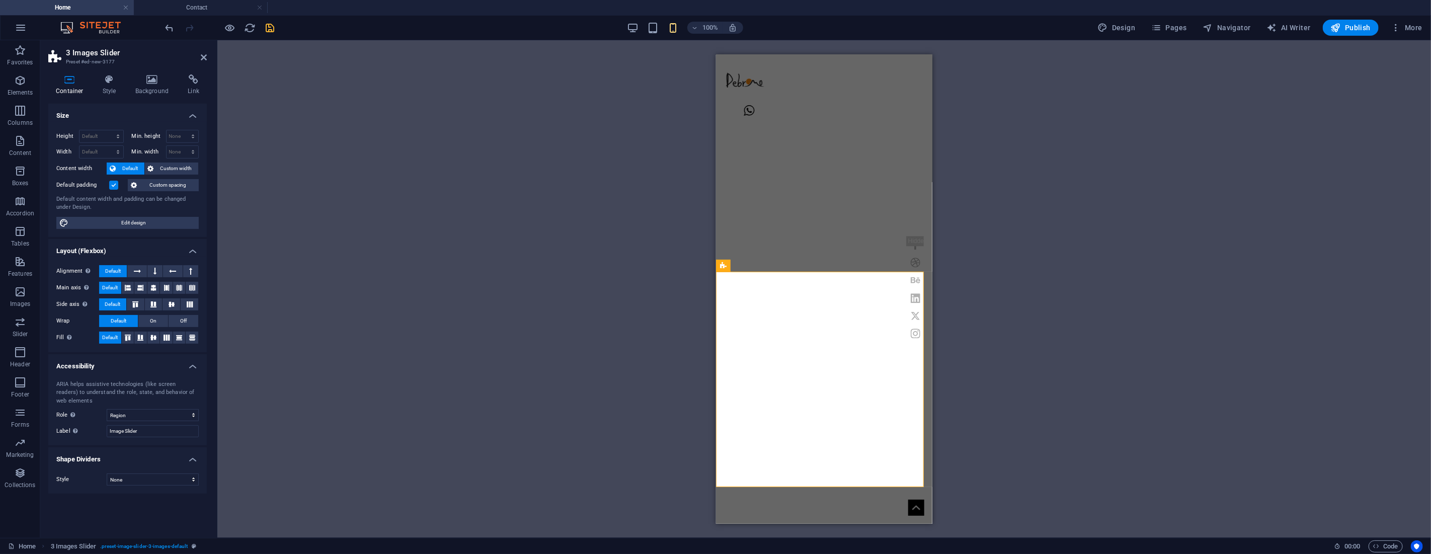
click at [112, 185] on label at bounding box center [113, 185] width 9 height 9
click at [0, 0] on input "Default padding" at bounding box center [0, 0] width 0 height 0
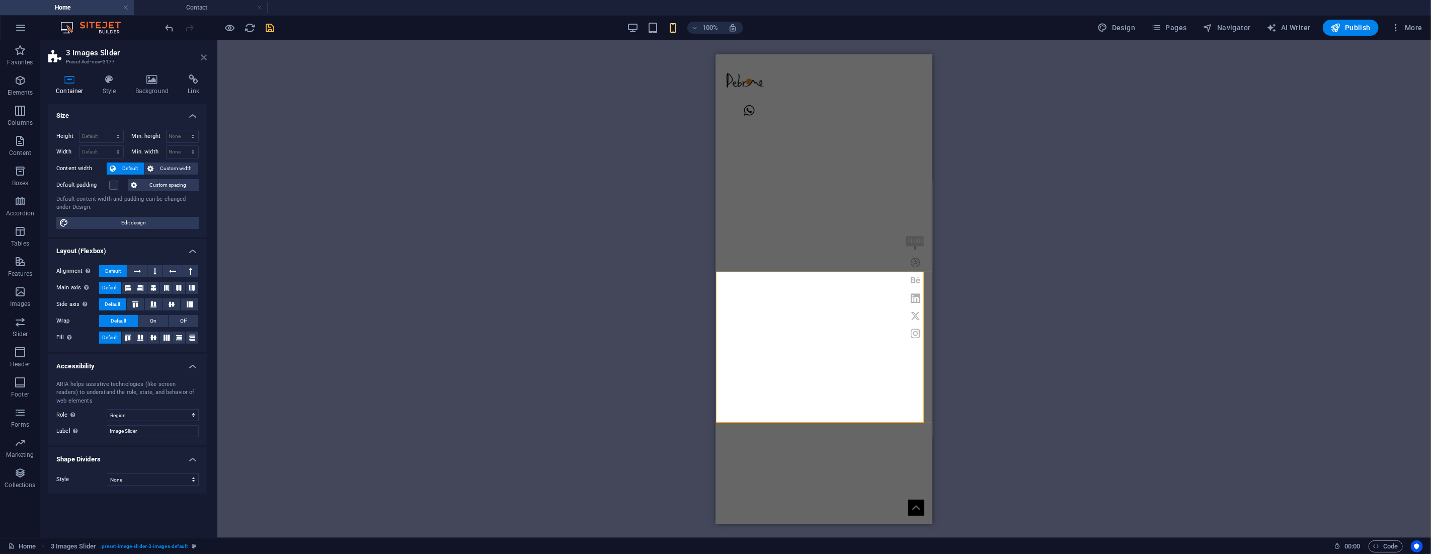
click at [204, 57] on icon at bounding box center [204, 57] width 6 height 8
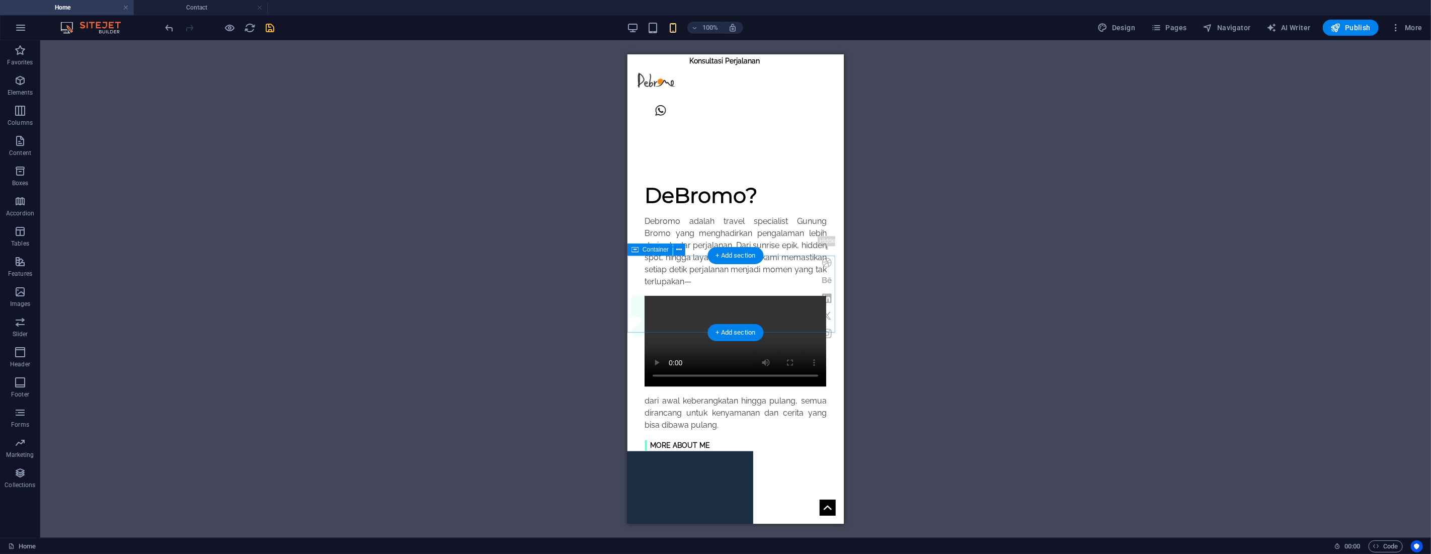
scroll to position [1434, 0]
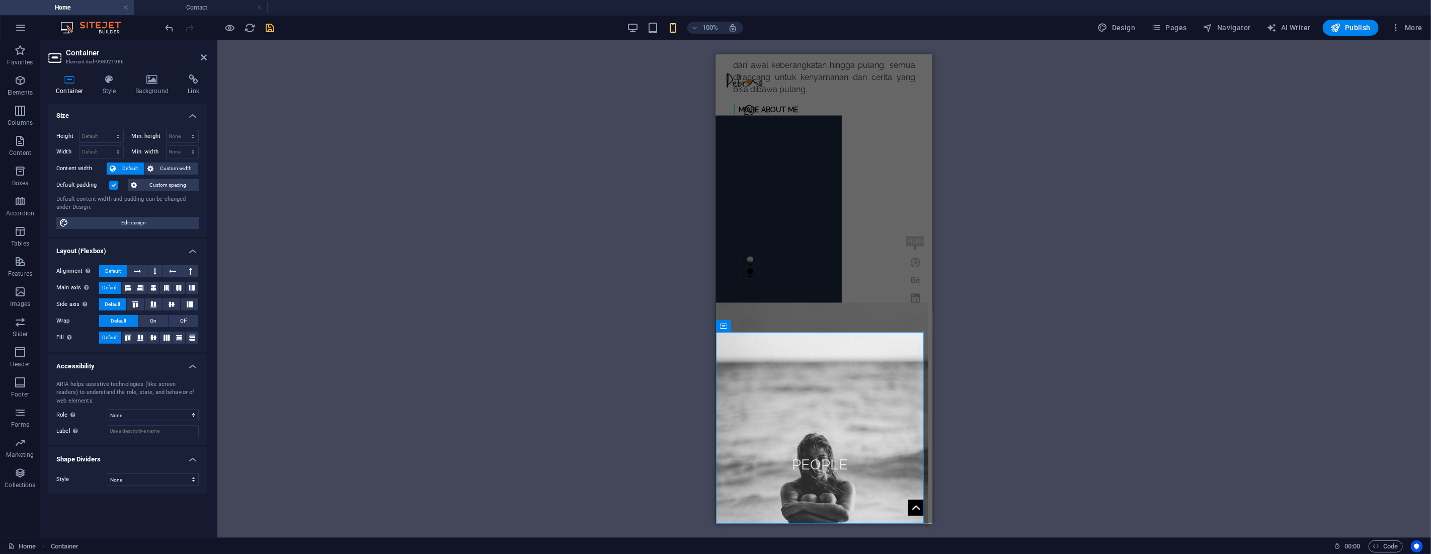
click at [112, 184] on label at bounding box center [113, 185] width 9 height 9
click at [0, 0] on input "Default padding" at bounding box center [0, 0] width 0 height 0
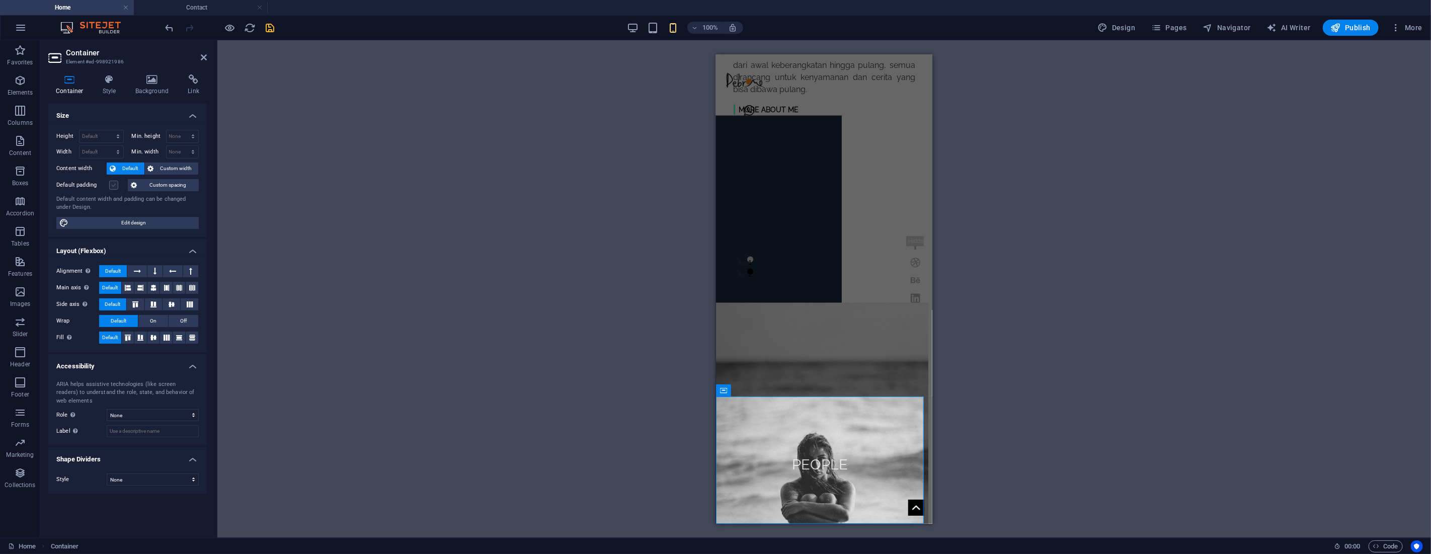
scroll to position [1370, 0]
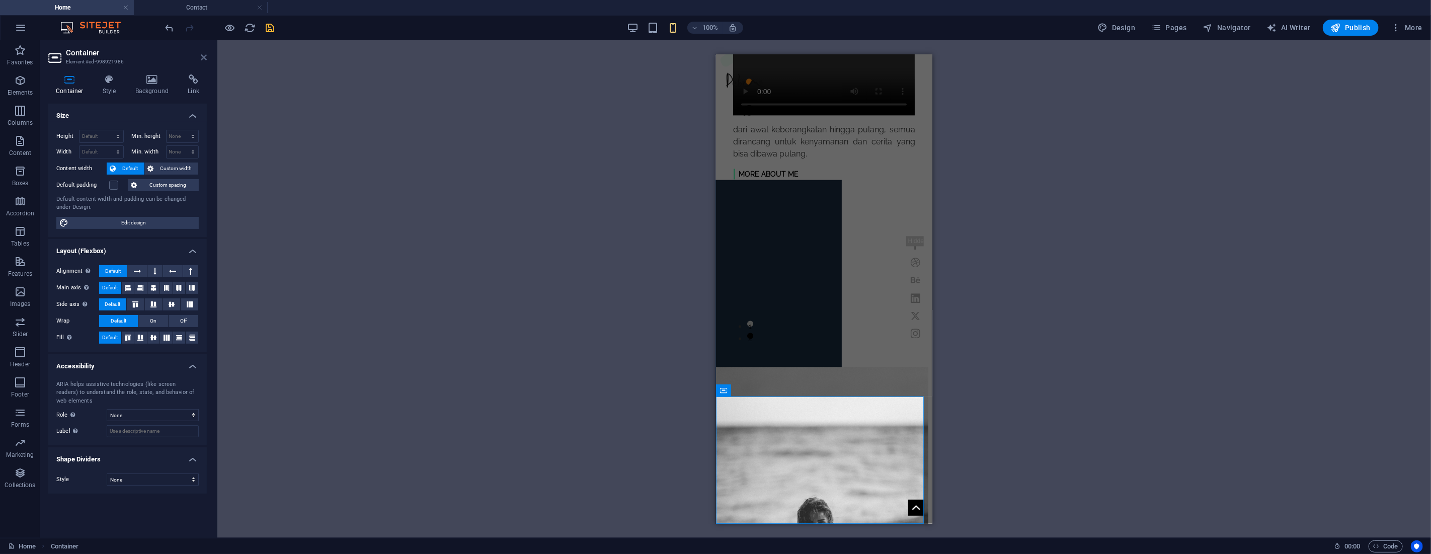
click at [205, 55] on icon at bounding box center [204, 57] width 6 height 8
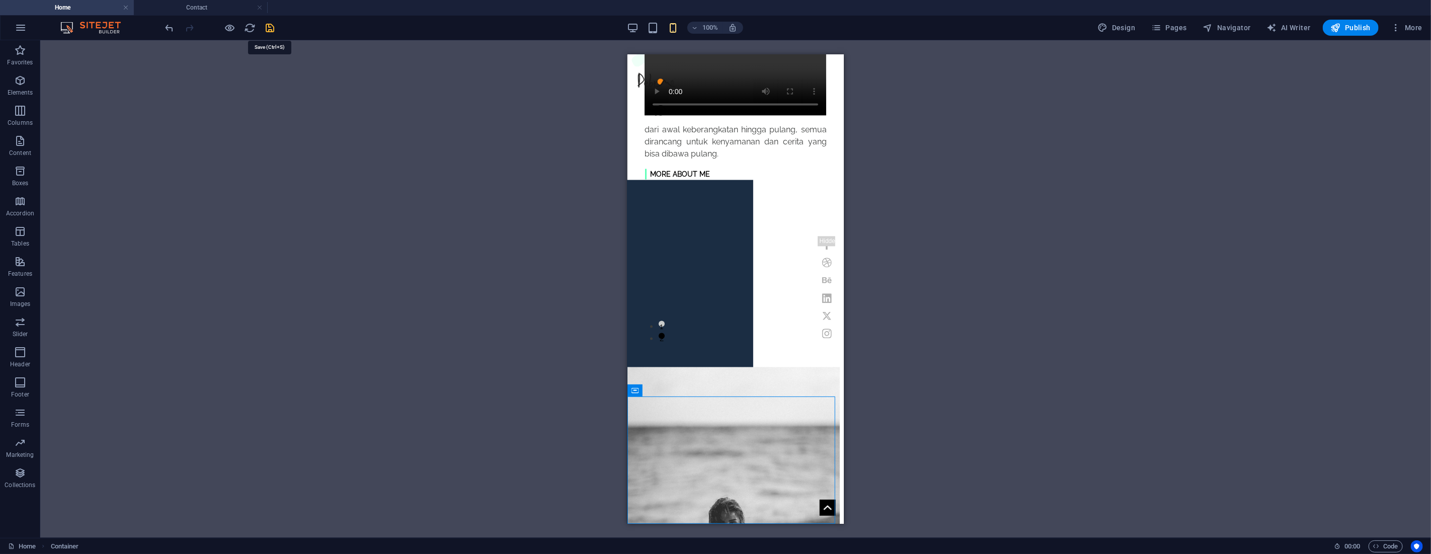
click at [270, 29] on icon "save" at bounding box center [271, 28] width 12 height 12
click at [270, 29] on div at bounding box center [220, 28] width 113 height 16
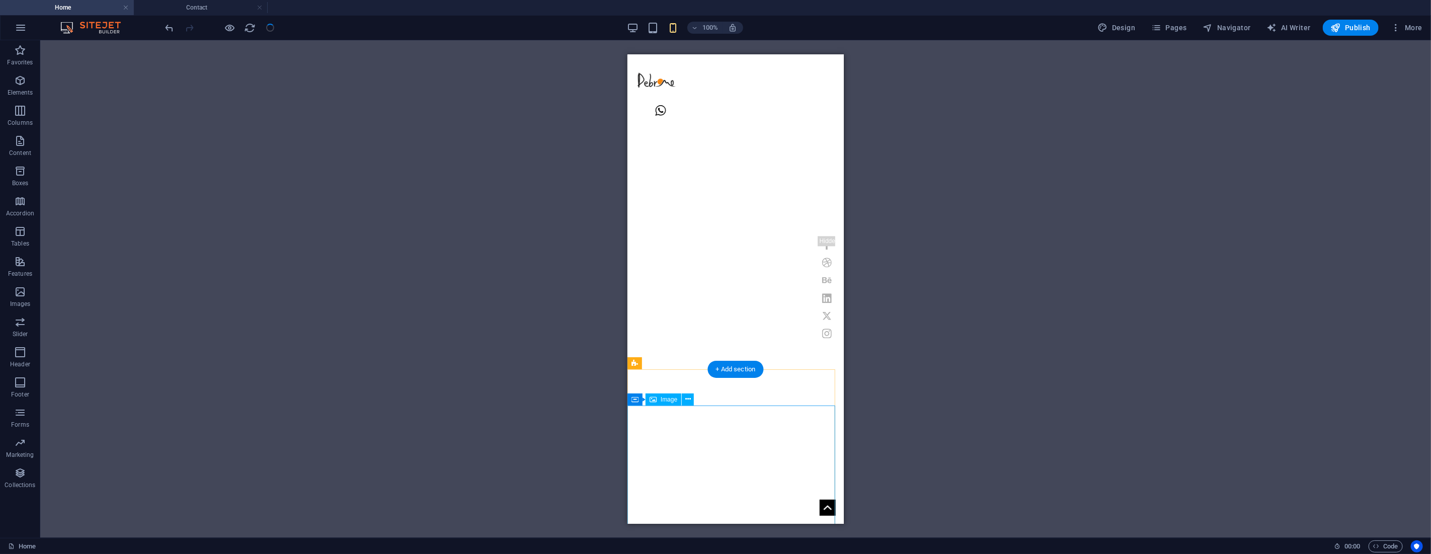
scroll to position [587, 0]
click at [12, 85] on span "Elements" at bounding box center [20, 86] width 40 height 24
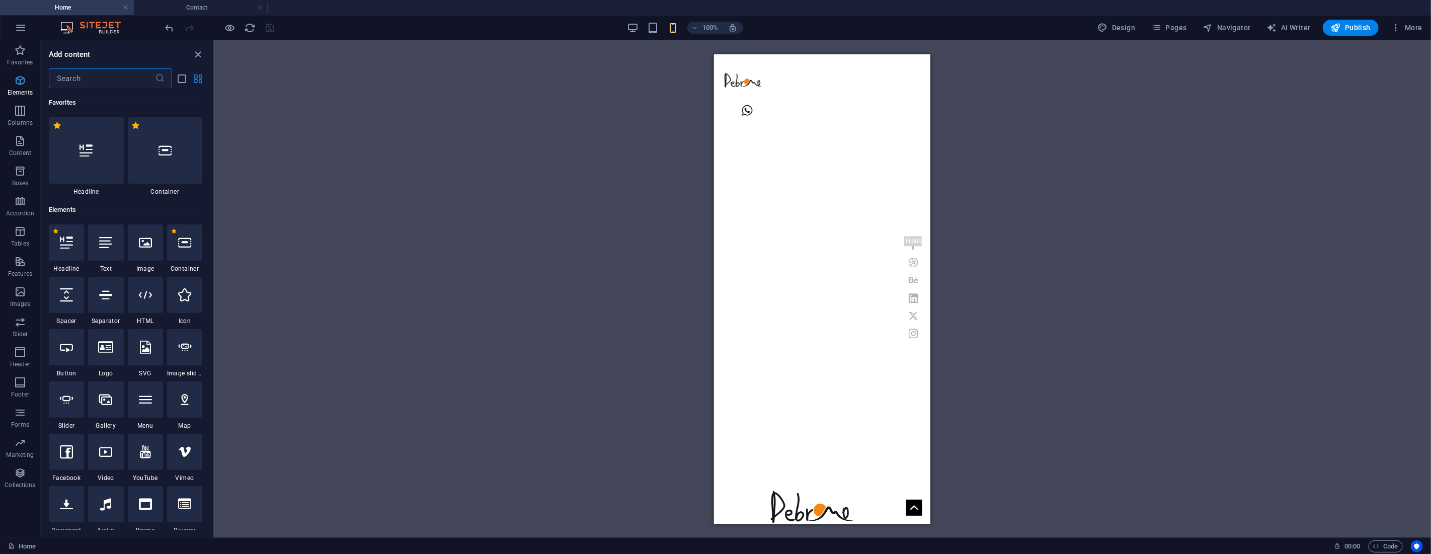
click at [23, 81] on icon "button" at bounding box center [20, 80] width 12 height 12
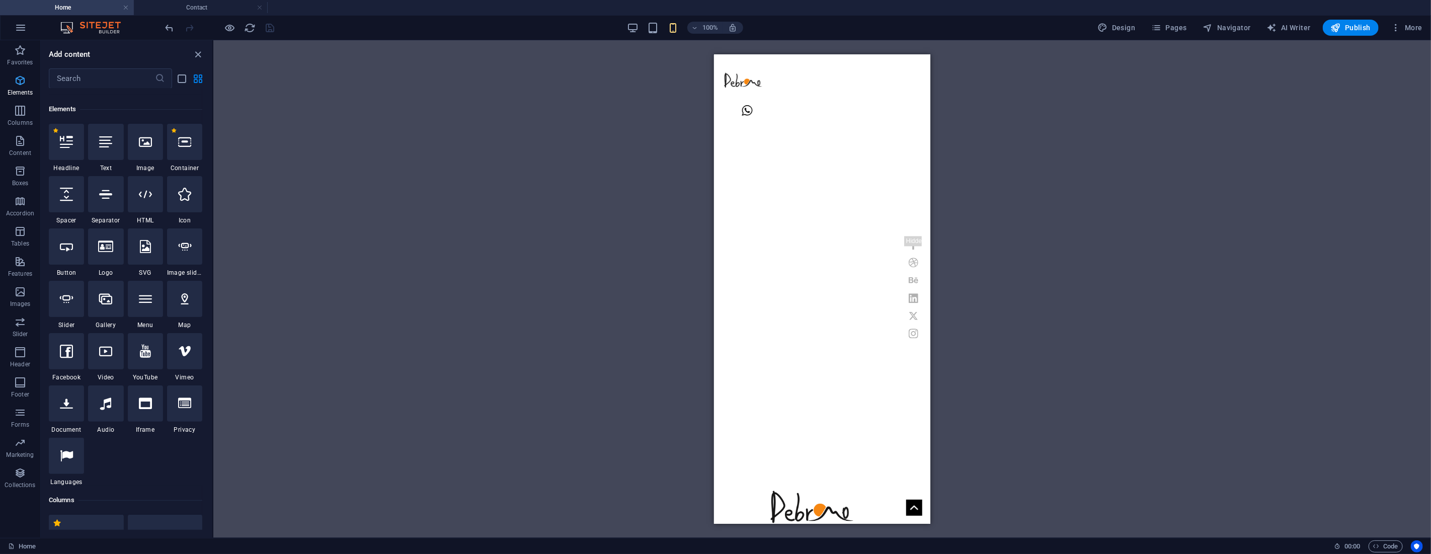
scroll to position [107, 0]
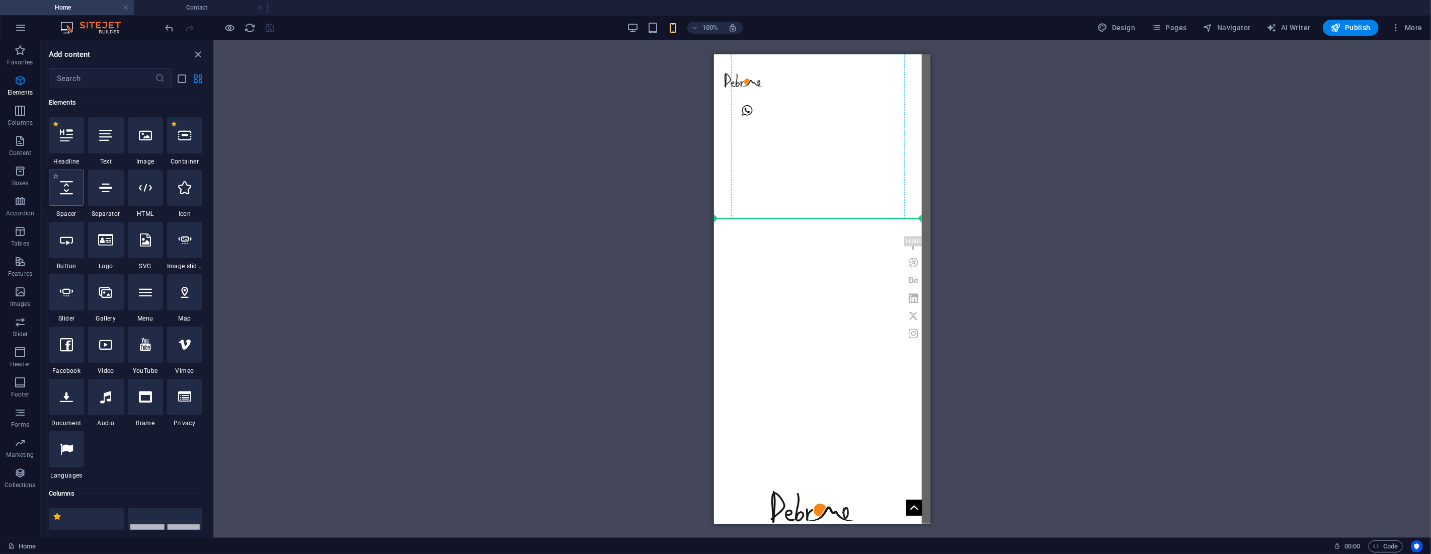
select select "px"
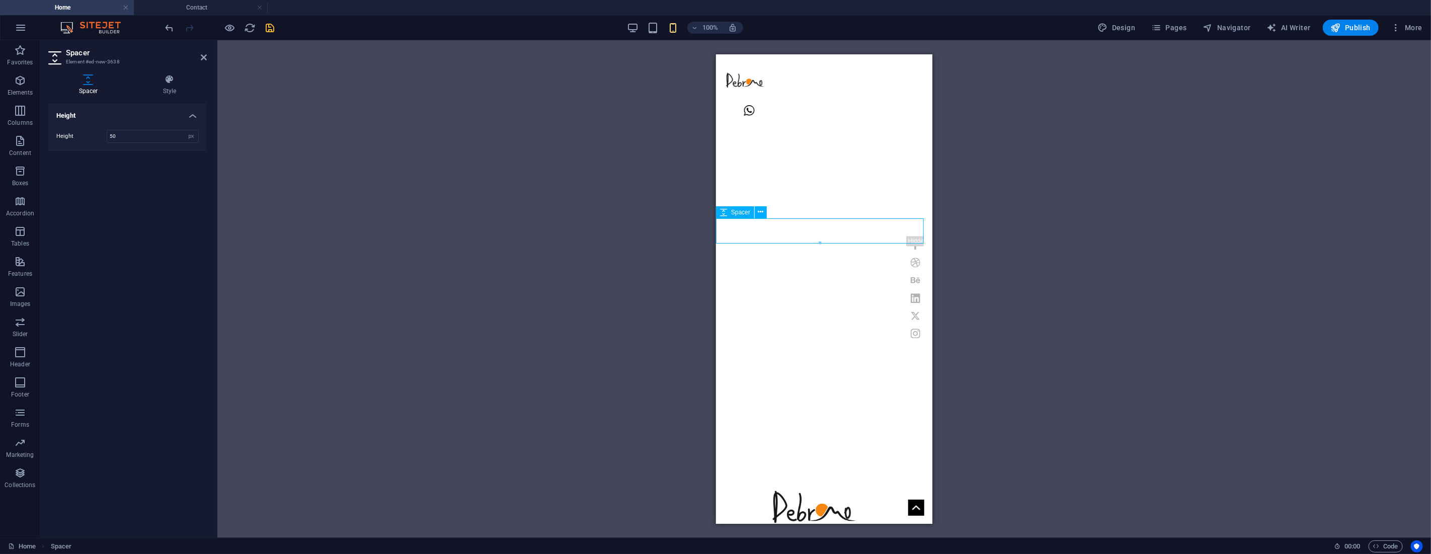
click at [150, 132] on input "50" at bounding box center [152, 136] width 91 height 12
type input "15"
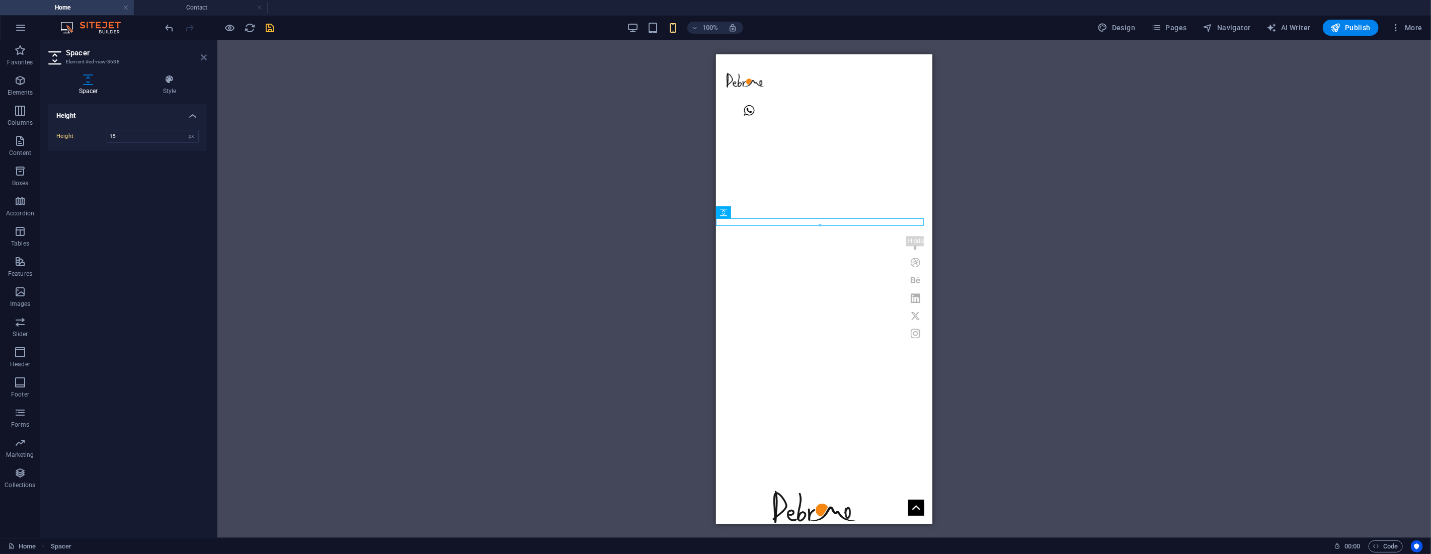
click at [203, 58] on icon at bounding box center [204, 57] width 6 height 8
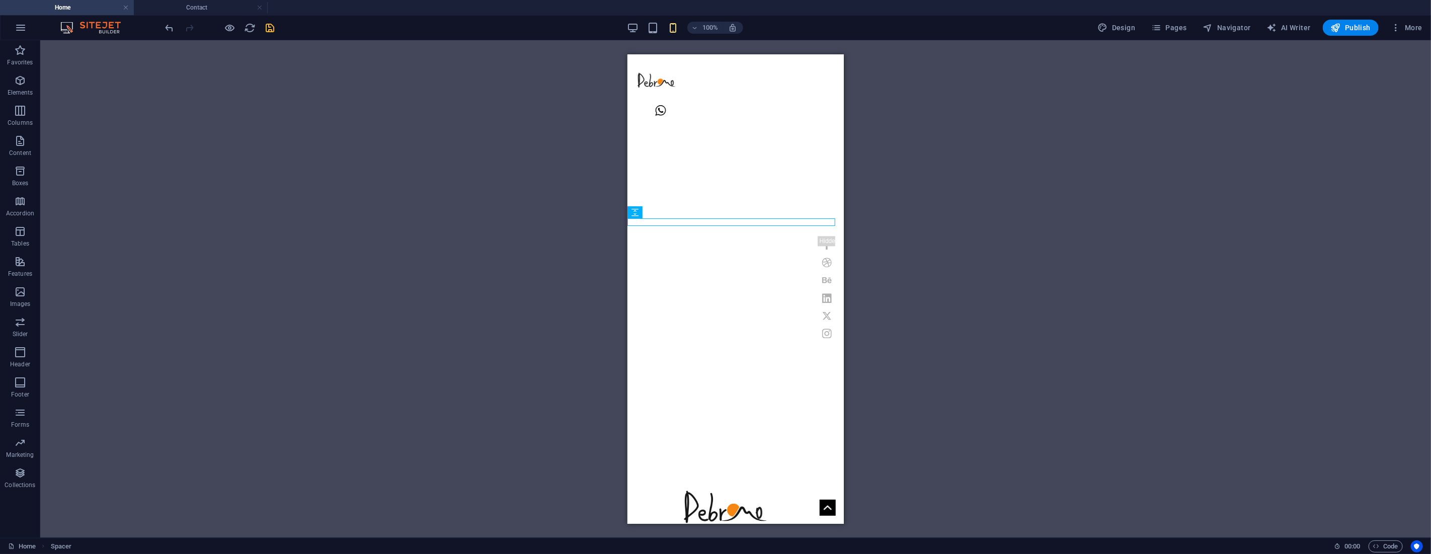
click at [888, 277] on div "H1 Banner Container Container Menu Bar Icon Social Media Icons Logo Icon Contai…" at bounding box center [735, 289] width 1391 height 498
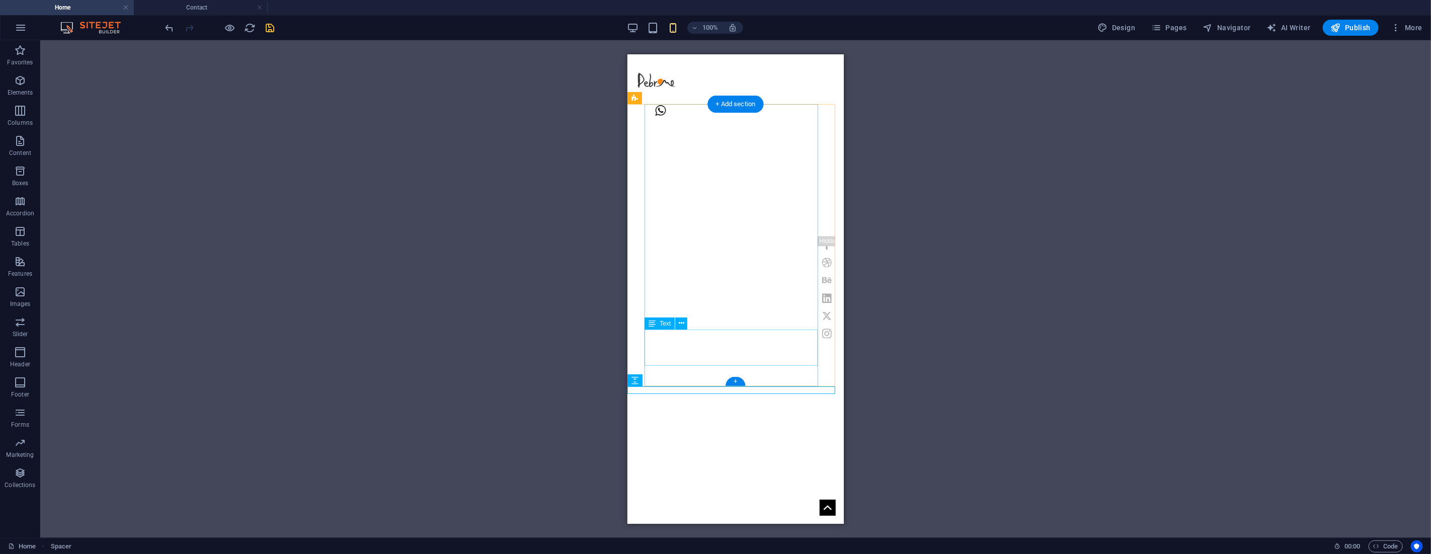
scroll to position [420, 0]
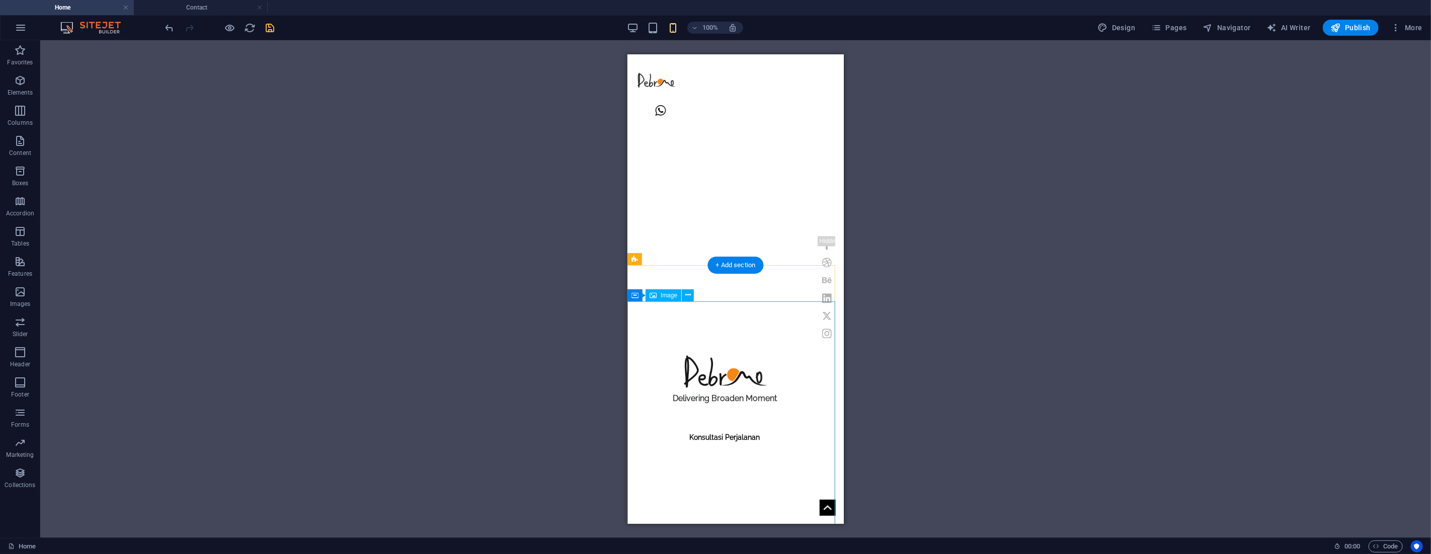
scroll to position [699, 0]
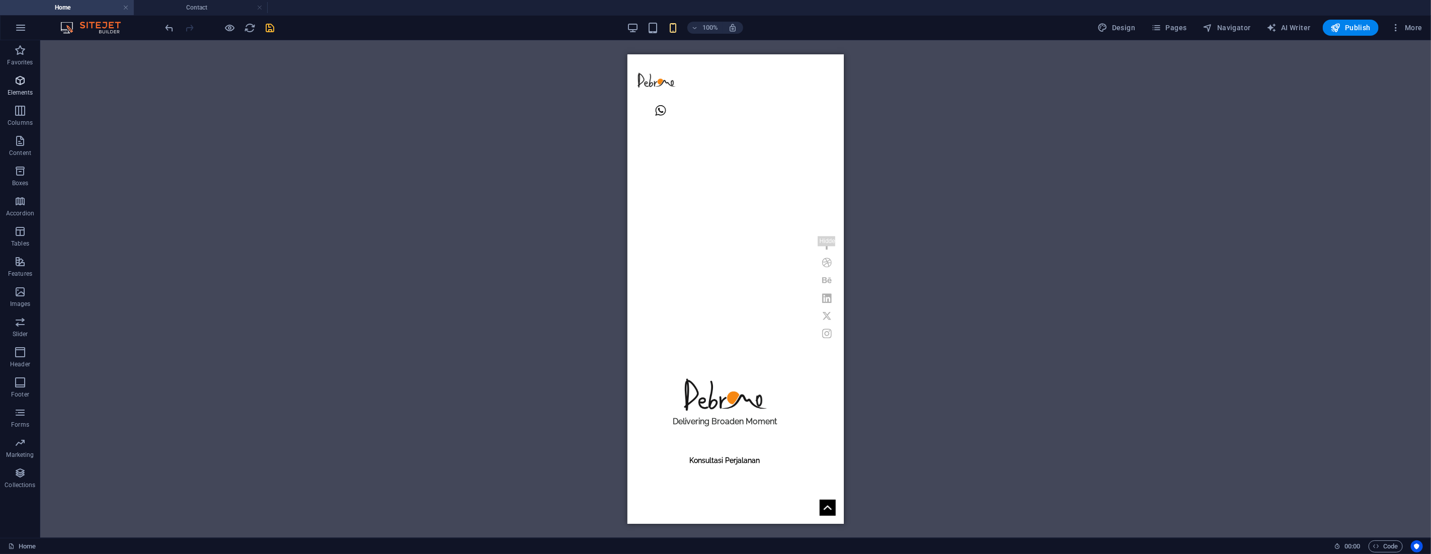
click at [23, 83] on icon "button" at bounding box center [20, 80] width 12 height 12
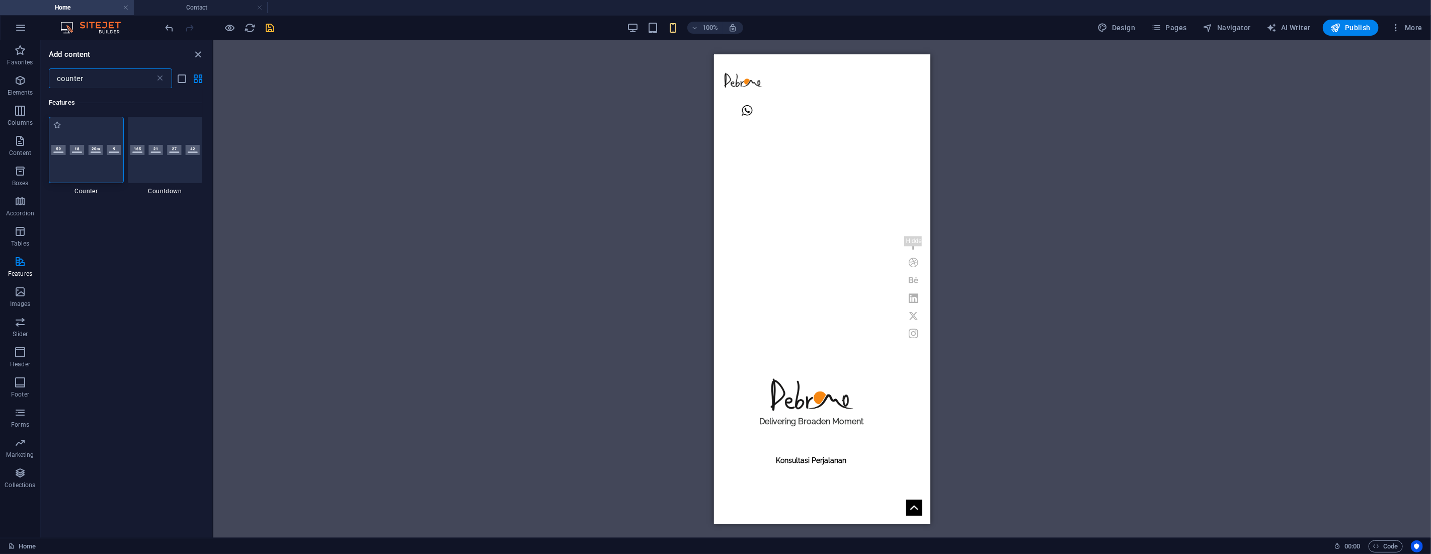
scroll to position [0, 0]
type input "counter"
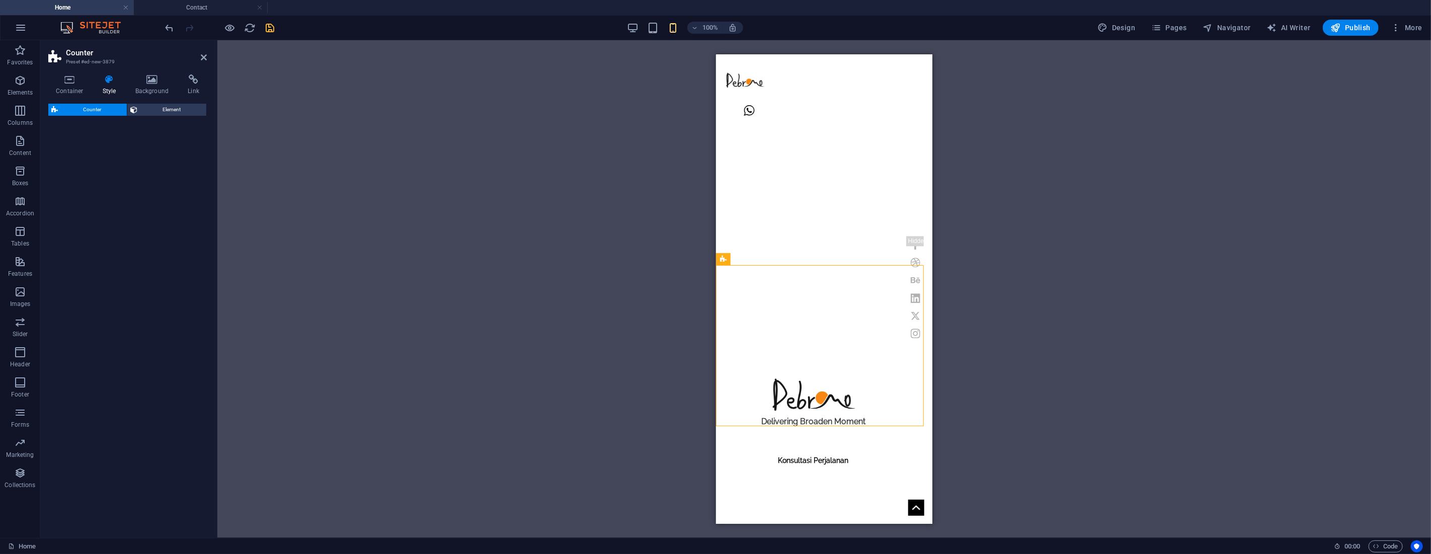
select select "rem"
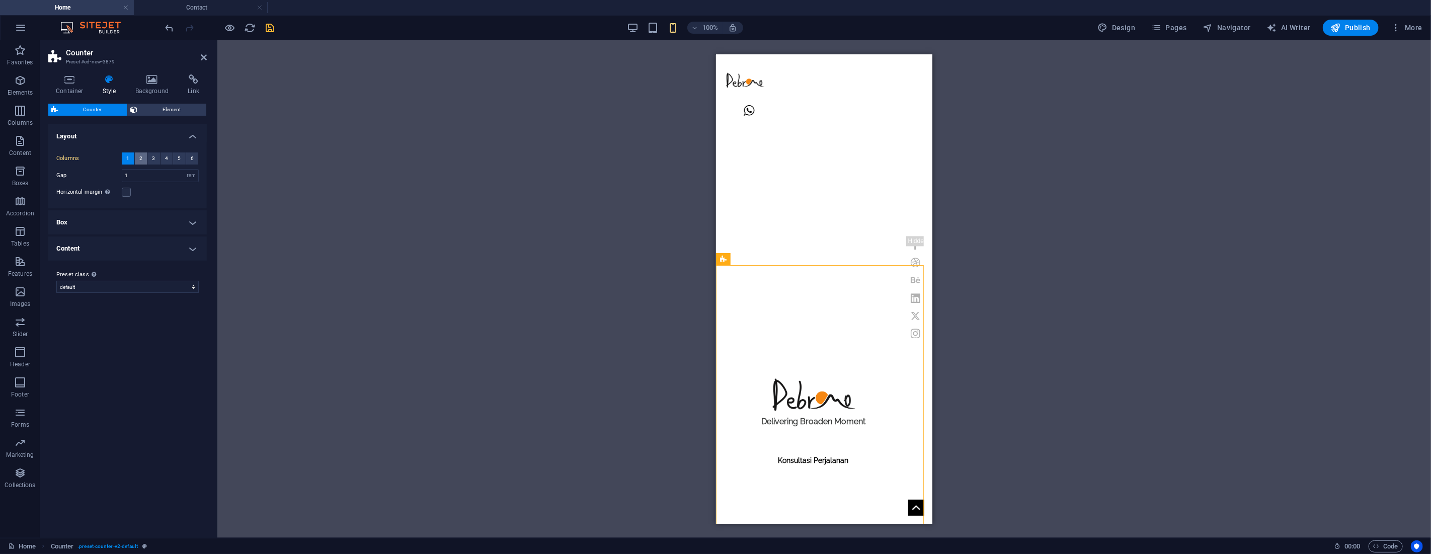
click at [142, 159] on span "2" at bounding box center [140, 158] width 3 height 12
click at [140, 158] on span "2" at bounding box center [140, 158] width 3 height 12
click at [202, 54] on icon at bounding box center [204, 57] width 6 height 8
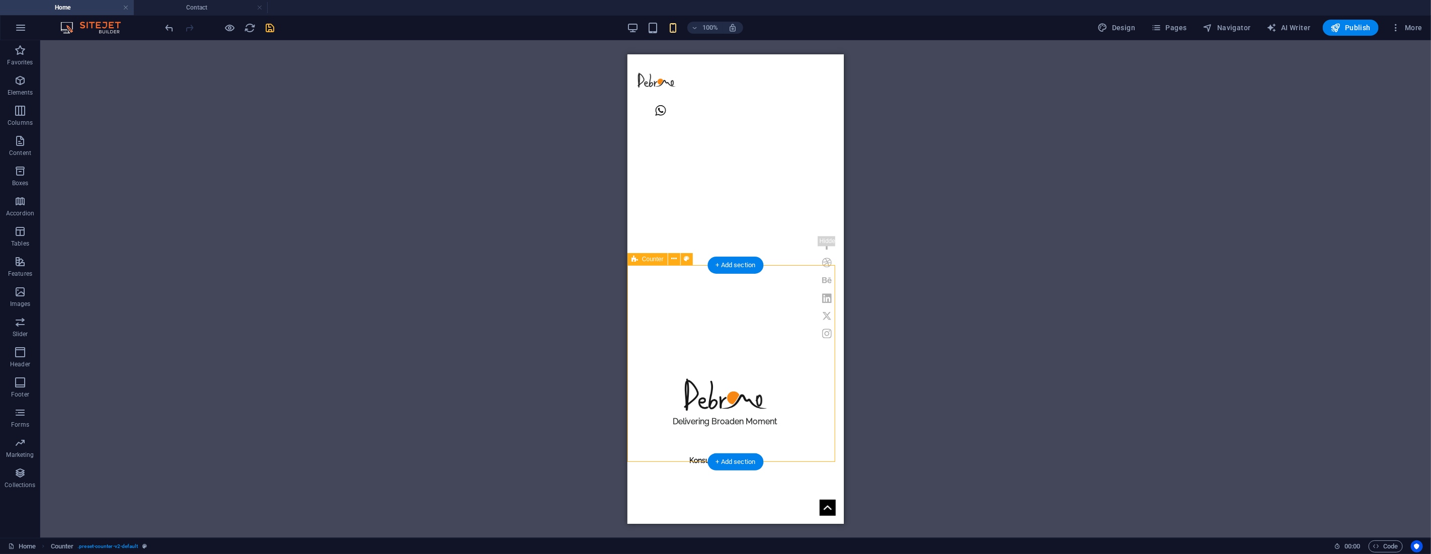
scroll to position [587, 0]
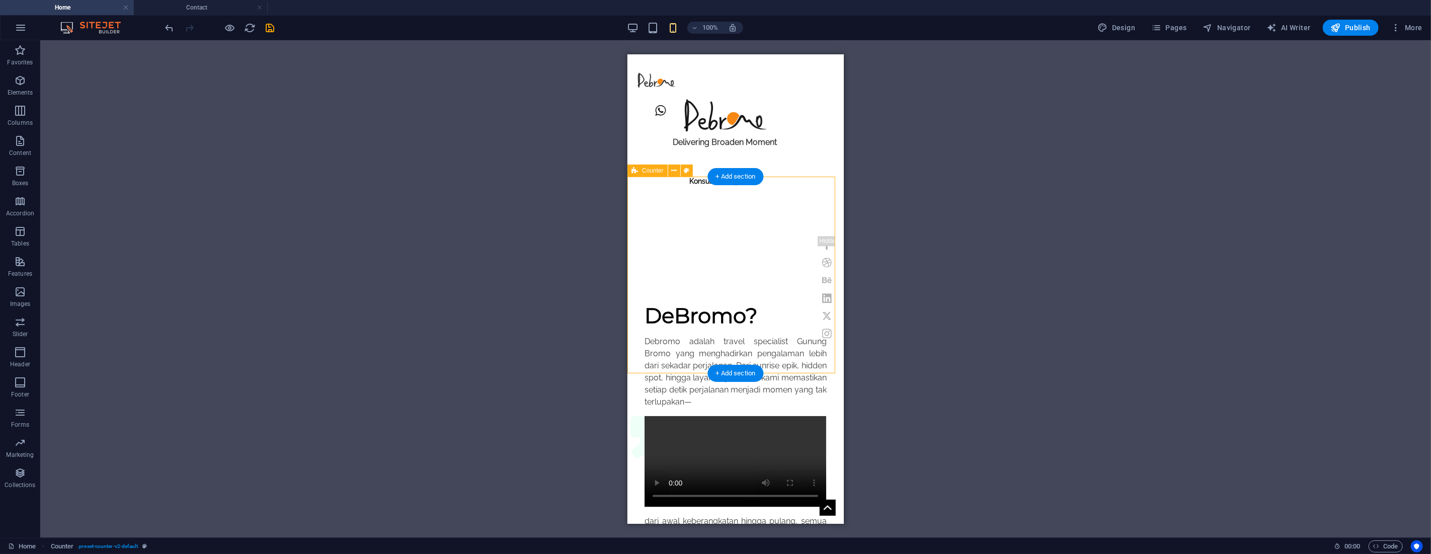
scroll to position [643, 0]
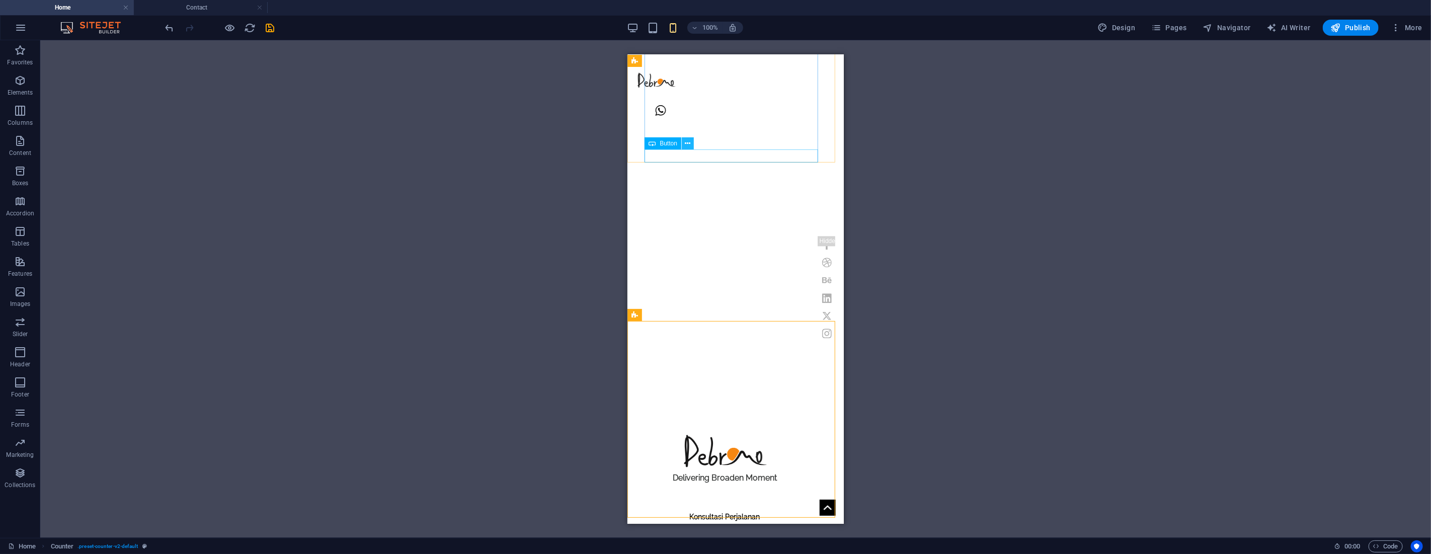
click at [686, 142] on icon at bounding box center [688, 143] width 6 height 11
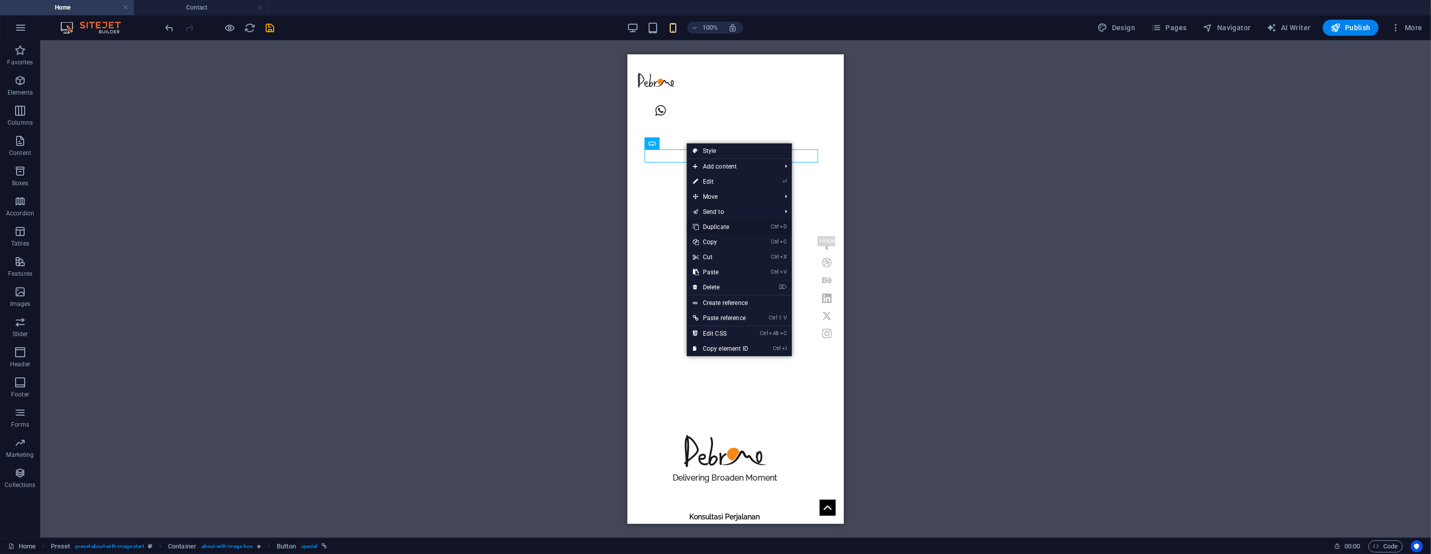
click at [722, 225] on link "Ctrl D Duplicate" at bounding box center [720, 226] width 67 height 15
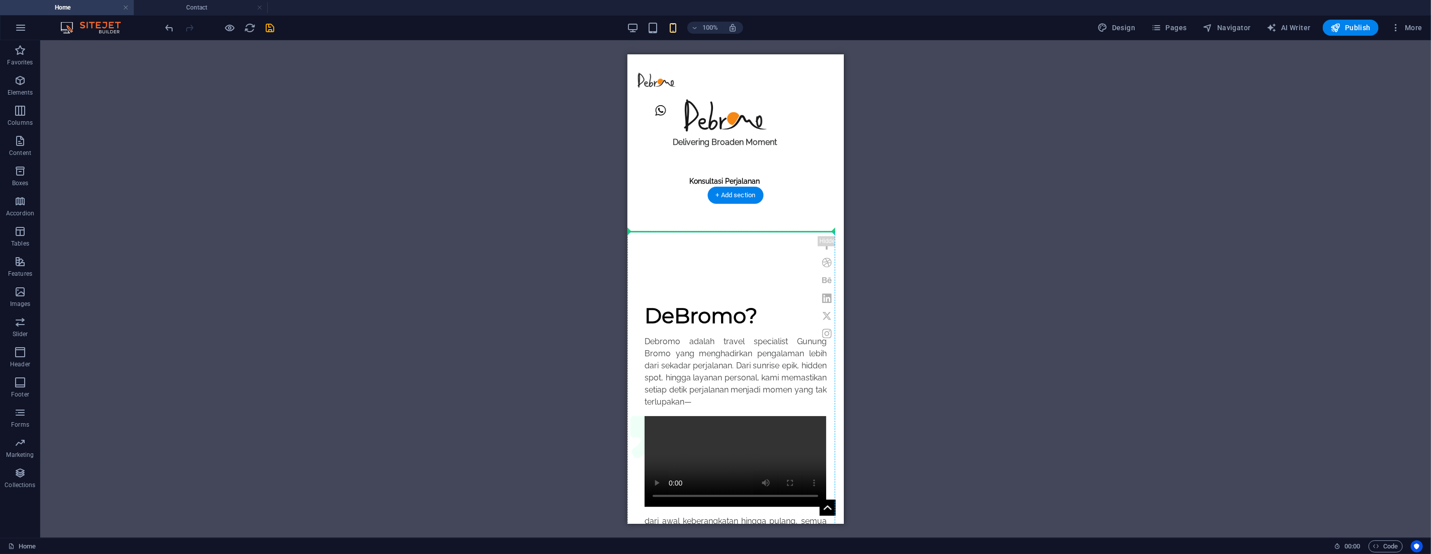
drag, startPoint x: 677, startPoint y: 382, endPoint x: 641, endPoint y: 240, distance: 146.3
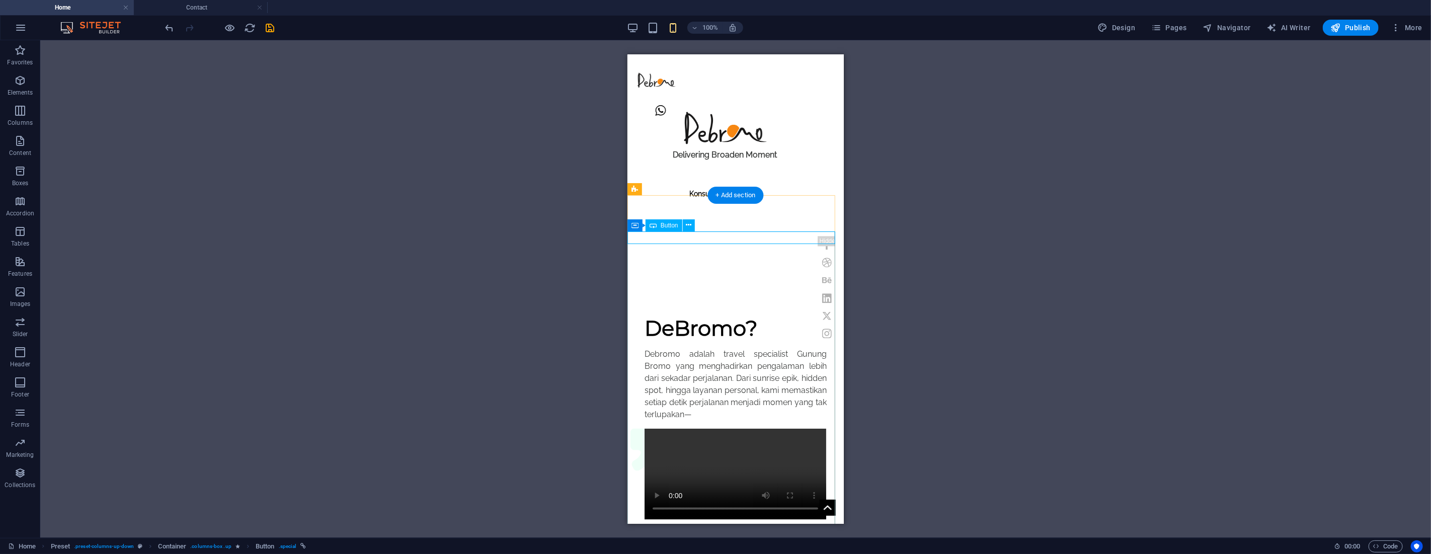
click at [904, 261] on div "H1 Banner Container Container Menu Bar Icon Social Media Icons Logo Icon Contai…" at bounding box center [735, 289] width 1391 height 498
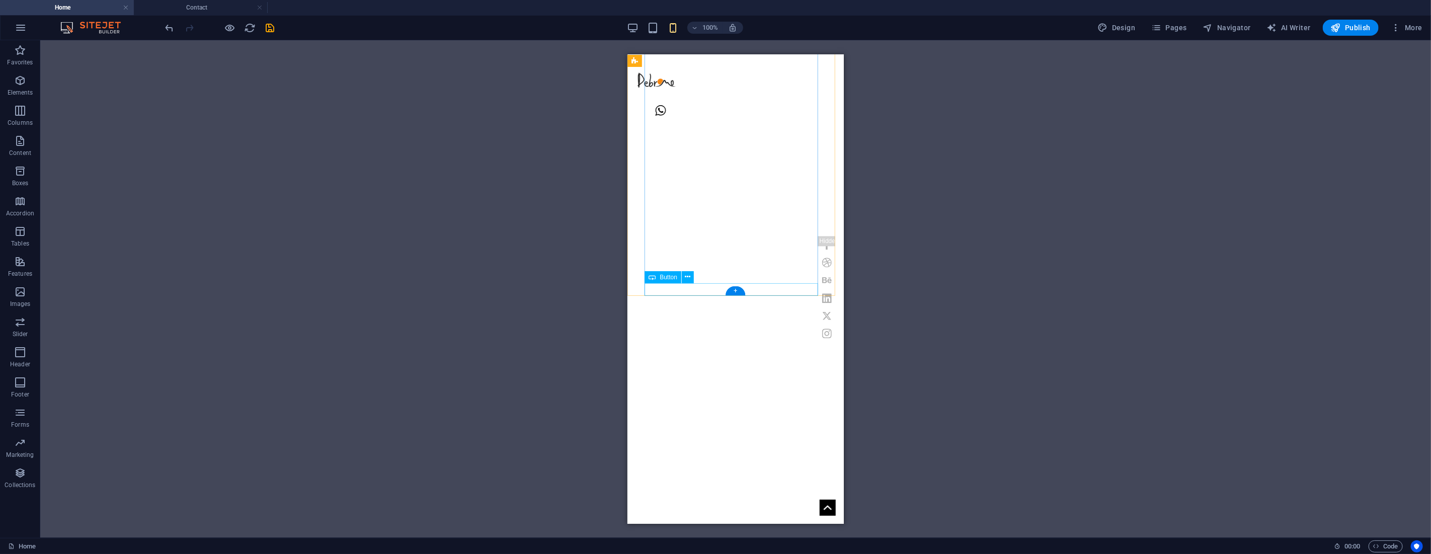
scroll to position [575, 0]
click at [19, 113] on icon "button" at bounding box center [20, 111] width 12 height 12
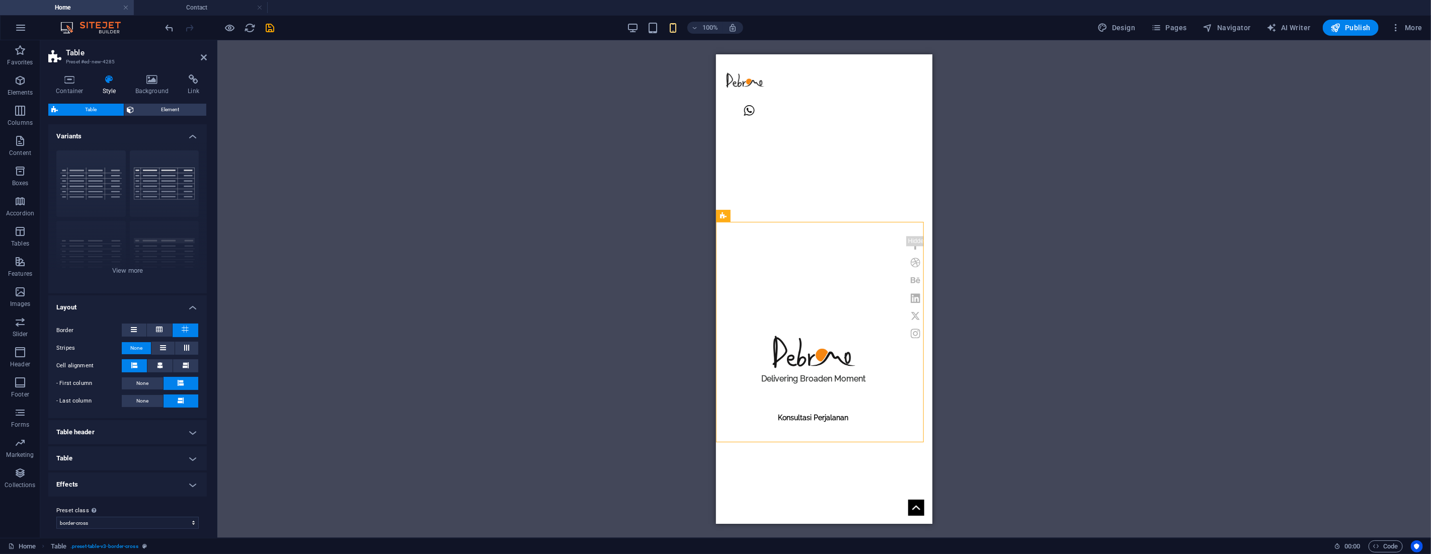
scroll to position [4, 0]
click at [132, 423] on h4 "Table header" at bounding box center [127, 428] width 158 height 24
click at [134, 448] on h4 "Table" at bounding box center [127, 454] width 158 height 24
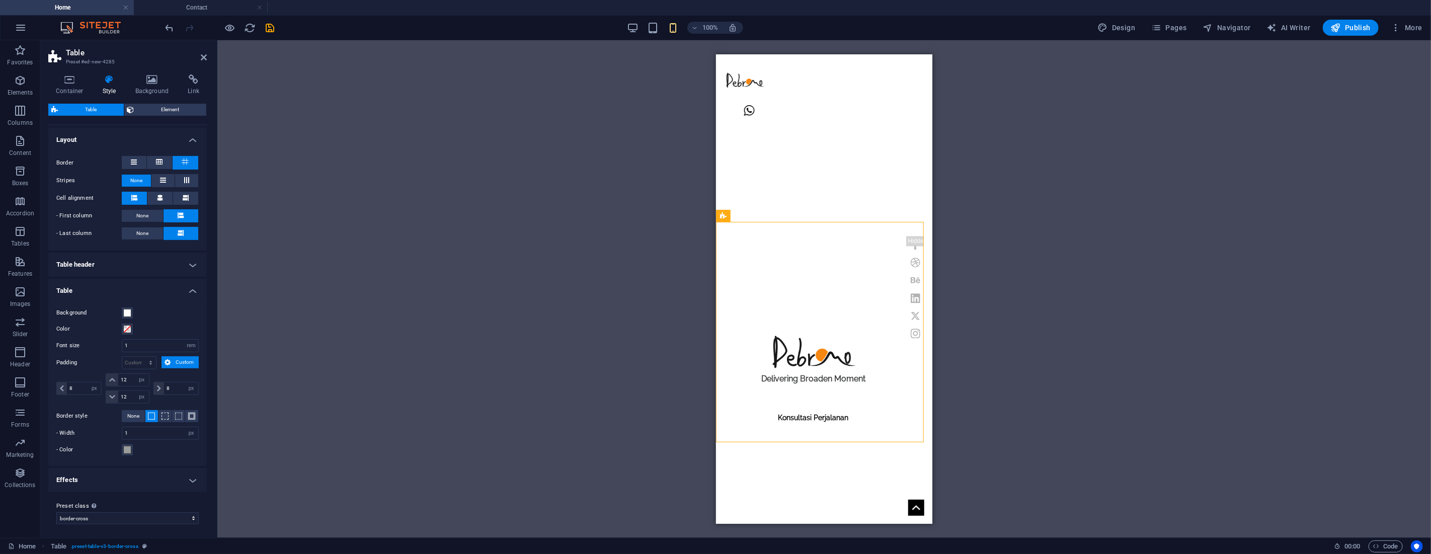
click at [157, 475] on h4 "Effects" at bounding box center [127, 480] width 158 height 24
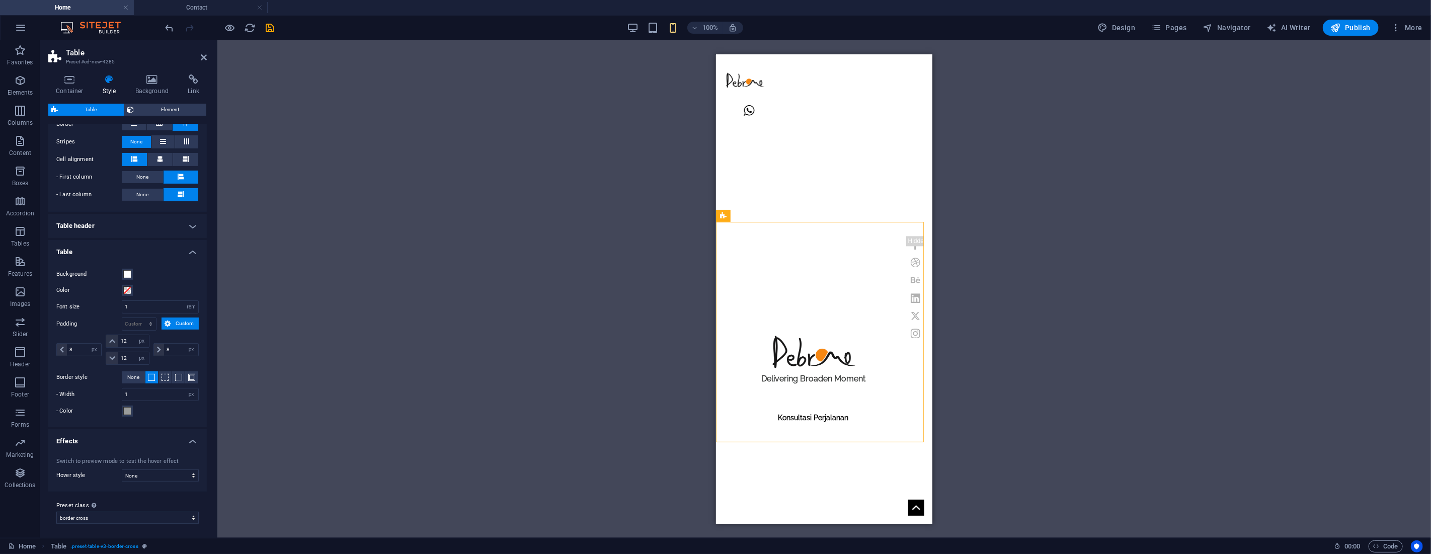
scroll to position [0, 0]
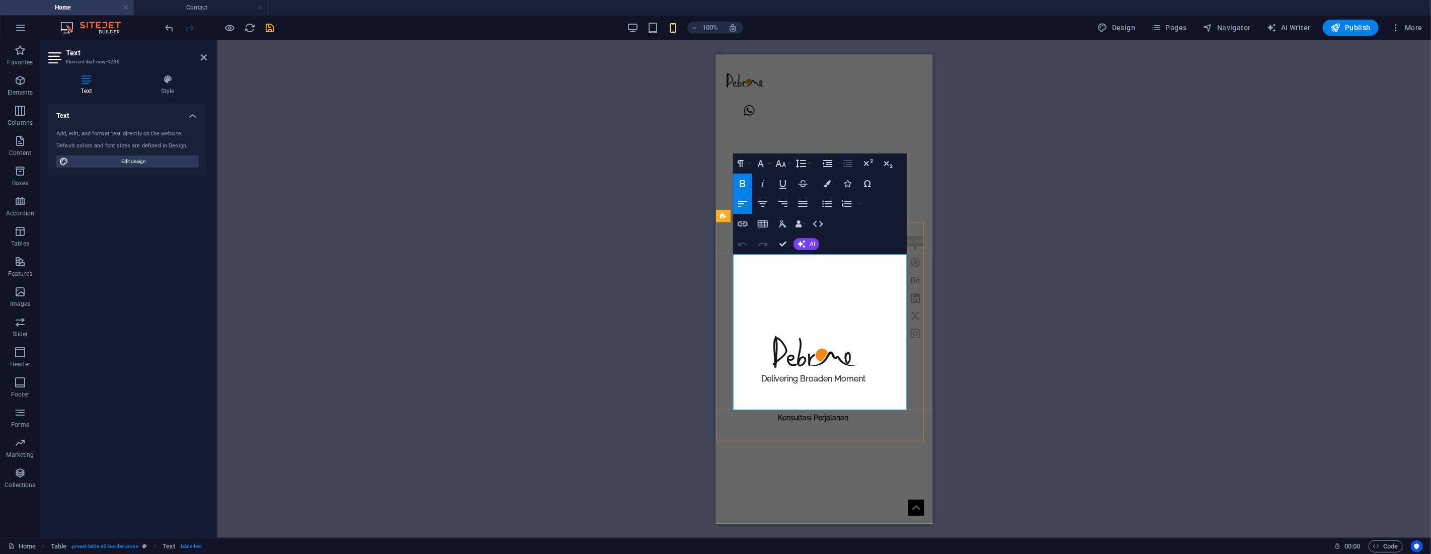
click at [836, 230] on icon "button" at bounding box center [830, 230] width 12 height 12
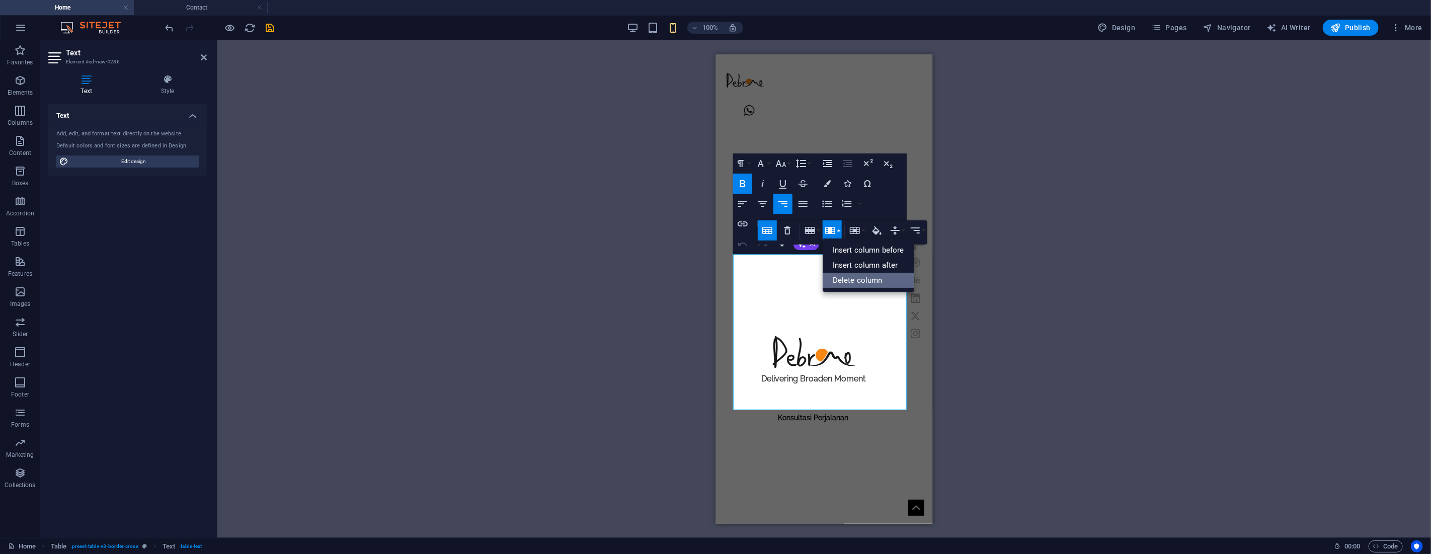
click at [841, 277] on link "Delete column" at bounding box center [869, 280] width 92 height 15
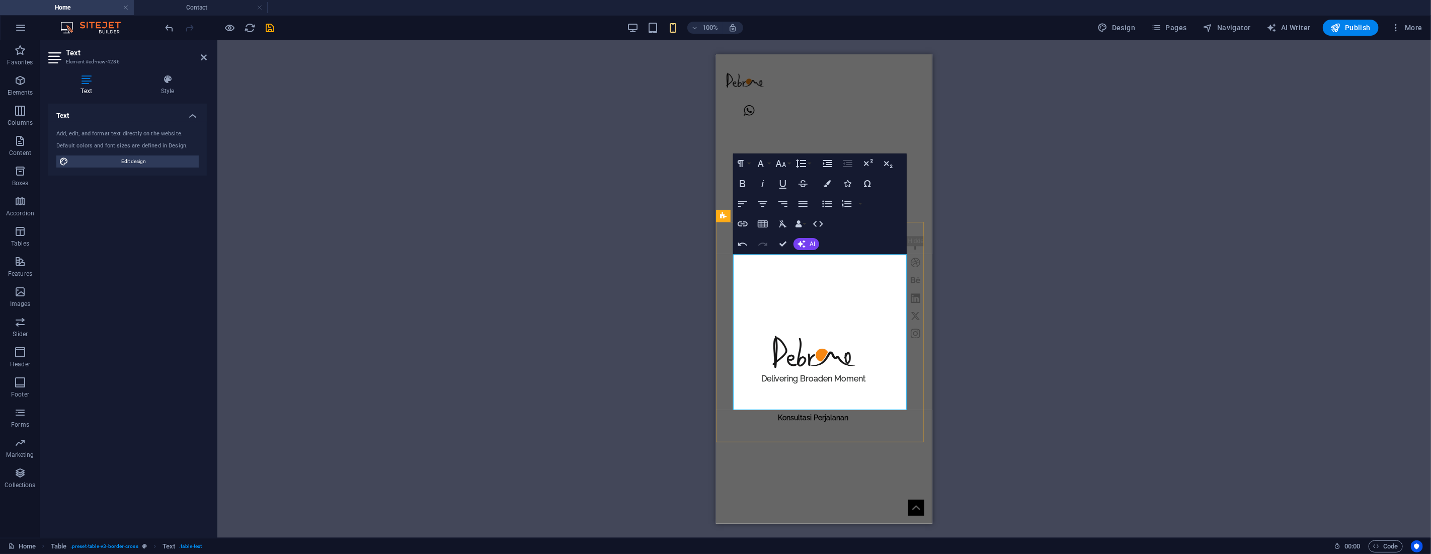
click at [828, 229] on icon "button" at bounding box center [830, 230] width 12 height 12
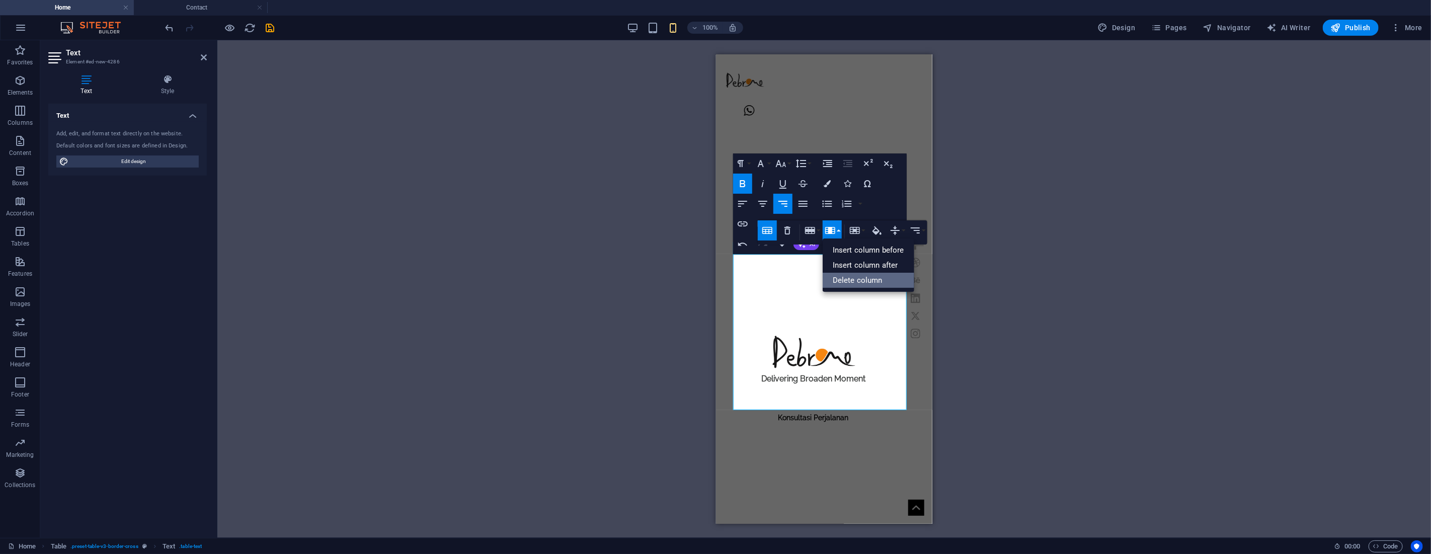
click at [851, 282] on link "Delete column" at bounding box center [869, 280] width 92 height 15
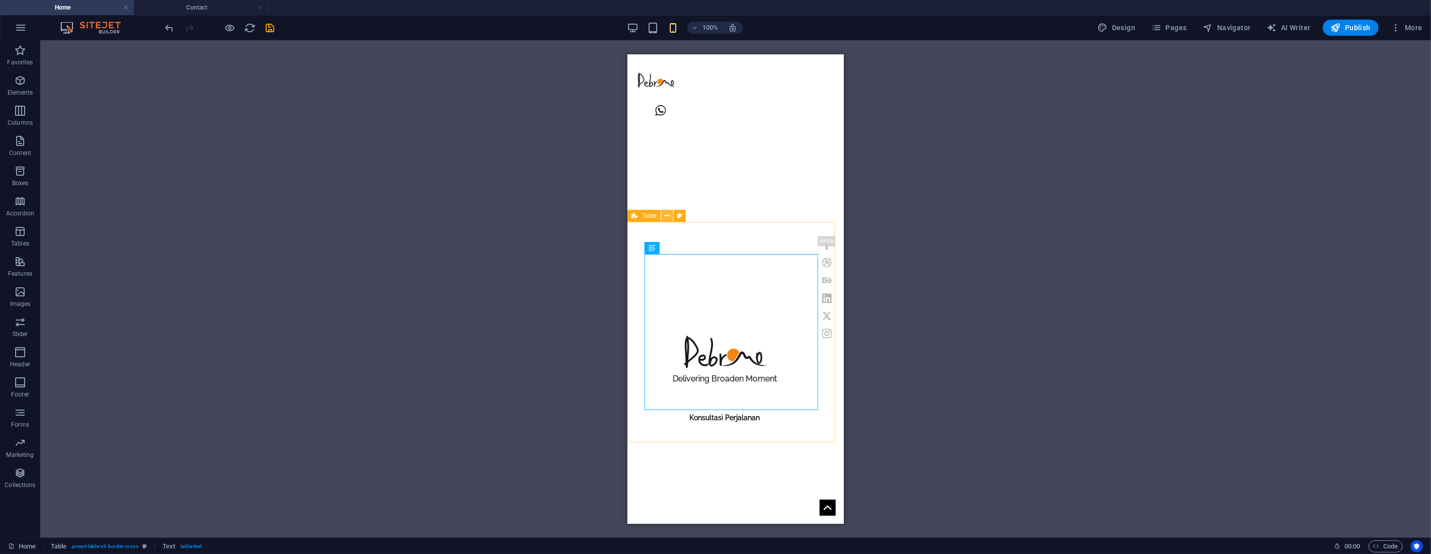
click at [667, 215] on icon at bounding box center [667, 216] width 6 height 11
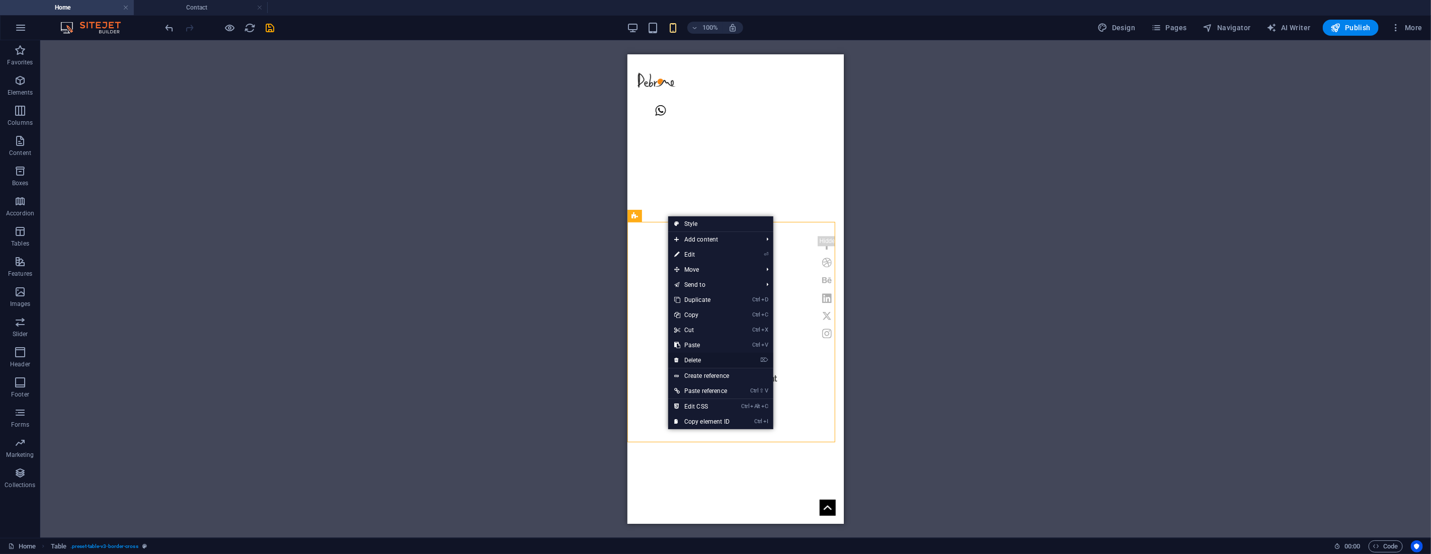
click at [706, 356] on link "⌦ Delete" at bounding box center [701, 360] width 67 height 15
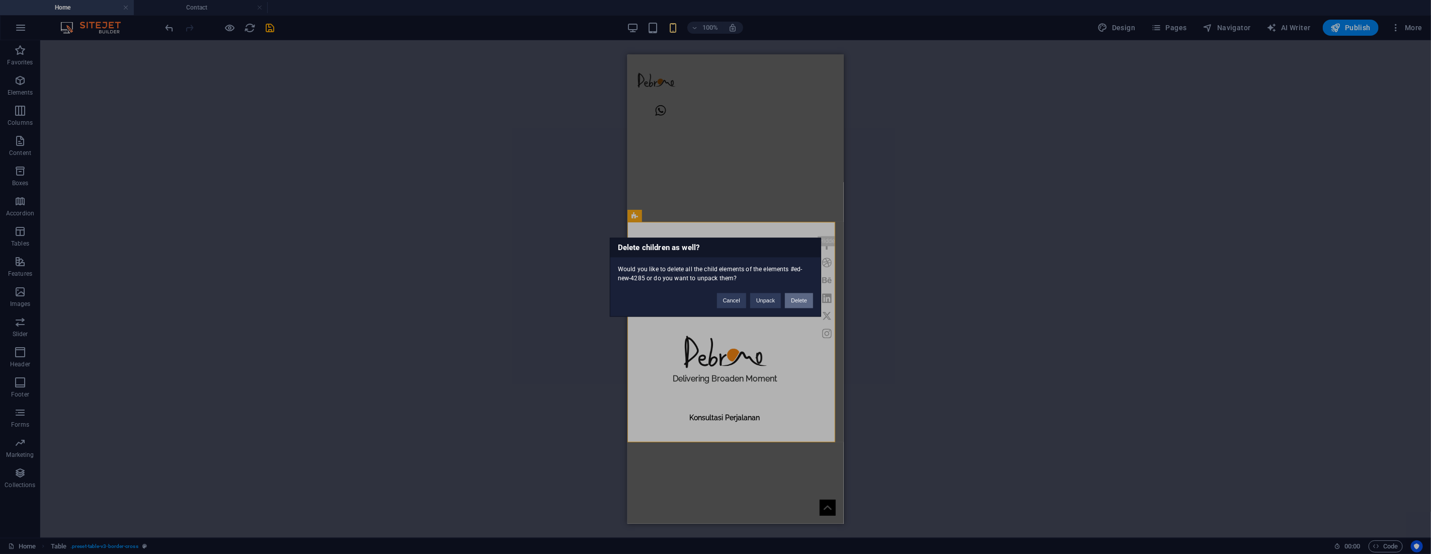
click at [790, 299] on button "Delete" at bounding box center [799, 300] width 28 height 15
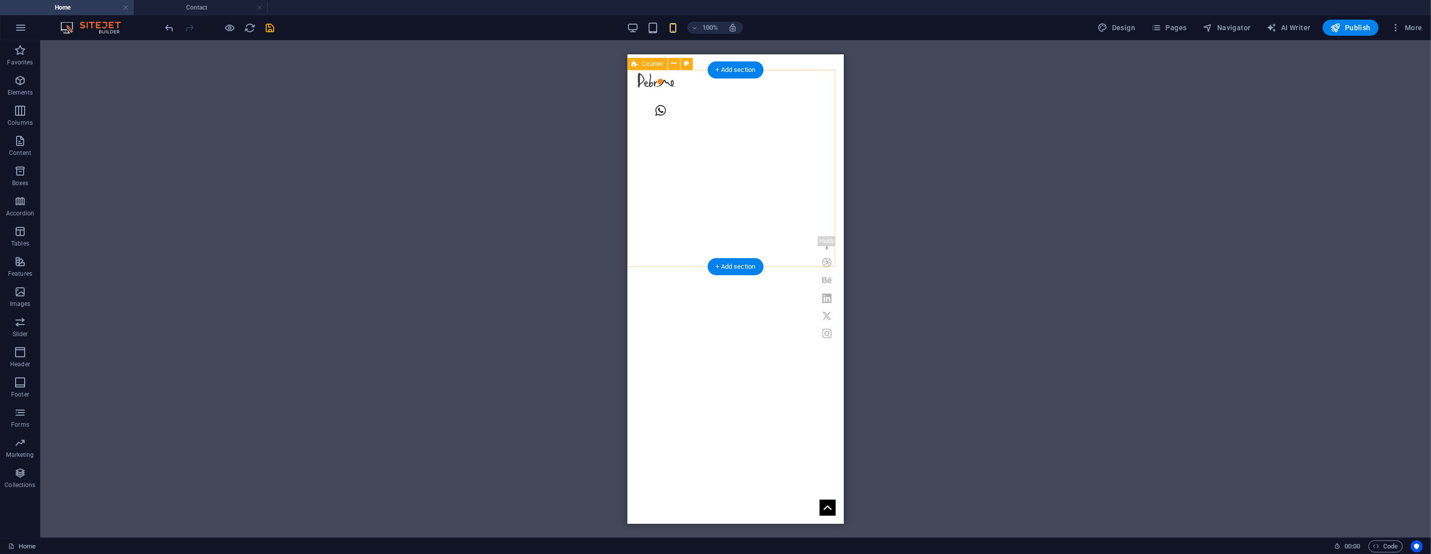
scroll to position [894, 0]
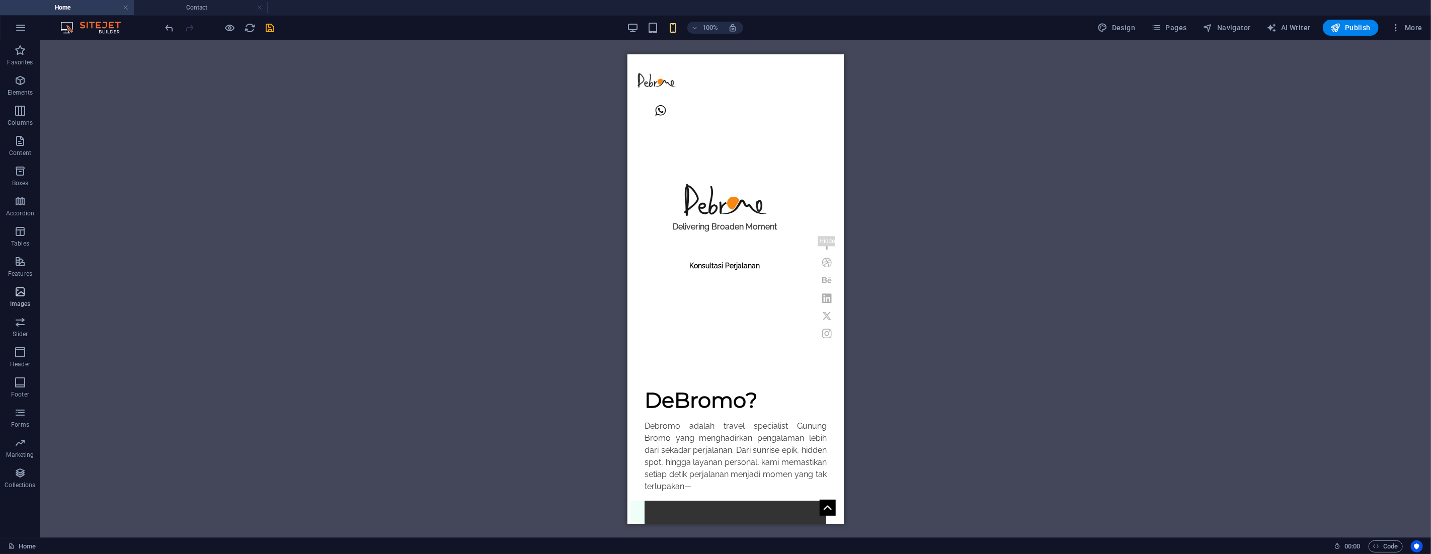
click at [18, 292] on icon "button" at bounding box center [20, 292] width 12 height 12
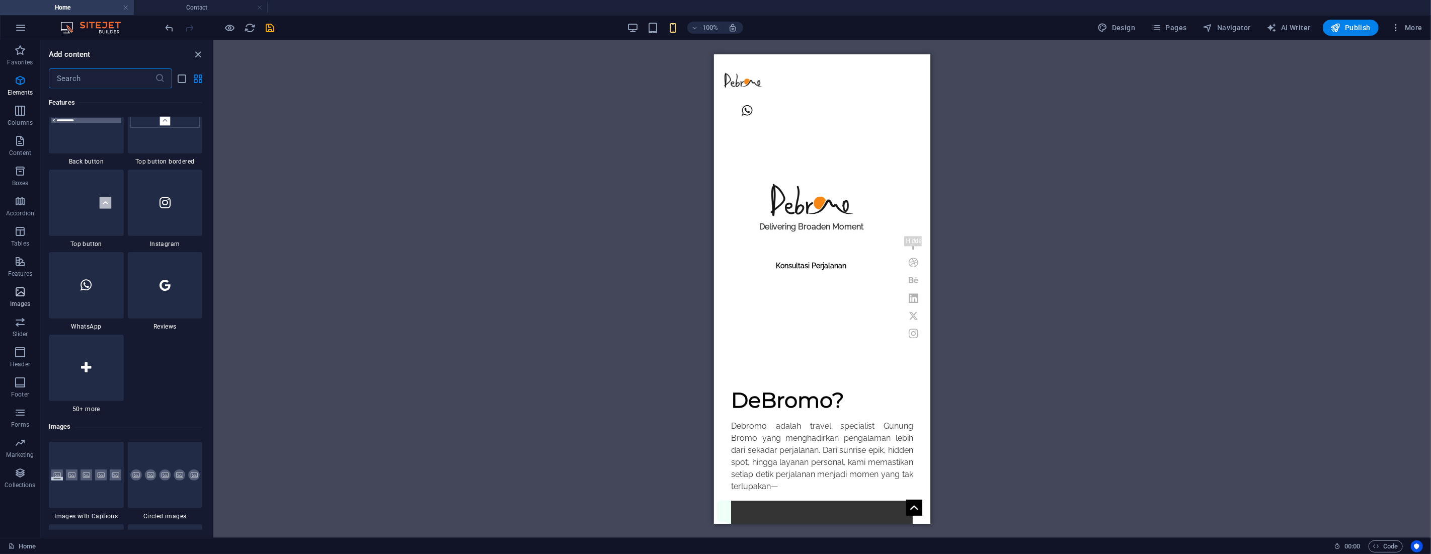
scroll to position [5100, 0]
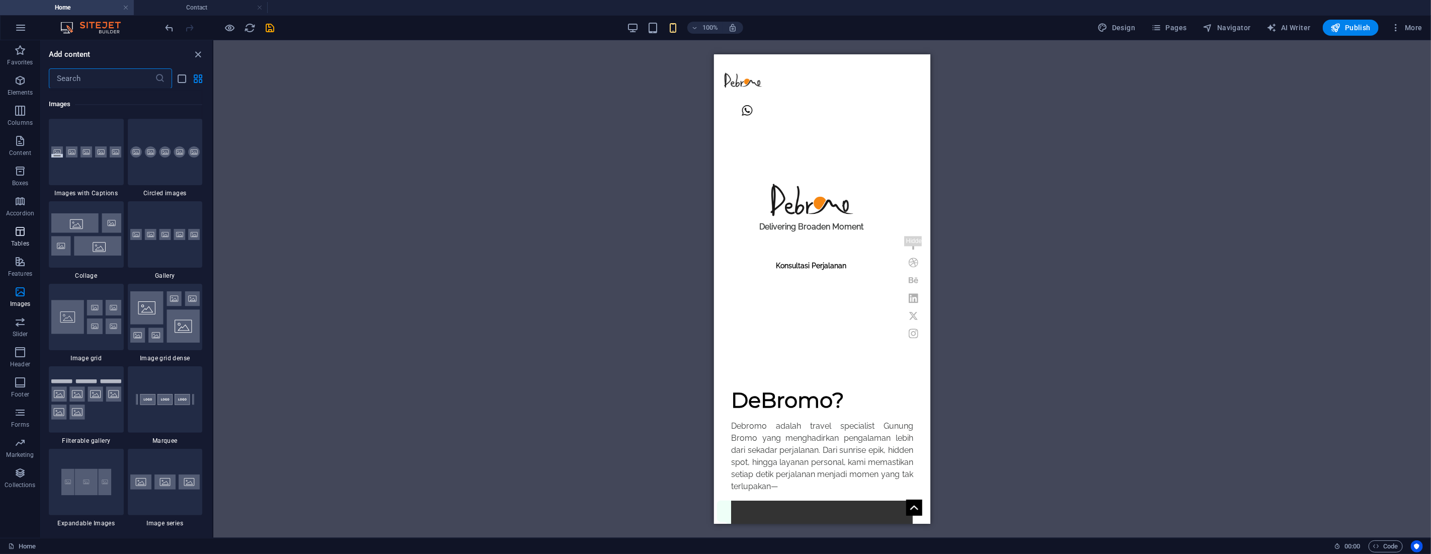
click at [19, 229] on icon "button" at bounding box center [20, 231] width 12 height 12
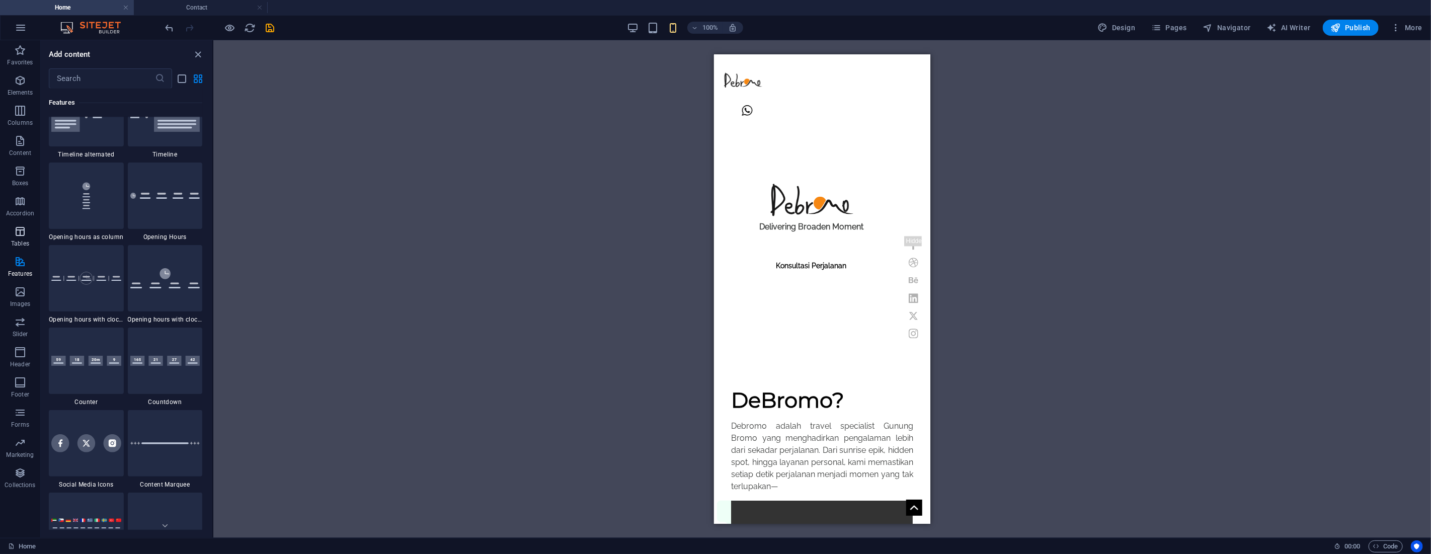
scroll to position [3484, 0]
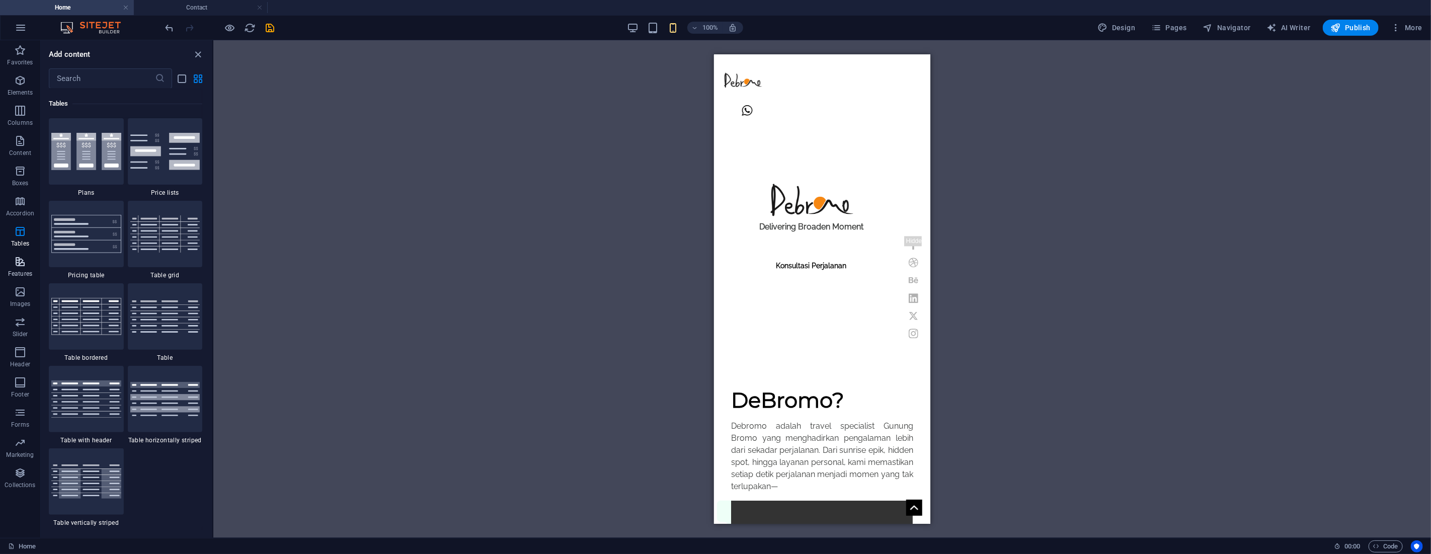
click at [19, 268] on span "Features" at bounding box center [20, 268] width 40 height 24
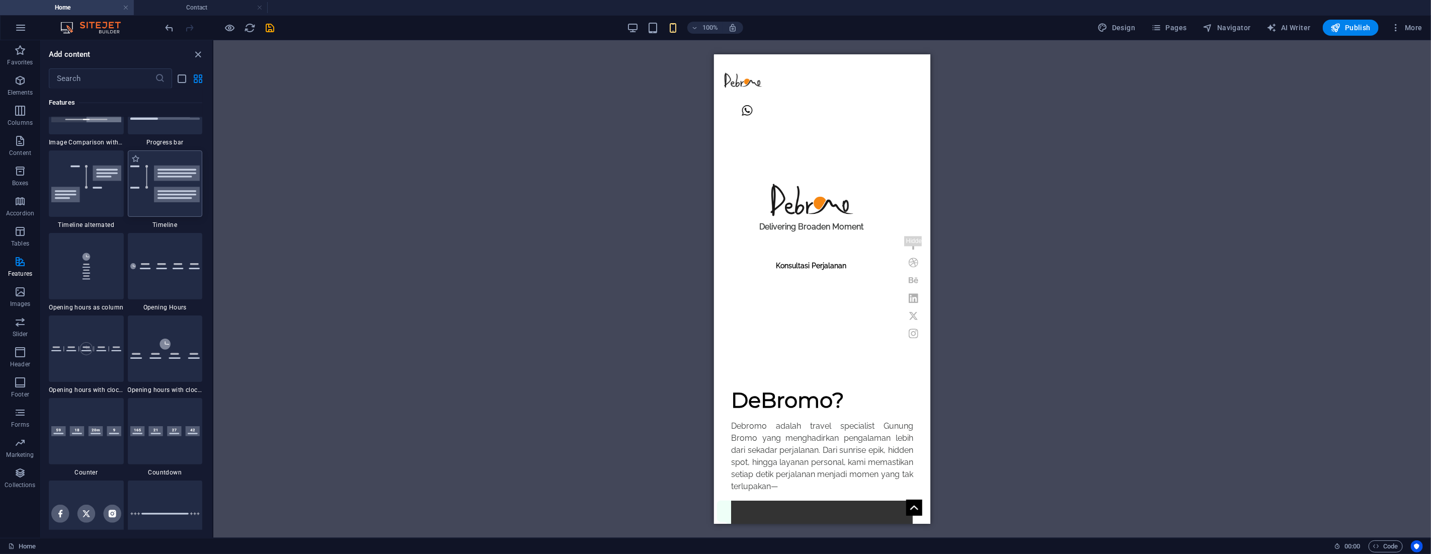
scroll to position [4201, 0]
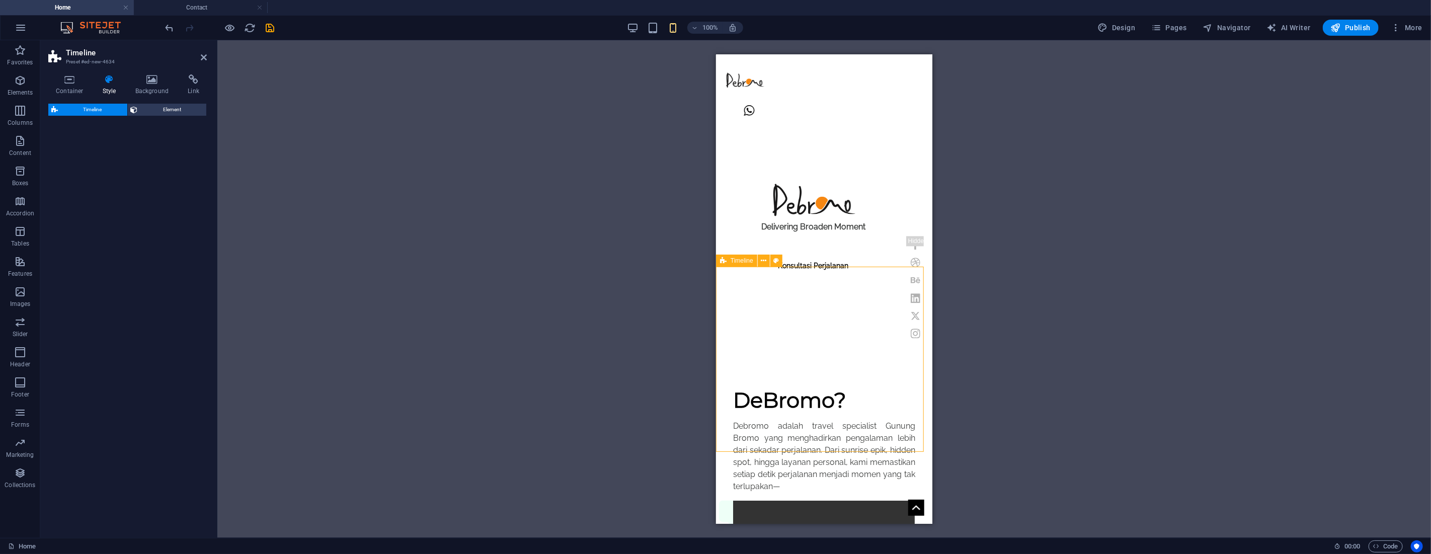
select select "rem"
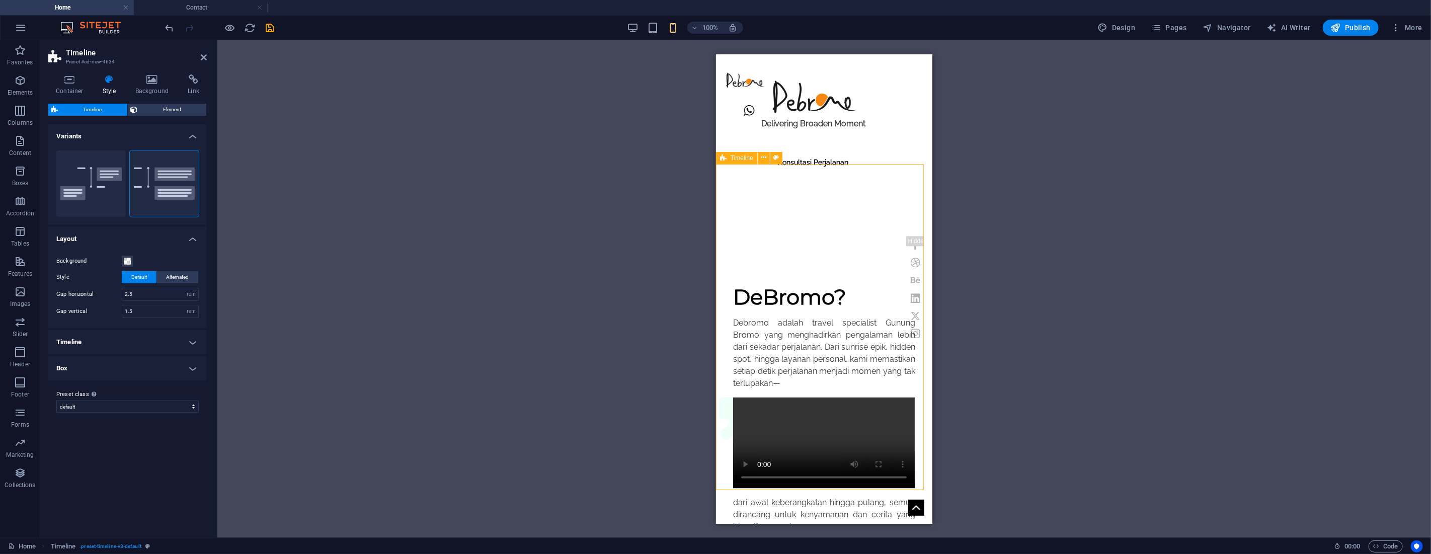
scroll to position [1006, 0]
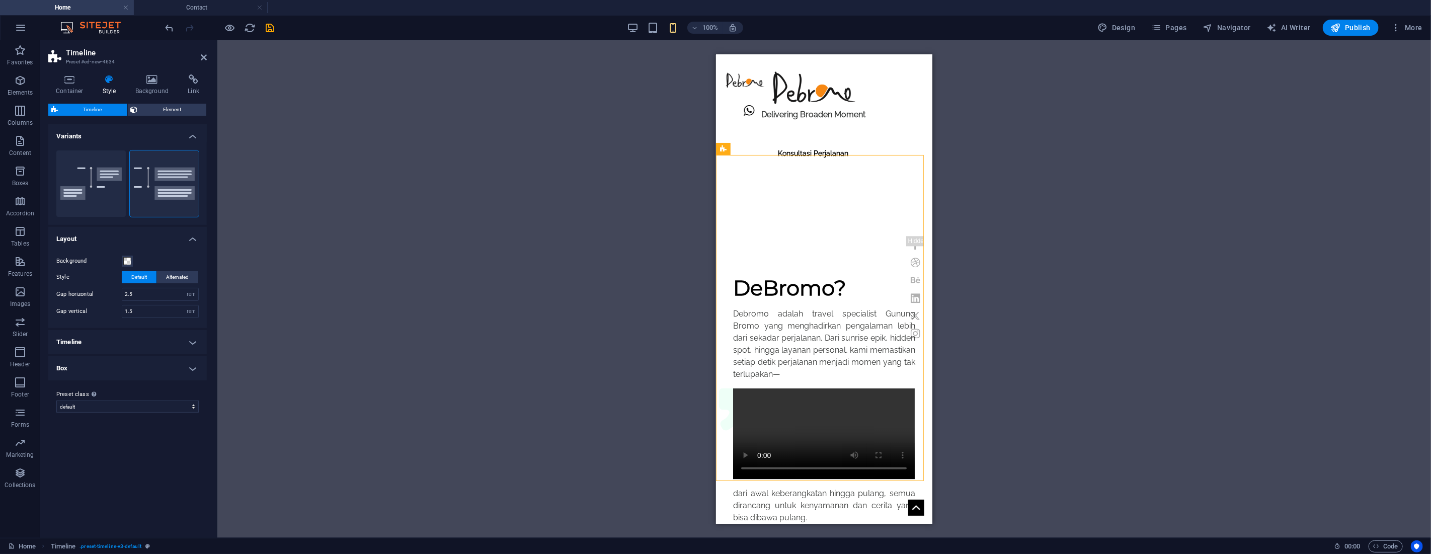
click at [166, 339] on h4 "Timeline" at bounding box center [127, 342] width 158 height 24
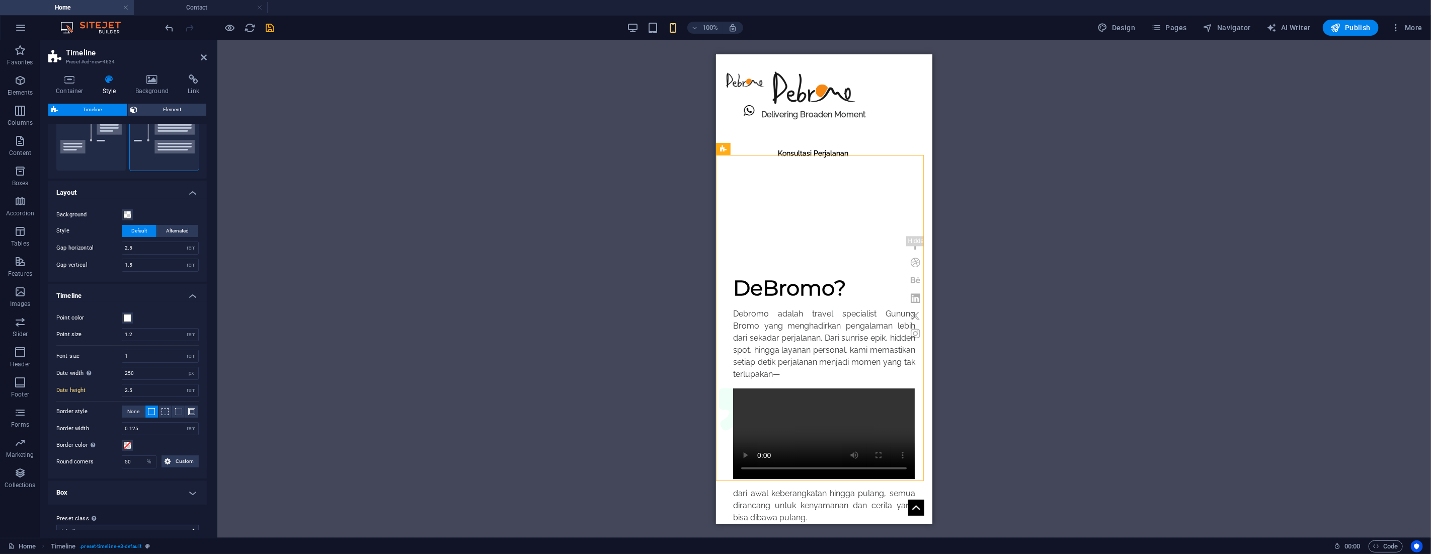
scroll to position [61, 0]
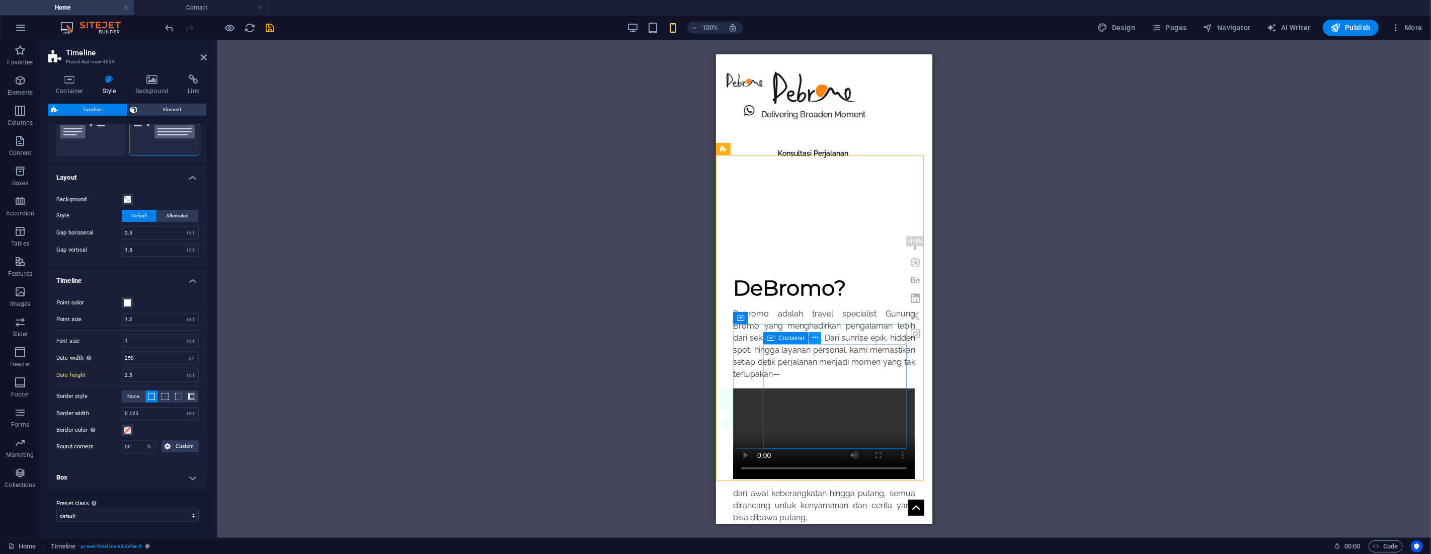
click at [815, 340] on icon at bounding box center [816, 338] width 6 height 11
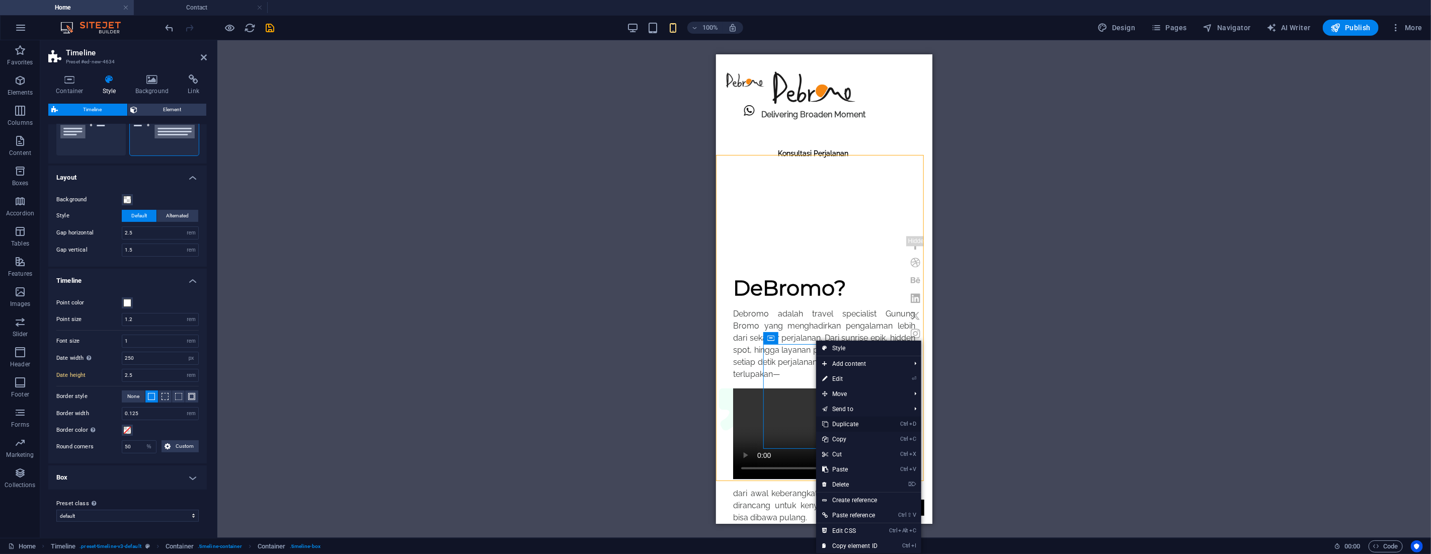
click at [841, 425] on link "Ctrl D Duplicate" at bounding box center [849, 424] width 67 height 15
drag, startPoint x: 1556, startPoint y: 479, endPoint x: 840, endPoint y: 424, distance: 718.5
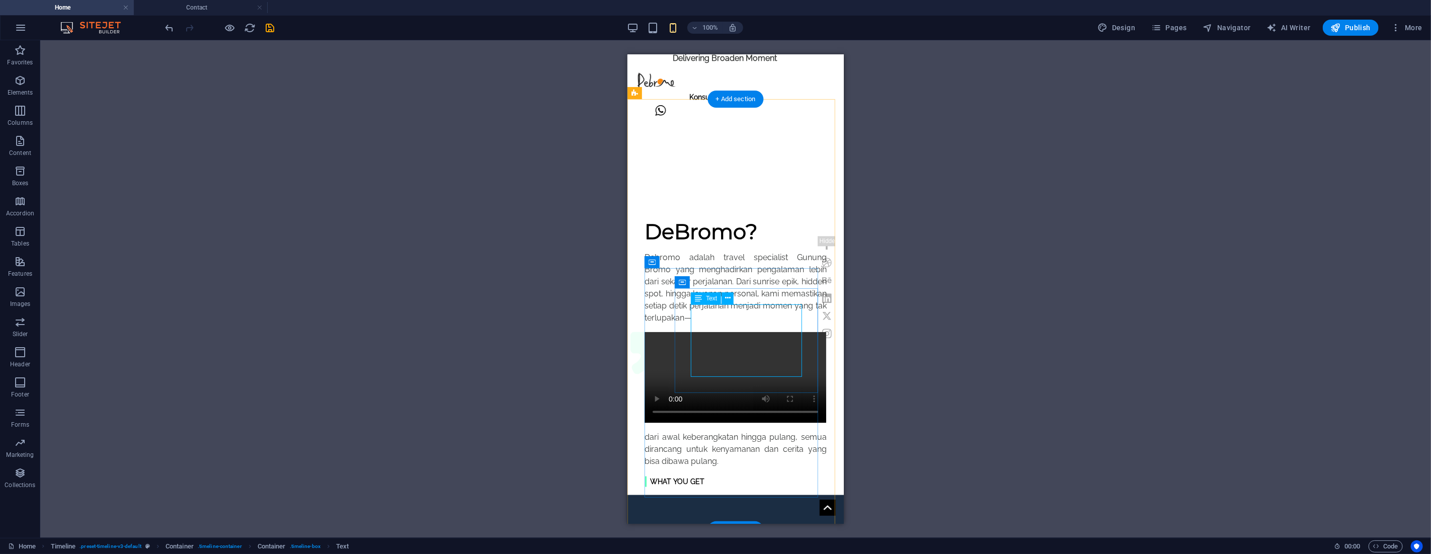
scroll to position [1062, 0]
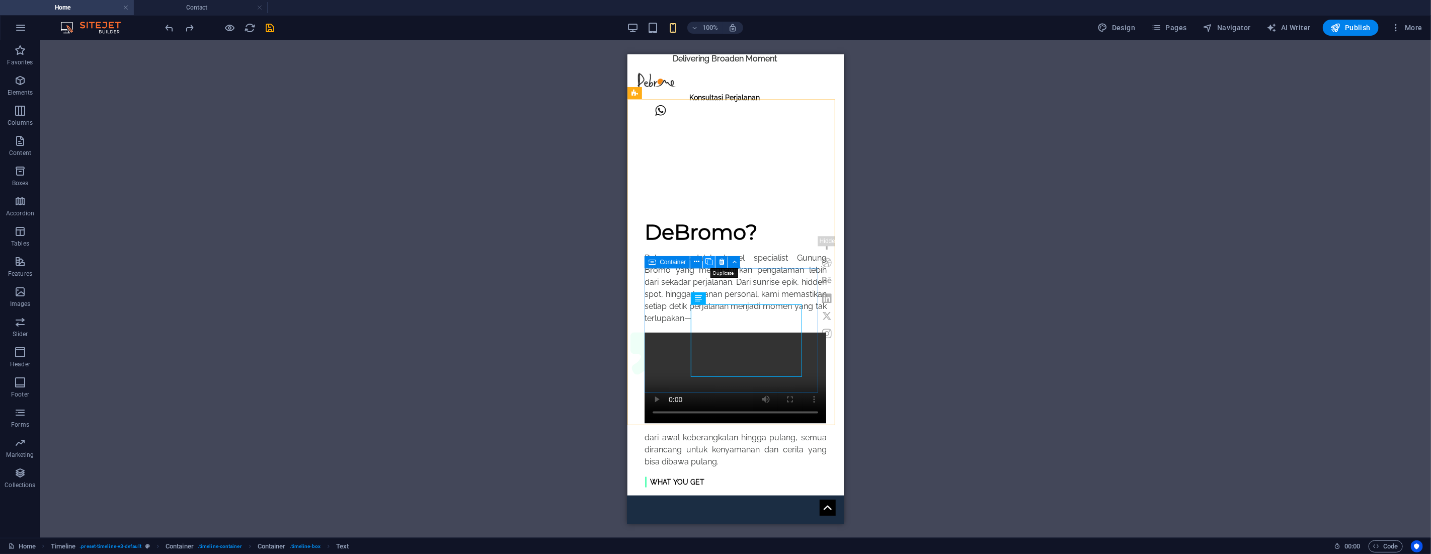
click at [711, 261] on icon at bounding box center [708, 262] width 7 height 11
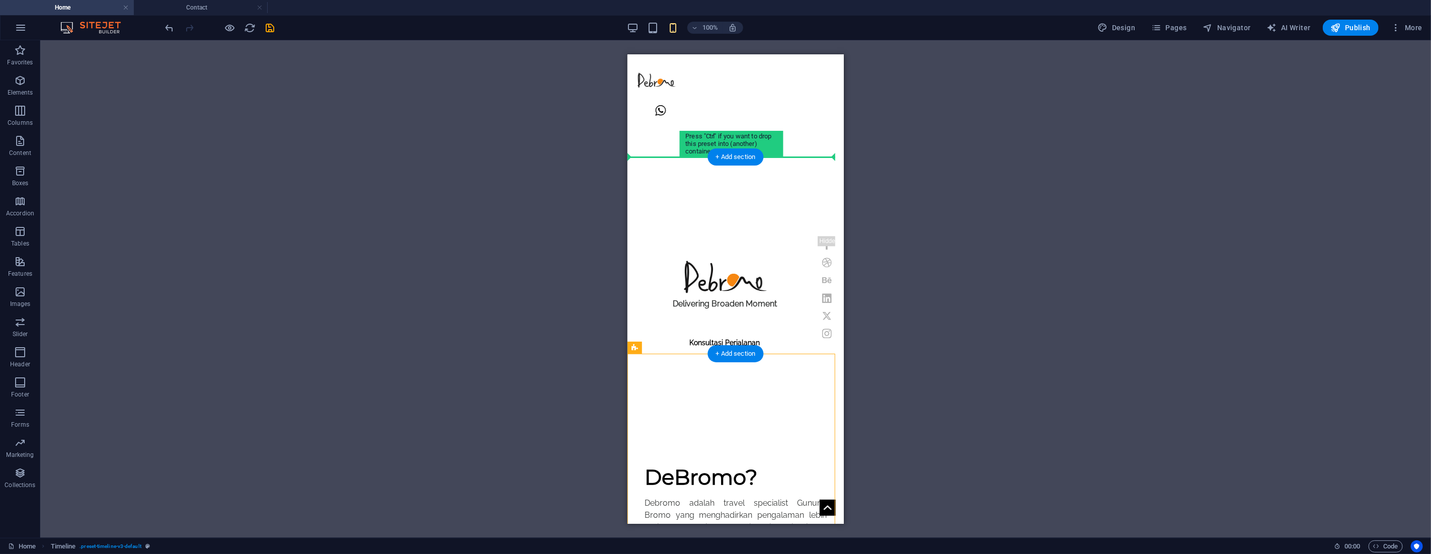
scroll to position [807, 0]
drag, startPoint x: 1286, startPoint y: 348, endPoint x: 681, endPoint y: 175, distance: 629.7
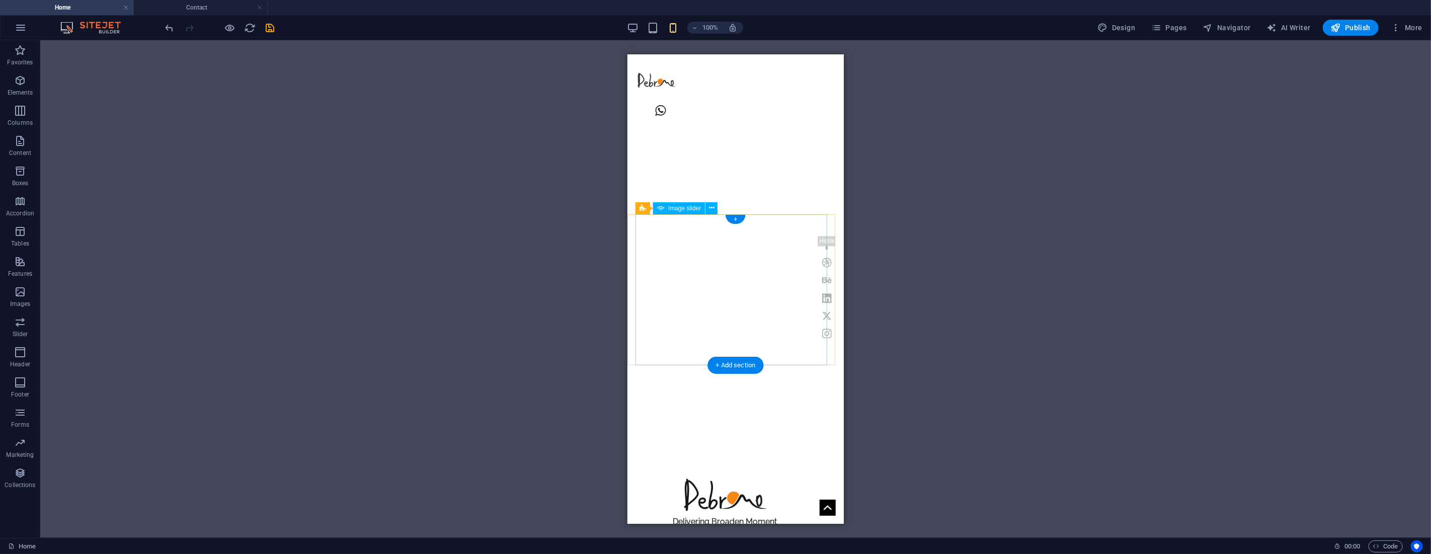
scroll to position [559, 0]
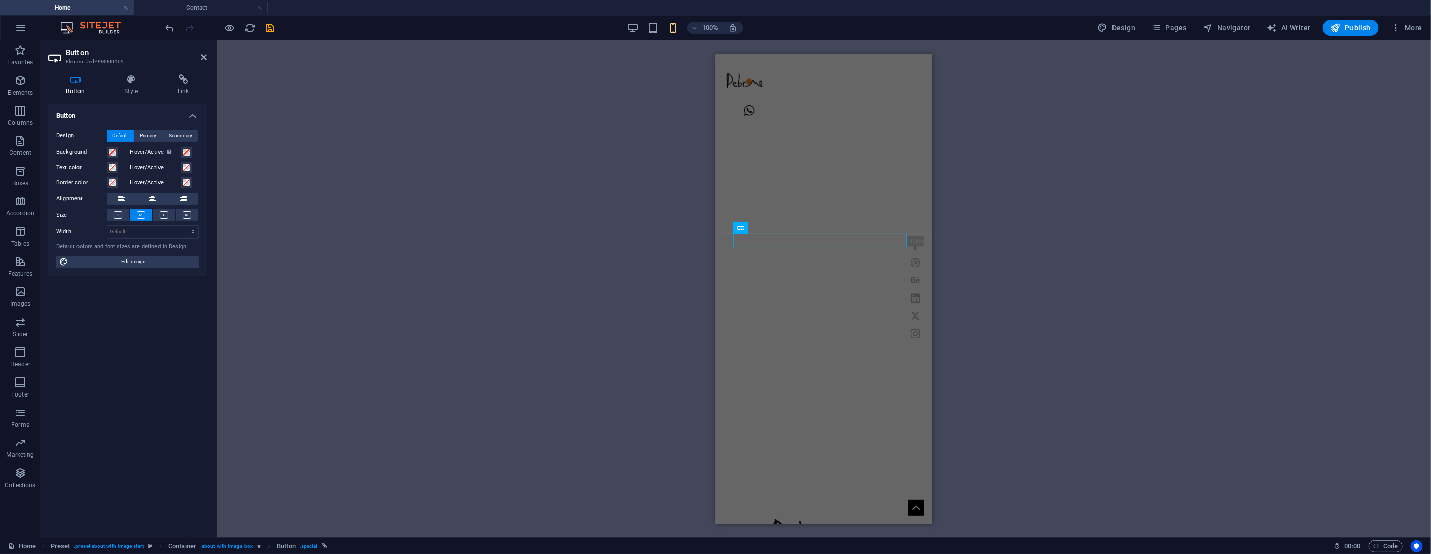
click at [695, 240] on div "H1 Banner Container Container Menu Bar Icon Social Media Icons Logo Icon Contai…" at bounding box center [824, 289] width 1214 height 498
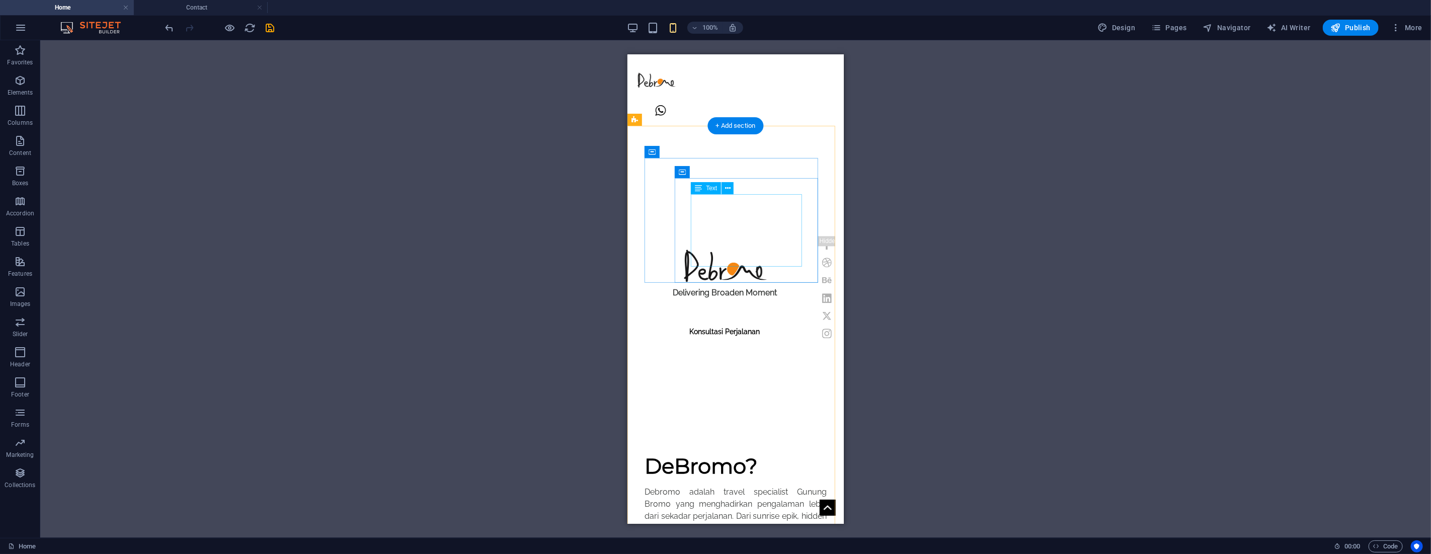
scroll to position [838, 0]
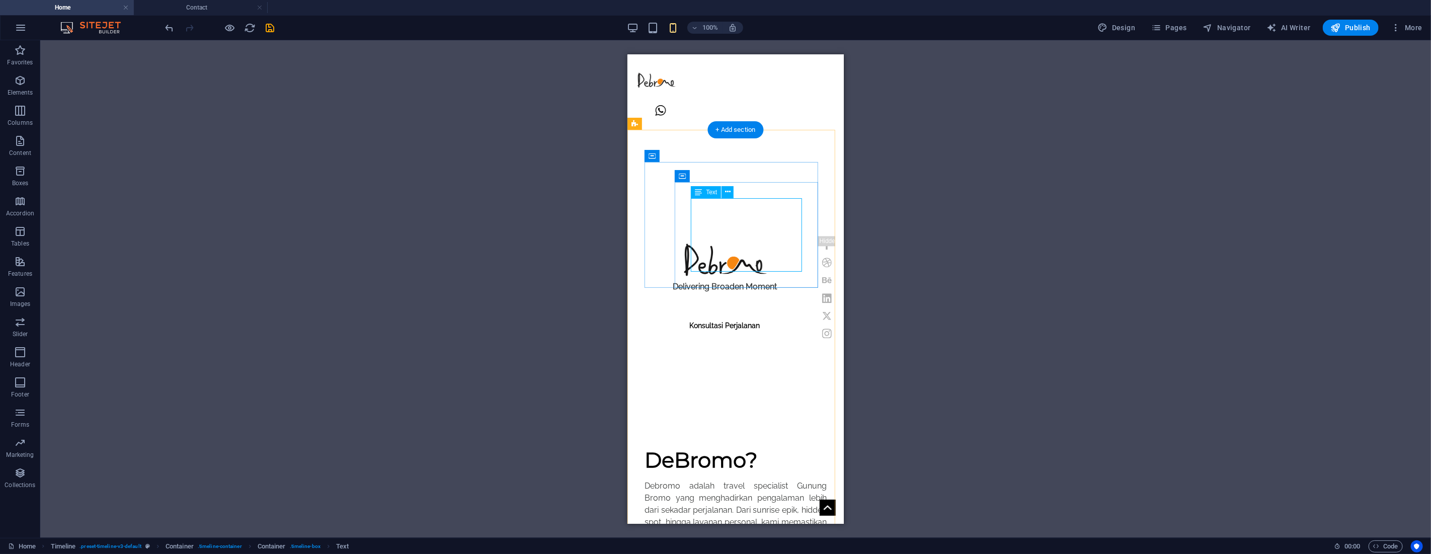
drag, startPoint x: 766, startPoint y: 250, endPoint x: 677, endPoint y: 250, distance: 88.6
click at [177, 29] on div at bounding box center [220, 28] width 113 height 16
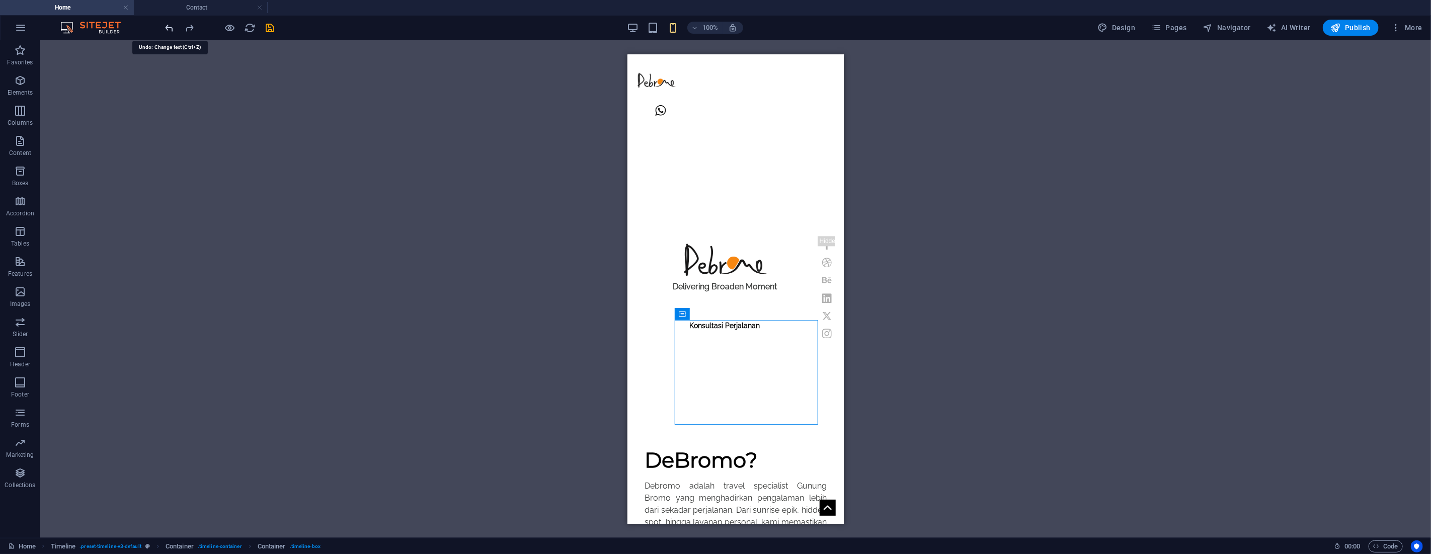
click at [170, 26] on icon "undo" at bounding box center [170, 28] width 12 height 12
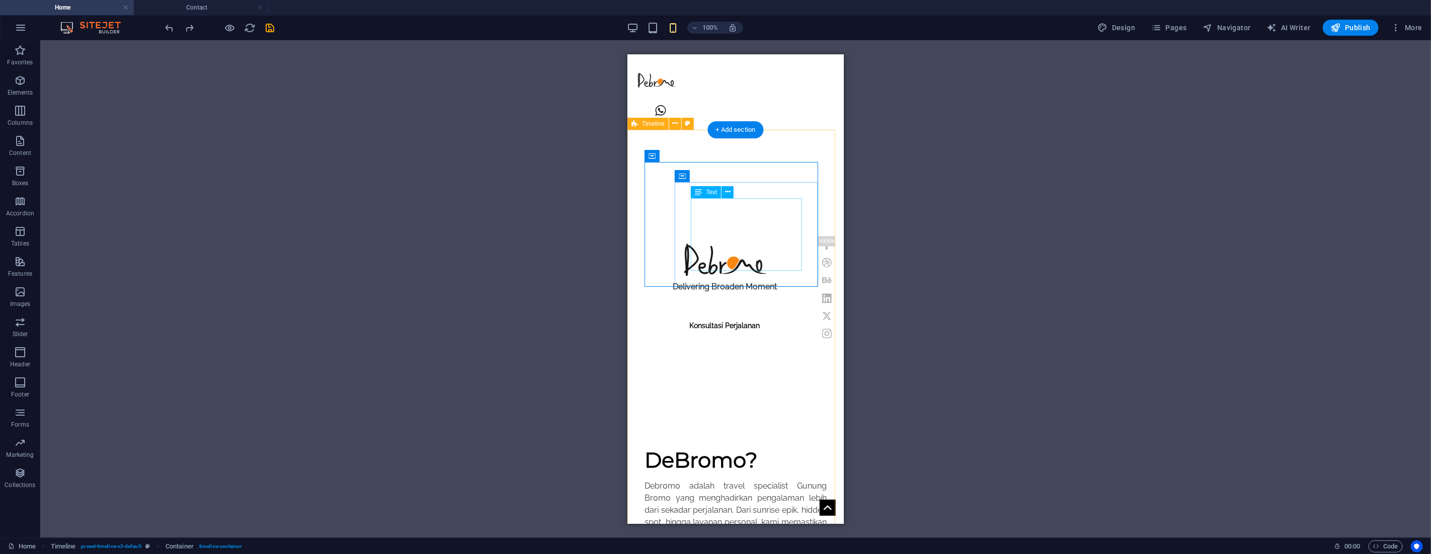
select select "rem"
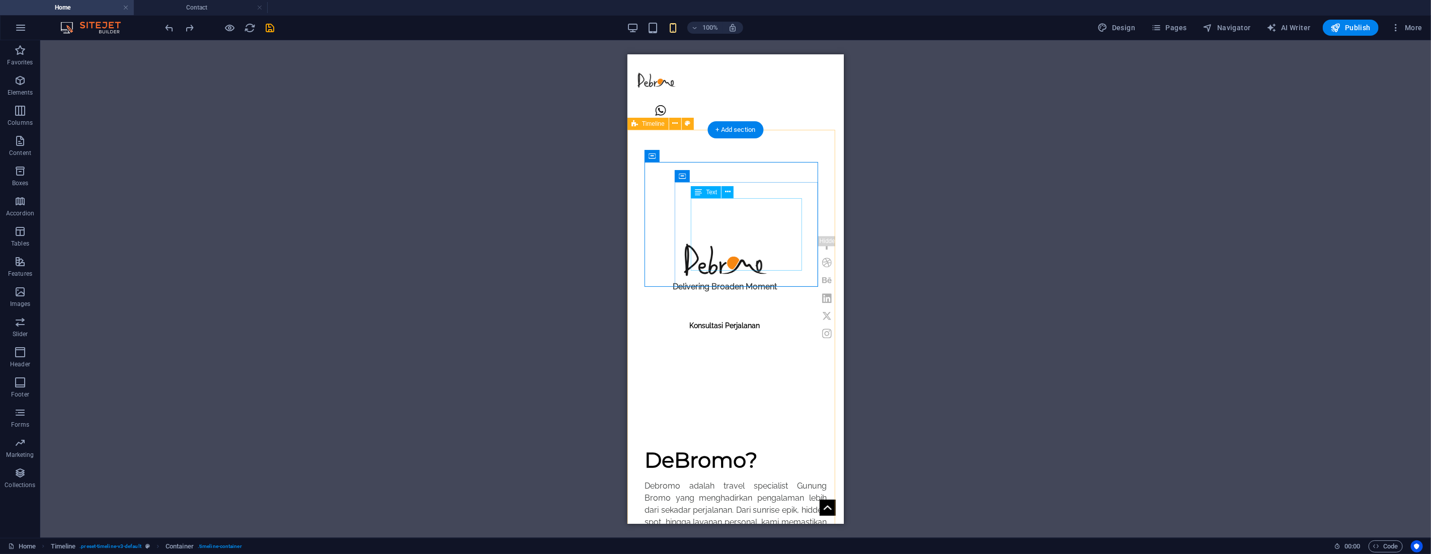
select select "rem"
select select "px"
select select "rem"
select select "%"
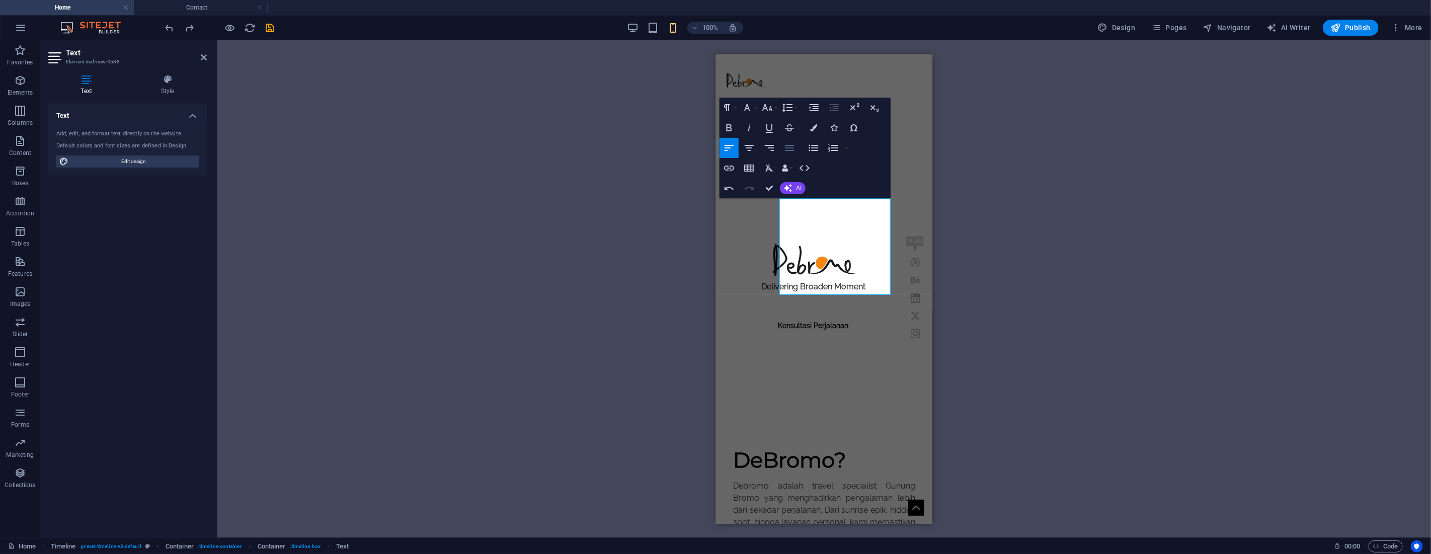
click at [790, 150] on icon "button" at bounding box center [789, 148] width 9 height 6
click at [790, 149] on icon "button" at bounding box center [789, 148] width 12 height 12
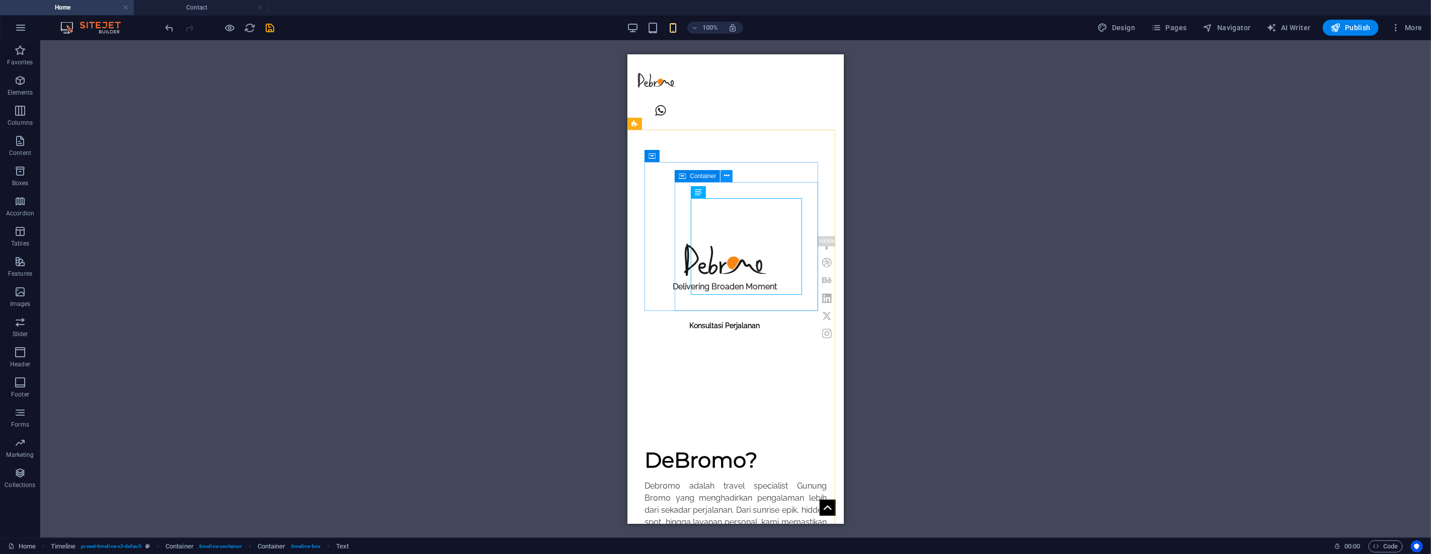
click at [727, 177] on icon at bounding box center [727, 176] width 6 height 11
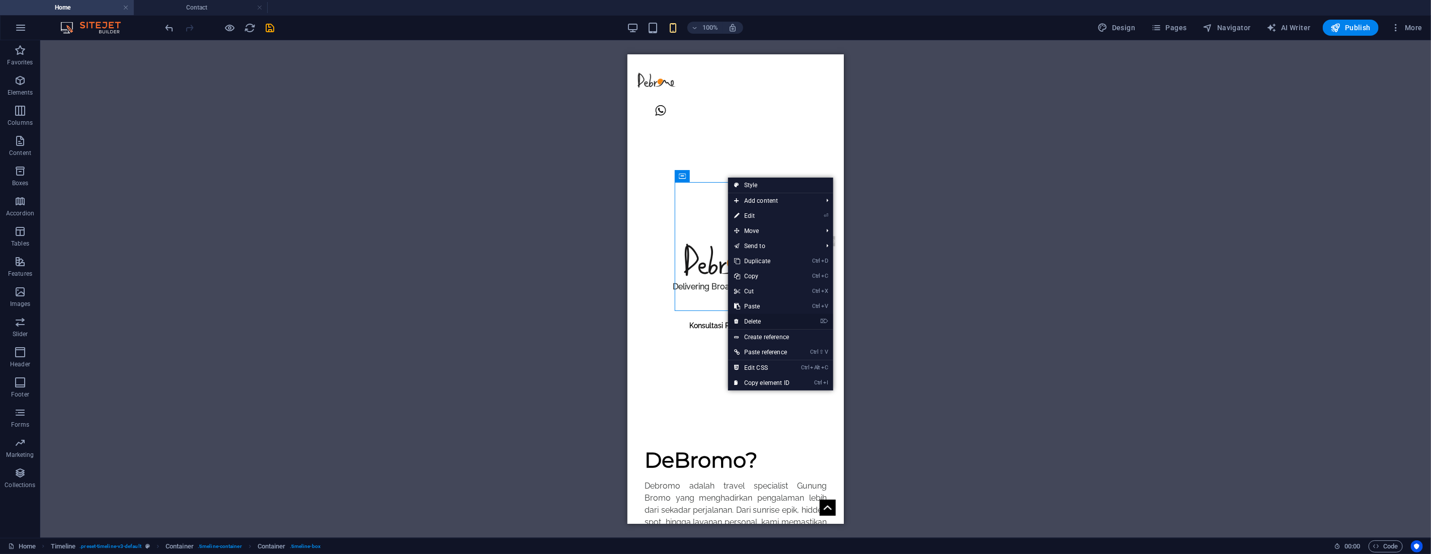
click at [771, 317] on link "⌦ Delete" at bounding box center [761, 321] width 67 height 15
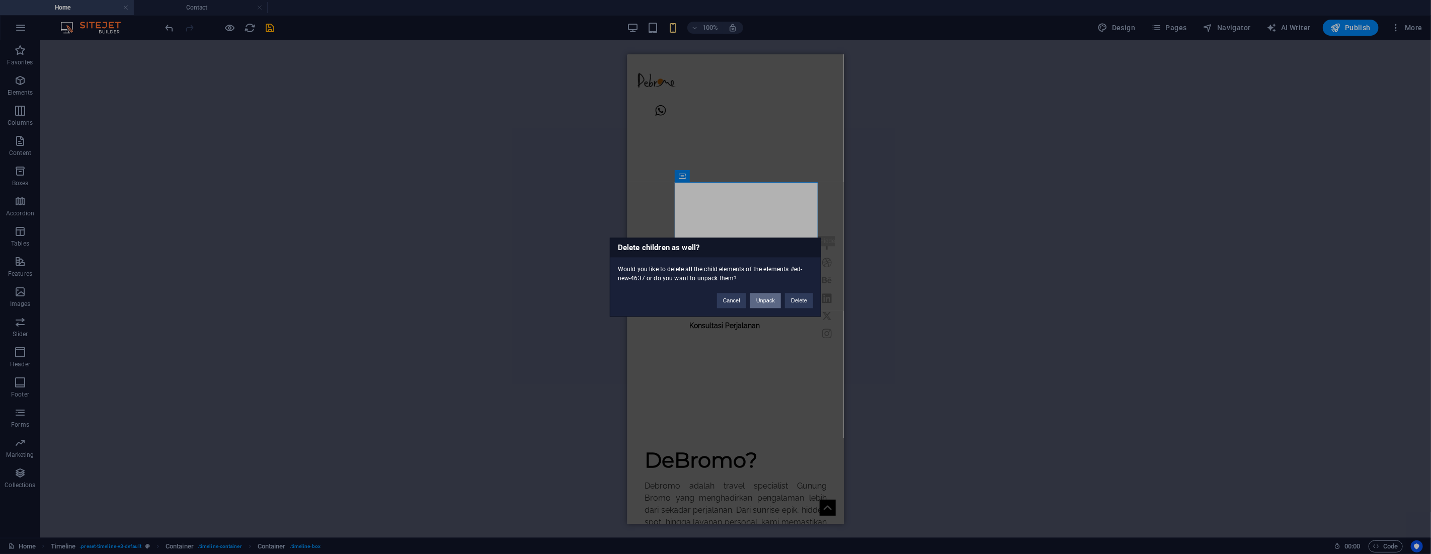
click at [769, 303] on button "Unpack" at bounding box center [765, 300] width 31 height 15
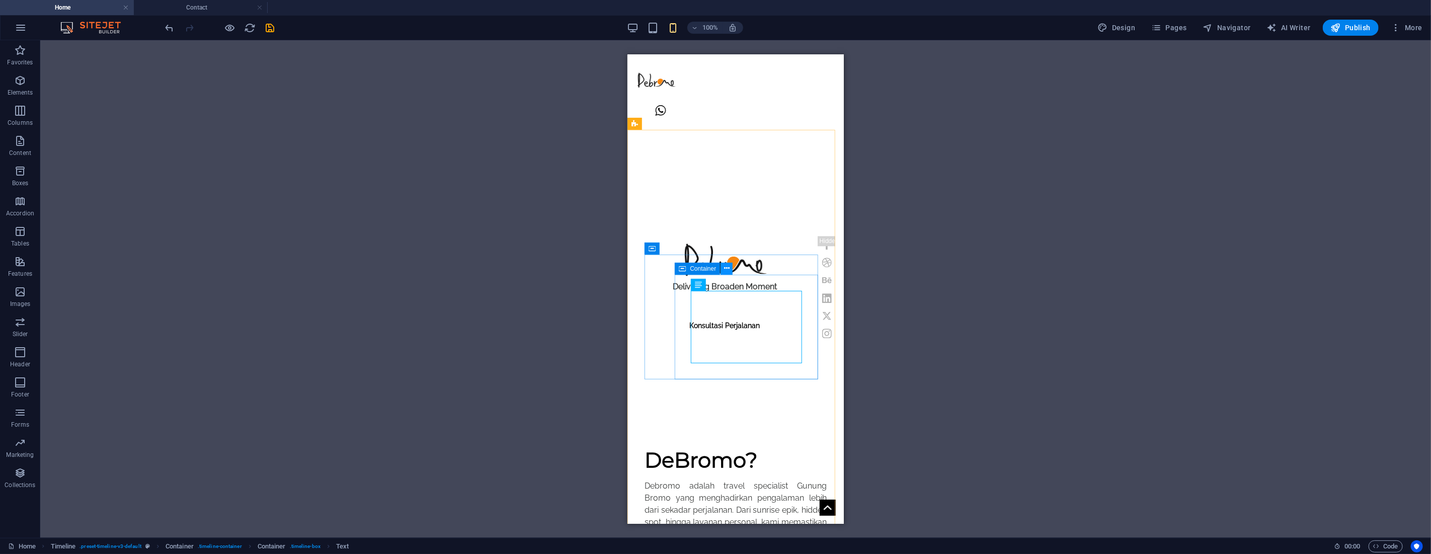
click at [727, 270] on icon at bounding box center [727, 268] width 6 height 11
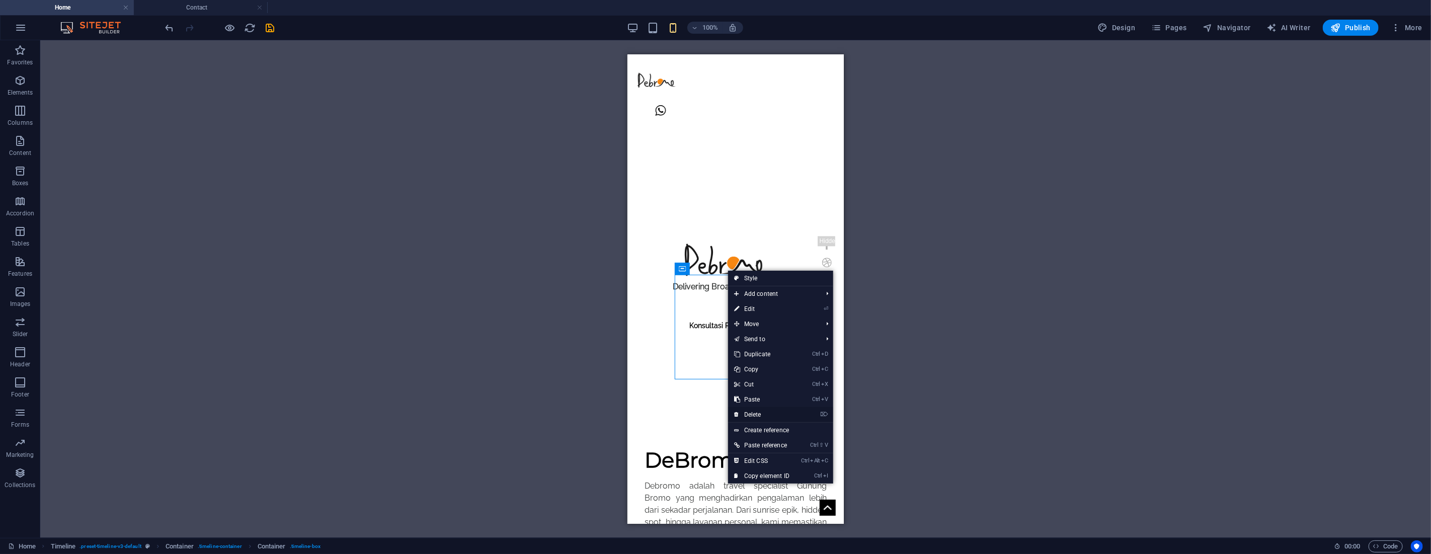
click at [766, 410] on link "⌦ Delete" at bounding box center [761, 414] width 67 height 15
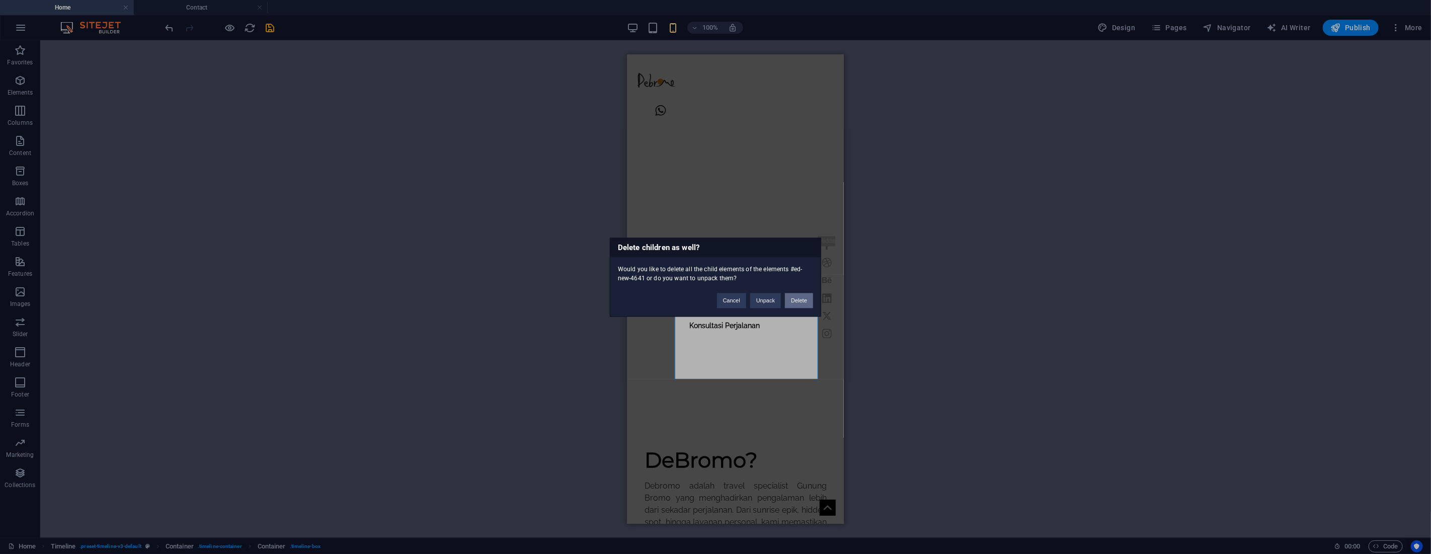
click at [796, 300] on button "Delete" at bounding box center [799, 300] width 28 height 15
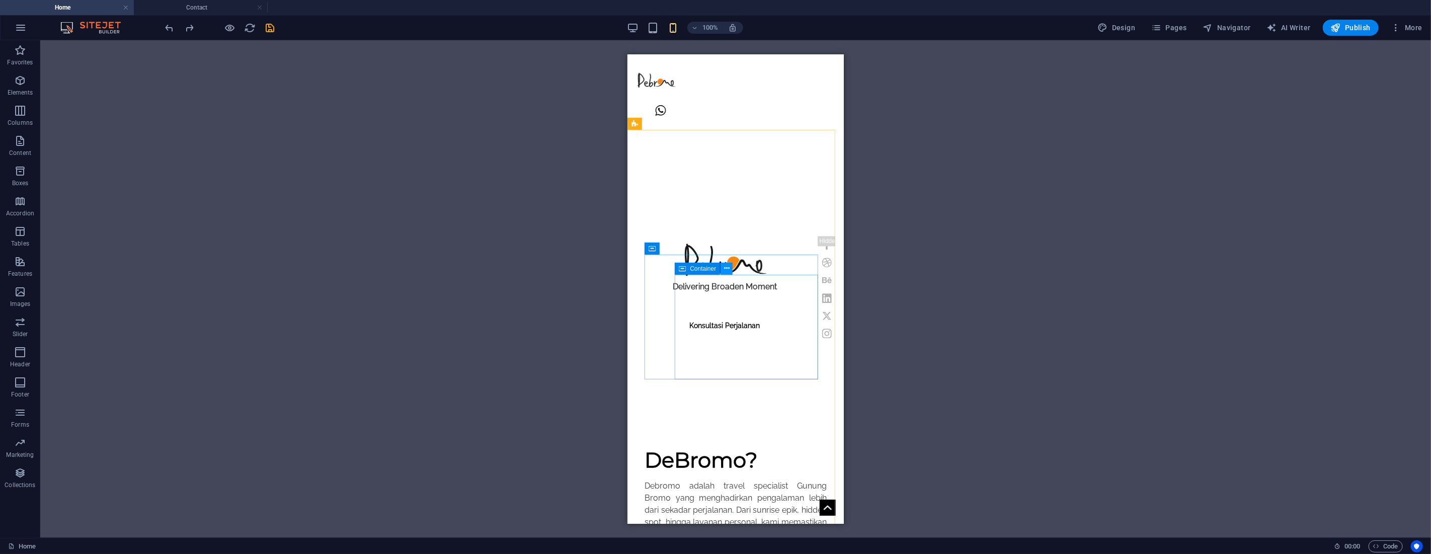
click at [731, 268] on button at bounding box center [726, 269] width 12 height 12
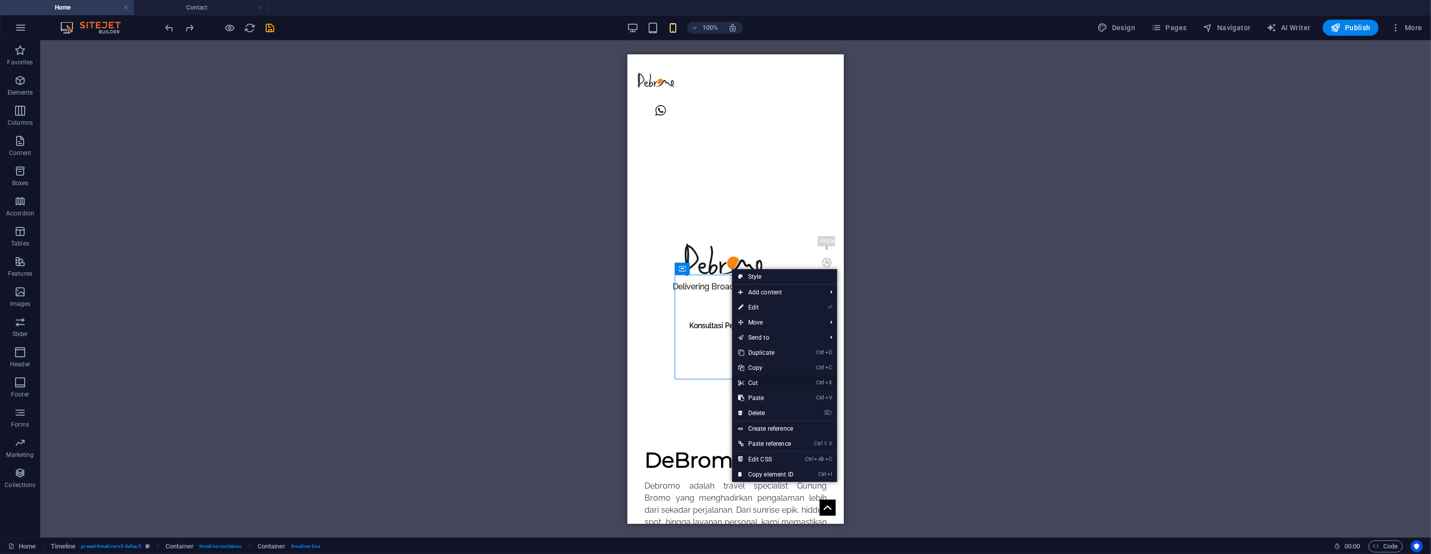
click at [779, 381] on link "Ctrl X Cut" at bounding box center [765, 382] width 67 height 15
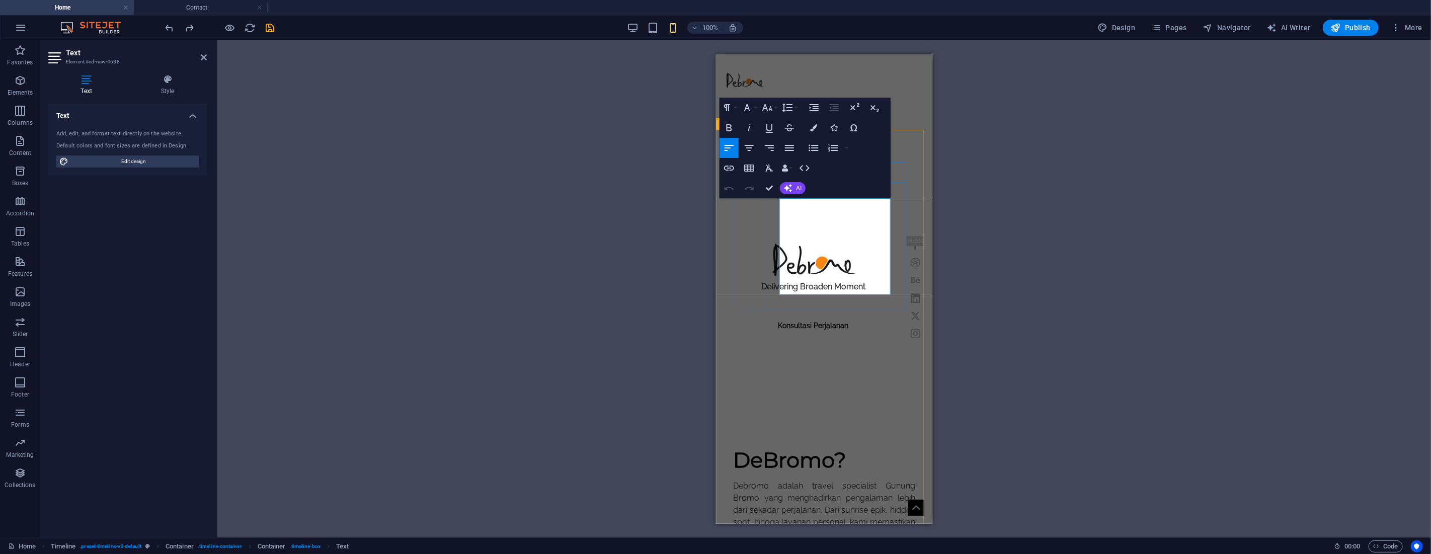
click at [772, 108] on icon "button" at bounding box center [767, 108] width 12 height 12
click at [775, 184] on link "12" at bounding box center [778, 187] width 36 height 15
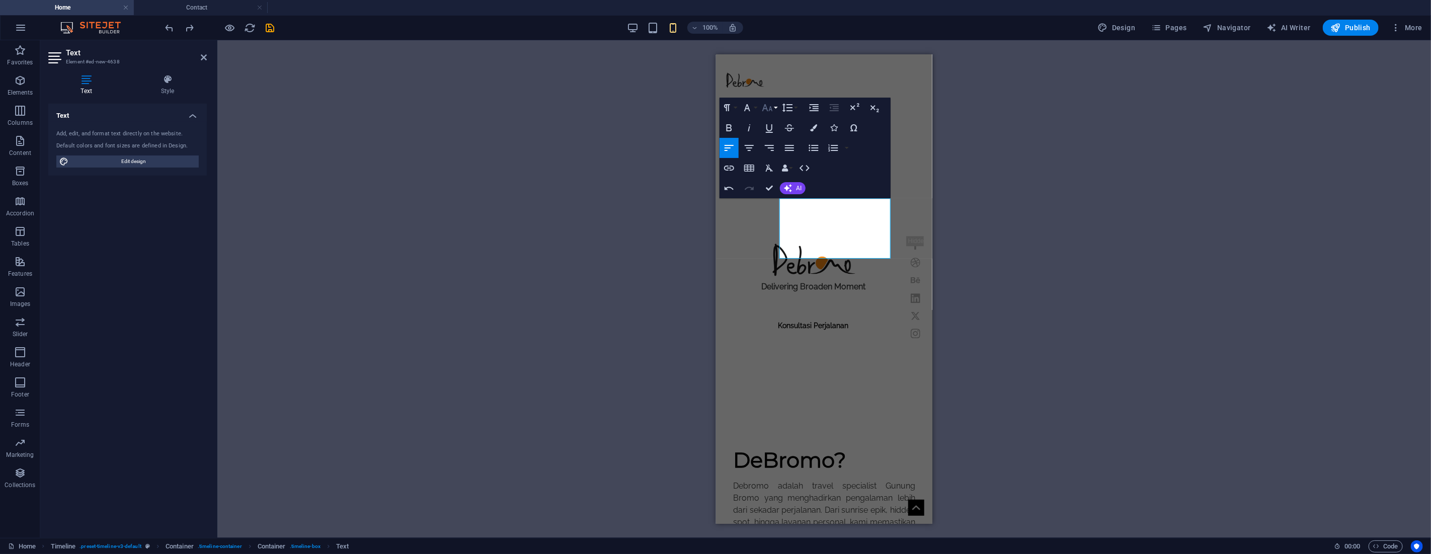
click at [772, 109] on icon "button" at bounding box center [767, 108] width 12 height 12
click at [773, 132] on link "14" at bounding box center [778, 130] width 36 height 15
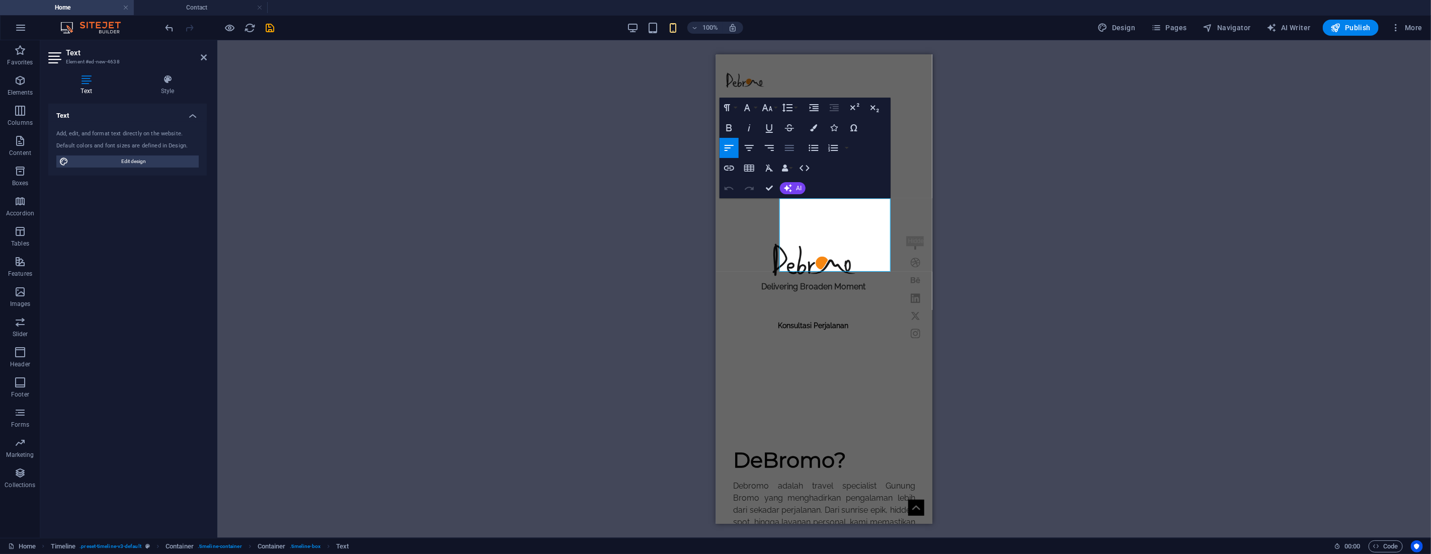
click at [790, 149] on icon "button" at bounding box center [789, 148] width 12 height 12
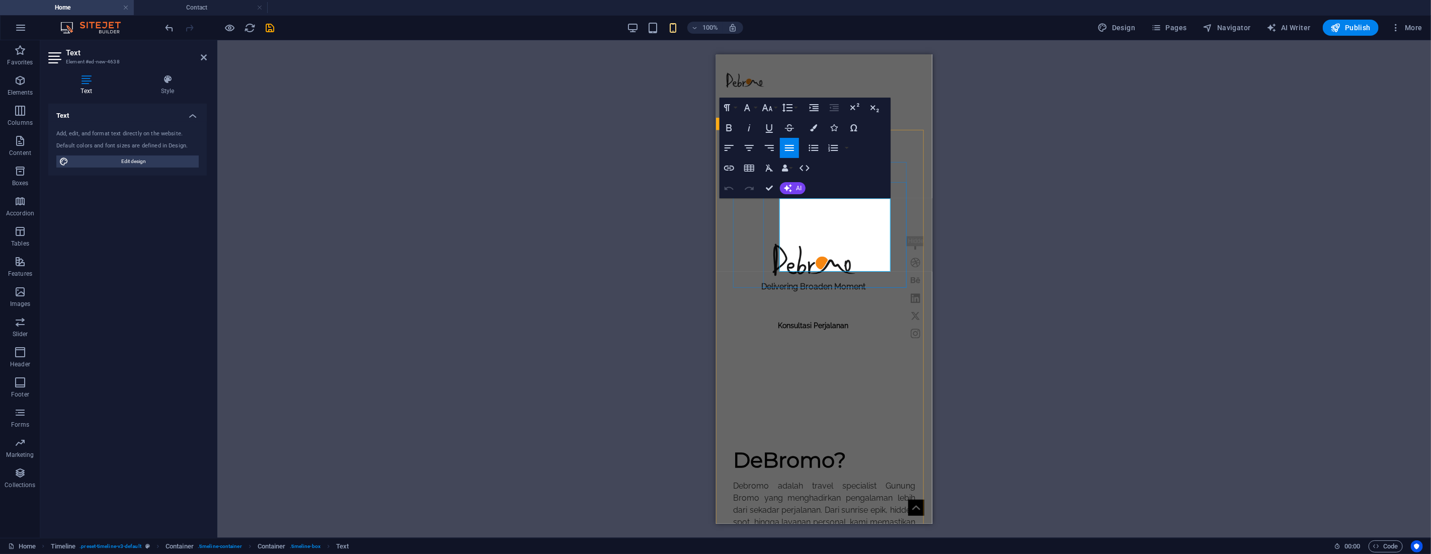
drag, startPoint x: 879, startPoint y: 267, endPoint x: 775, endPoint y: 256, distance: 104.8
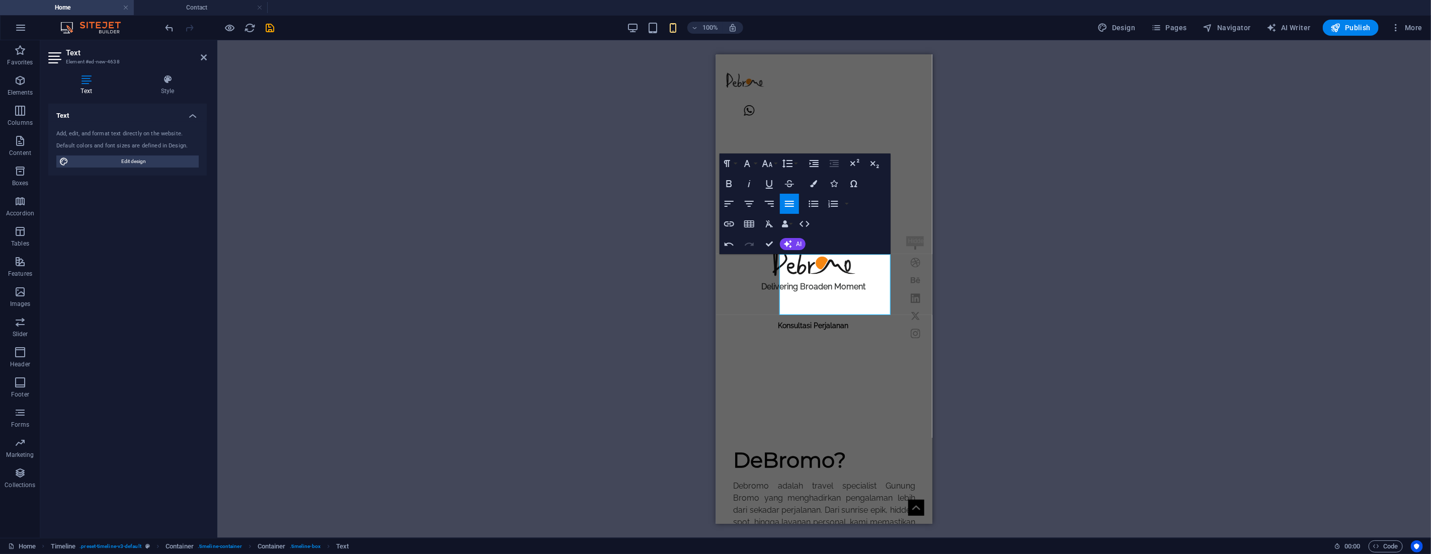
scroll to position [778, 0]
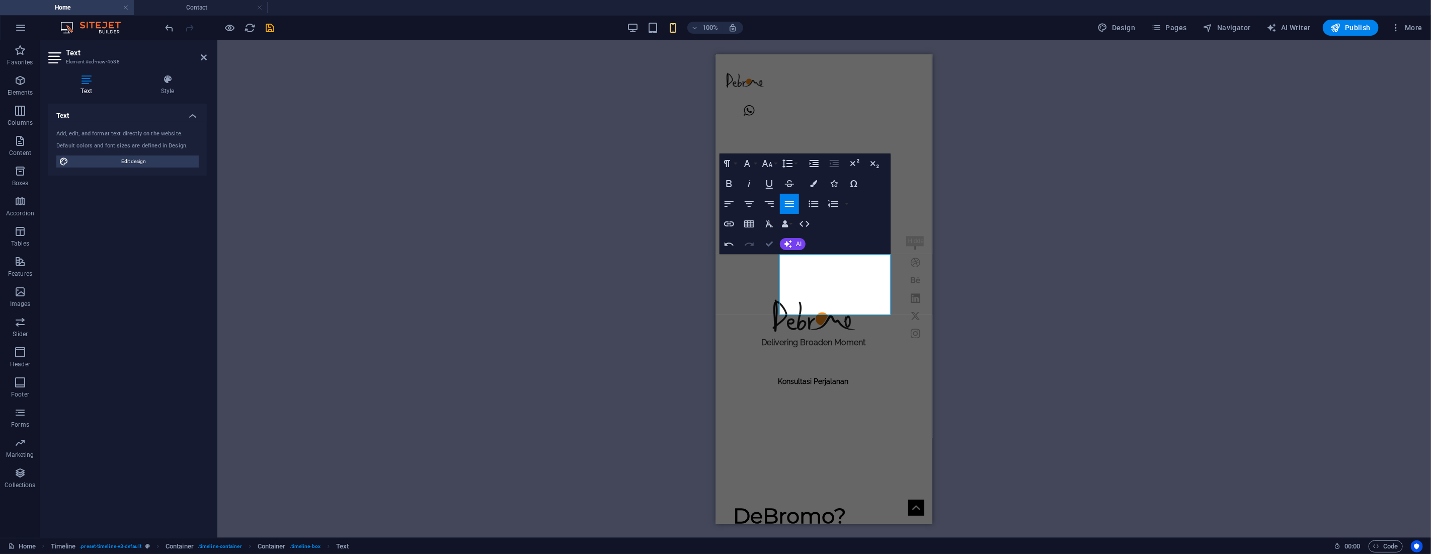
drag, startPoint x: 770, startPoint y: 242, endPoint x: 142, endPoint y: 187, distance: 630.2
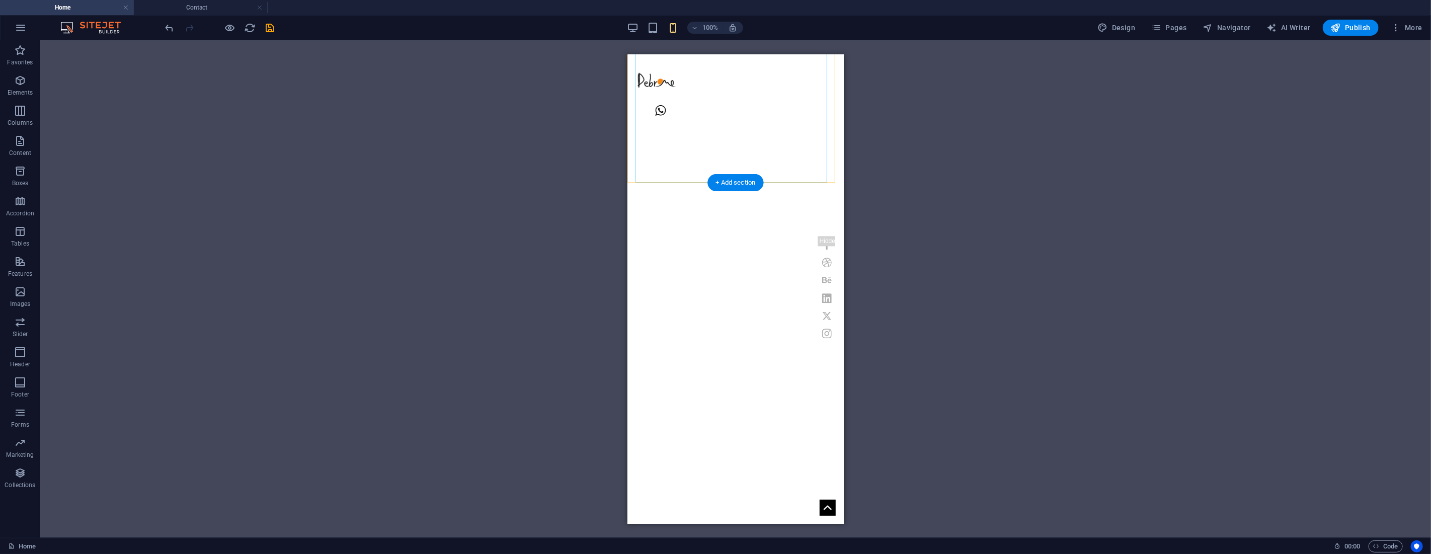
scroll to position [782, 0]
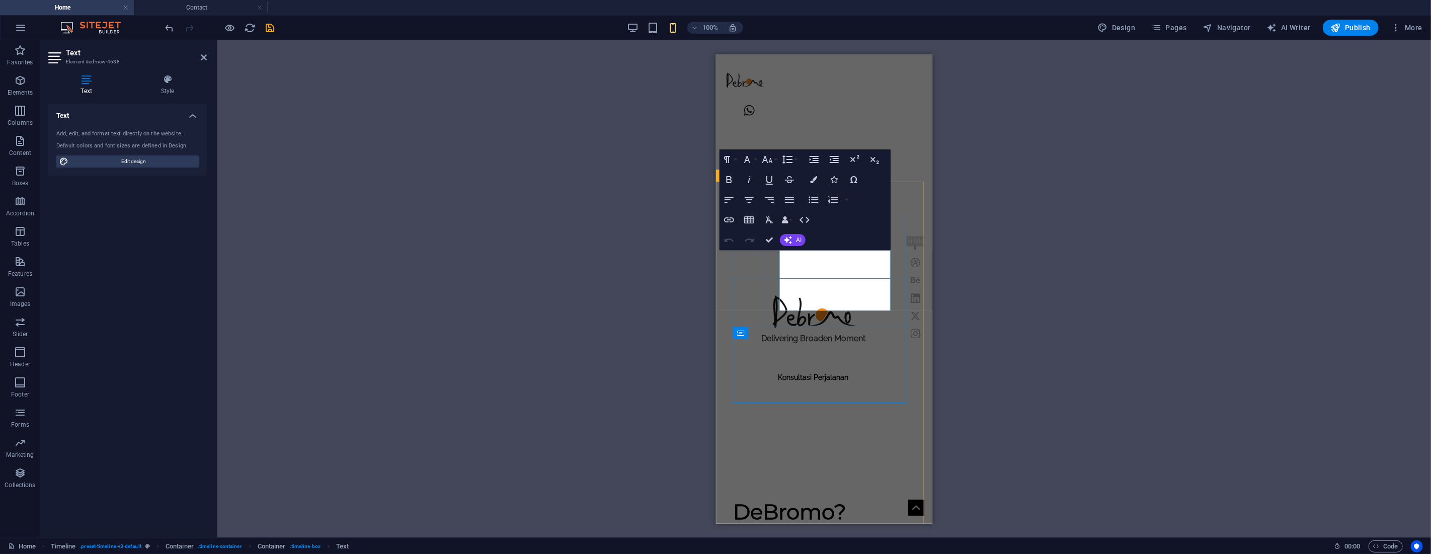
click at [729, 198] on icon "button" at bounding box center [729, 200] width 12 height 12
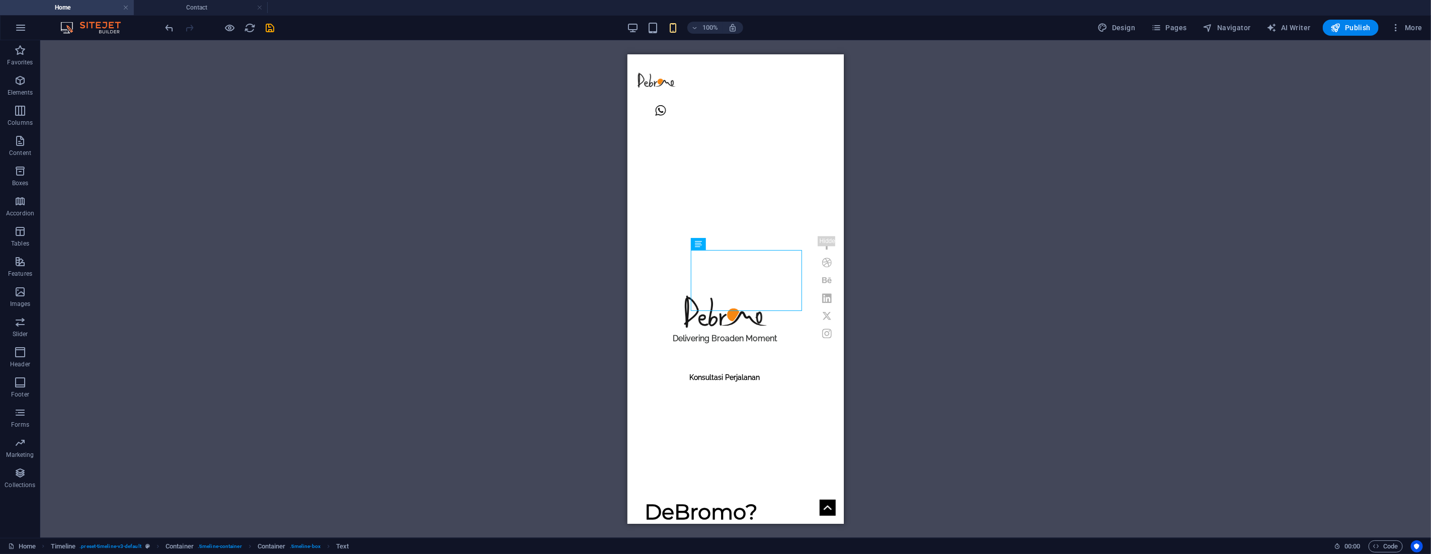
click at [917, 247] on div "H1 Banner Banner Container Container Menu Bar Icon Social Media Icons Logo Icon…" at bounding box center [735, 289] width 1391 height 498
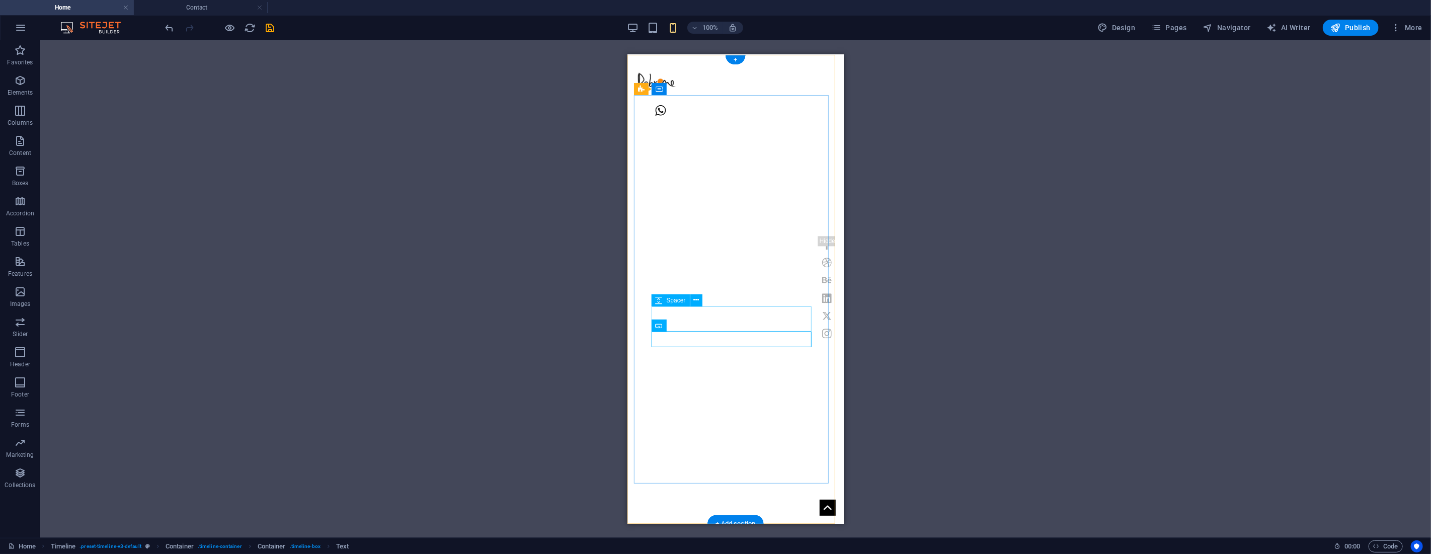
scroll to position [0, 0]
click at [693, 252] on icon at bounding box center [694, 248] width 6 height 11
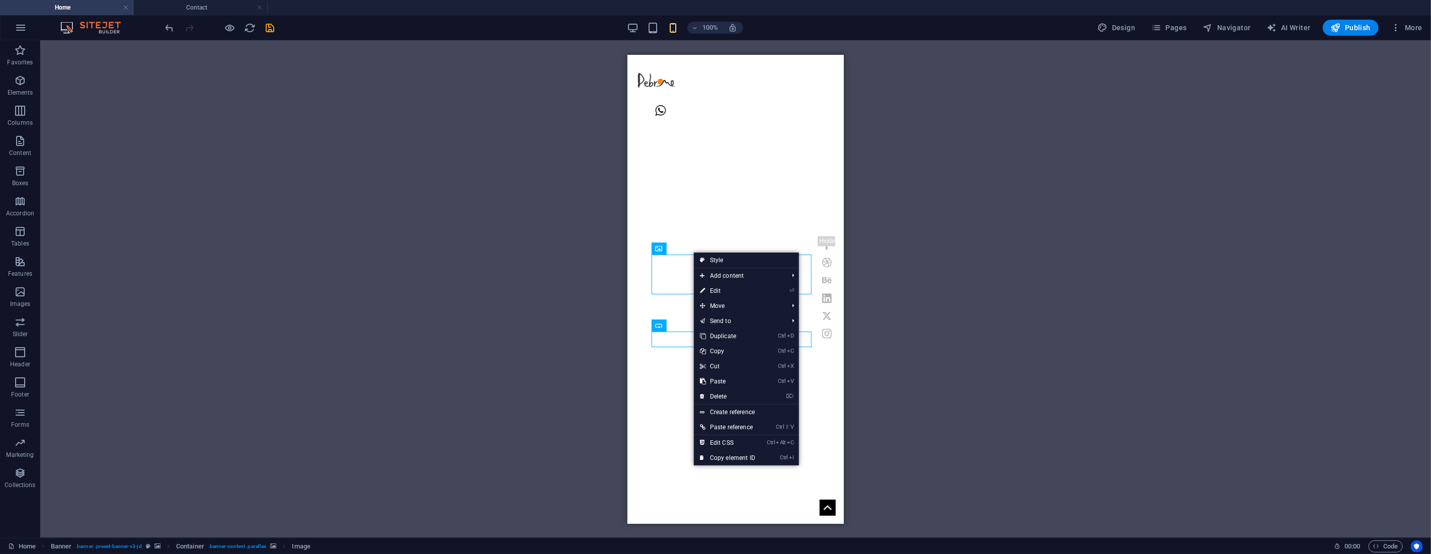
click at [971, 257] on div "H1 Banner Container Container Menu Bar Icon Social Media Icons Logo Icon Contai…" at bounding box center [735, 289] width 1391 height 498
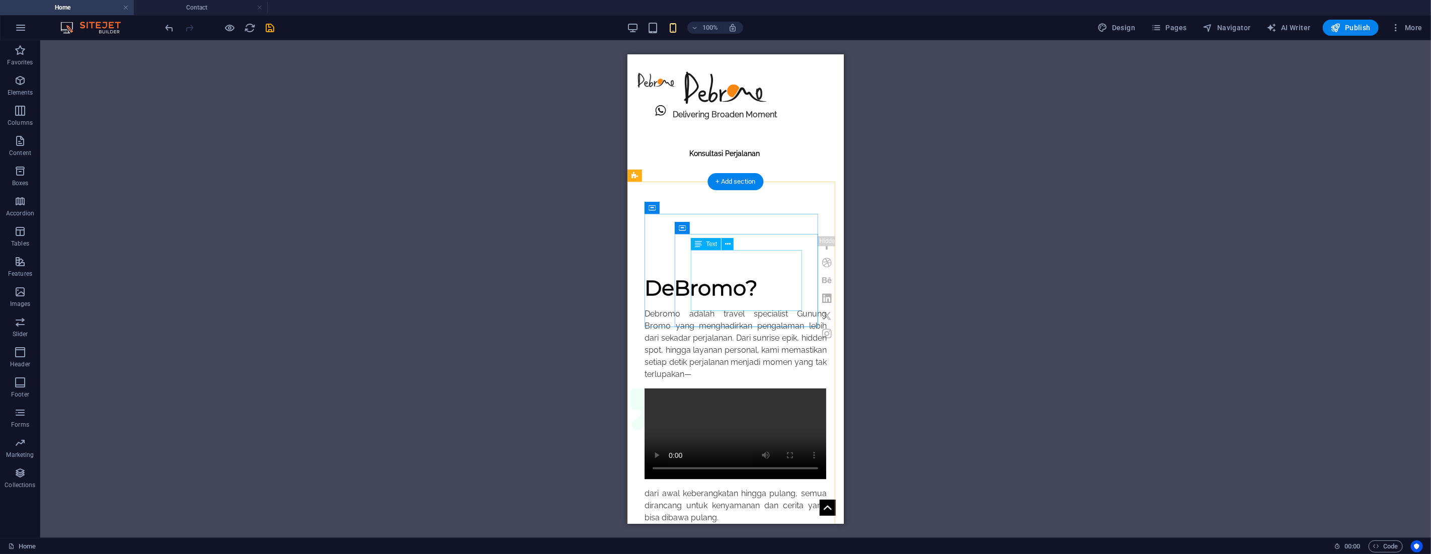
scroll to position [782, 0]
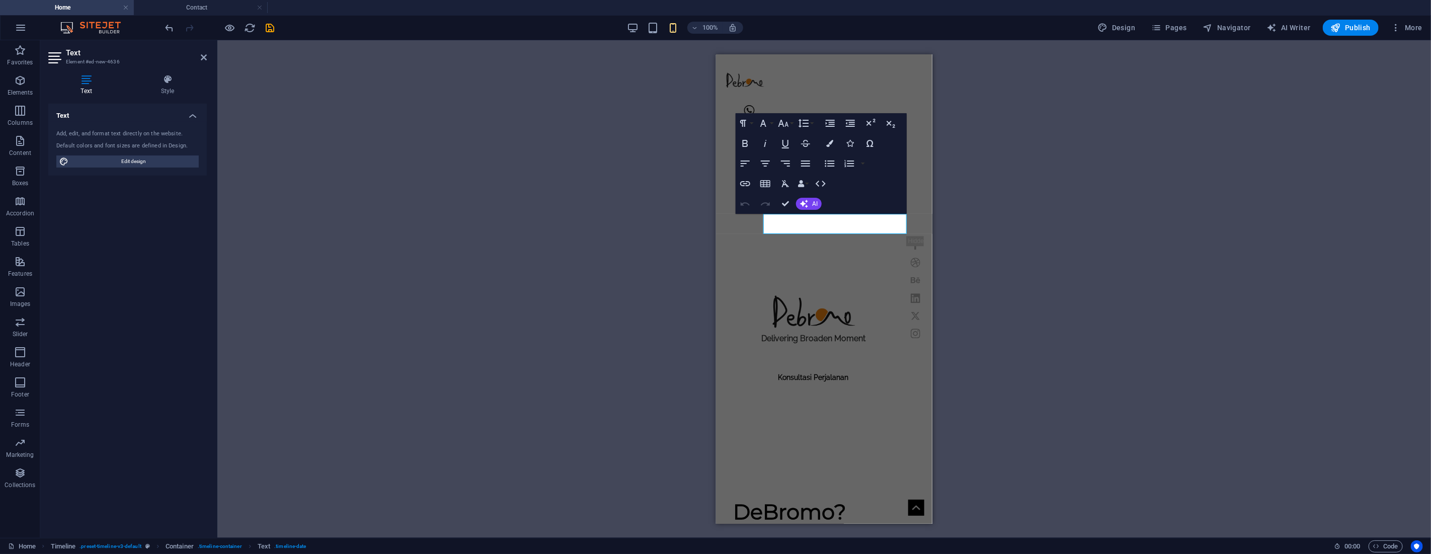
click at [696, 218] on div "H1 Banner Container Container Menu Bar Icon Social Media Icons Logo Icon Contai…" at bounding box center [824, 289] width 1214 height 498
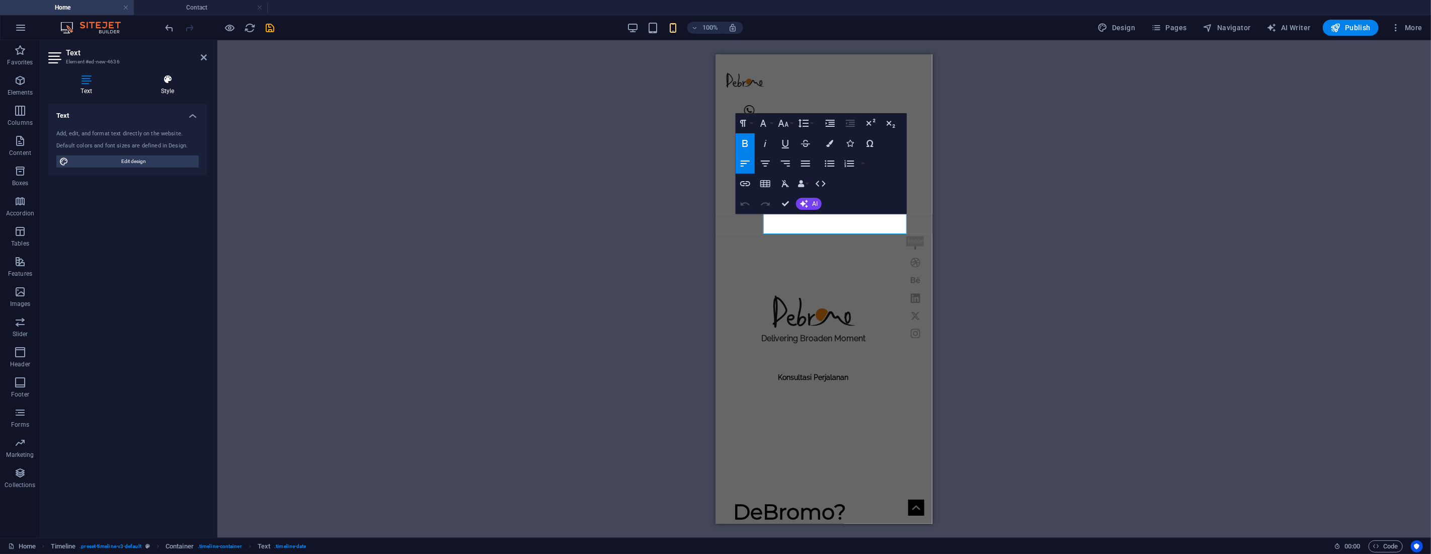
click at [172, 81] on icon at bounding box center [167, 79] width 78 height 10
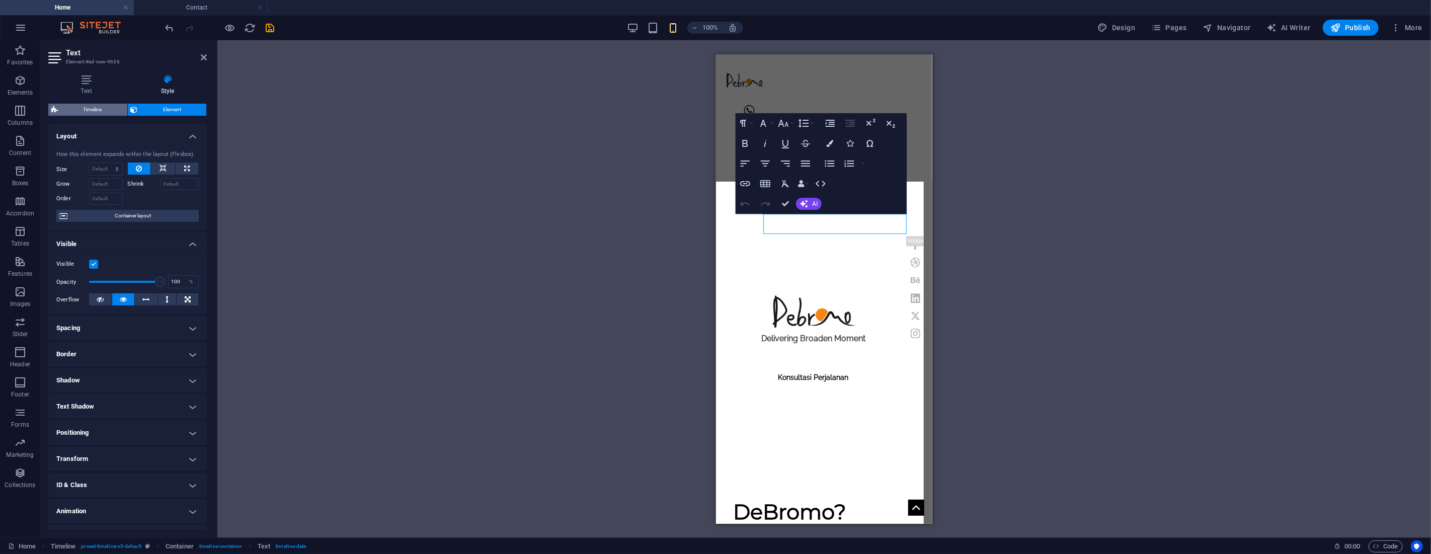
click at [88, 106] on span "Timeline" at bounding box center [92, 110] width 63 height 12
select select "rem"
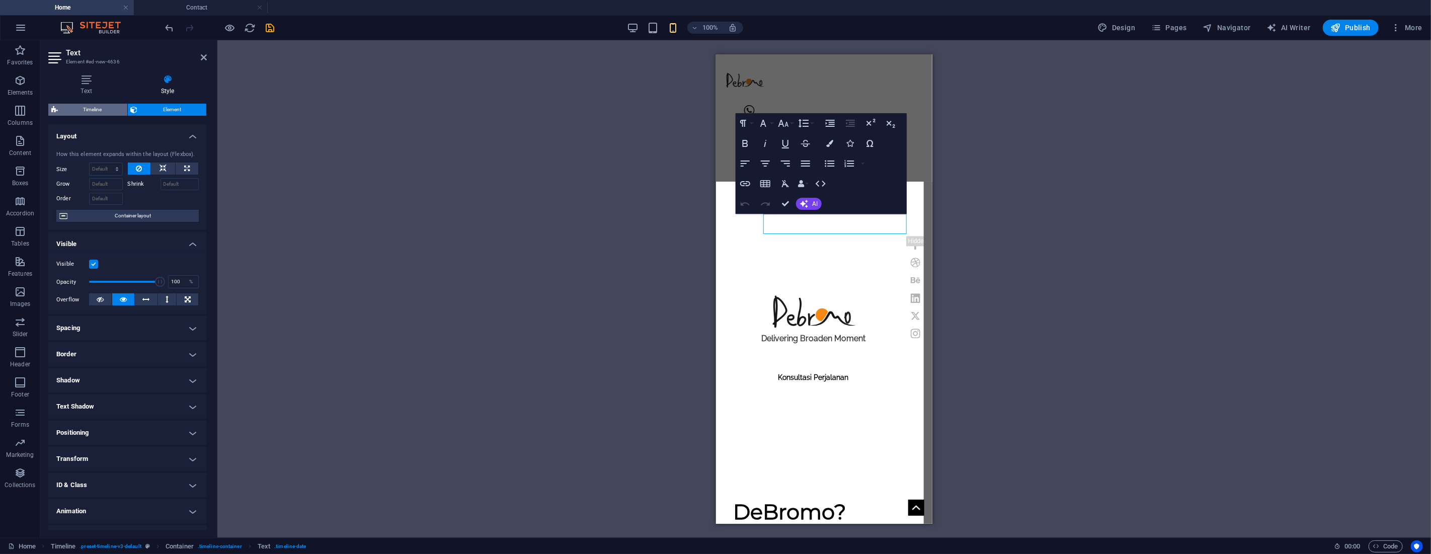
select select "px"
select select "rem"
select select "%"
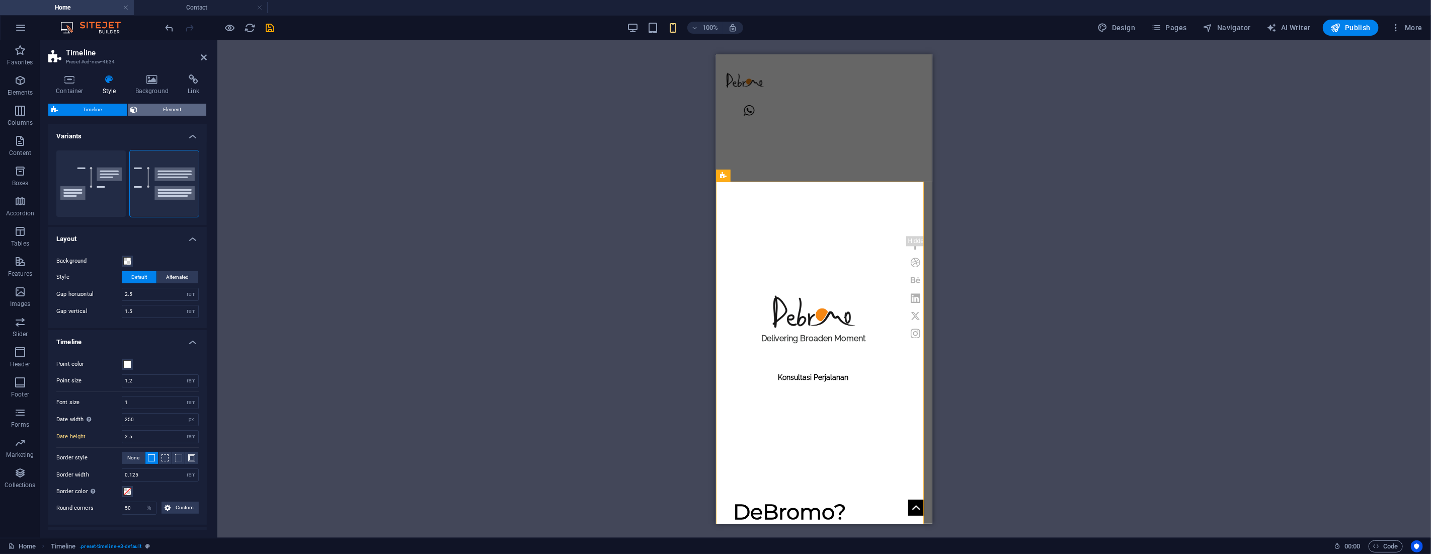
click at [159, 110] on span "Element" at bounding box center [172, 110] width 63 height 12
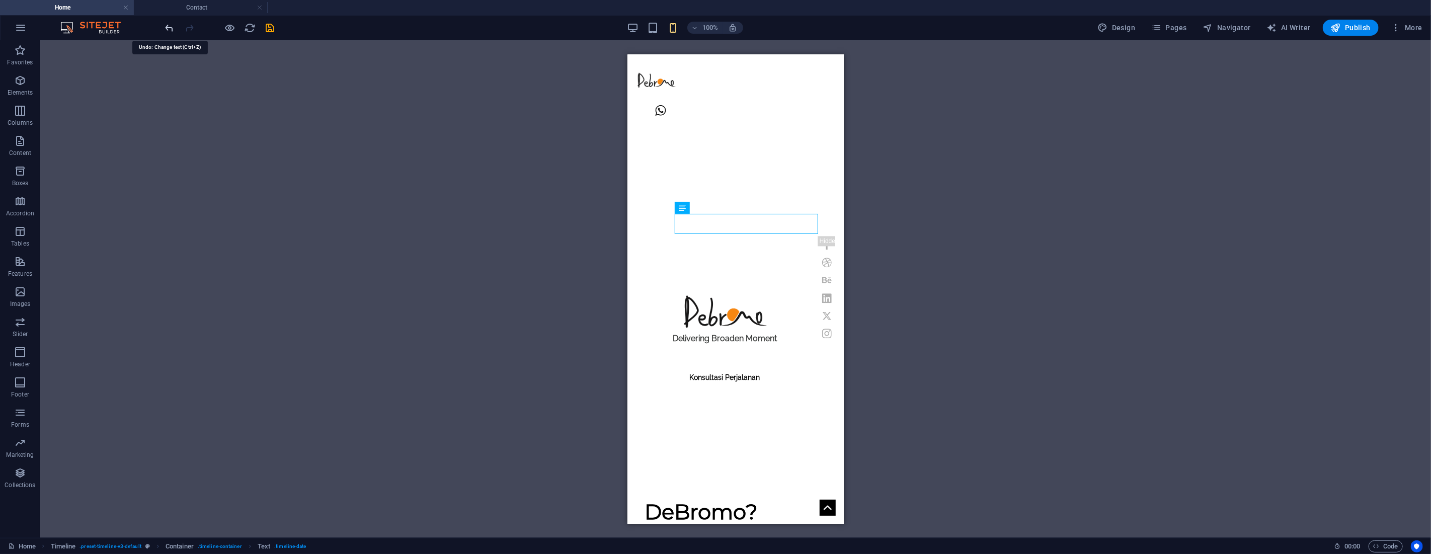
click at [170, 27] on icon "undo" at bounding box center [170, 28] width 12 height 12
click at [169, 28] on icon "undo" at bounding box center [170, 28] width 12 height 12
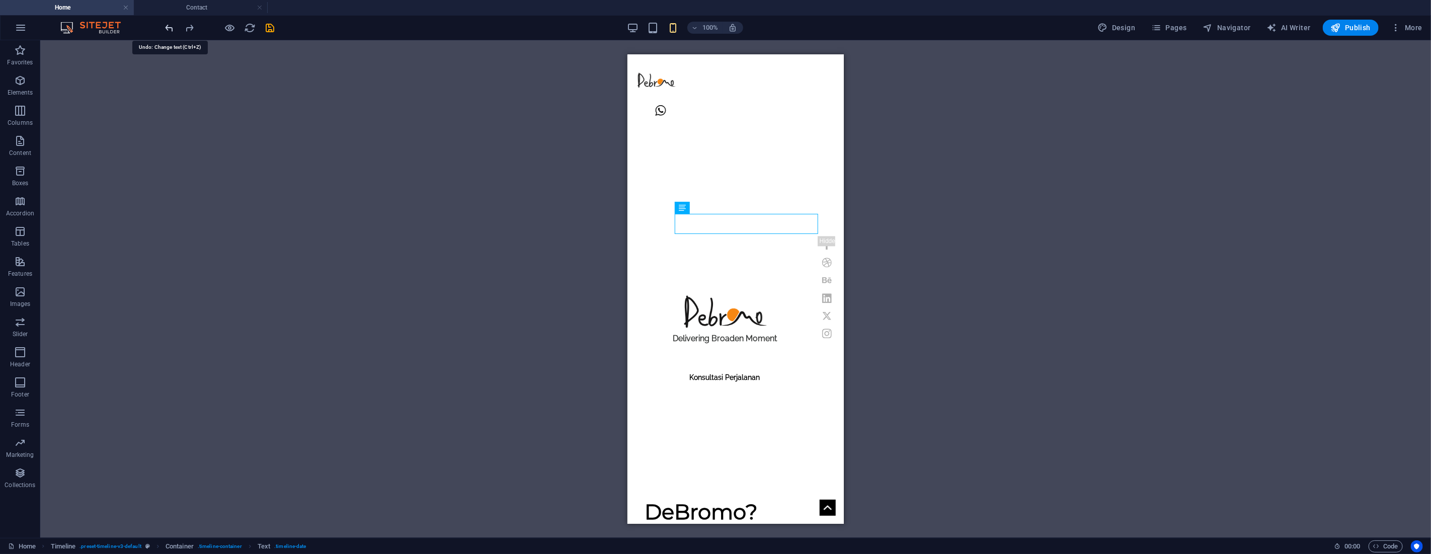
click at [169, 28] on icon "undo" at bounding box center [170, 28] width 12 height 12
click at [168, 28] on icon "undo" at bounding box center [170, 28] width 12 height 12
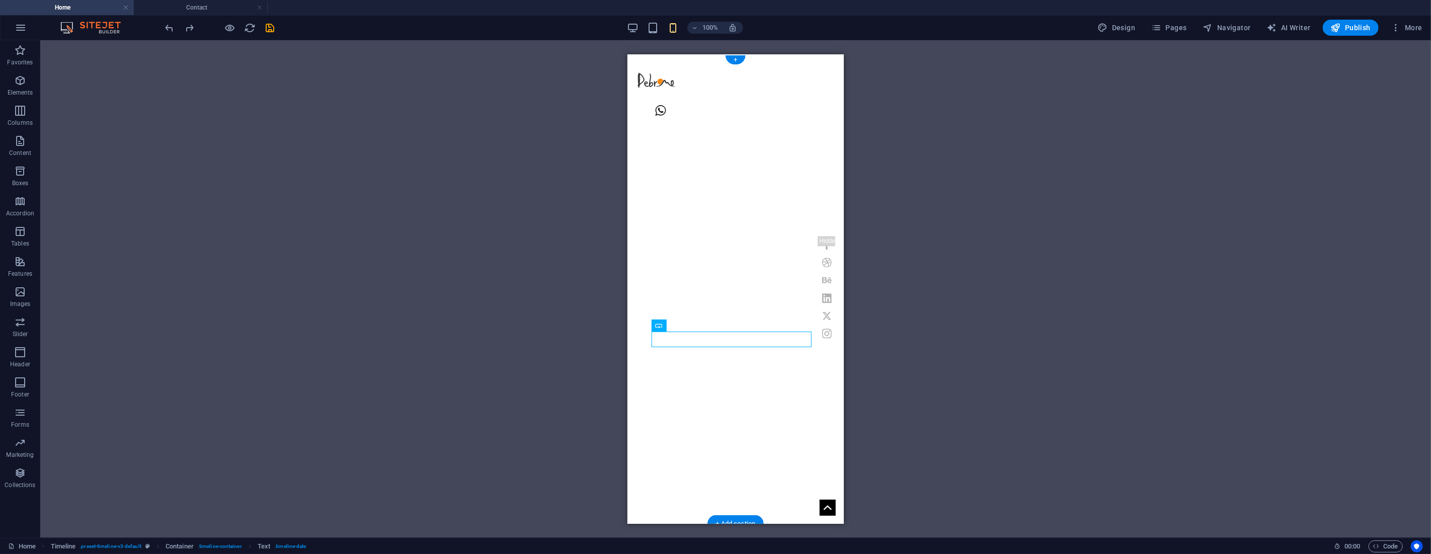
scroll to position [0, 0]
click at [807, 105] on figure at bounding box center [735, 110] width 200 height 11
select select "xMidYMid"
select select "px"
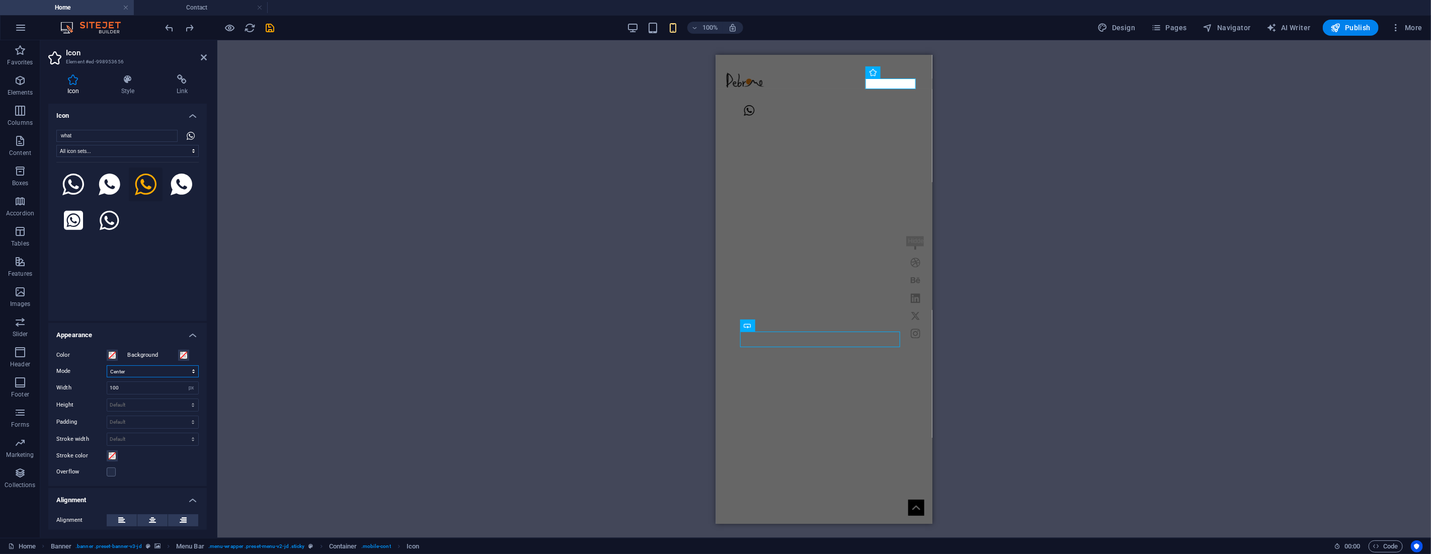
click at [136, 372] on select "Scale Left Center Right" at bounding box center [153, 371] width 92 height 12
select select "xMaxYMid"
click at [107, 365] on select "Scale Left Center Right" at bounding box center [153, 371] width 92 height 12
click at [198, 58] on header "Icon Element #ed-998953656" at bounding box center [127, 53] width 158 height 26
click at [204, 57] on icon at bounding box center [204, 57] width 6 height 8
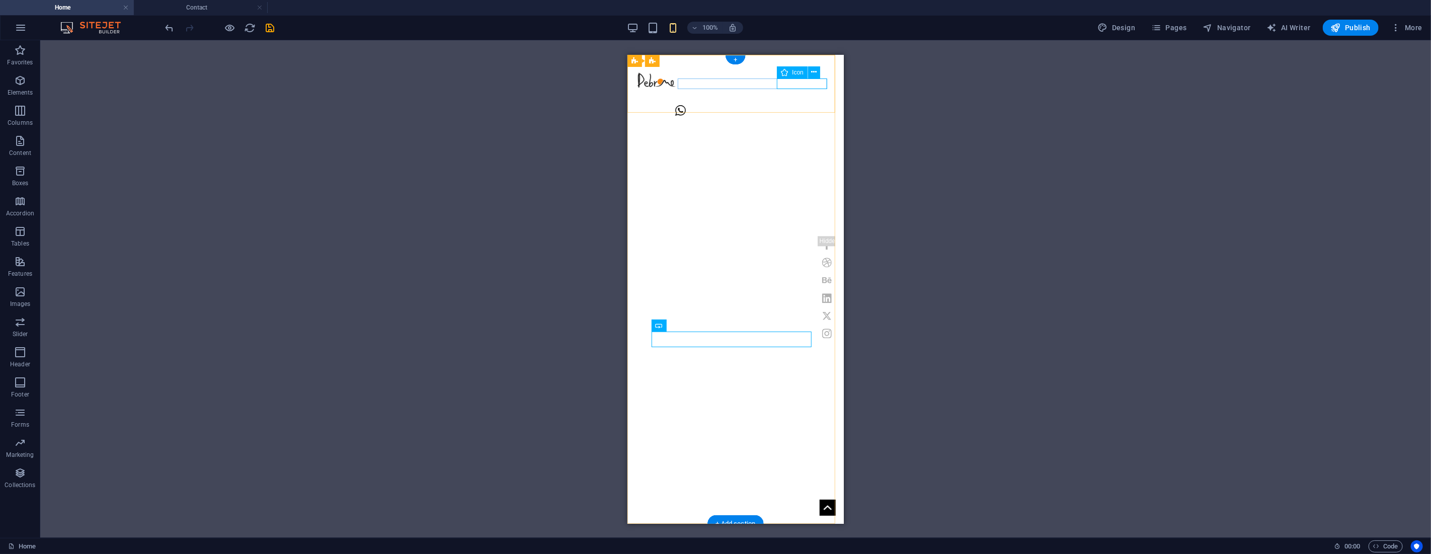
click at [803, 105] on figure at bounding box center [735, 110] width 200 height 11
click at [818, 105] on figure at bounding box center [735, 110] width 200 height 11
select select "xMaxYMid"
select select "px"
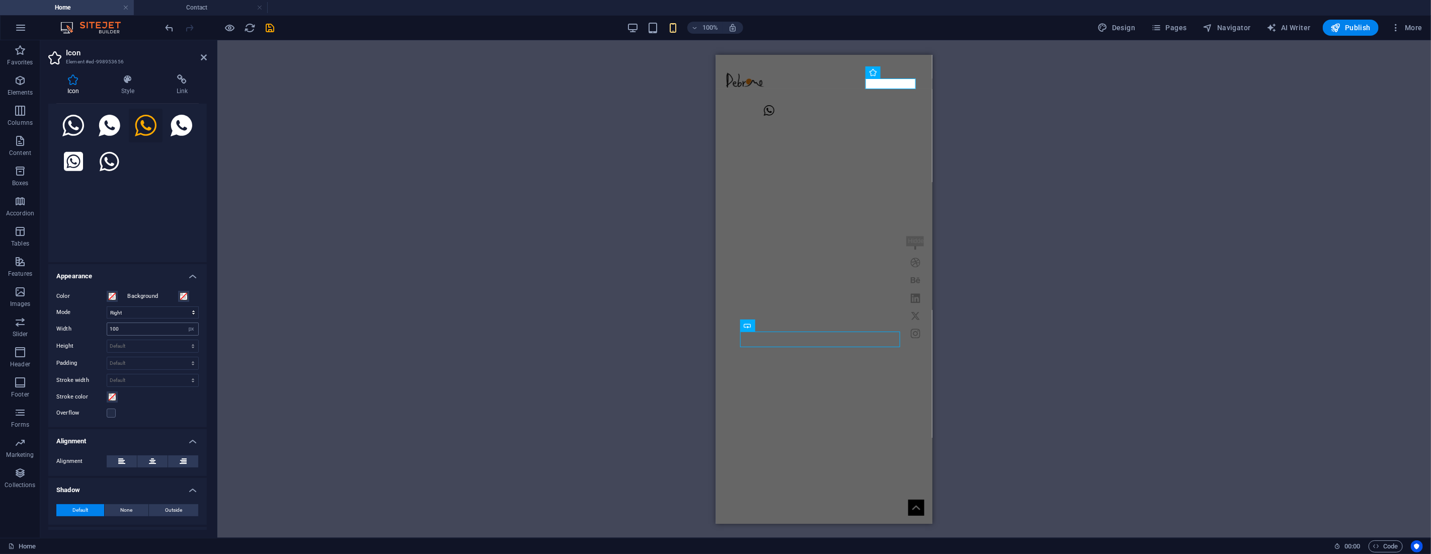
scroll to position [102, 0]
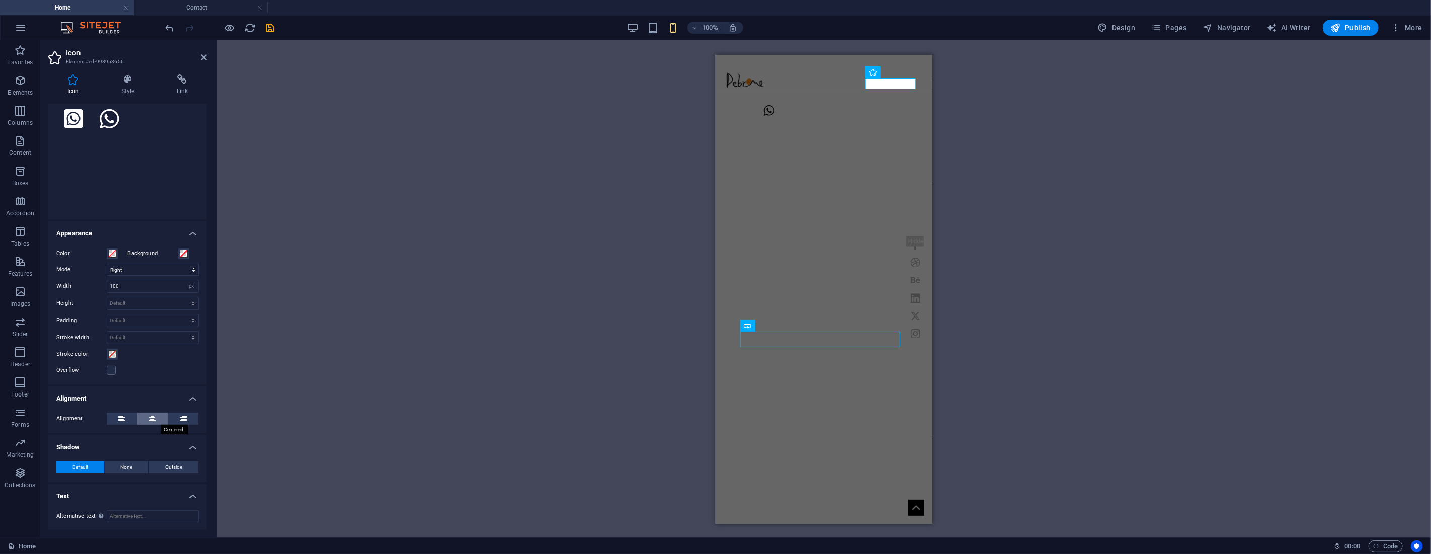
click at [151, 419] on icon at bounding box center [152, 419] width 7 height 12
click at [127, 419] on button at bounding box center [122, 419] width 30 height 12
click at [139, 284] on input "100" at bounding box center [152, 286] width 91 height 12
type input "140"
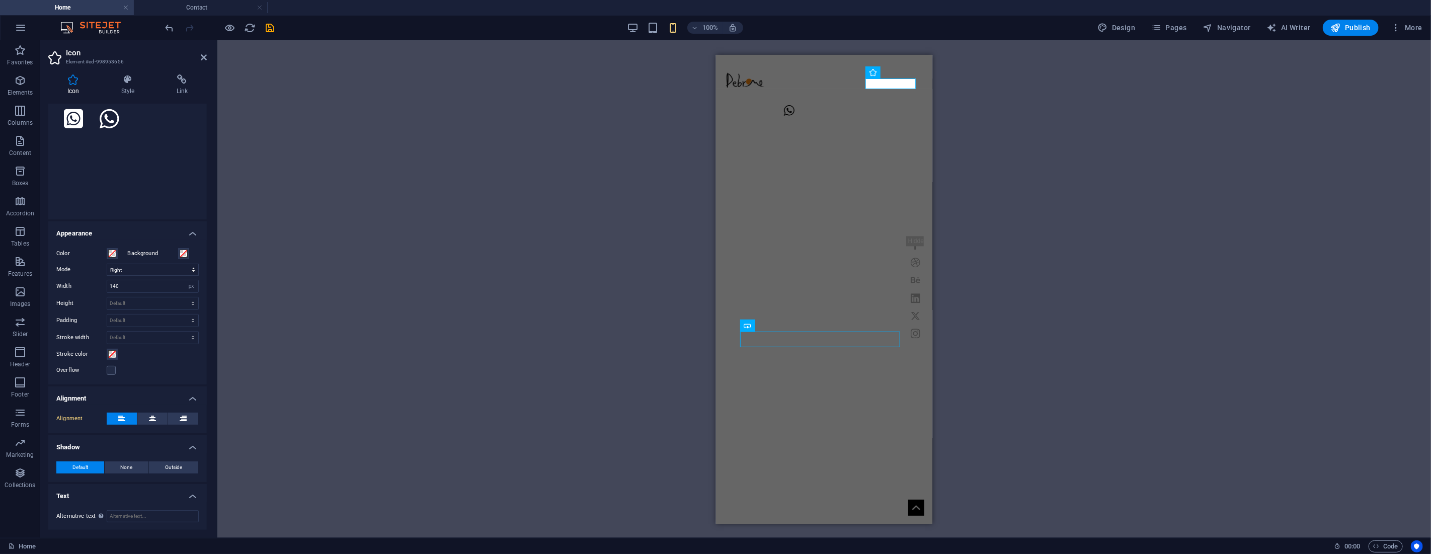
click at [258, 260] on div "H1 Banner Container Container Banner Menu Bar Icon Social Media Icons Banner Lo…" at bounding box center [824, 289] width 1214 height 498
click at [136, 298] on select "Default auto px rem em vh vw" at bounding box center [152, 303] width 91 height 12
select select "px"
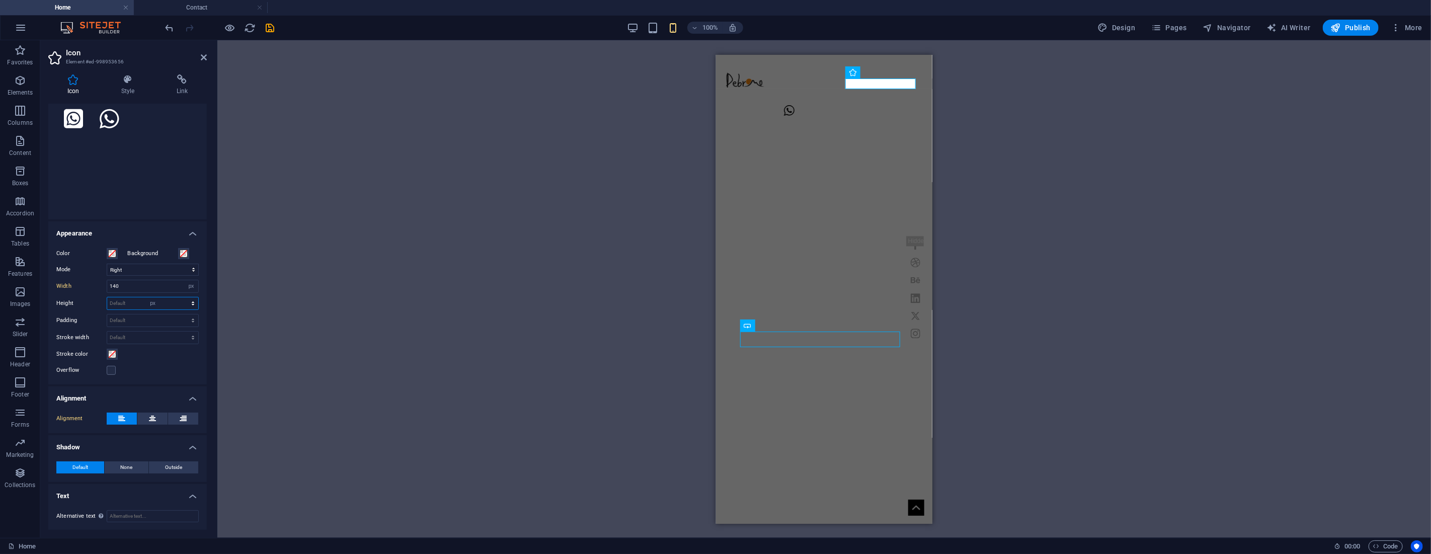
click at [182, 297] on select "Default auto px rem em vh vw" at bounding box center [152, 303] width 91 height 12
click at [284, 281] on div "H1 Banner Container Container Banner Menu Bar Icon Social Media Icons Banner Lo…" at bounding box center [824, 289] width 1214 height 498
click at [127, 302] on input "55" at bounding box center [152, 303] width 91 height 12
type input "32"
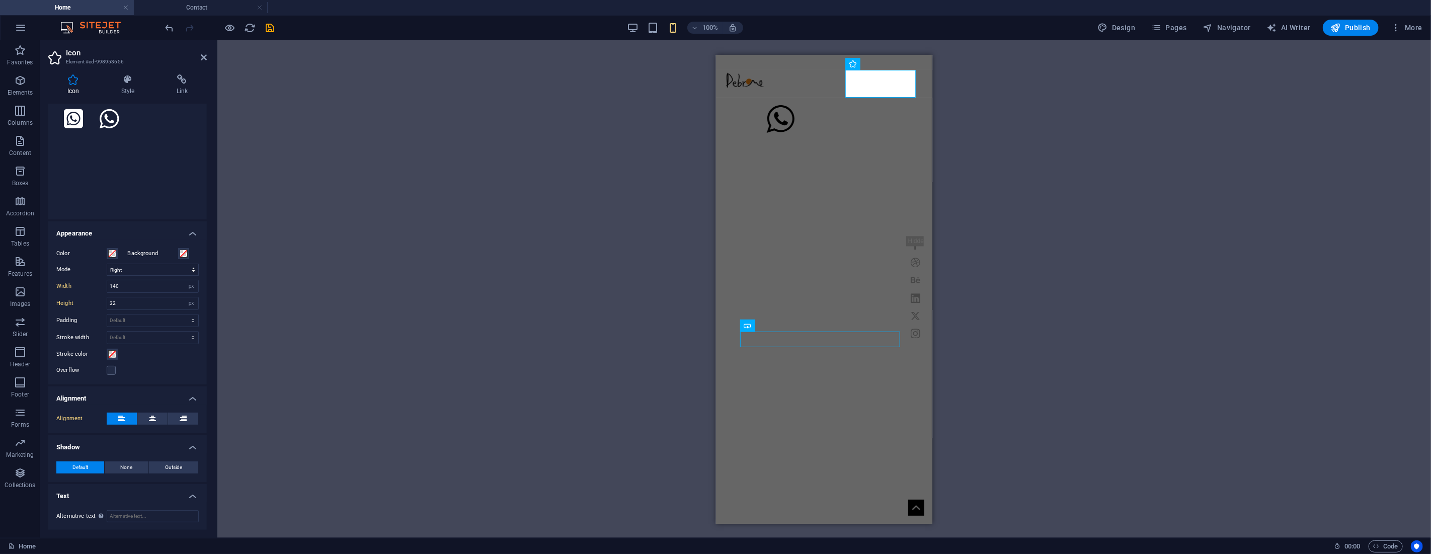
click at [363, 278] on div "H1 Banner Container Container Banner Menu Bar Icon Social Media Icons Banner Lo…" at bounding box center [824, 289] width 1214 height 498
click at [199, 54] on h2 "Icon" at bounding box center [136, 52] width 141 height 9
click at [270, 30] on icon "save" at bounding box center [271, 28] width 12 height 12
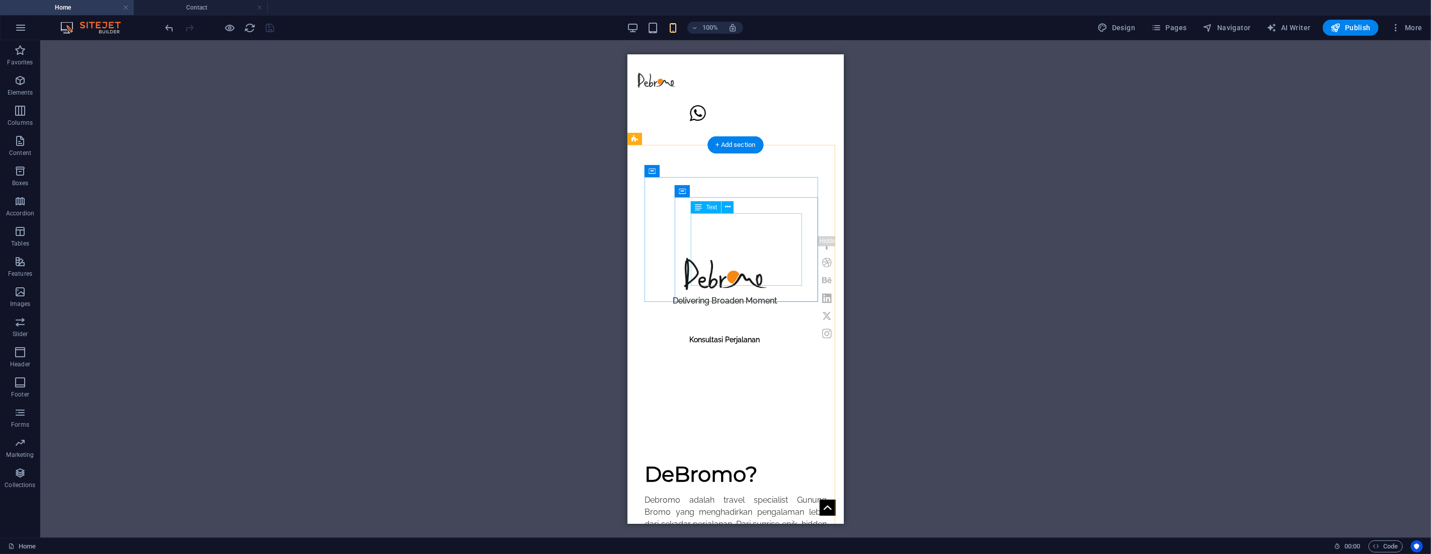
scroll to position [485, 0]
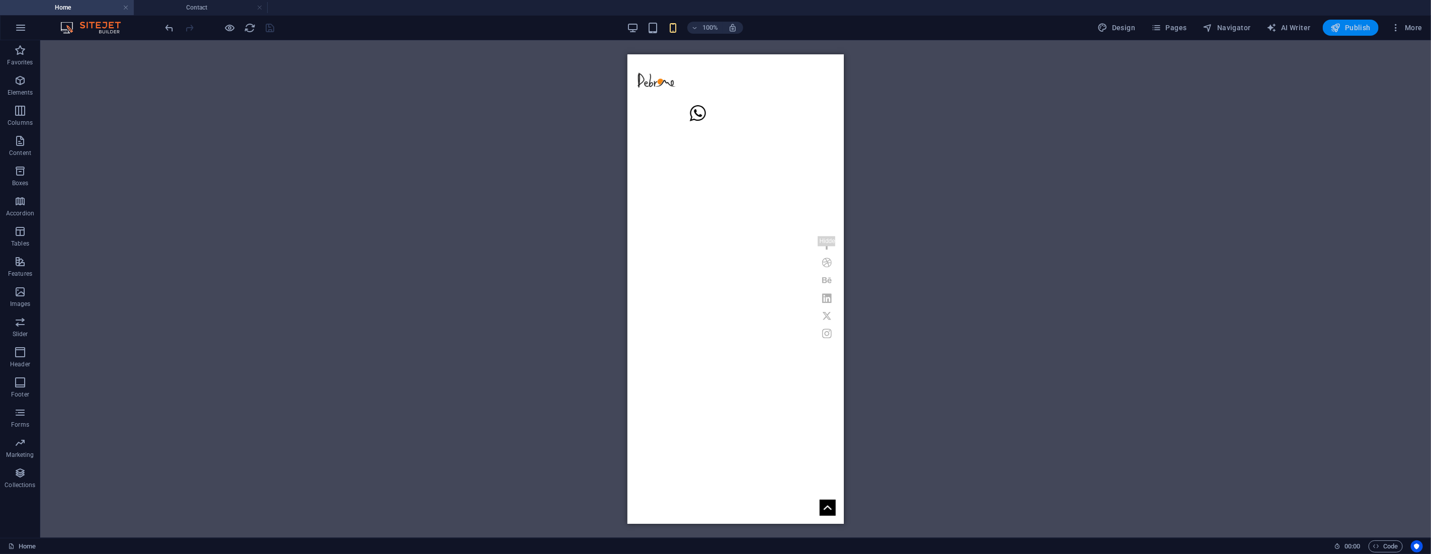
click at [1339, 25] on icon "button" at bounding box center [1336, 28] width 10 height 10
